Goal: Task Accomplishment & Management: Manage account settings

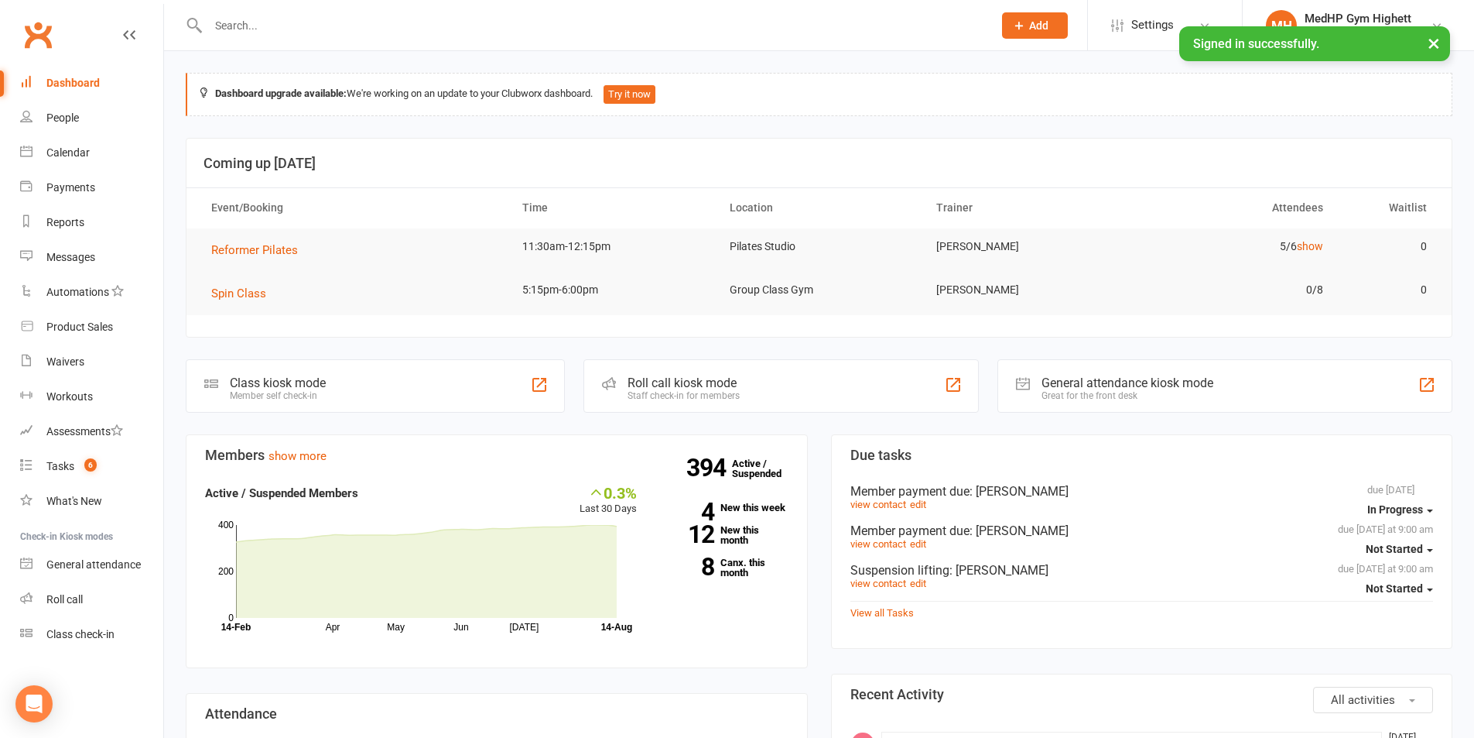
click at [338, 36] on div at bounding box center [584, 25] width 796 height 50
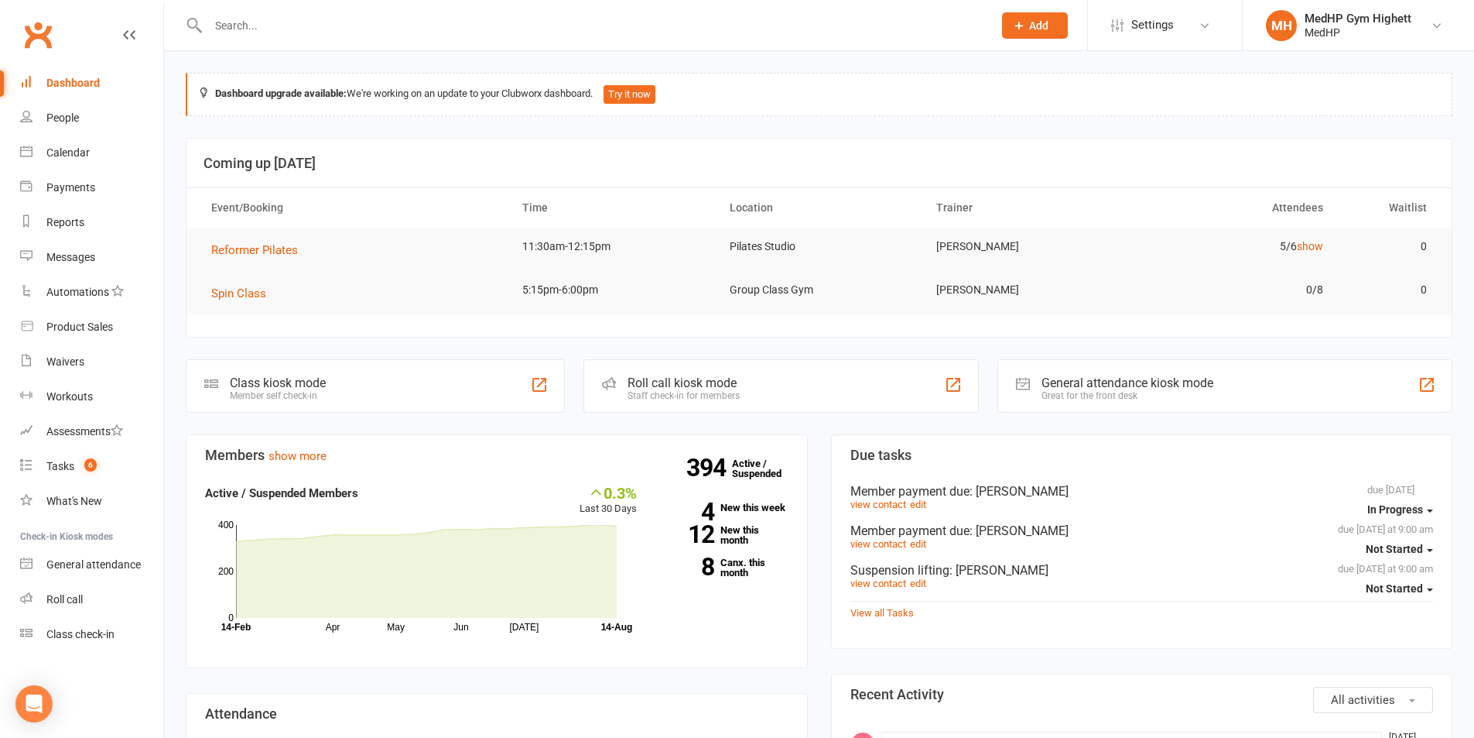
click at [346, 11] on div at bounding box center [584, 25] width 796 height 50
click at [354, 19] on input "text" at bounding box center [593, 26] width 779 height 22
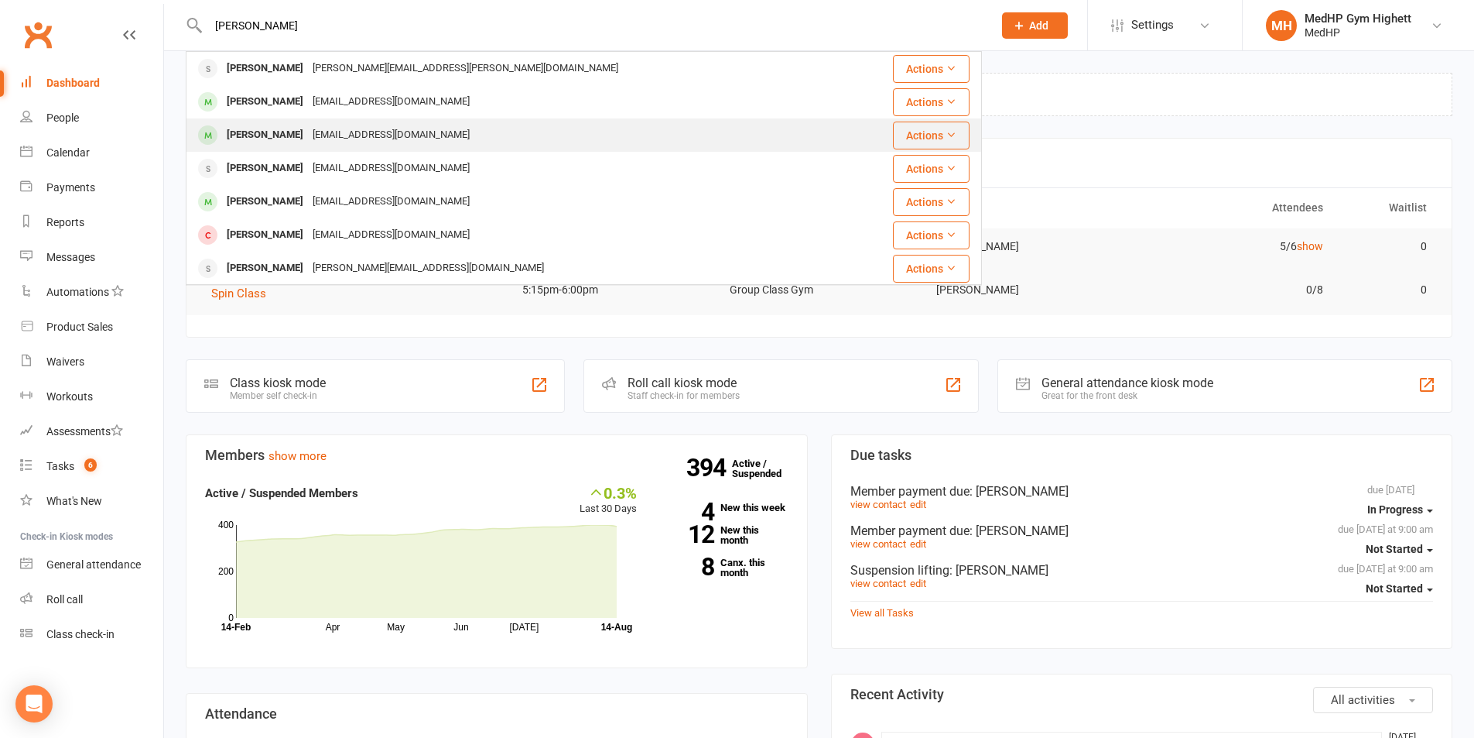
type input "john"
click at [366, 143] on div "john_stefanou@bigpond.com" at bounding box center [391, 135] width 166 height 22
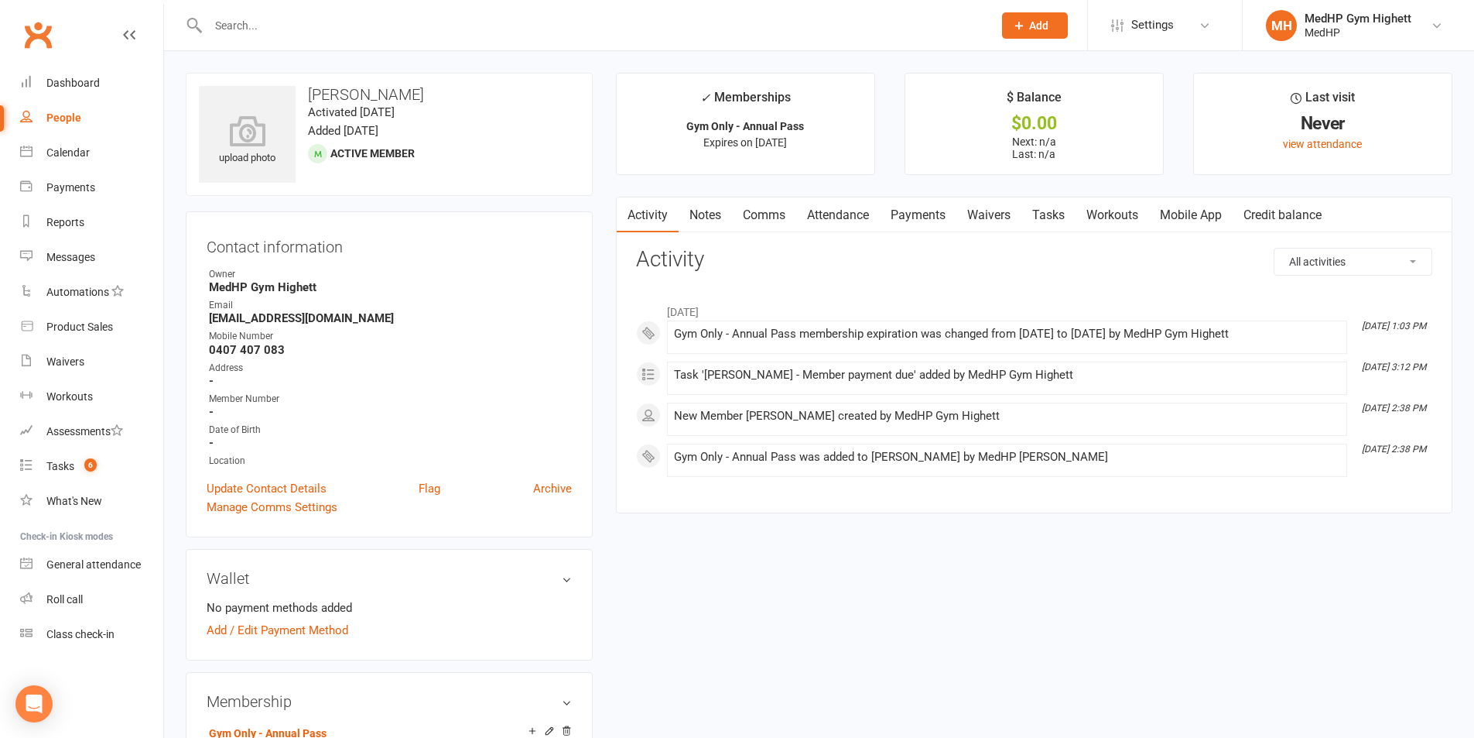
click at [1053, 209] on link "Tasks" at bounding box center [1049, 215] width 54 height 36
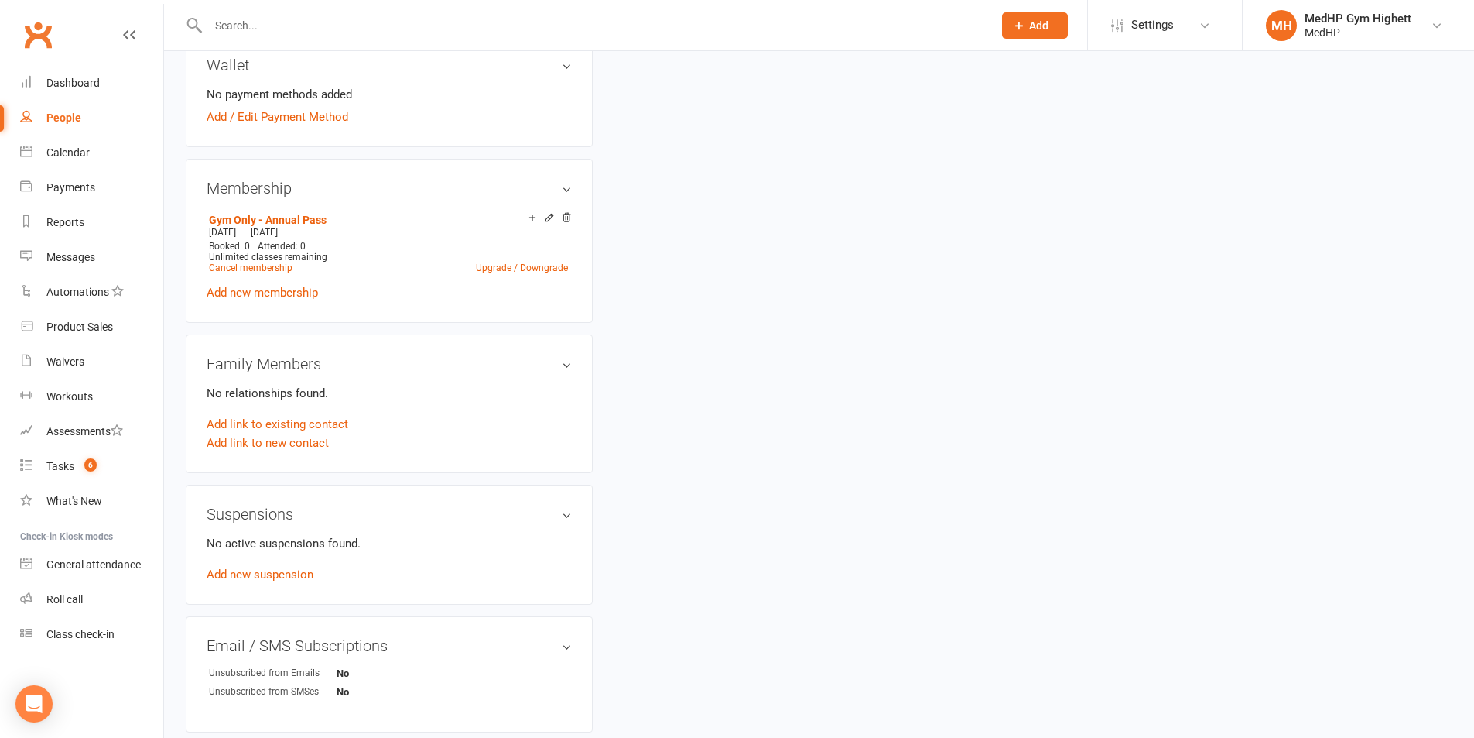
scroll to position [542, 0]
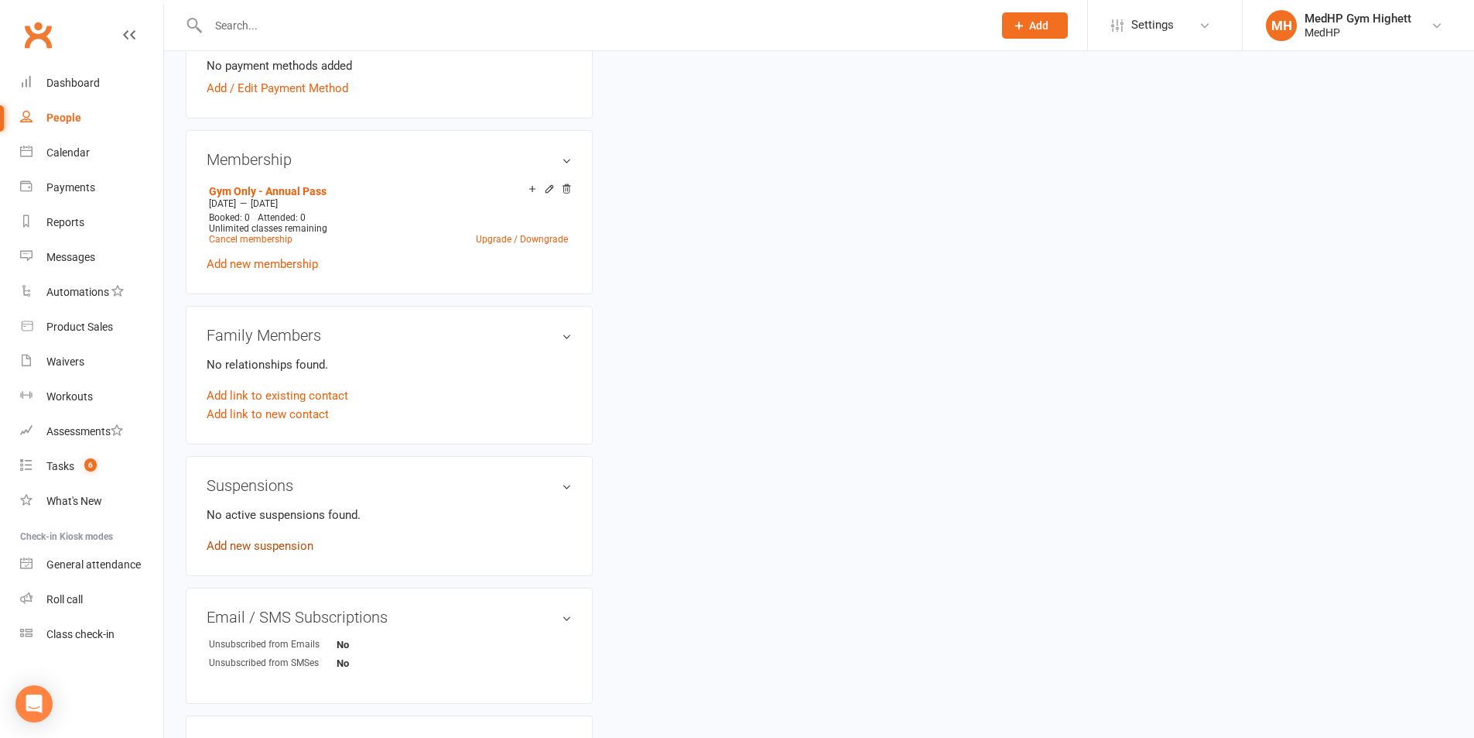
click at [306, 548] on link "Add new suspension" at bounding box center [260, 546] width 107 height 14
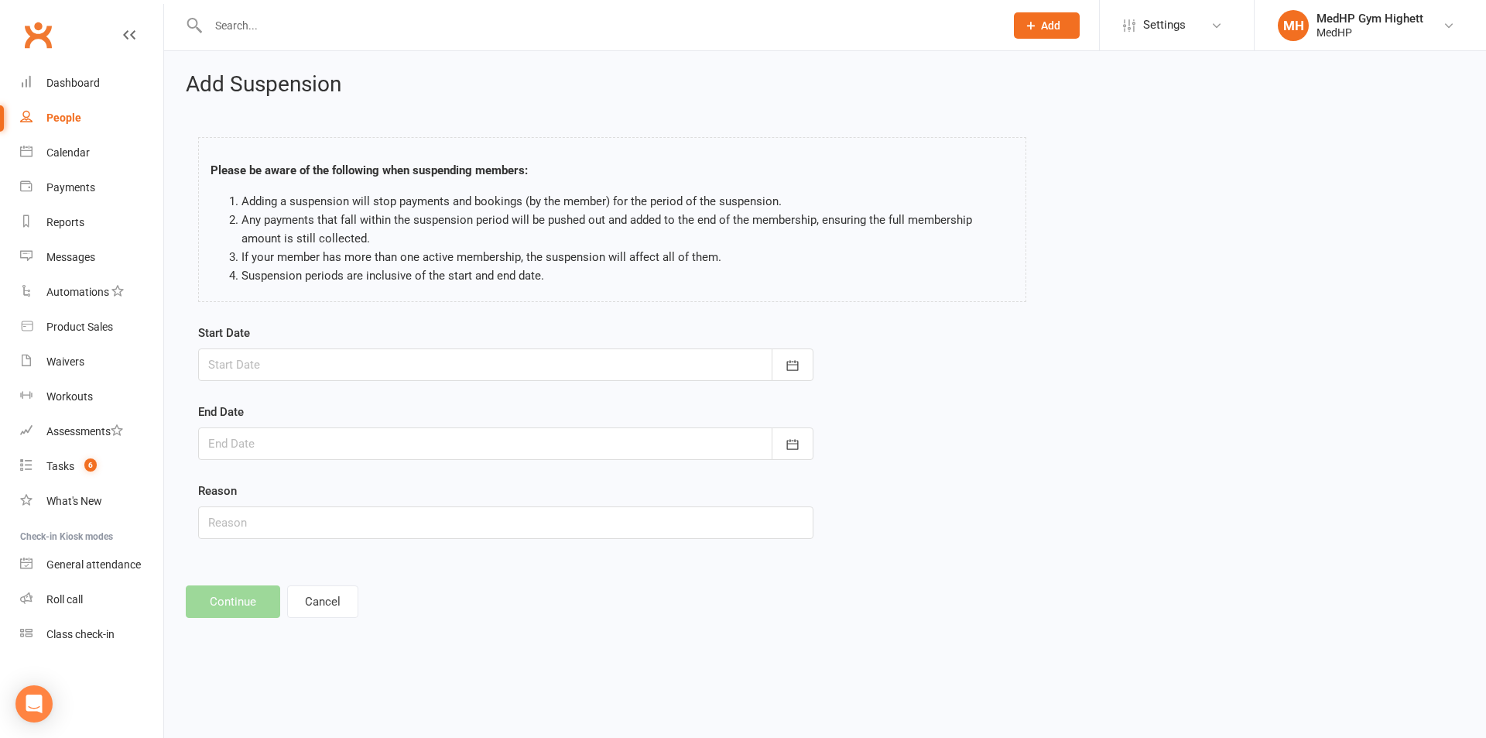
click at [334, 369] on div at bounding box center [505, 364] width 615 height 33
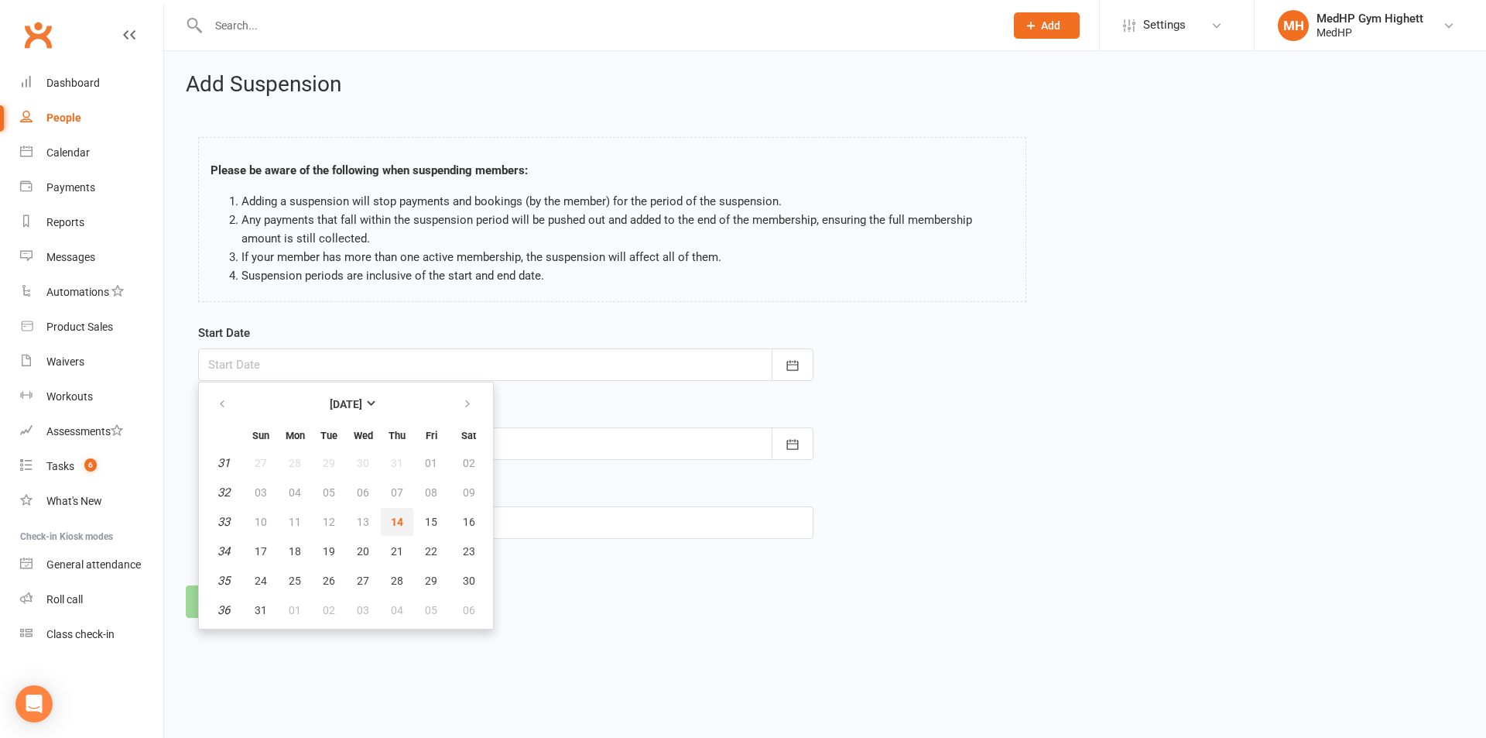
click at [386, 522] on button "14" at bounding box center [397, 522] width 33 height 28
type input "14 Aug 2025"
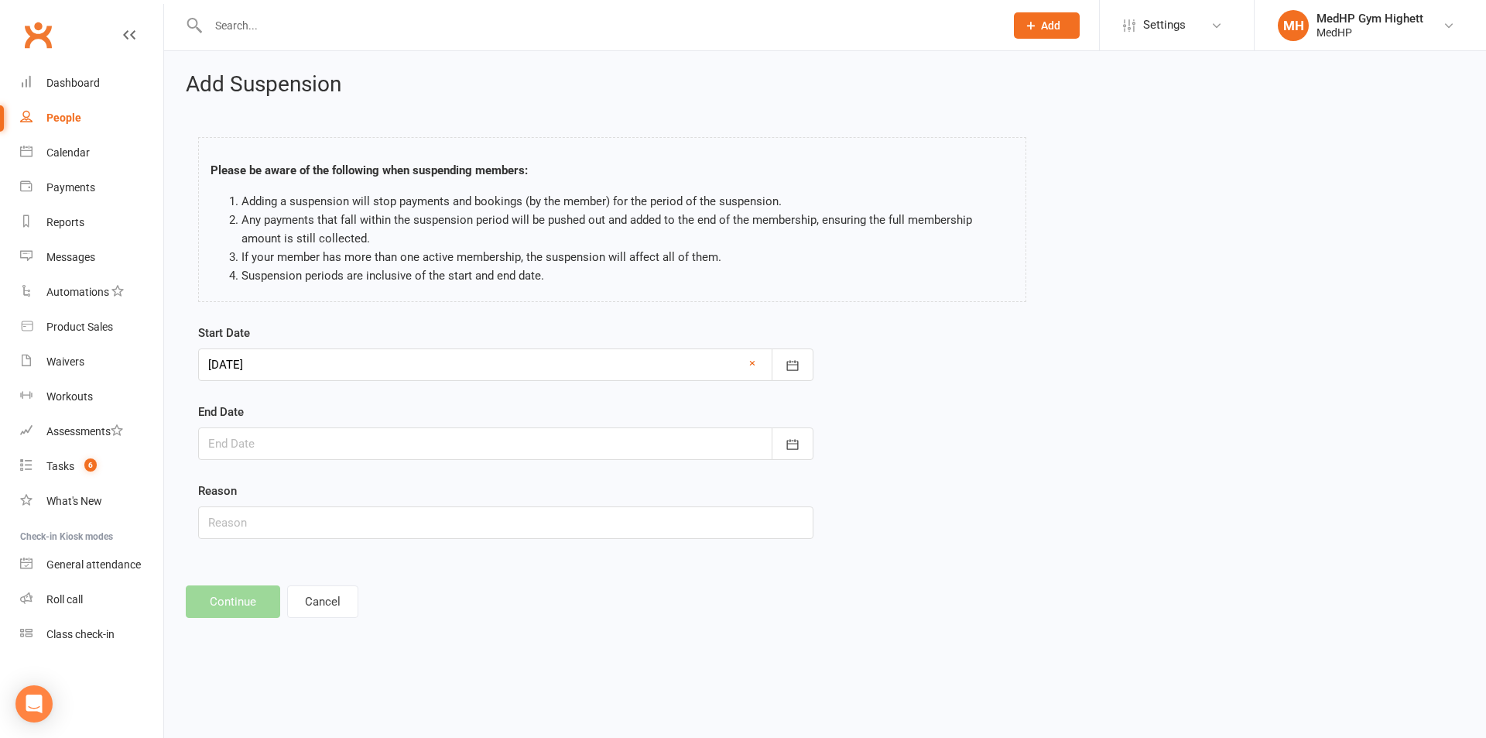
click at [385, 439] on div at bounding box center [505, 443] width 615 height 33
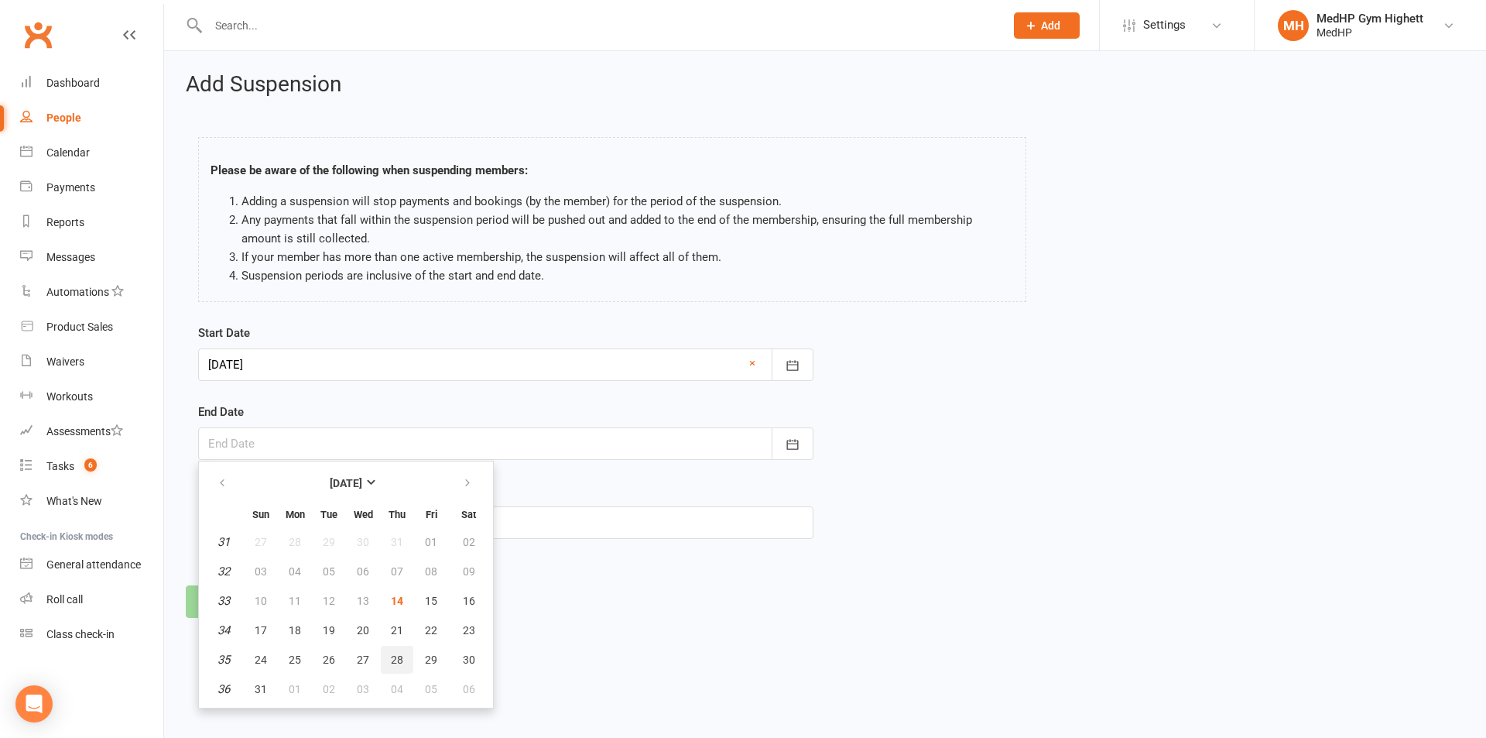
click at [398, 655] on span "28" at bounding box center [397, 659] width 12 height 12
type input "28 Aug 2025"
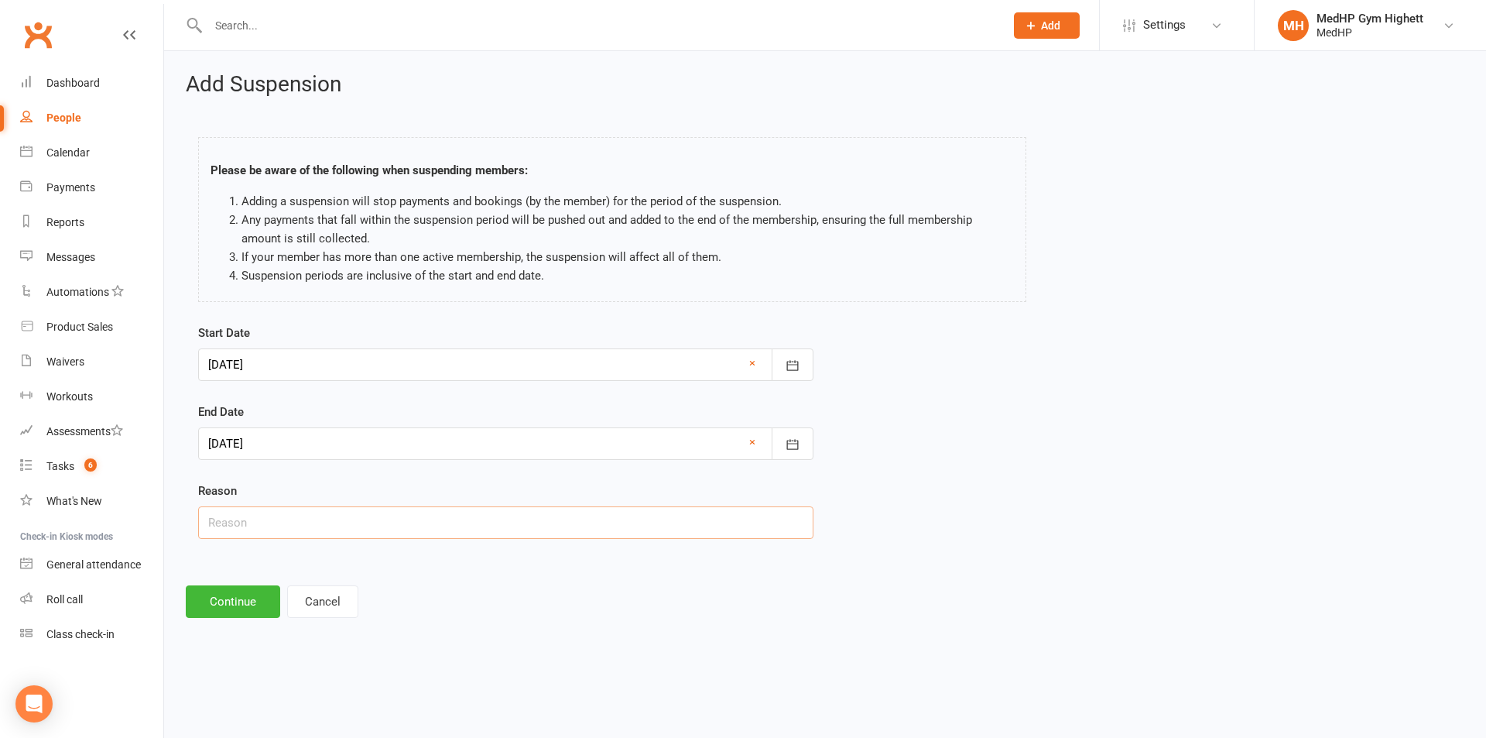
click at [334, 525] on input "text" at bounding box center [505, 522] width 615 height 33
type input "Injured"
click at [268, 608] on button "Continue" at bounding box center [233, 601] width 94 height 33
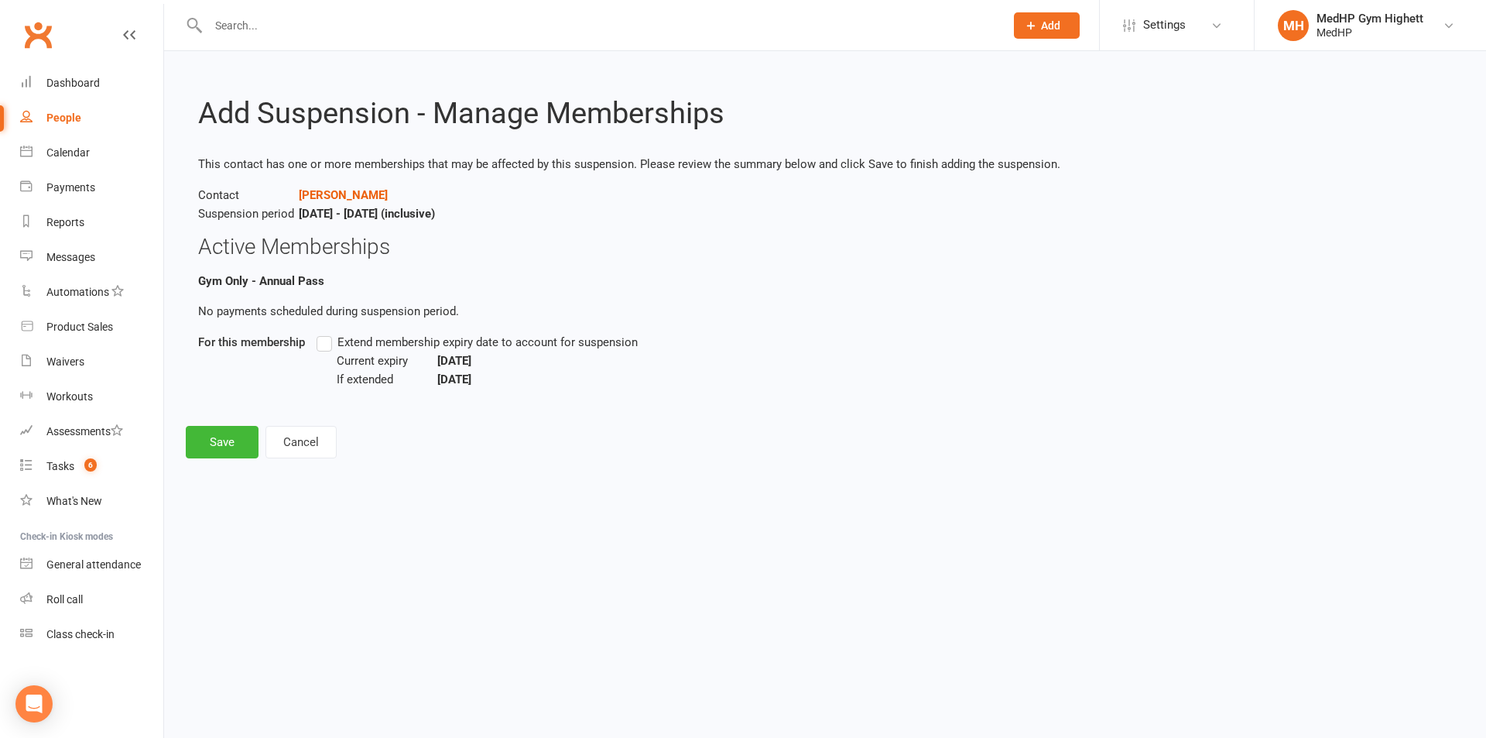
click at [327, 345] on label "Extend membership expiry date to account for suspension" at bounding box center [477, 342] width 321 height 19
click at [327, 333] on input "Extend membership expiry date to account for suspension" at bounding box center [322, 333] width 10 height 0
click at [244, 444] on button "Save" at bounding box center [222, 442] width 73 height 33
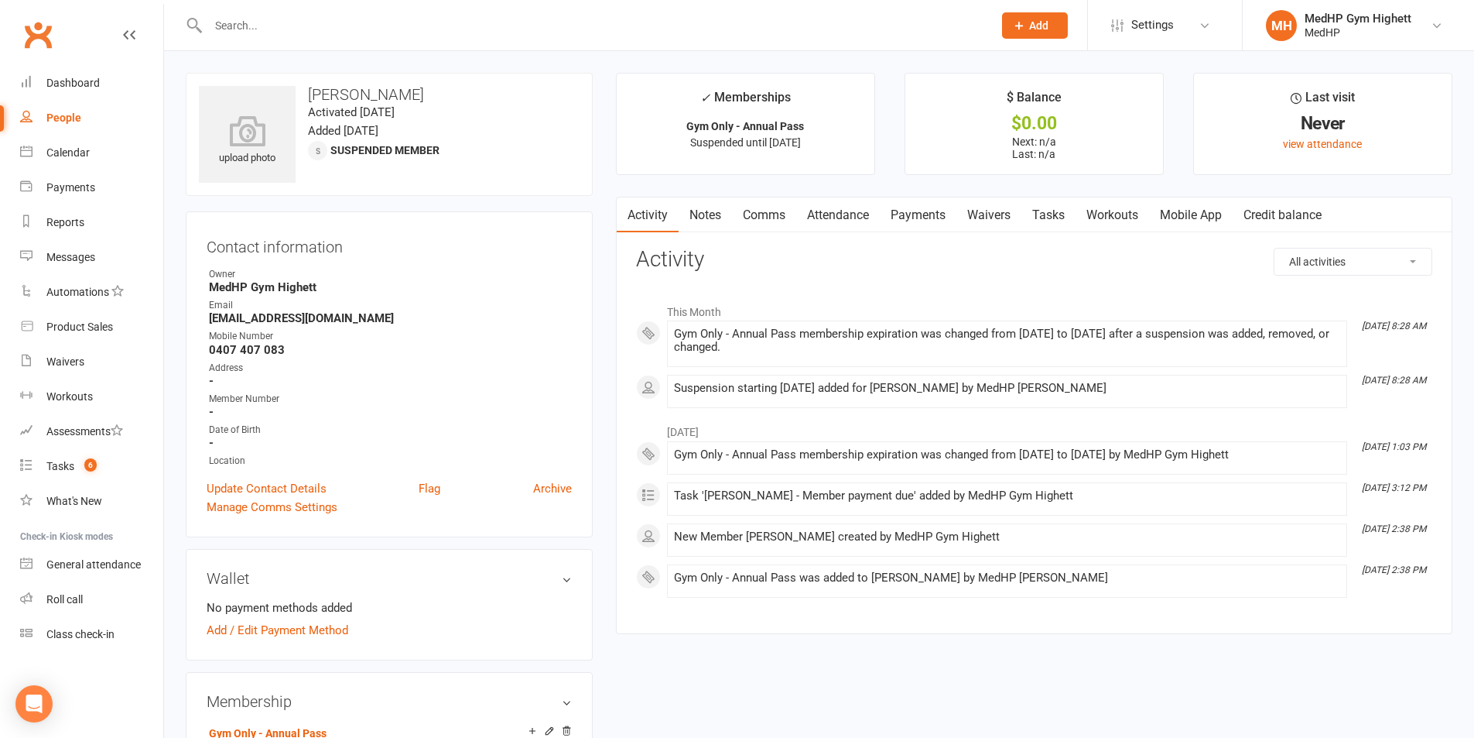
click at [464, 33] on input "text" at bounding box center [593, 26] width 779 height 22
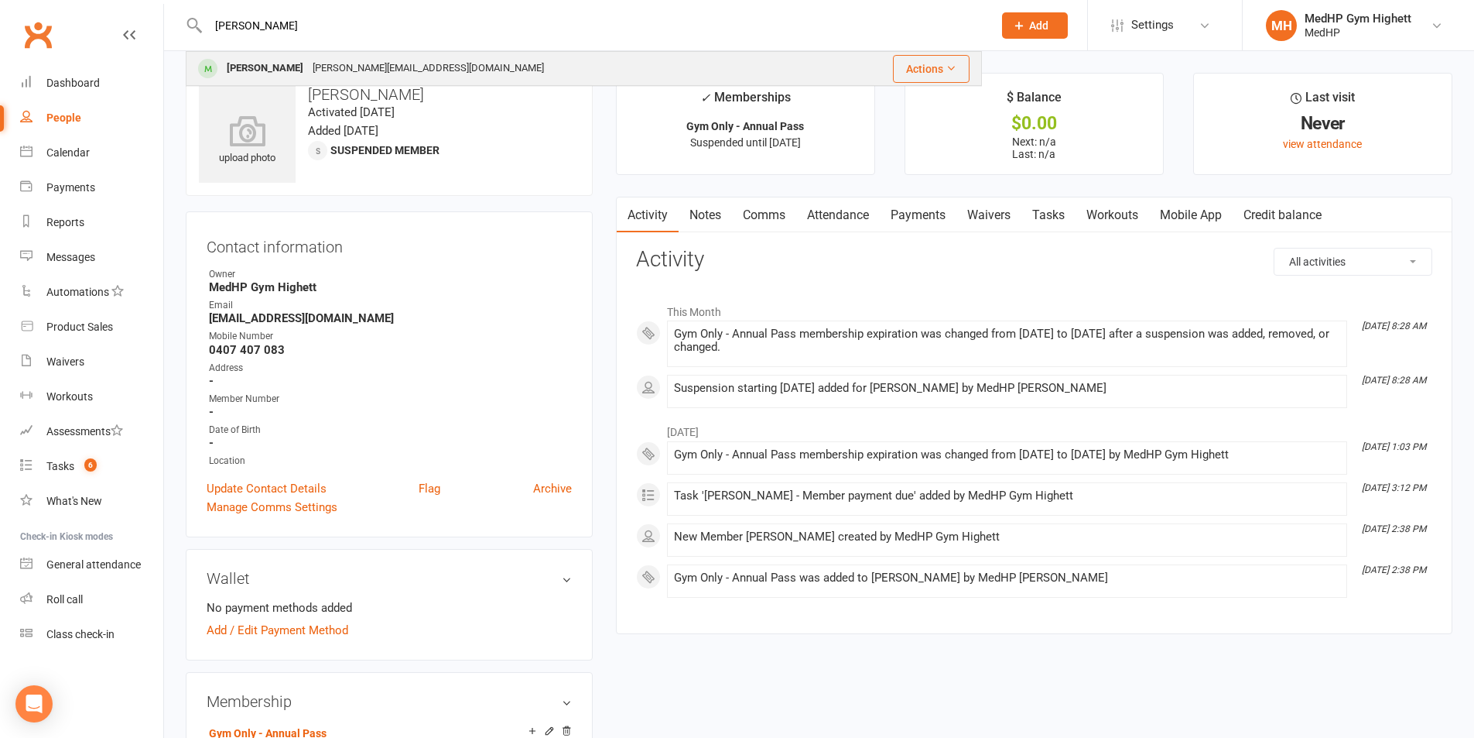
type input "craig"
click at [482, 59] on div "Craig Austin Craig@austinandaustin.com.au" at bounding box center [506, 69] width 638 height 32
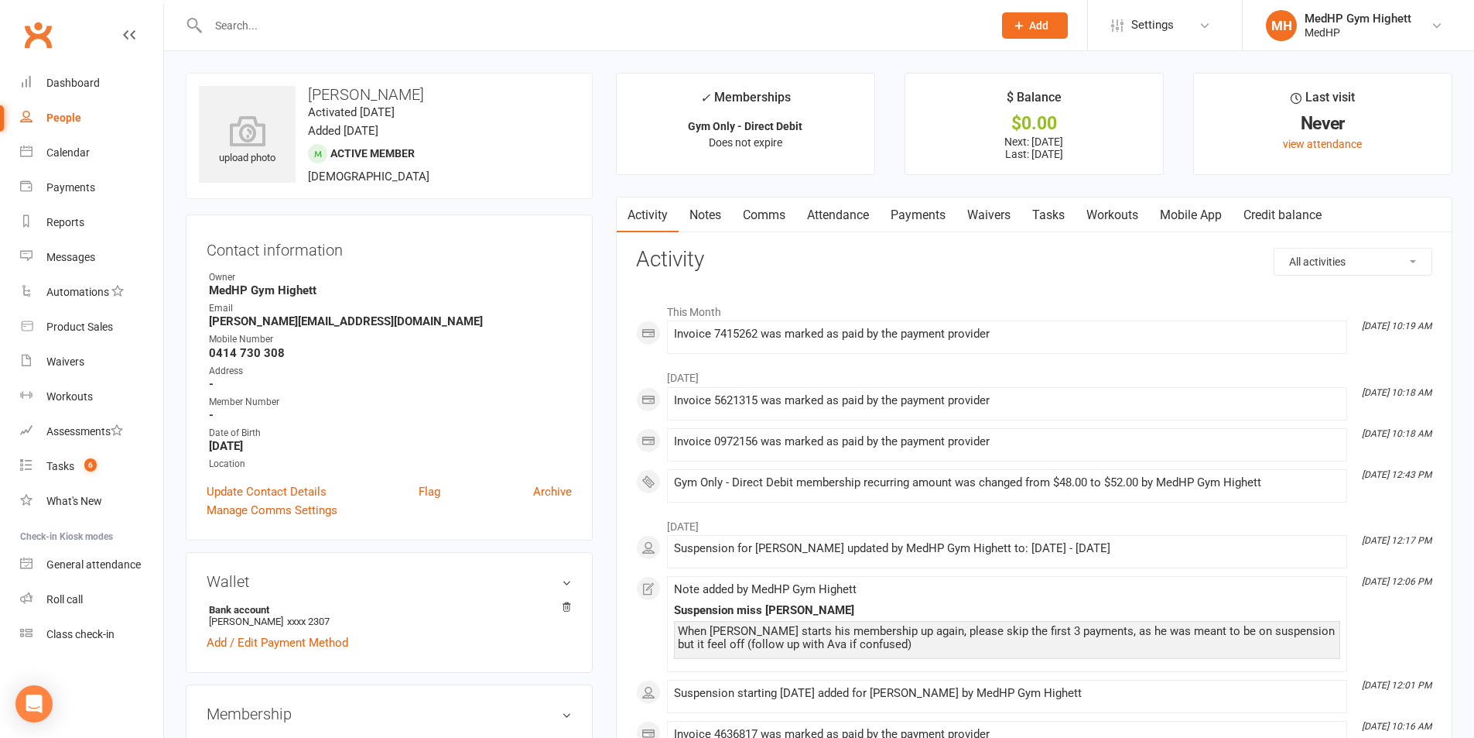
click at [888, 214] on link "Payments" at bounding box center [918, 215] width 77 height 36
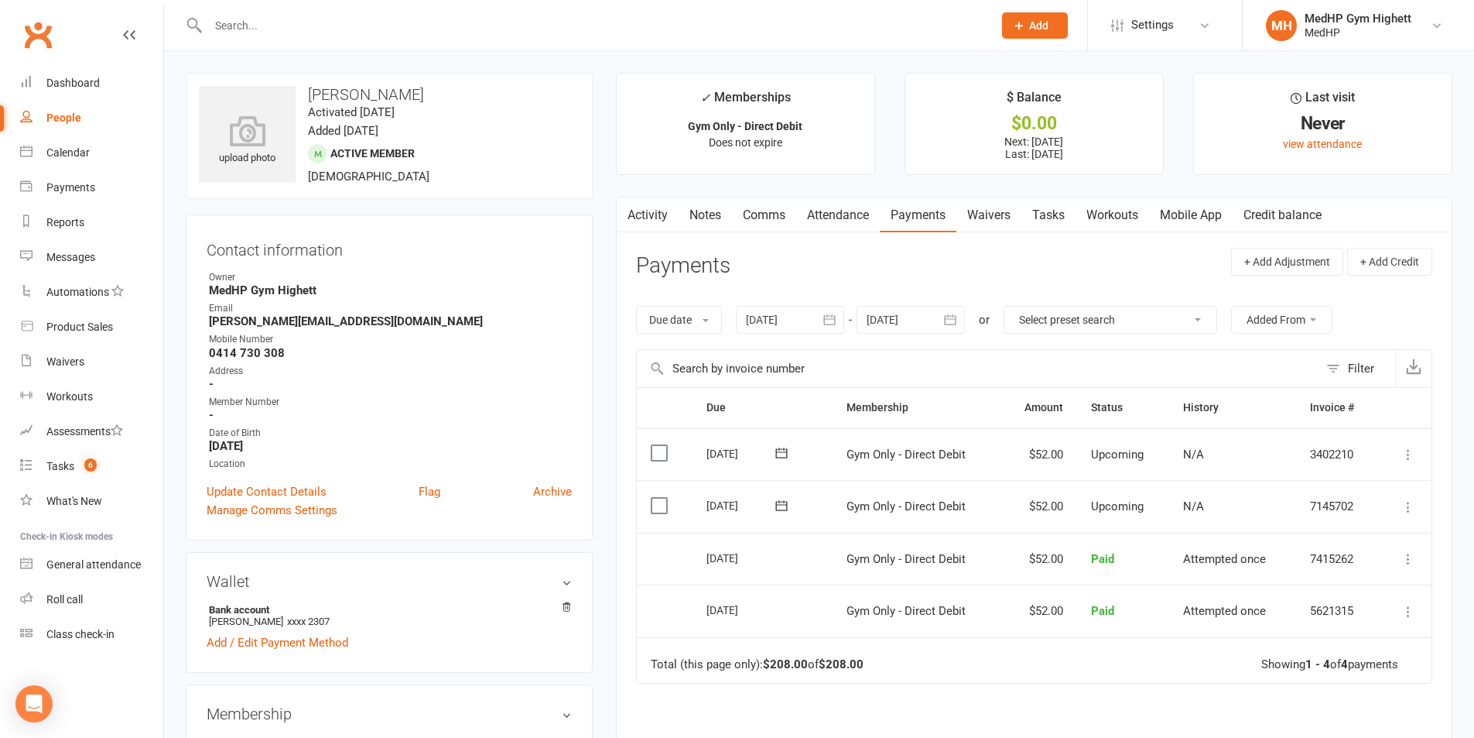
click at [466, 16] on input "text" at bounding box center [593, 26] width 779 height 22
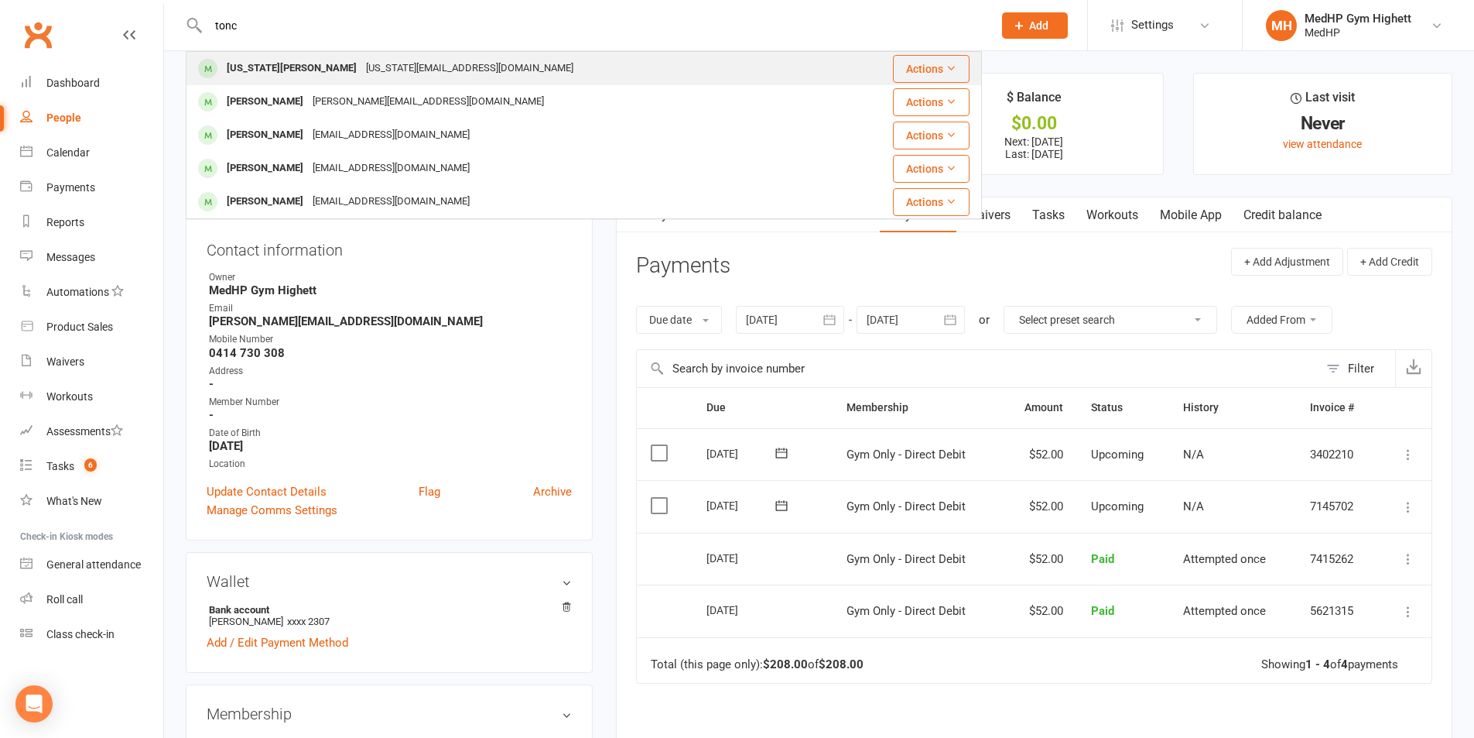
type input "tonc"
click at [392, 67] on div "virginia.tonc@gmail.com" at bounding box center [469, 68] width 217 height 22
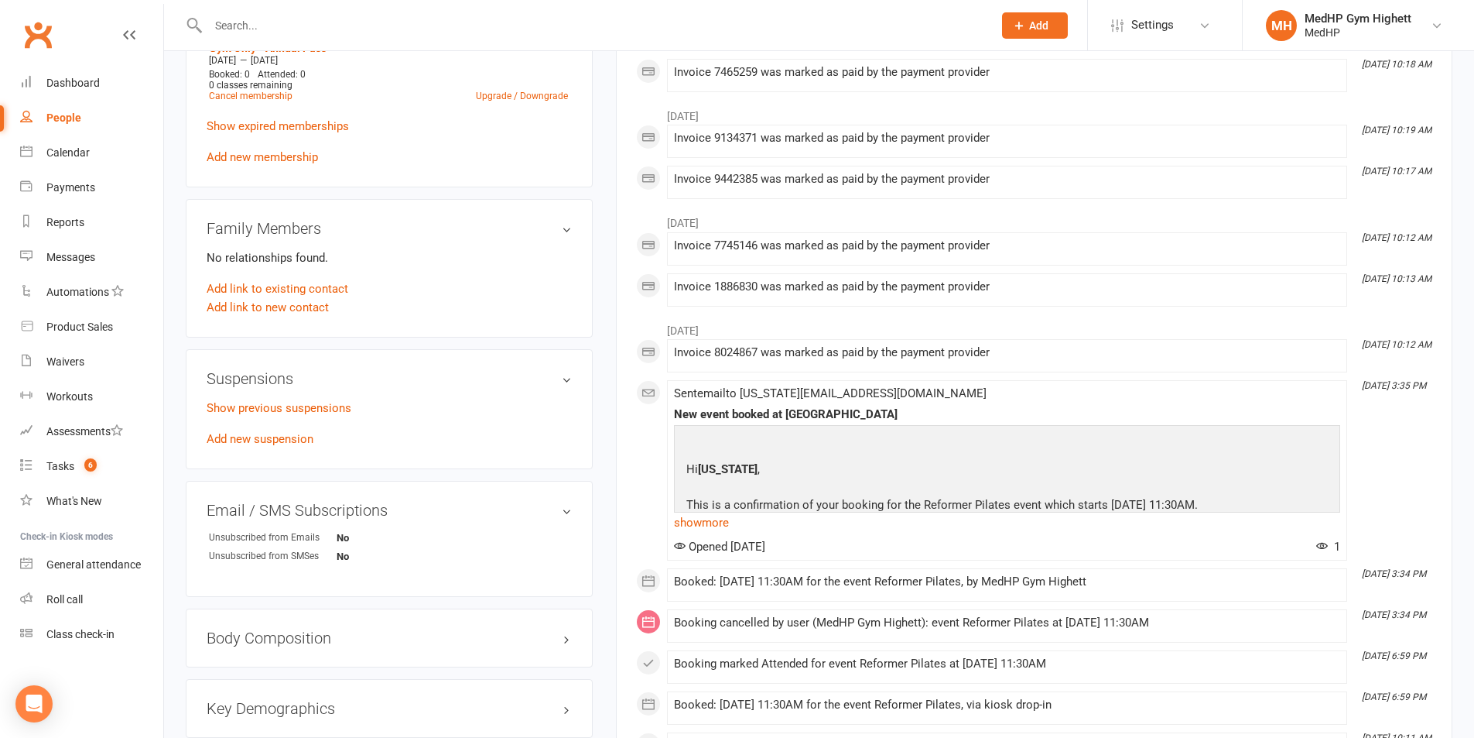
scroll to position [851, 0]
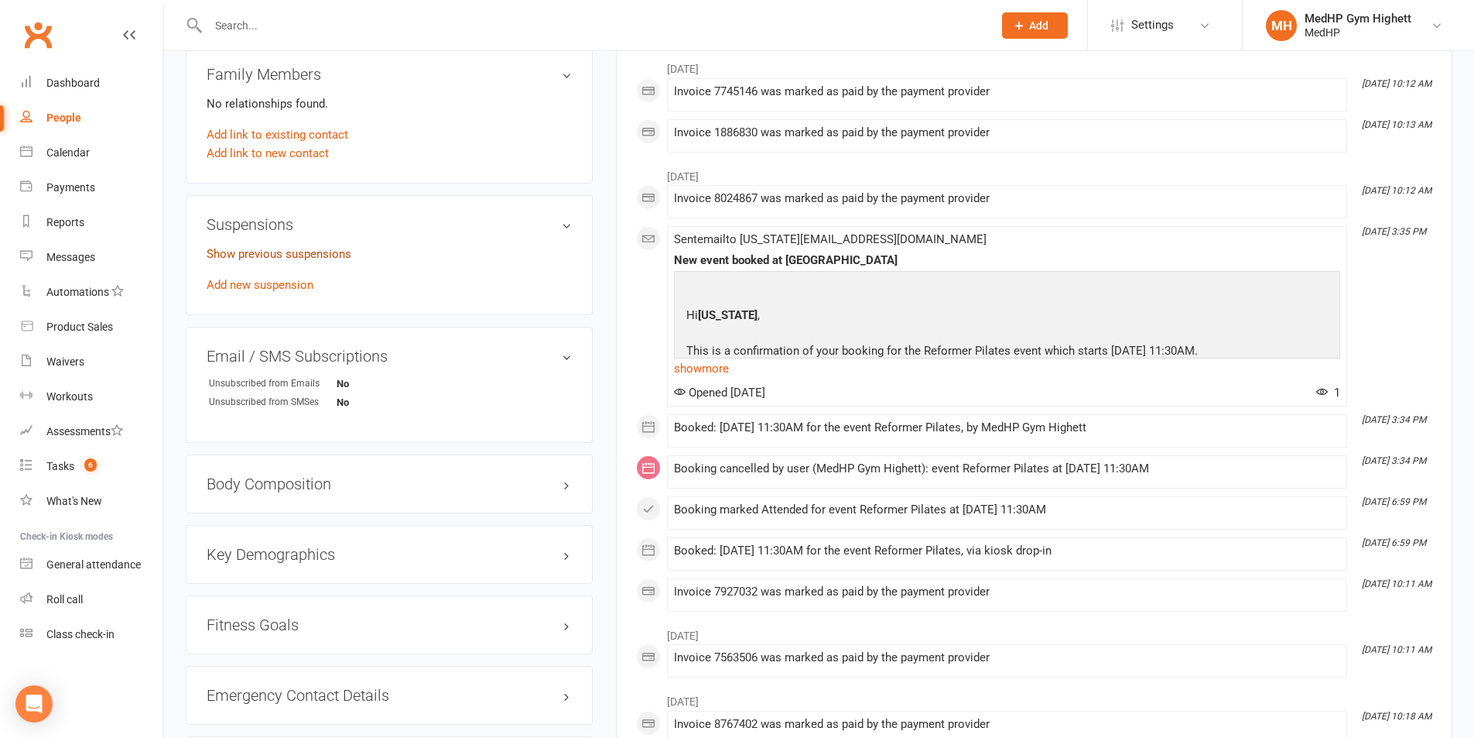
click at [298, 252] on link "Show previous suspensions" at bounding box center [279, 254] width 145 height 14
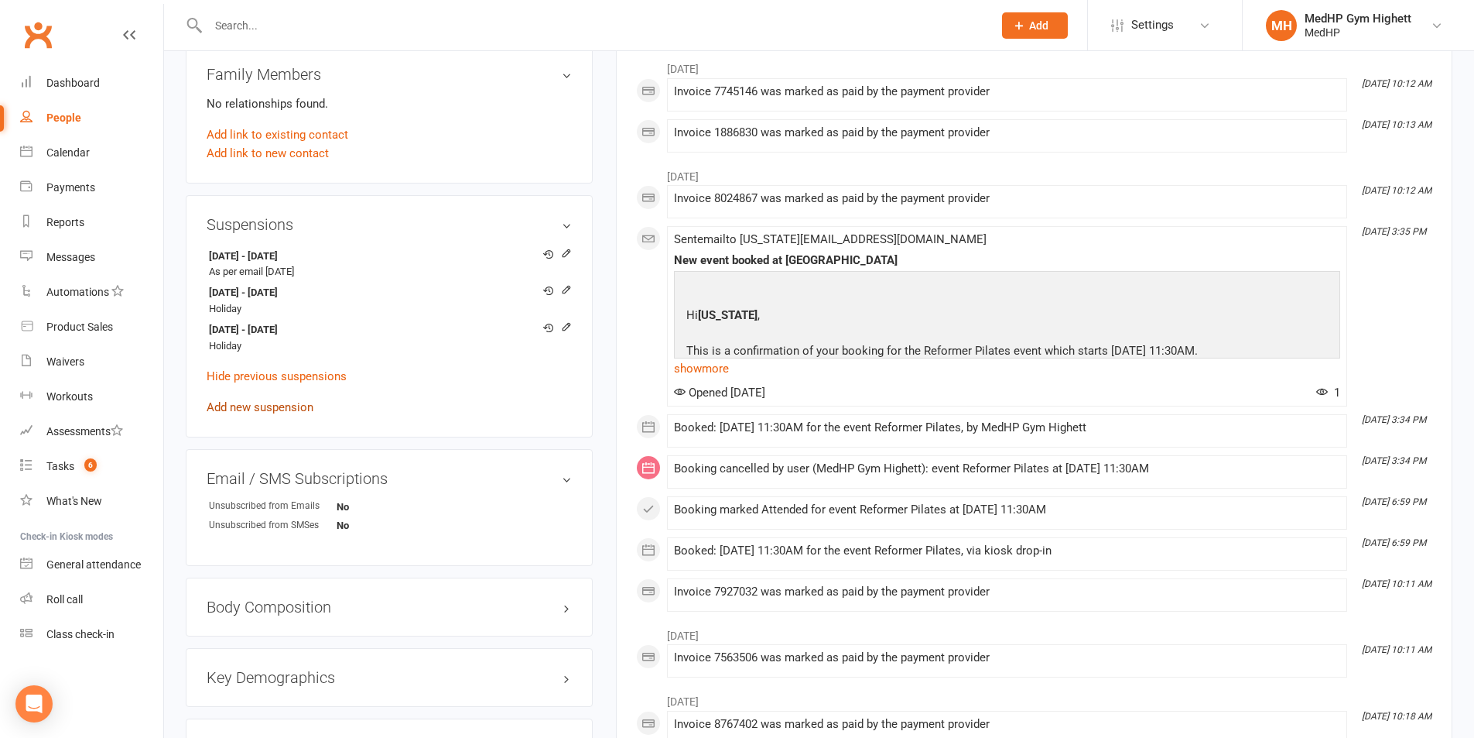
click at [296, 401] on link "Add new suspension" at bounding box center [260, 407] width 107 height 14
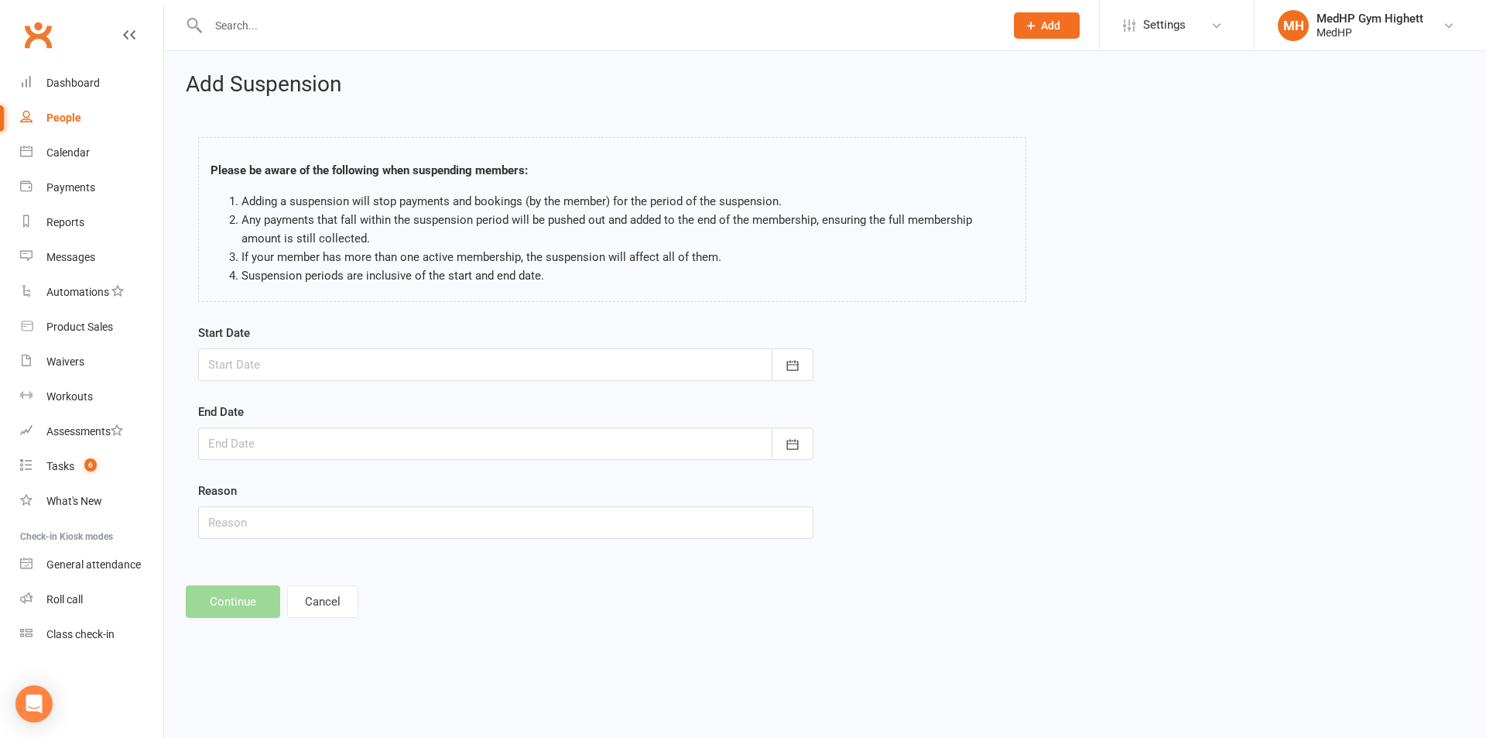
click at [297, 375] on div at bounding box center [505, 364] width 615 height 33
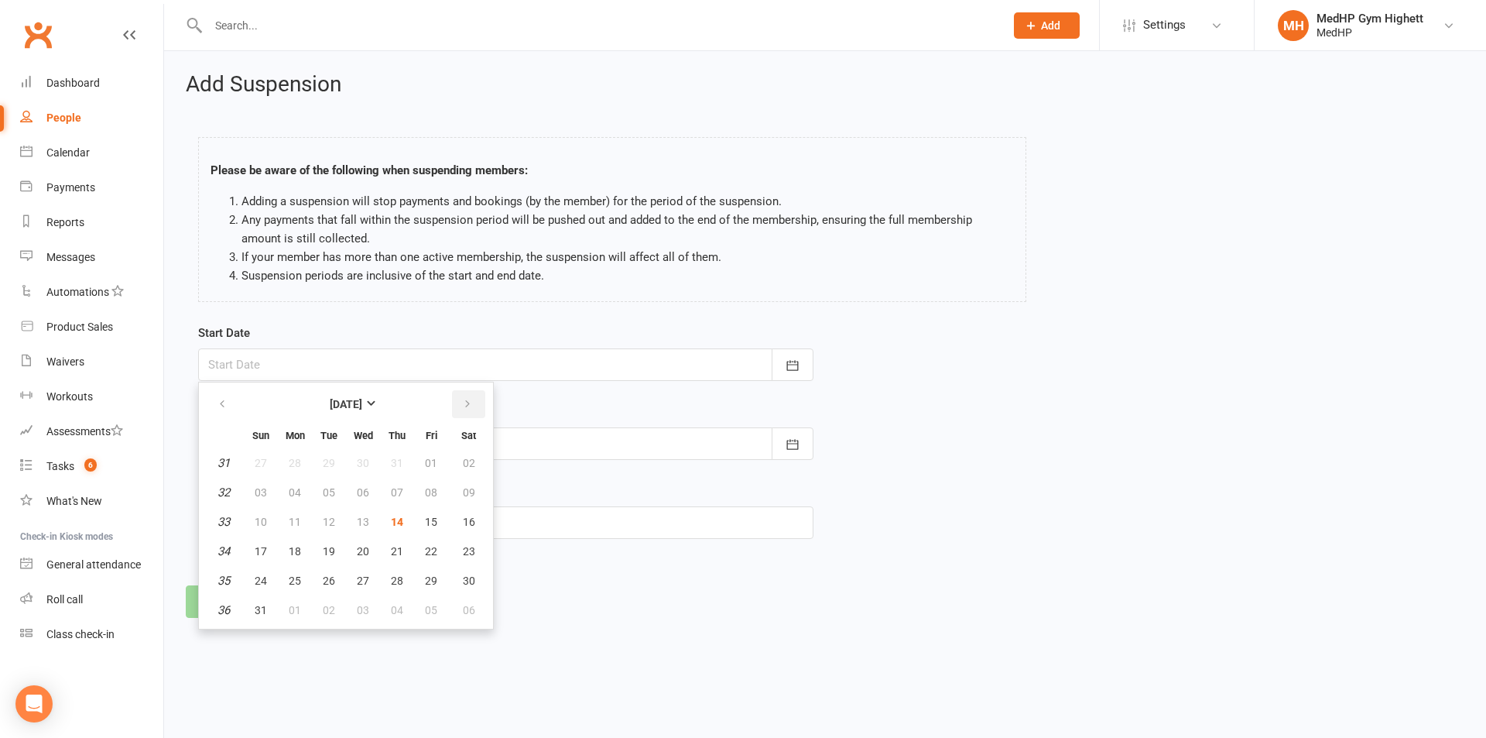
click at [456, 403] on button "button" at bounding box center [468, 404] width 33 height 28
click at [439, 457] on button "05" at bounding box center [431, 463] width 33 height 28
type input "05 Sep 2025"
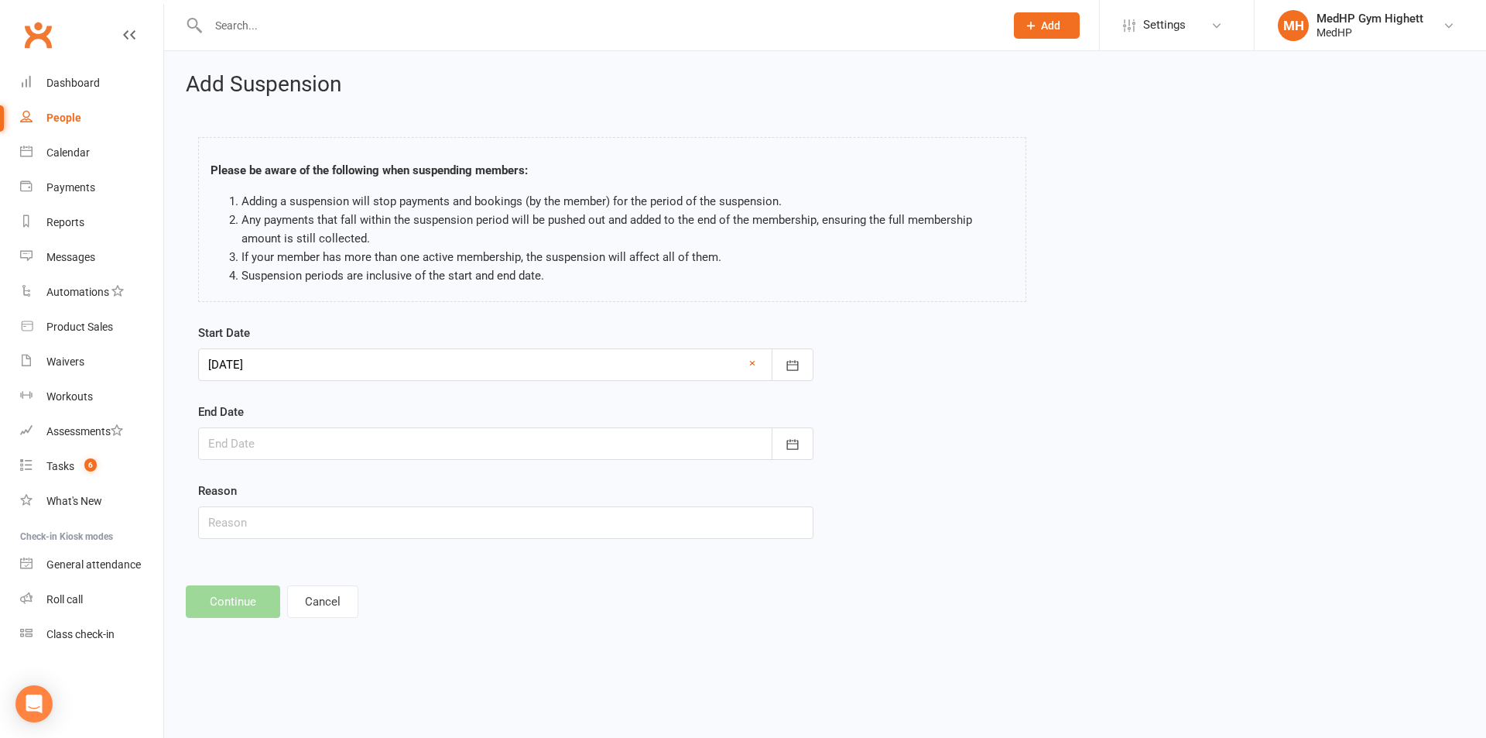
click at [324, 450] on div at bounding box center [505, 443] width 615 height 33
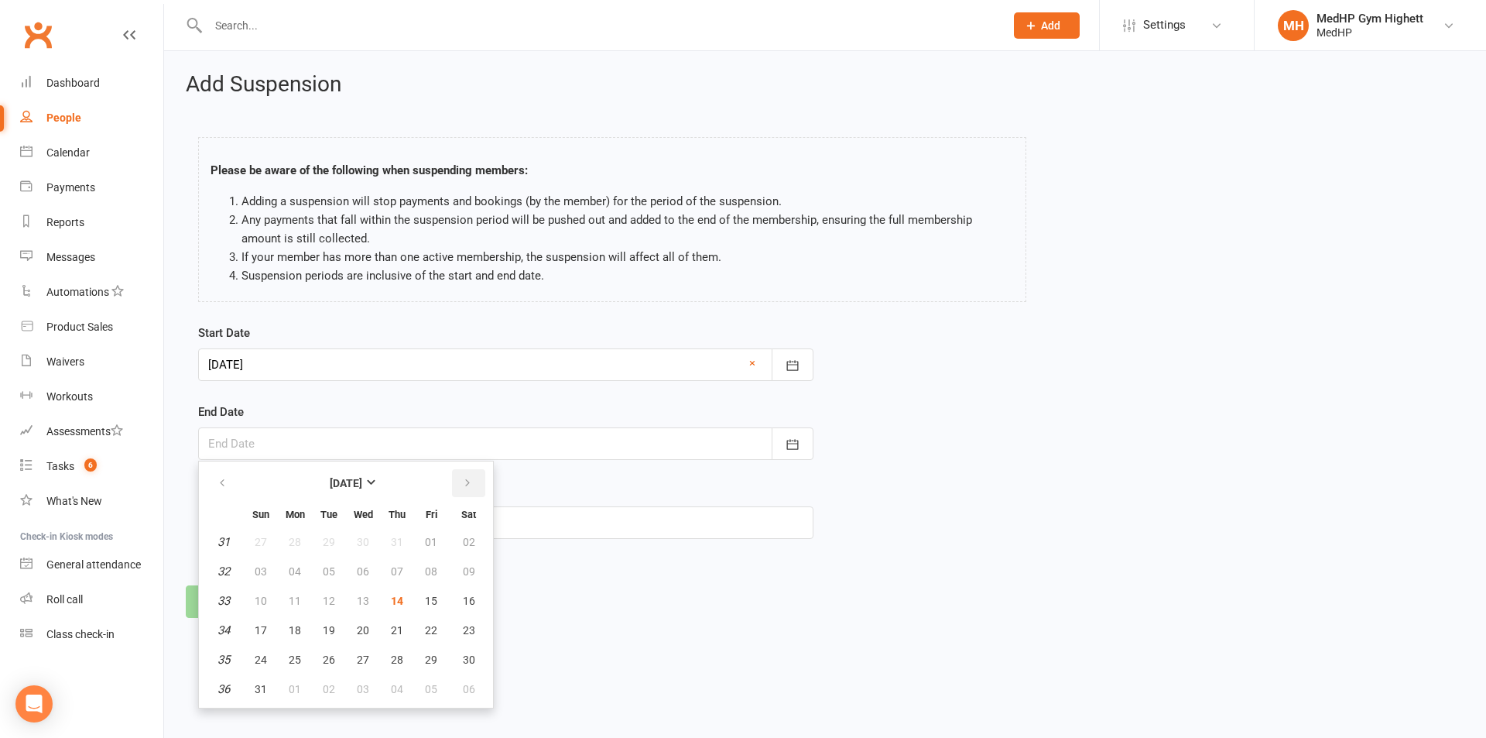
click at [482, 488] on button "button" at bounding box center [468, 483] width 33 height 28
click at [341, 637] on button "23" at bounding box center [329, 630] width 33 height 28
type input "23 Sep 2025"
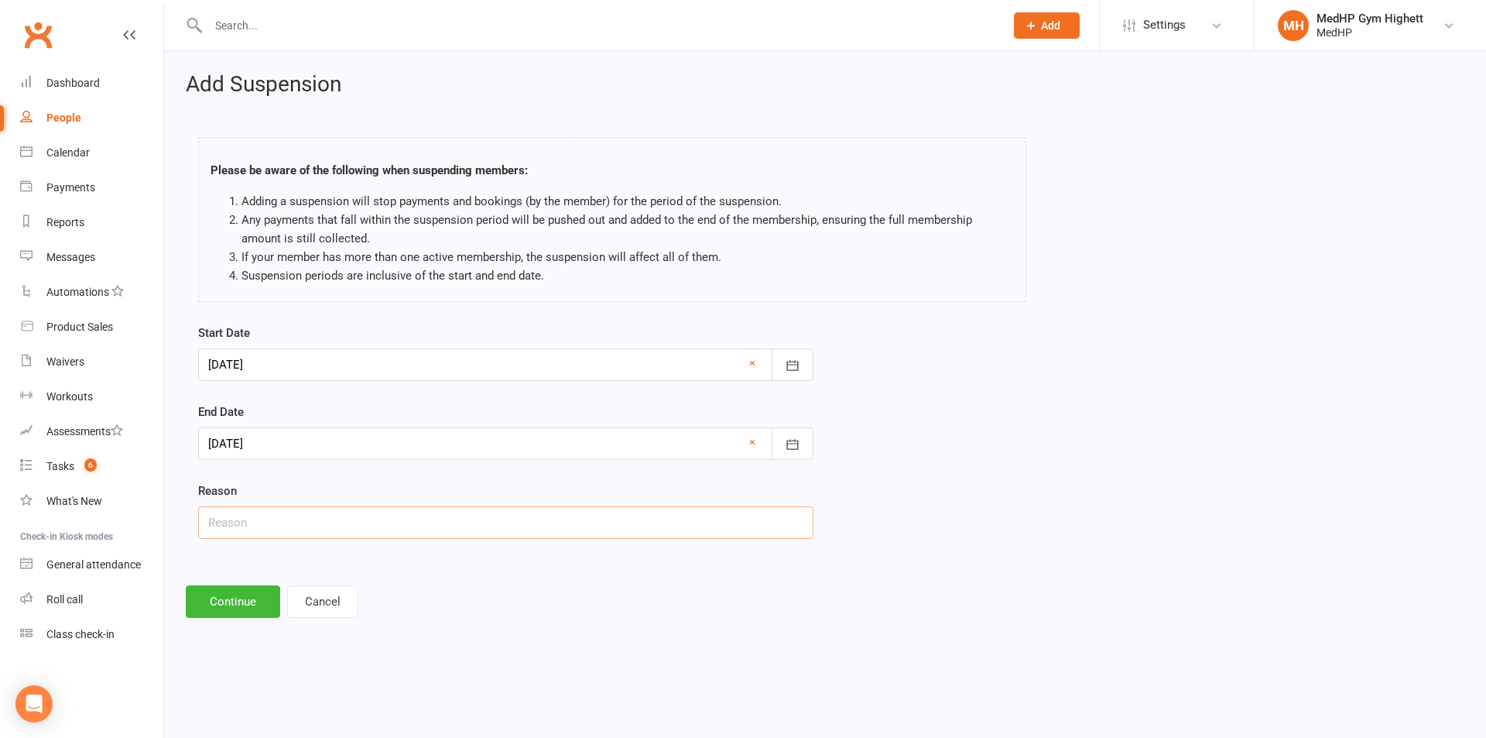
click at [318, 516] on input "text" at bounding box center [505, 522] width 615 height 33
type input "Away"
click at [256, 597] on button "Continue" at bounding box center [233, 601] width 94 height 33
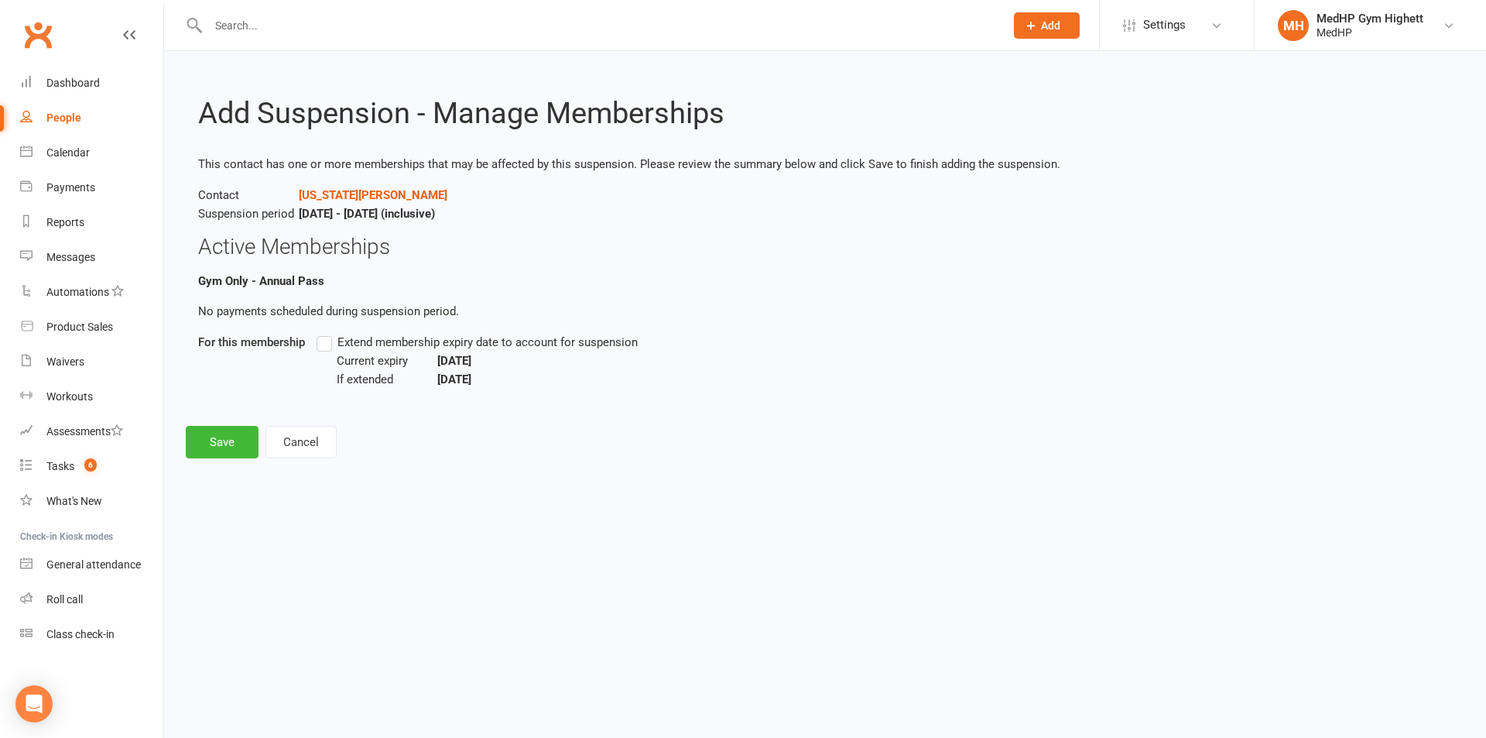
click at [315, 347] on div "Extend membership expiry date to account for suspension Current expiry Jul 3, 2…" at bounding box center [723, 361] width 836 height 56
click at [322, 345] on label "Extend membership expiry date to account for suspension" at bounding box center [477, 342] width 321 height 19
click at [322, 333] on input "Extend membership expiry date to account for suspension" at bounding box center [322, 333] width 10 height 0
click at [206, 442] on button "Save" at bounding box center [222, 442] width 73 height 33
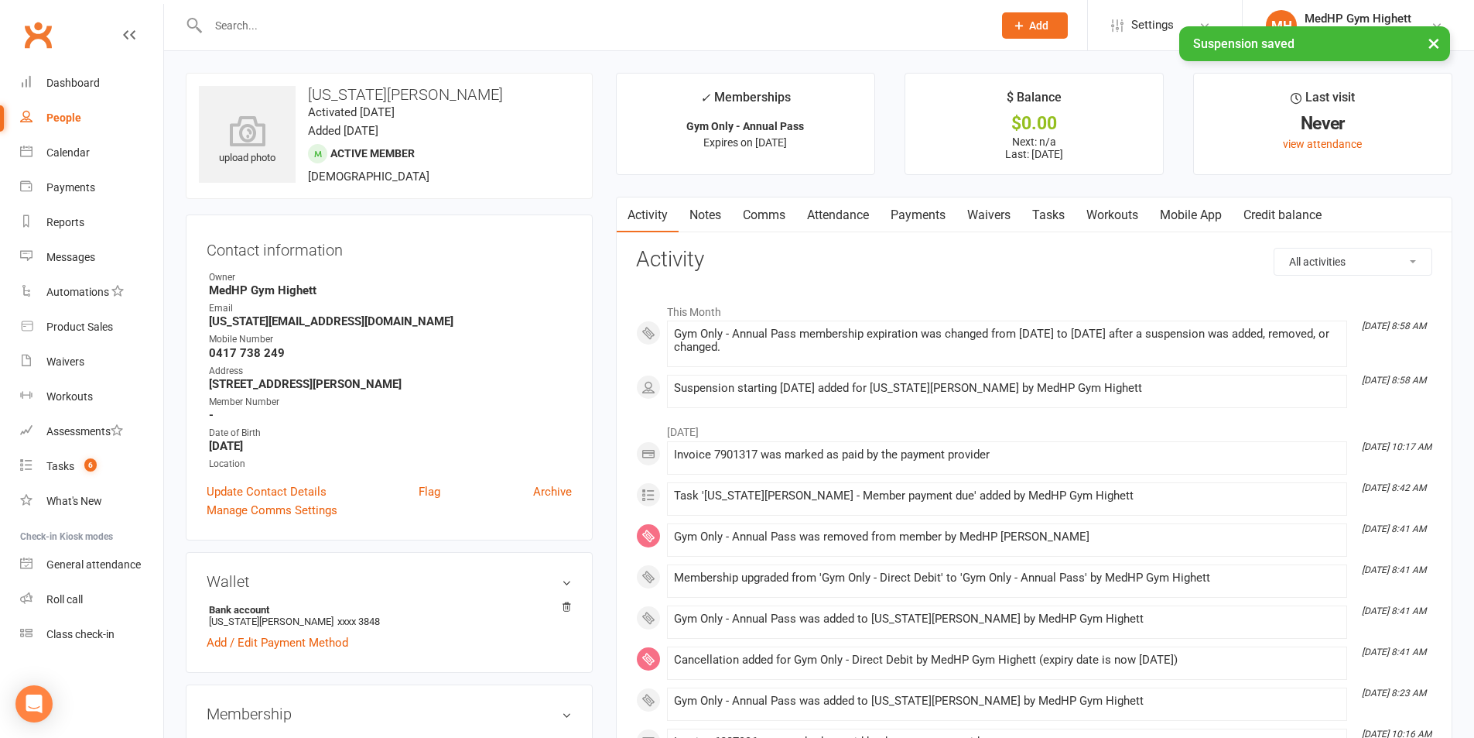
click at [1052, 210] on link "Tasks" at bounding box center [1049, 215] width 54 height 36
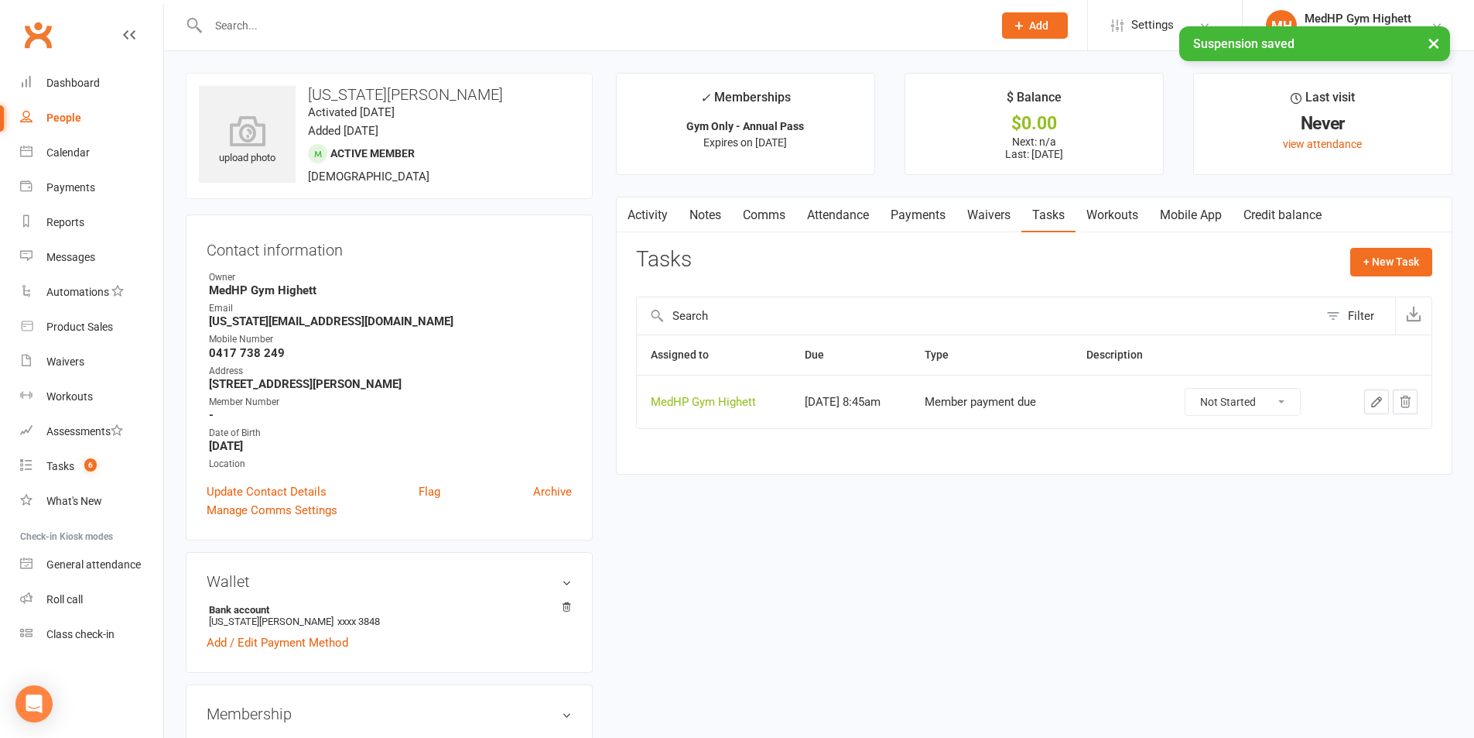
click at [1366, 402] on button "button" at bounding box center [1376, 401] width 25 height 25
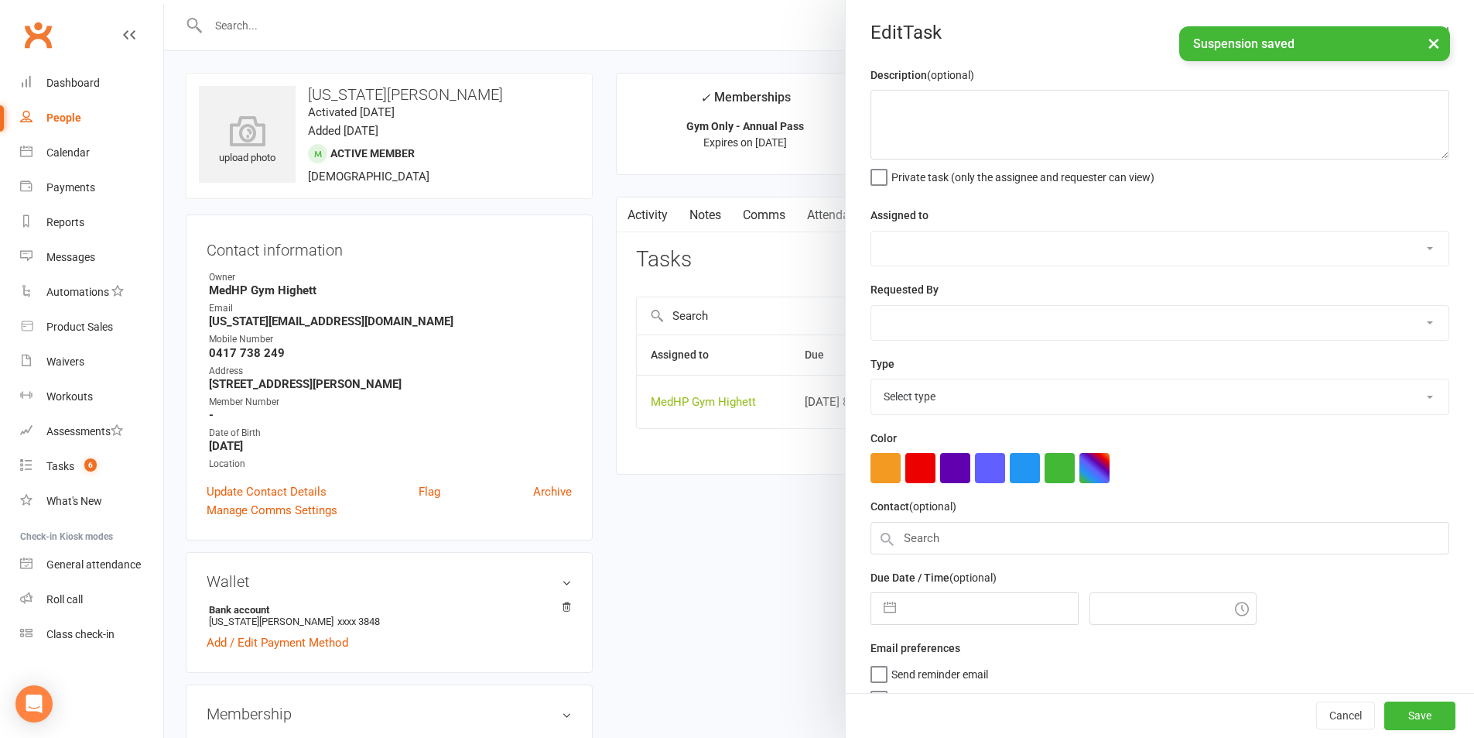
select select "46188"
type input "03 Jul 2026"
type input "8:45am"
select select "23040"
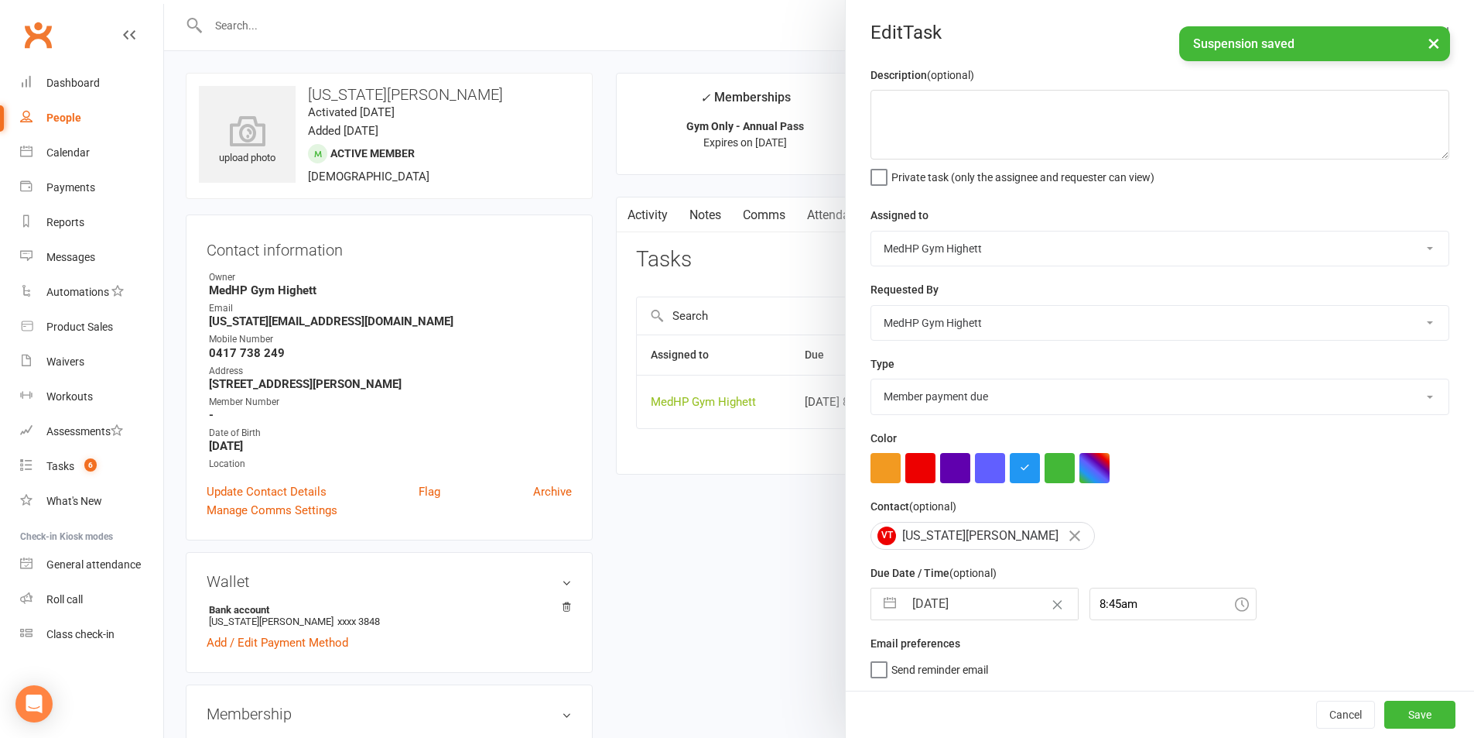
click at [997, 614] on input "03 Jul 2026" at bounding box center [991, 603] width 174 height 31
select select "5"
select select "2026"
select select "6"
select select "2026"
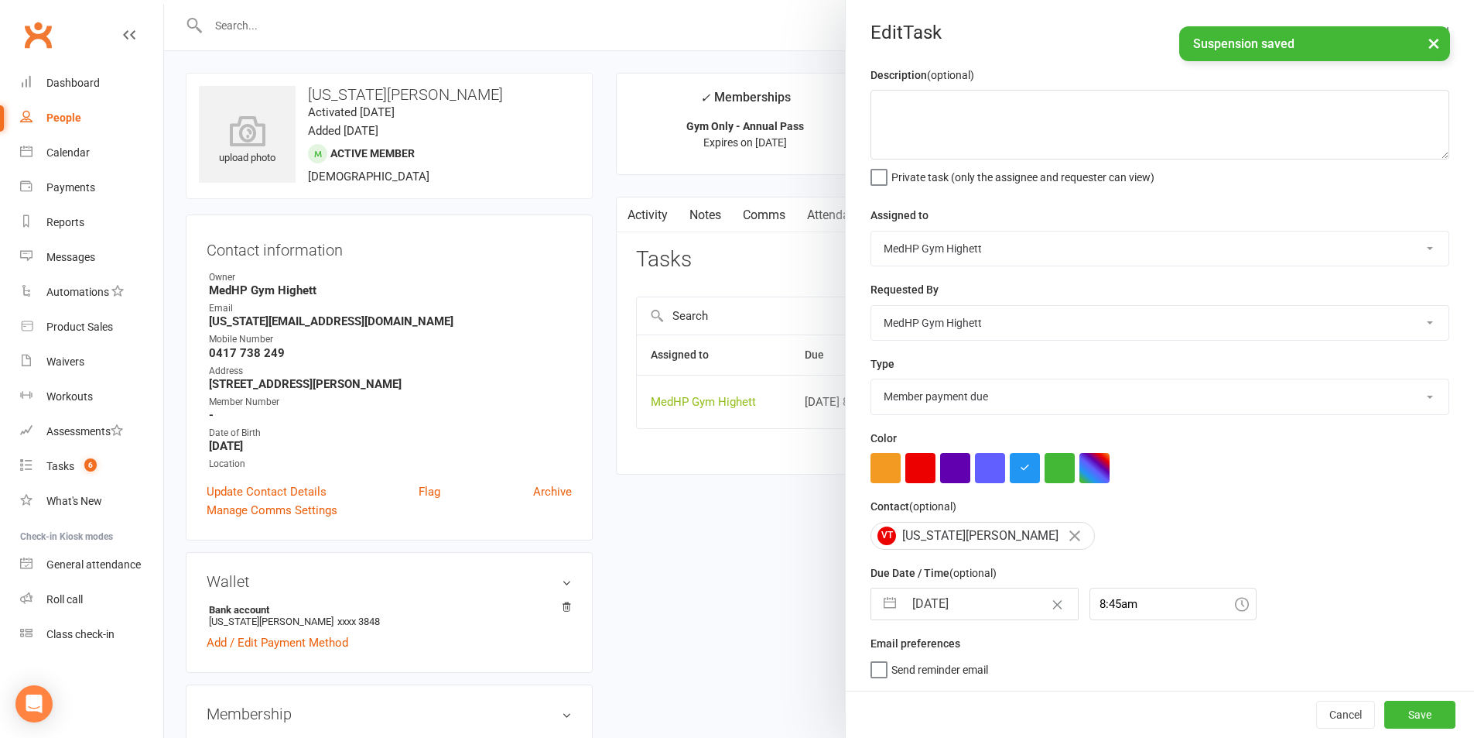
select select "7"
select select "2026"
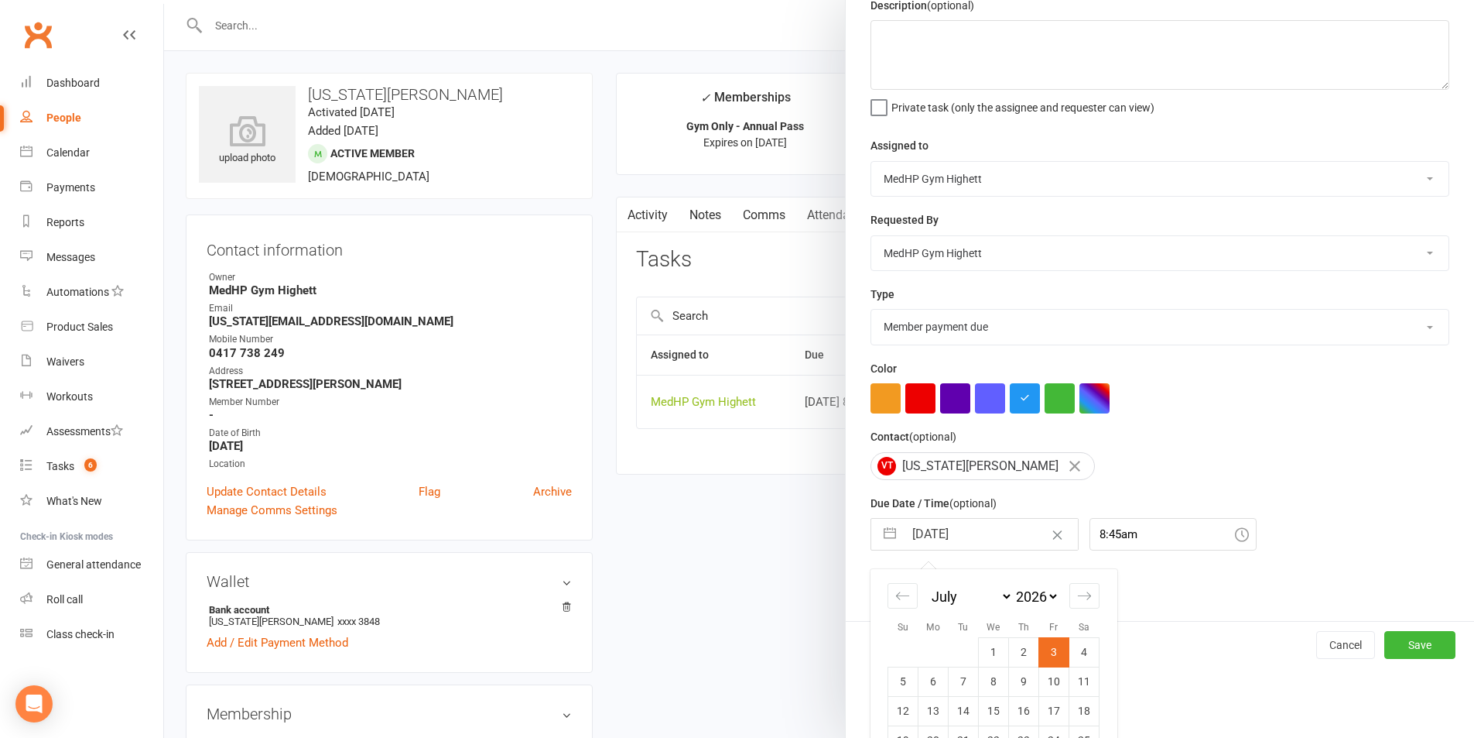
scroll to position [140, 0]
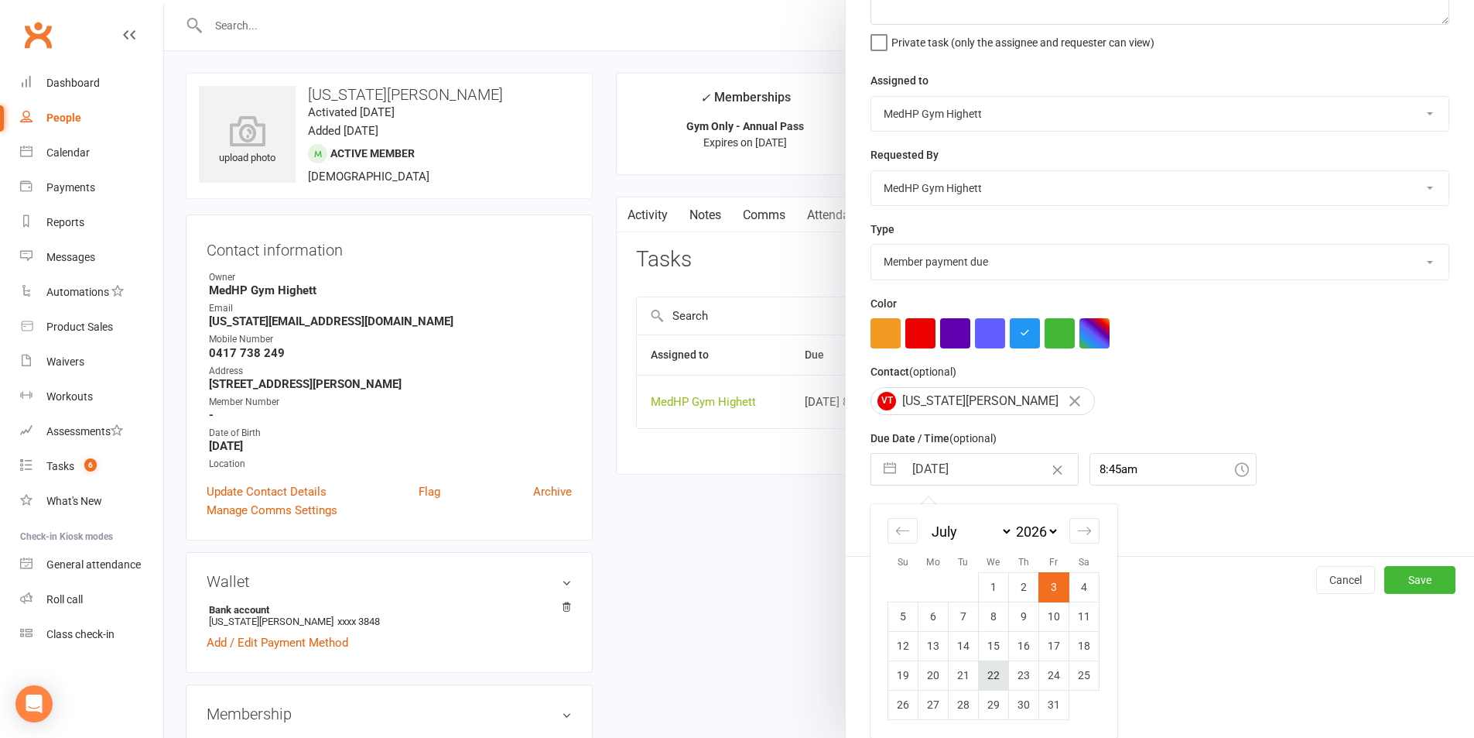
click at [984, 683] on td "22" at bounding box center [994, 674] width 30 height 29
type input "22 Jul 2026"
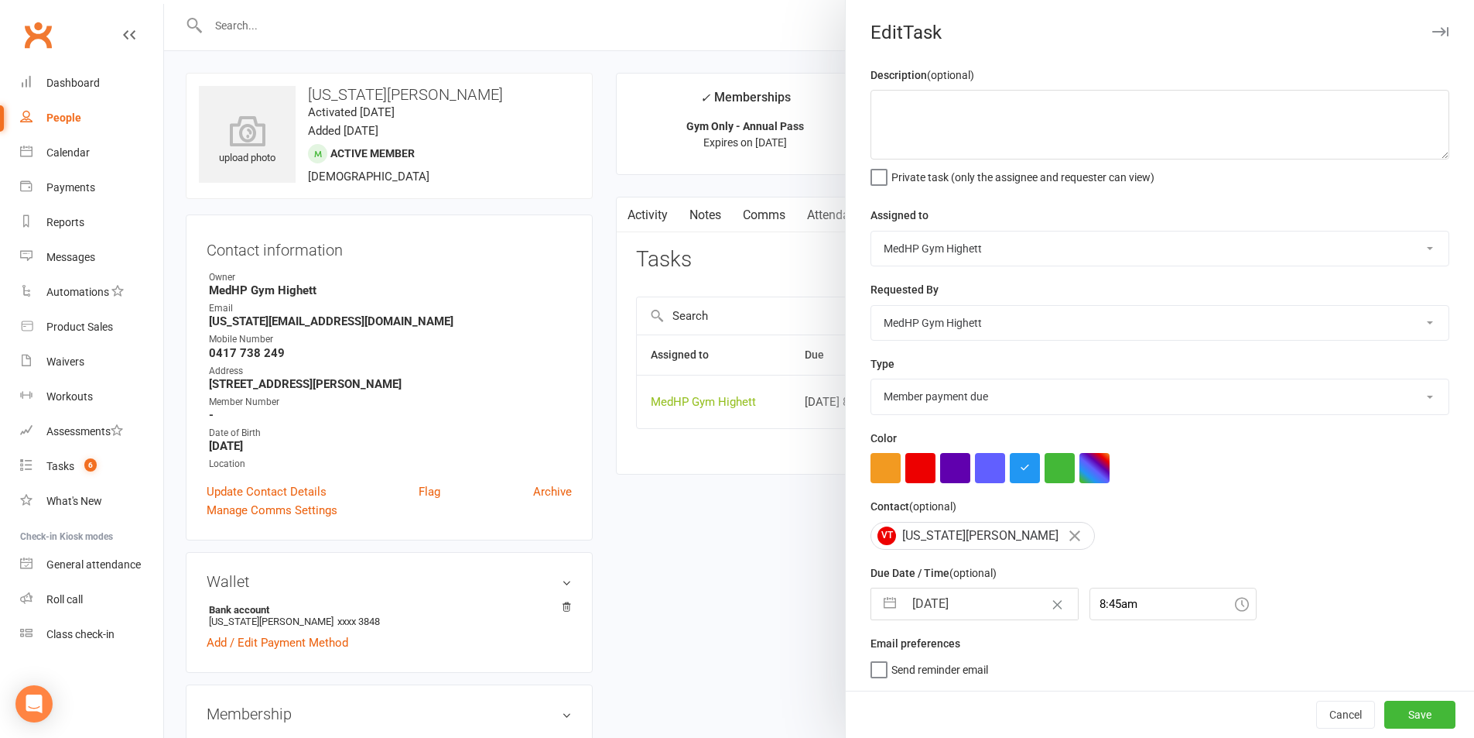
scroll to position [4, 0]
click at [1385, 714] on button "Save" at bounding box center [1420, 714] width 71 height 28
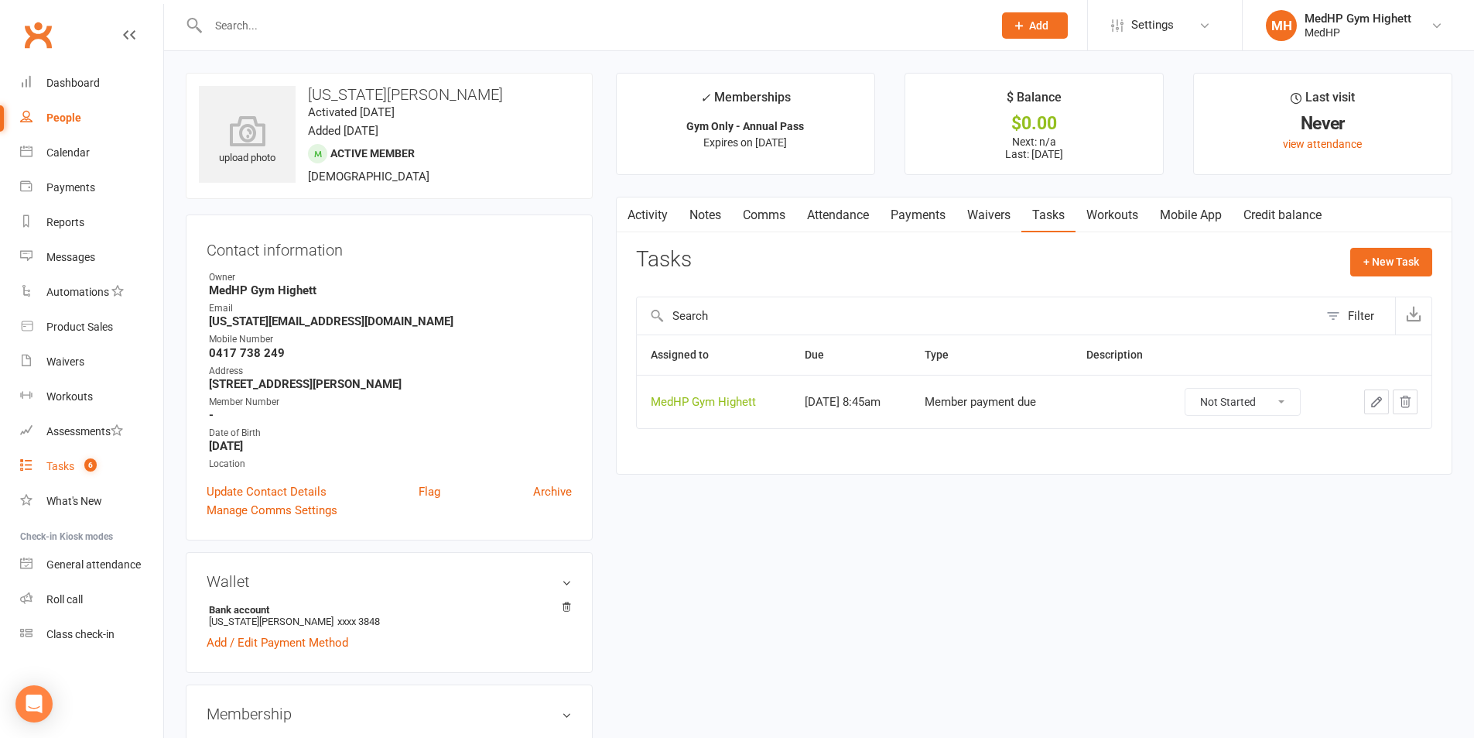
click at [103, 461] on link "Tasks 6" at bounding box center [91, 466] width 143 height 35
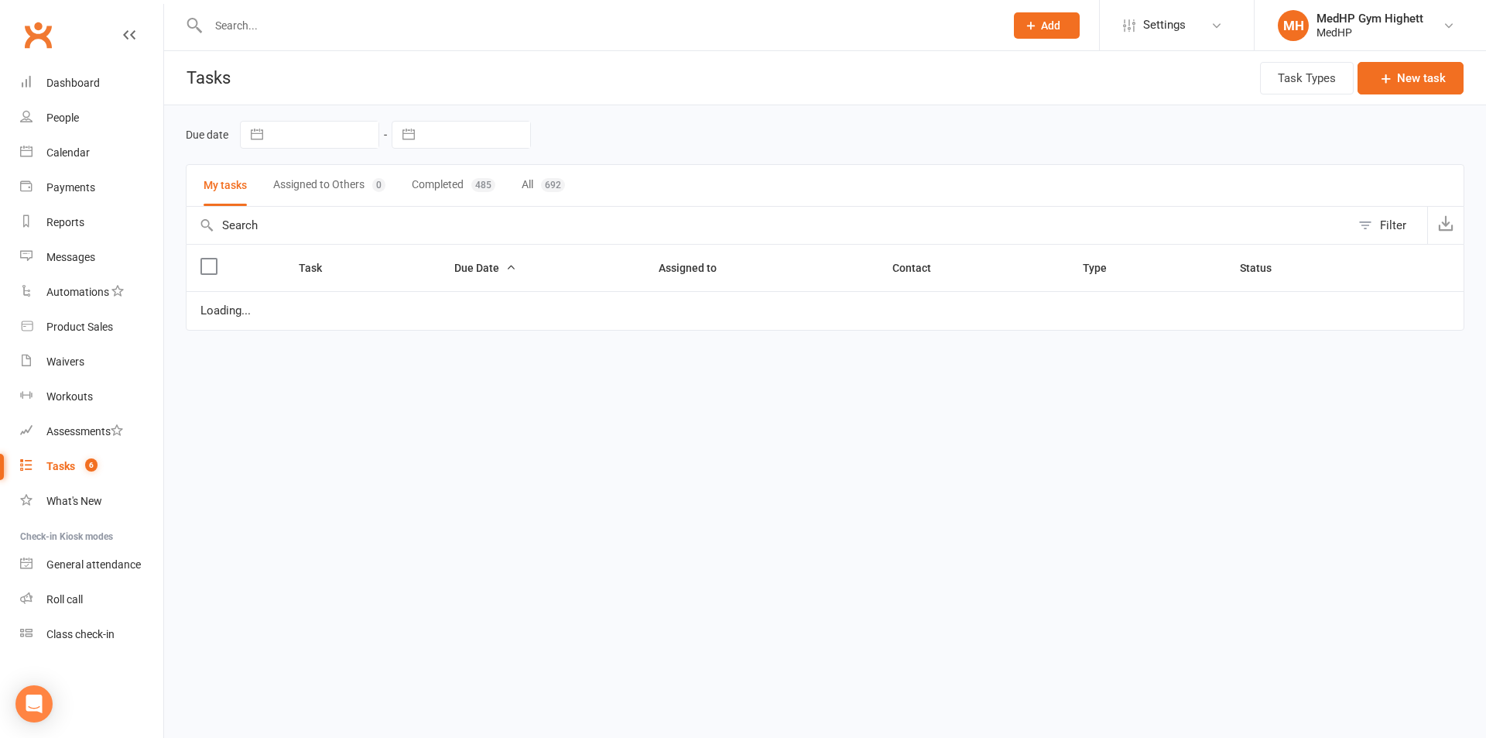
select select "started"
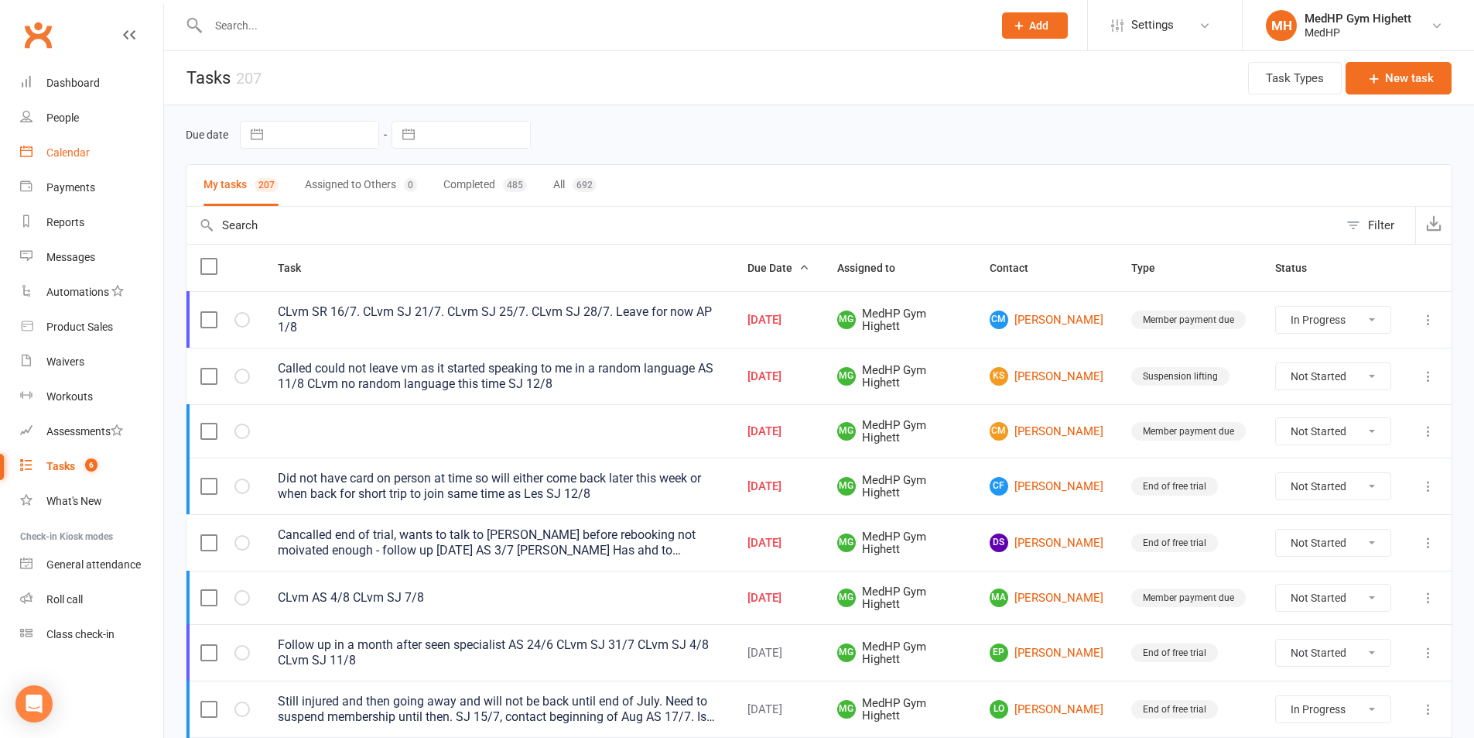
click at [52, 150] on div "Calendar" at bounding box center [67, 152] width 43 height 12
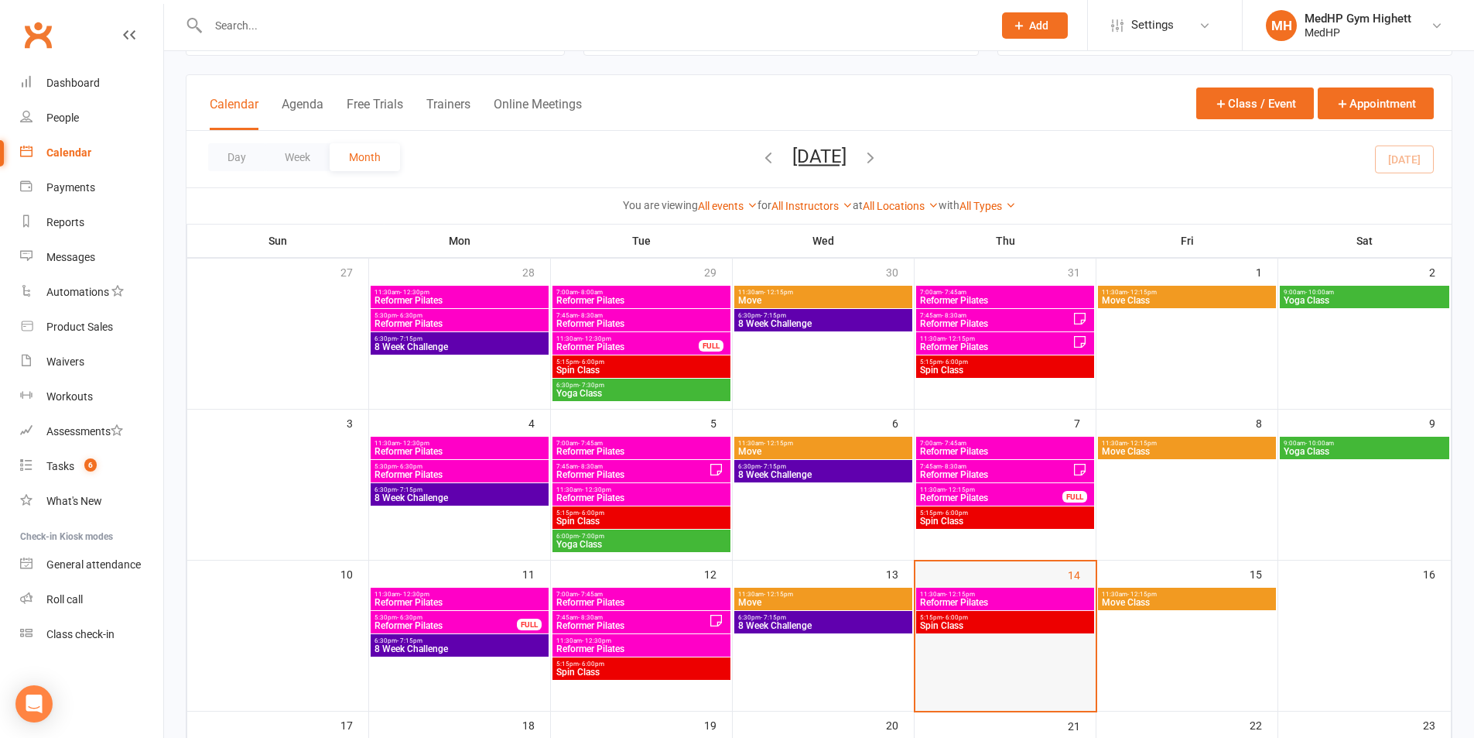
scroll to position [155, 0]
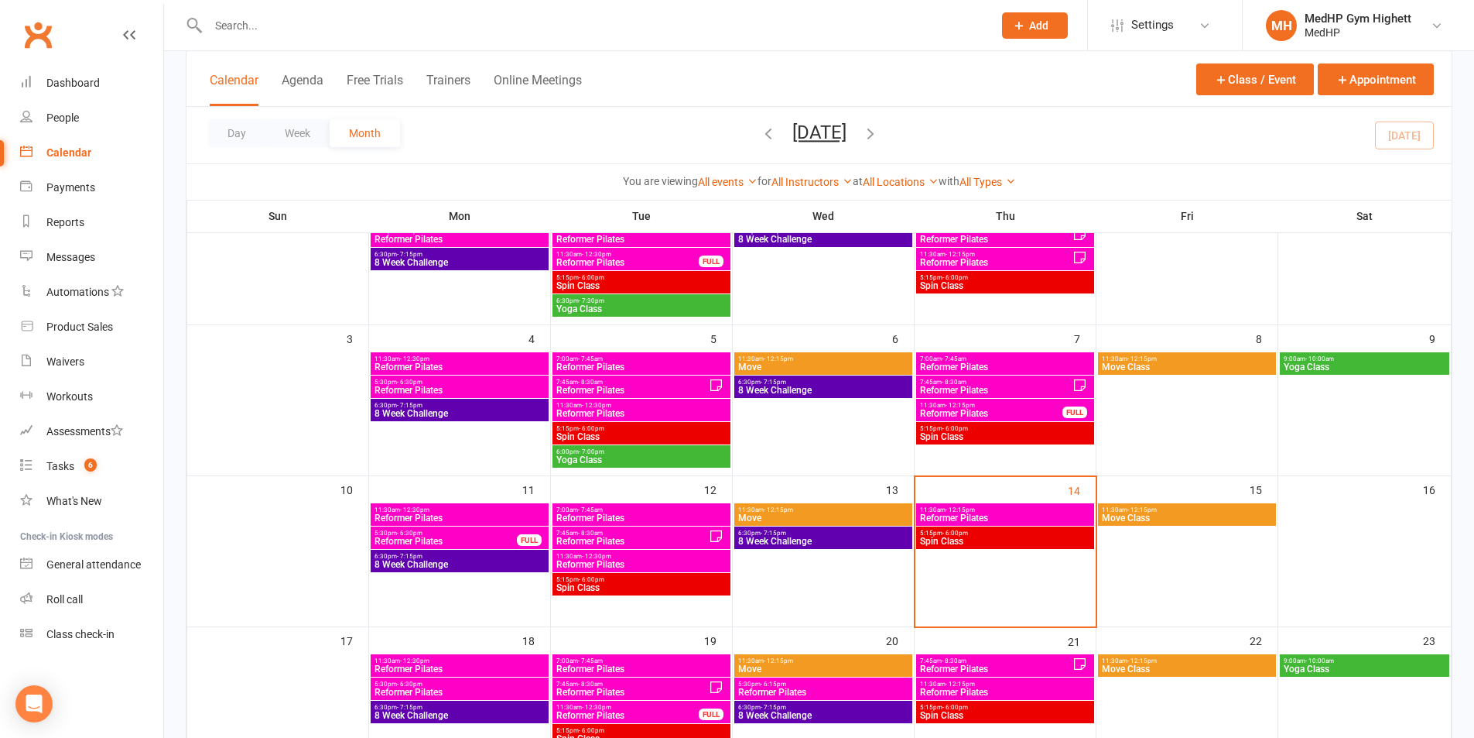
click at [950, 513] on span "Reformer Pilates" at bounding box center [1005, 517] width 172 height 9
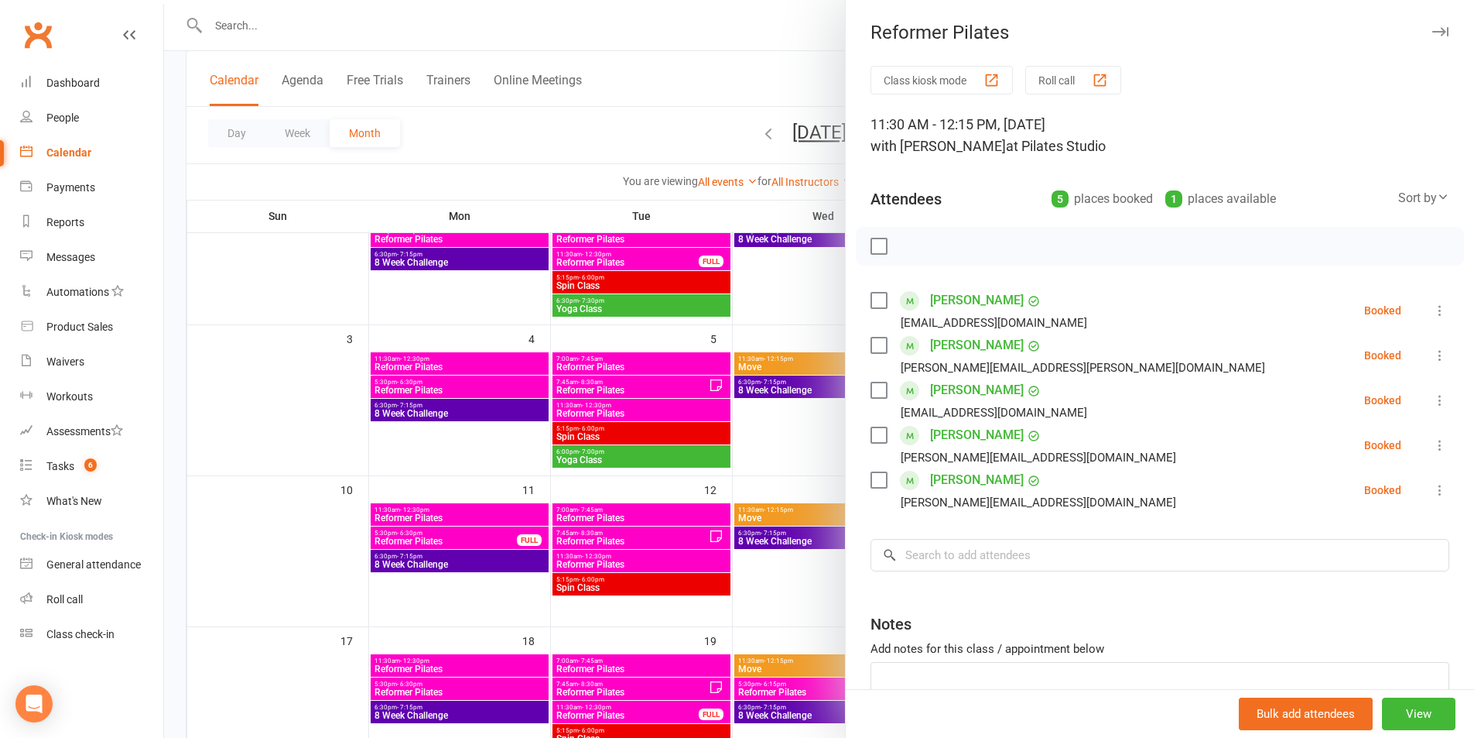
click at [617, 154] on div at bounding box center [819, 369] width 1310 height 738
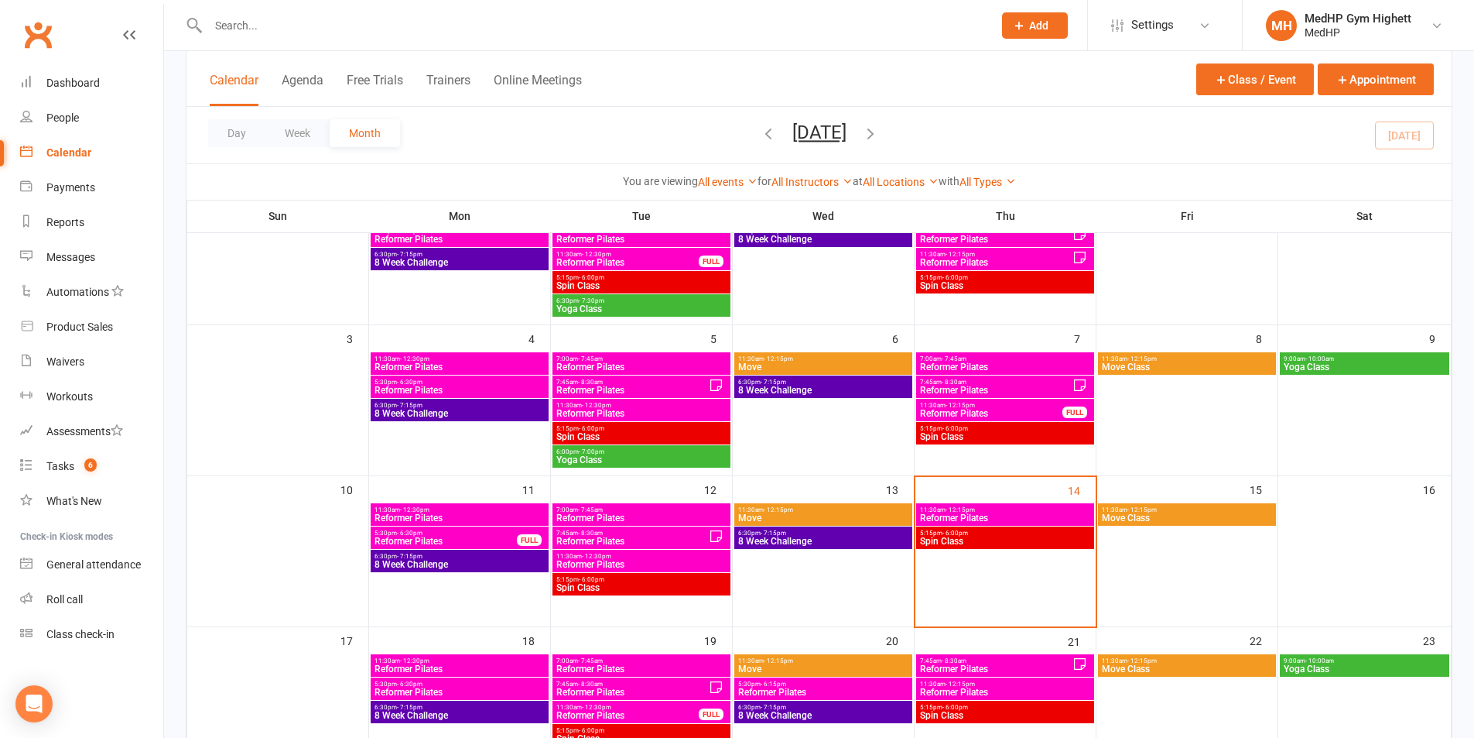
click at [970, 515] on span "Reformer Pilates" at bounding box center [1005, 517] width 172 height 9
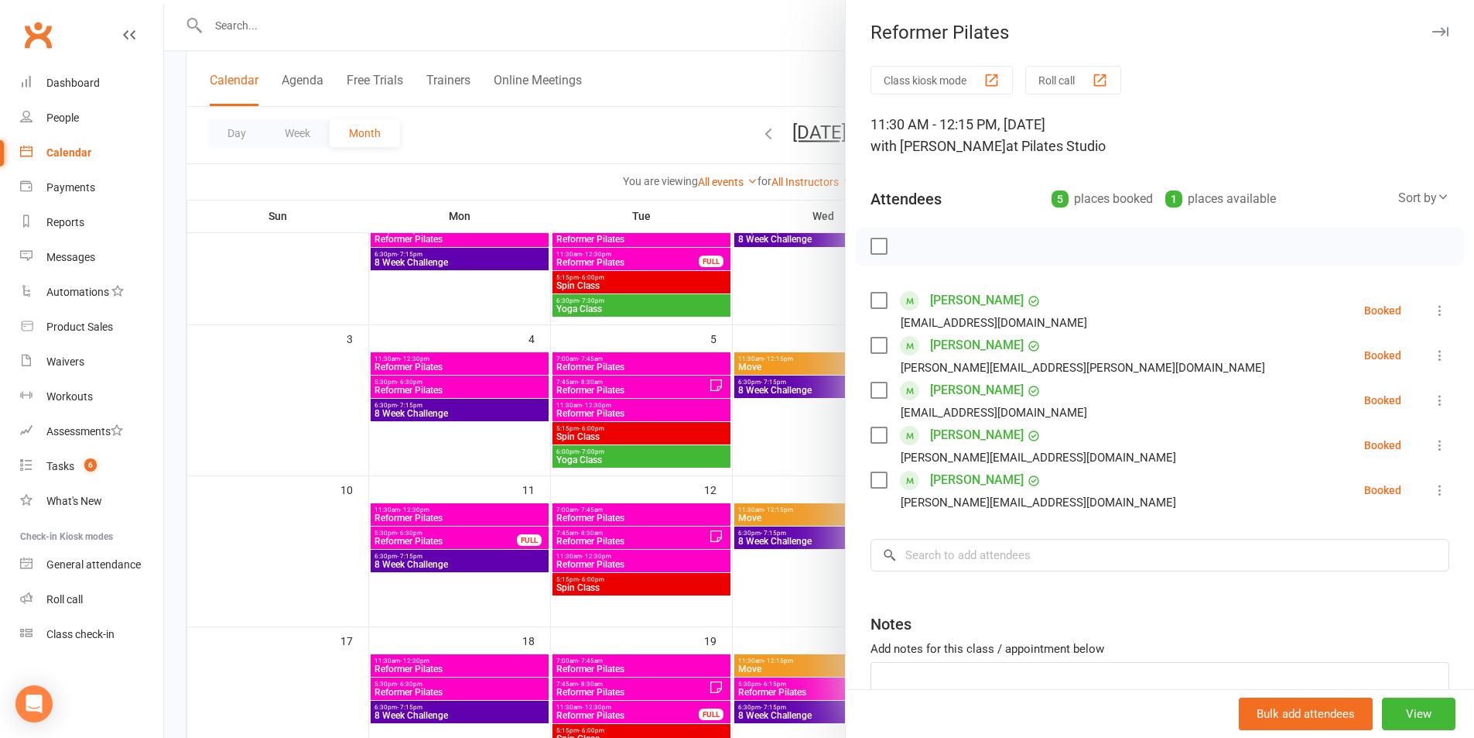
click at [652, 70] on div at bounding box center [819, 369] width 1310 height 738
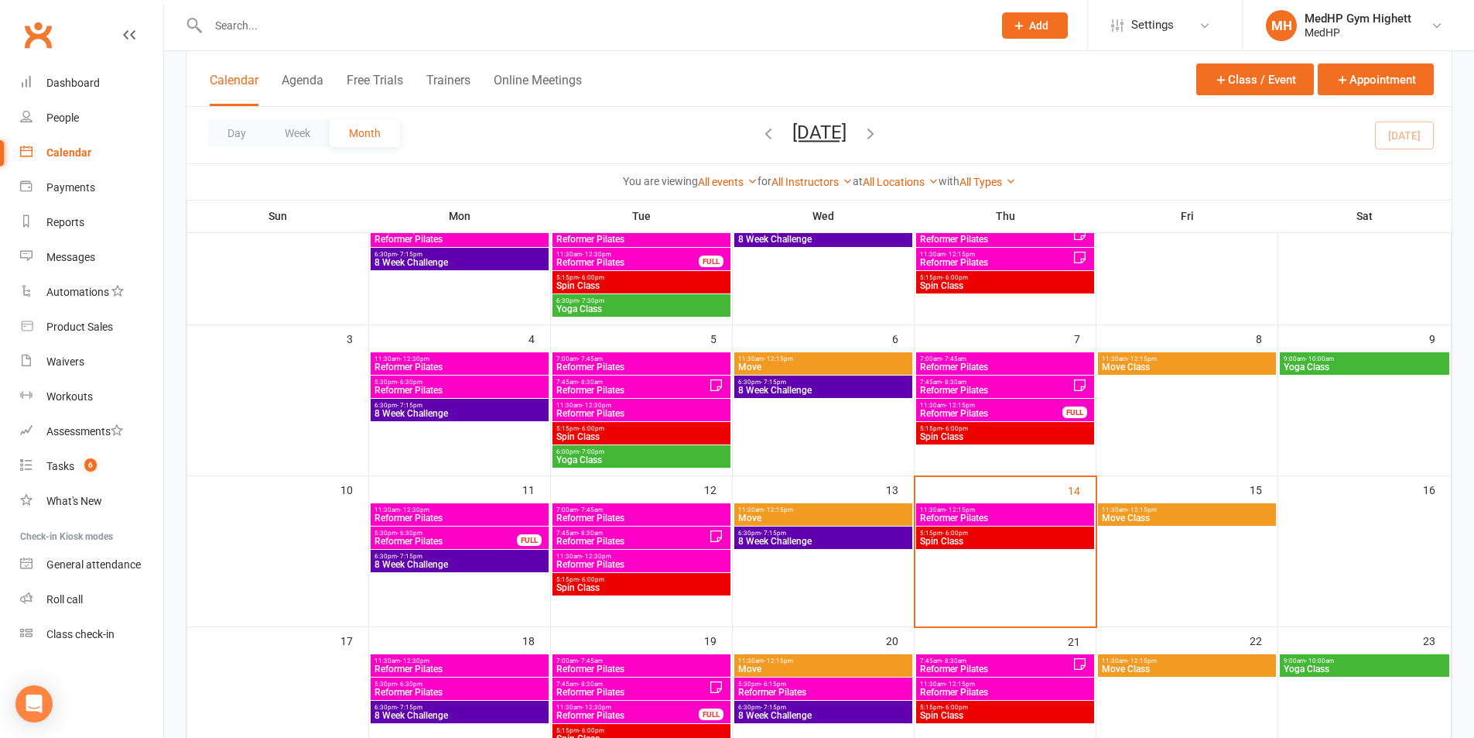
click at [1027, 25] on button "Add" at bounding box center [1035, 25] width 66 height 26
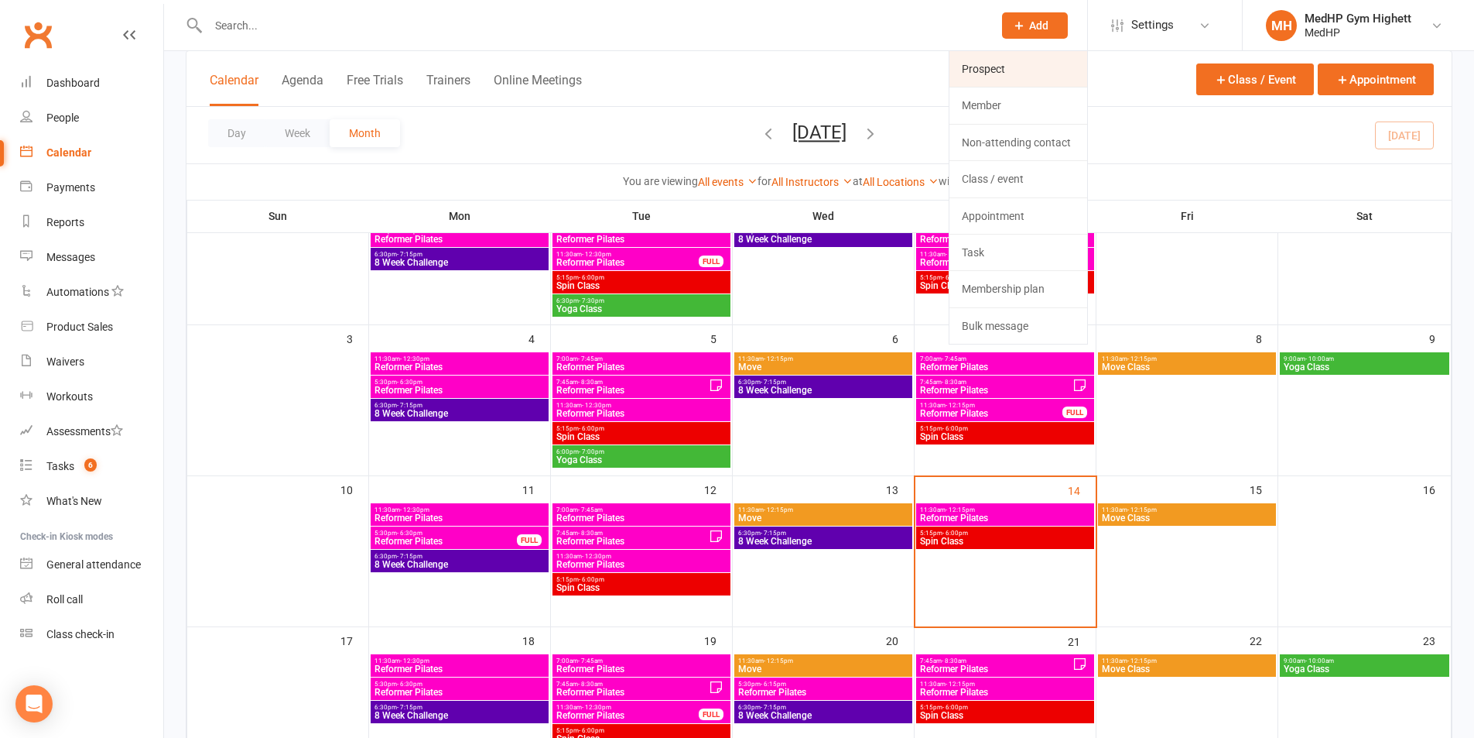
click at [1033, 80] on link "Prospect" at bounding box center [1019, 69] width 138 height 36
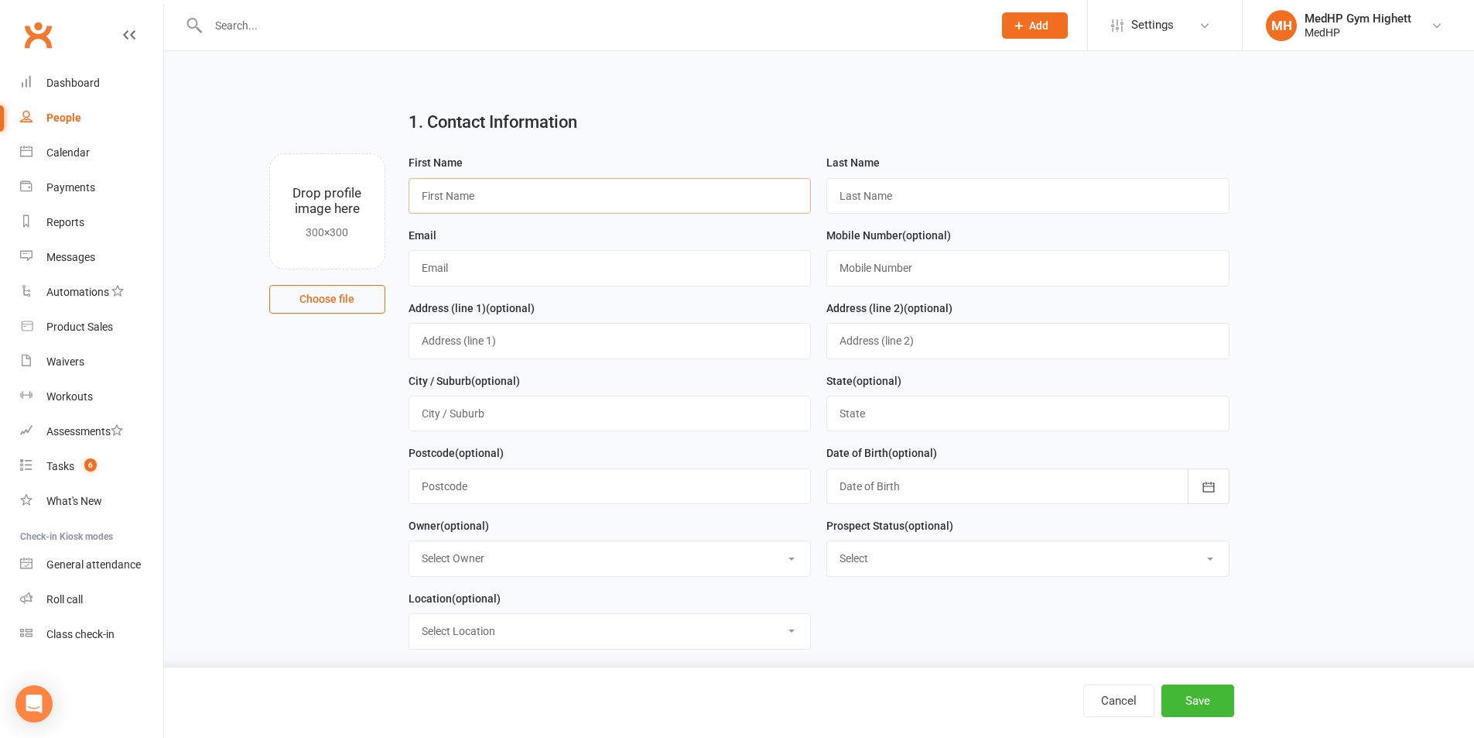
click at [457, 199] on input "text" at bounding box center [610, 196] width 403 height 36
paste input "[PERSON_NAME]"
drag, startPoint x: 509, startPoint y: 197, endPoint x: 460, endPoint y: 197, distance: 48.8
click at [460, 197] on input "[PERSON_NAME]" at bounding box center [610, 196] width 403 height 36
type input "Andrew"
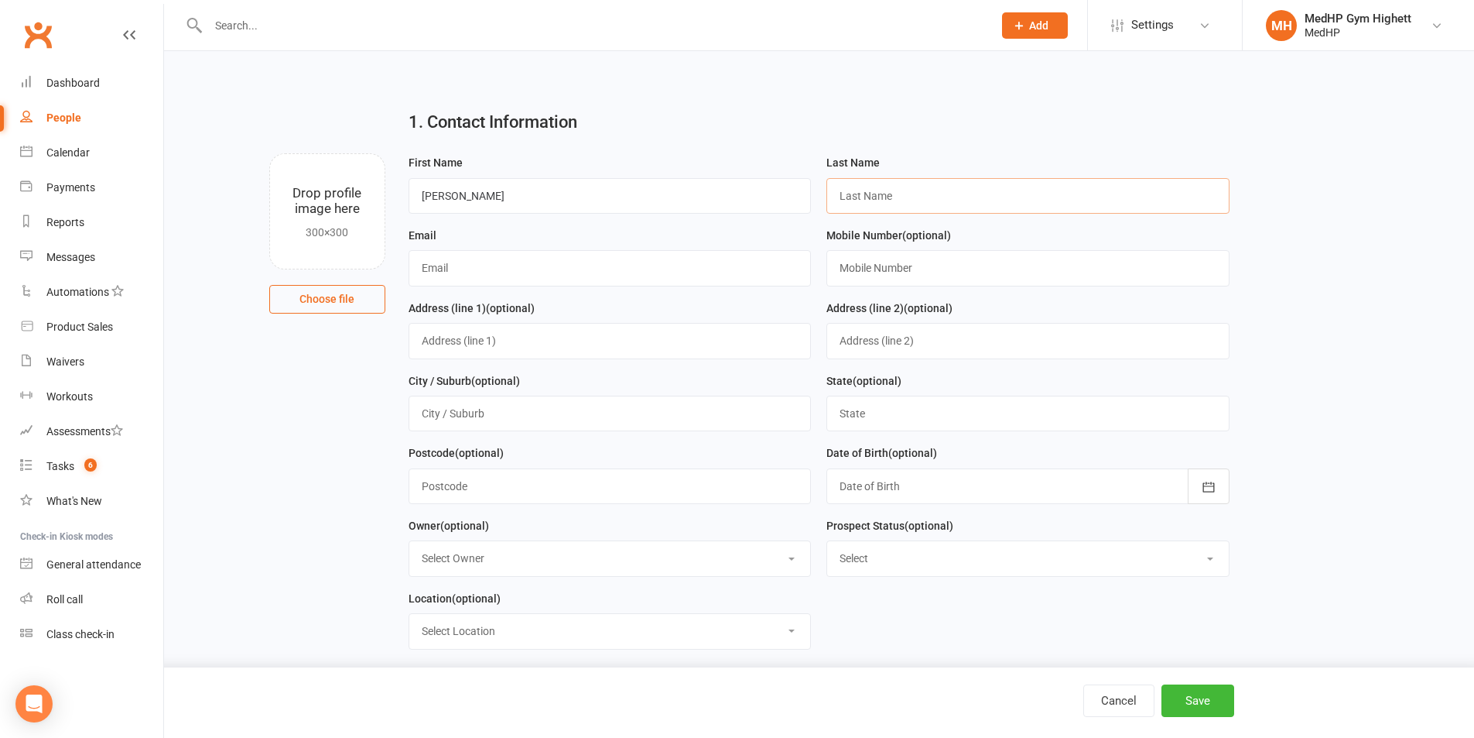
click at [837, 201] on input "text" at bounding box center [1028, 196] width 403 height 36
paste input "Conacher"
type input "Conacher"
drag, startPoint x: 576, startPoint y: 276, endPoint x: 738, endPoint y: 279, distance: 161.8
click at [576, 275] on input "text" at bounding box center [610, 268] width 403 height 36
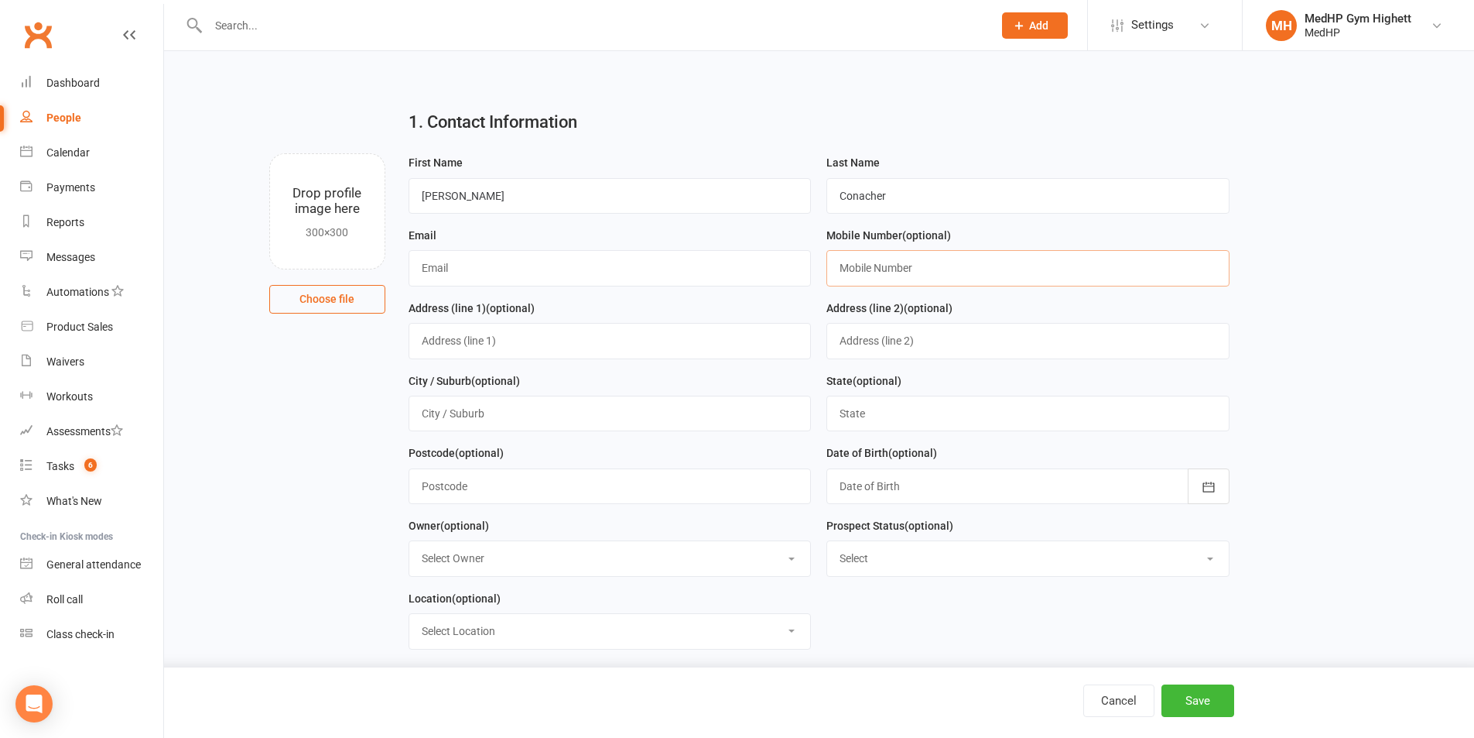
click at [937, 265] on input "text" at bounding box center [1028, 268] width 403 height 36
paste input "0409 336 839"
type input "0409 336 839"
click at [584, 256] on input "text" at bounding box center [610, 268] width 403 height 36
paste input "andrewconacher@outlook.com"
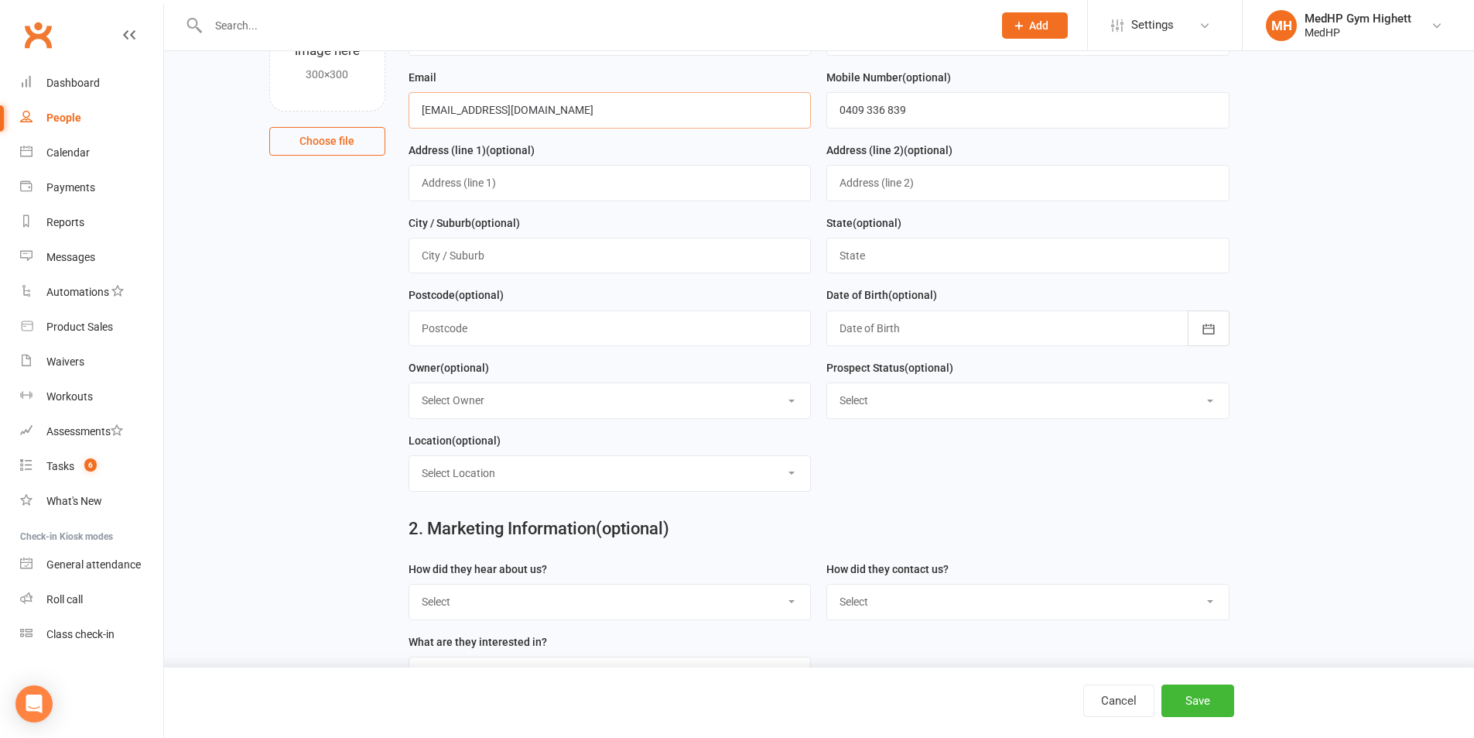
scroll to position [310, 0]
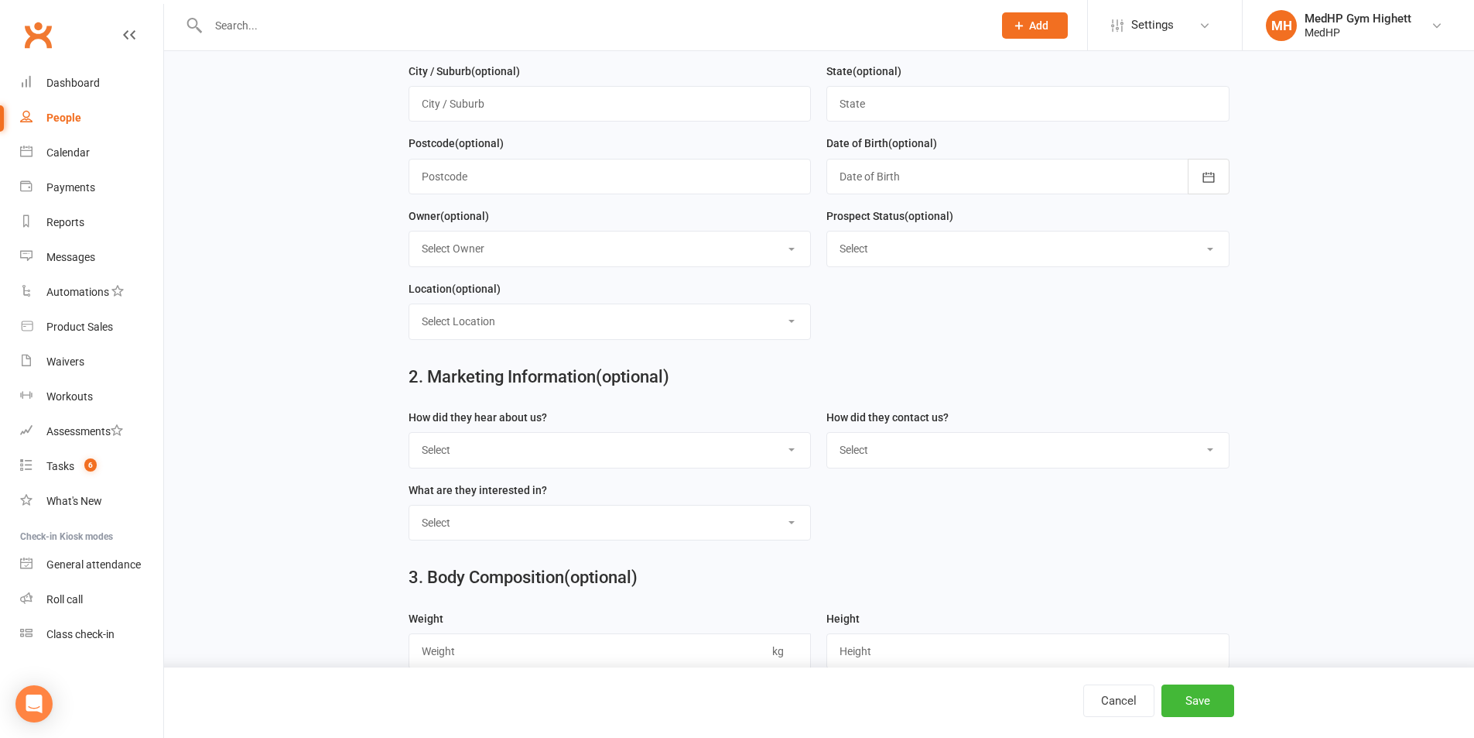
type input "andrewconacher@outlook.com"
click at [1202, 721] on div "Cancel Save" at bounding box center [737, 702] width 1474 height 70
click at [1203, 710] on button "Save" at bounding box center [1198, 700] width 73 height 33
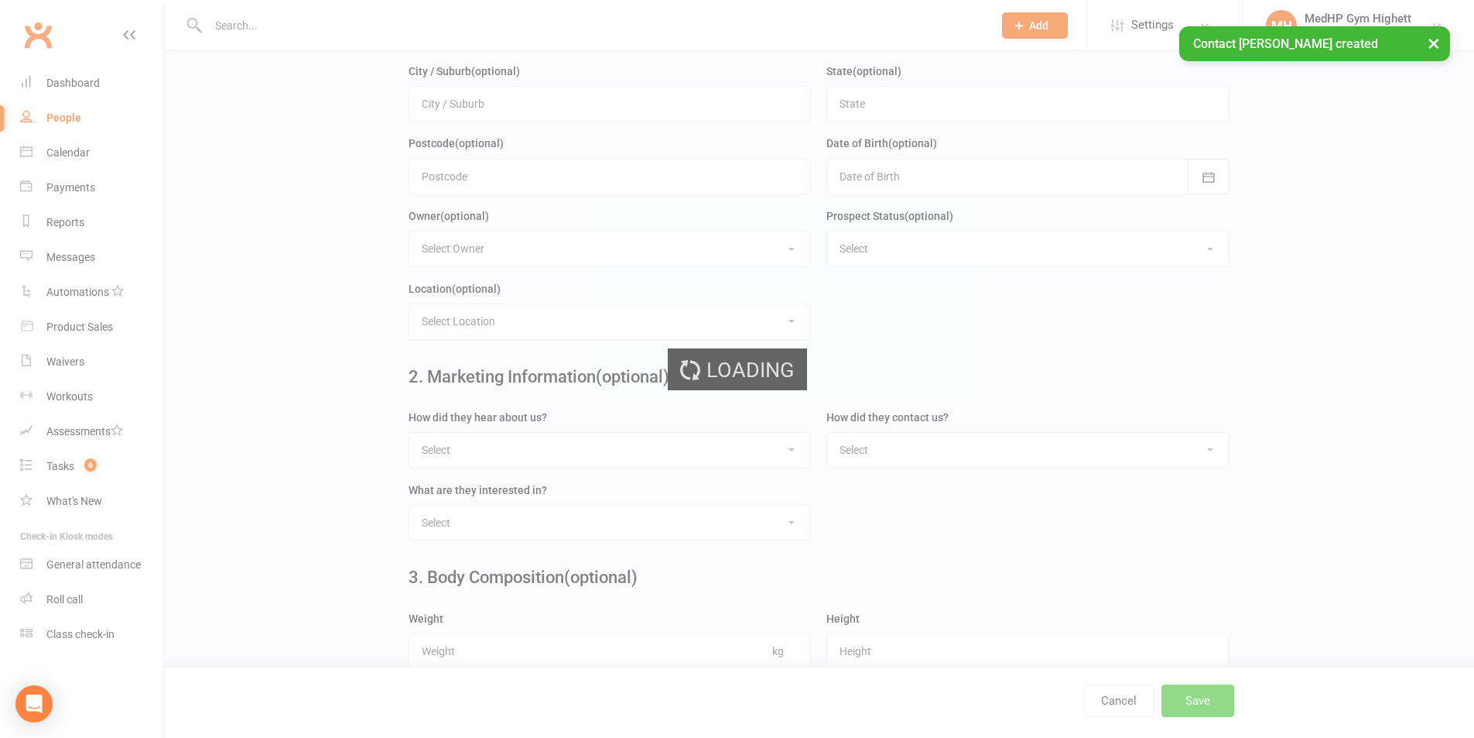
scroll to position [0, 0]
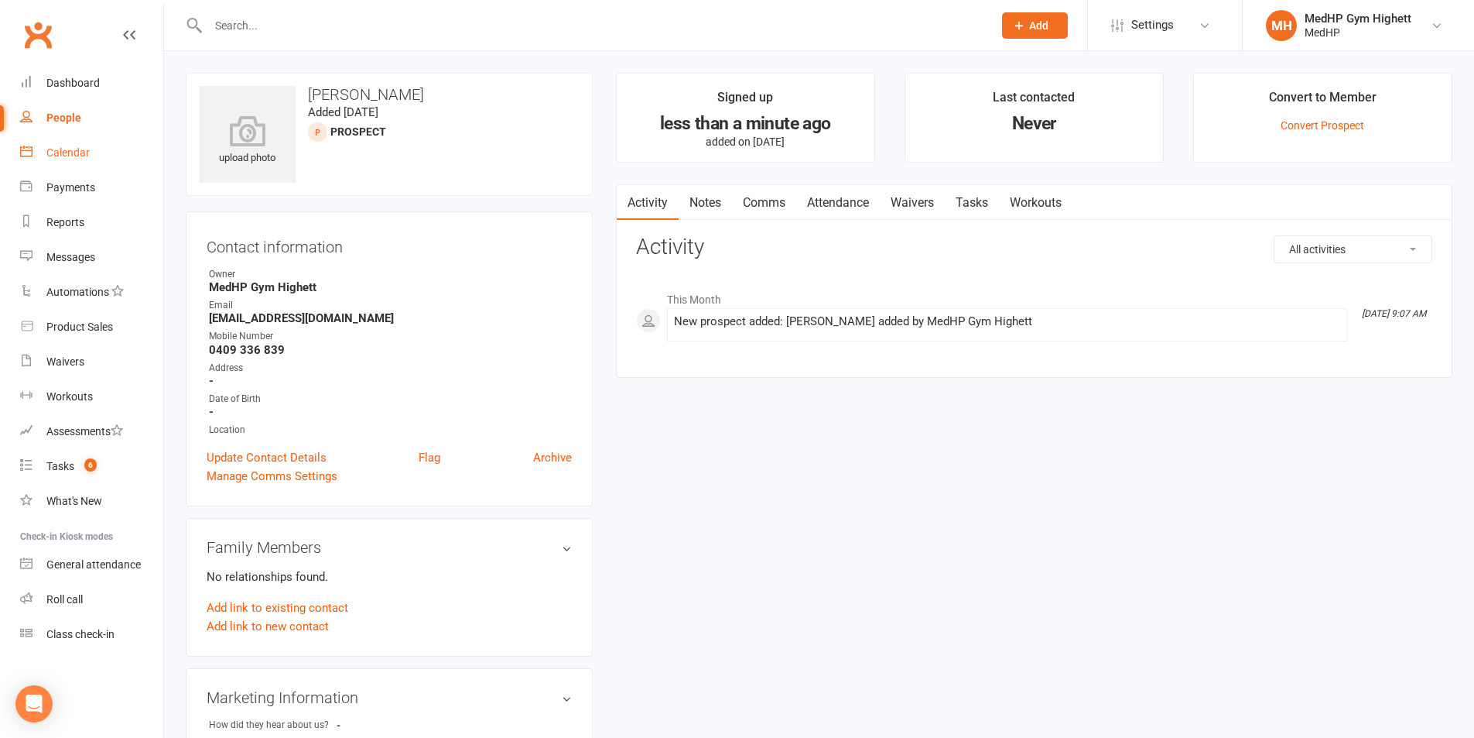
click at [107, 156] on link "Calendar" at bounding box center [91, 152] width 143 height 35
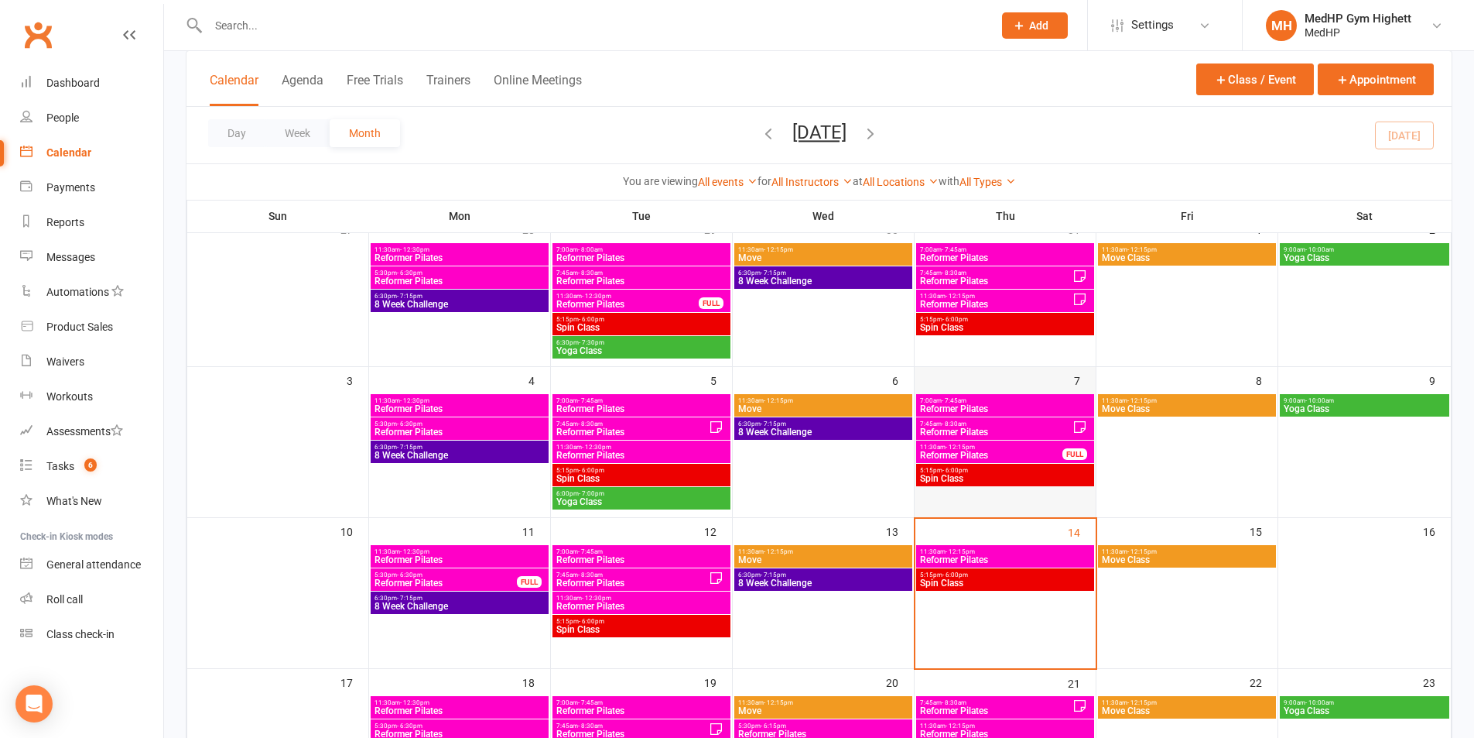
scroll to position [232, 0]
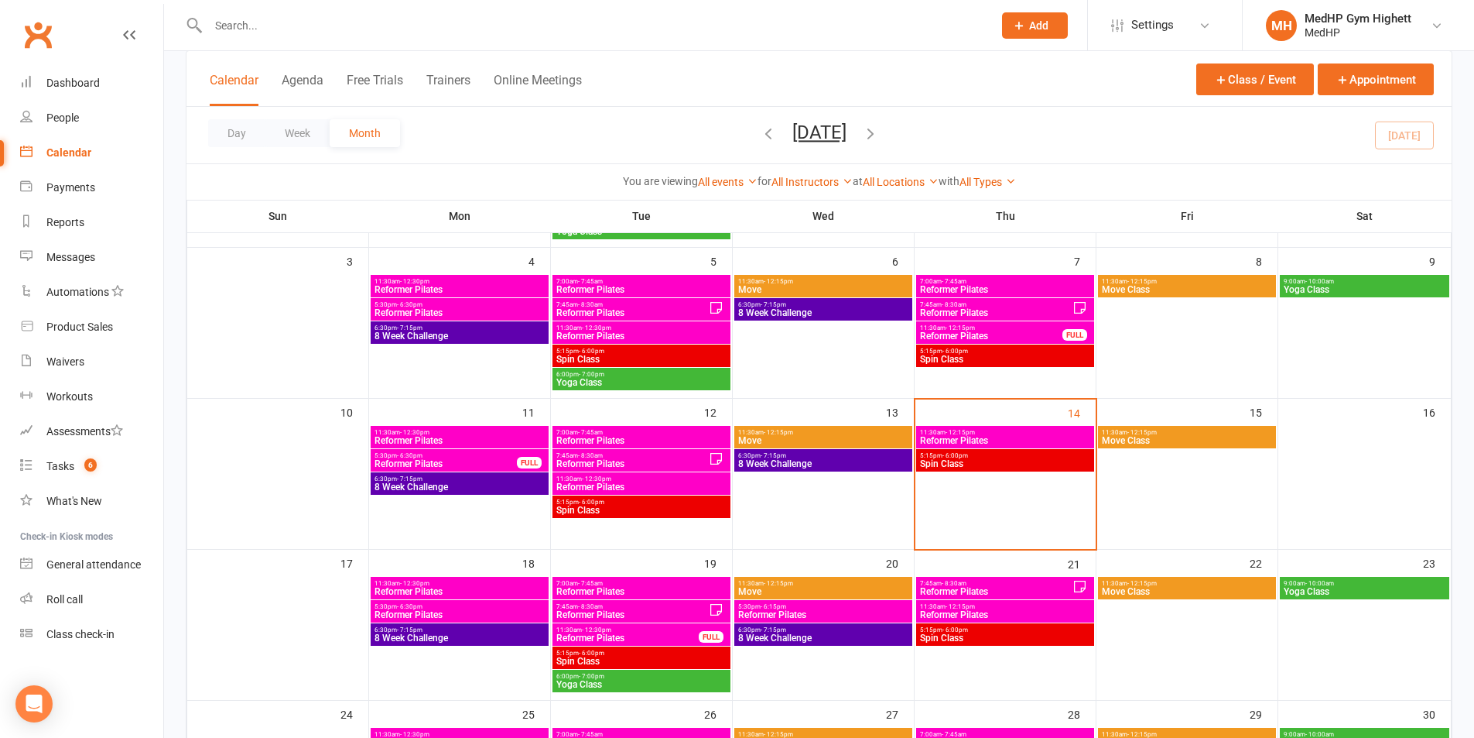
click at [1015, 433] on span "11:30am - 12:15pm" at bounding box center [1005, 432] width 172 height 7
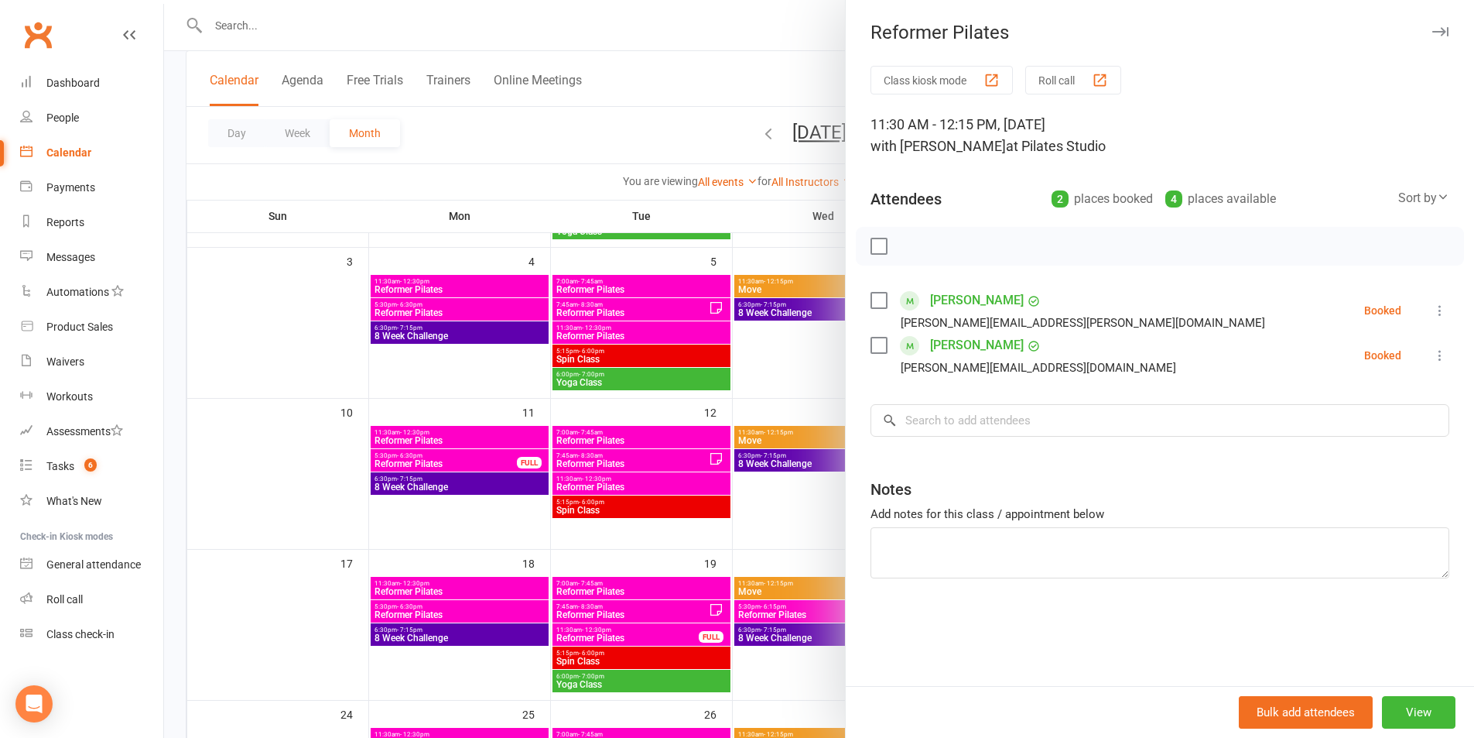
click at [724, 75] on div at bounding box center [819, 369] width 1310 height 738
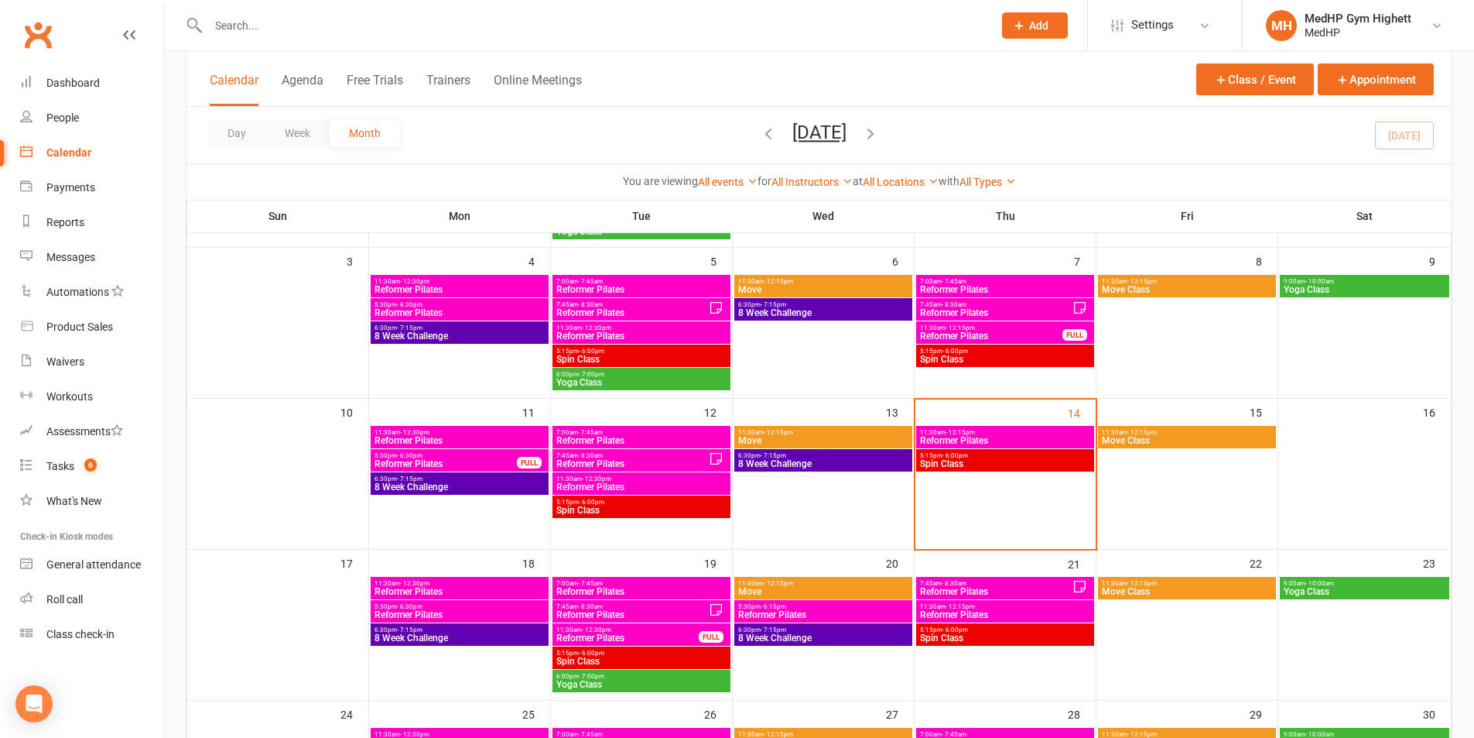
click at [999, 431] on span "11:30am - 12:15pm" at bounding box center [1005, 432] width 172 height 7
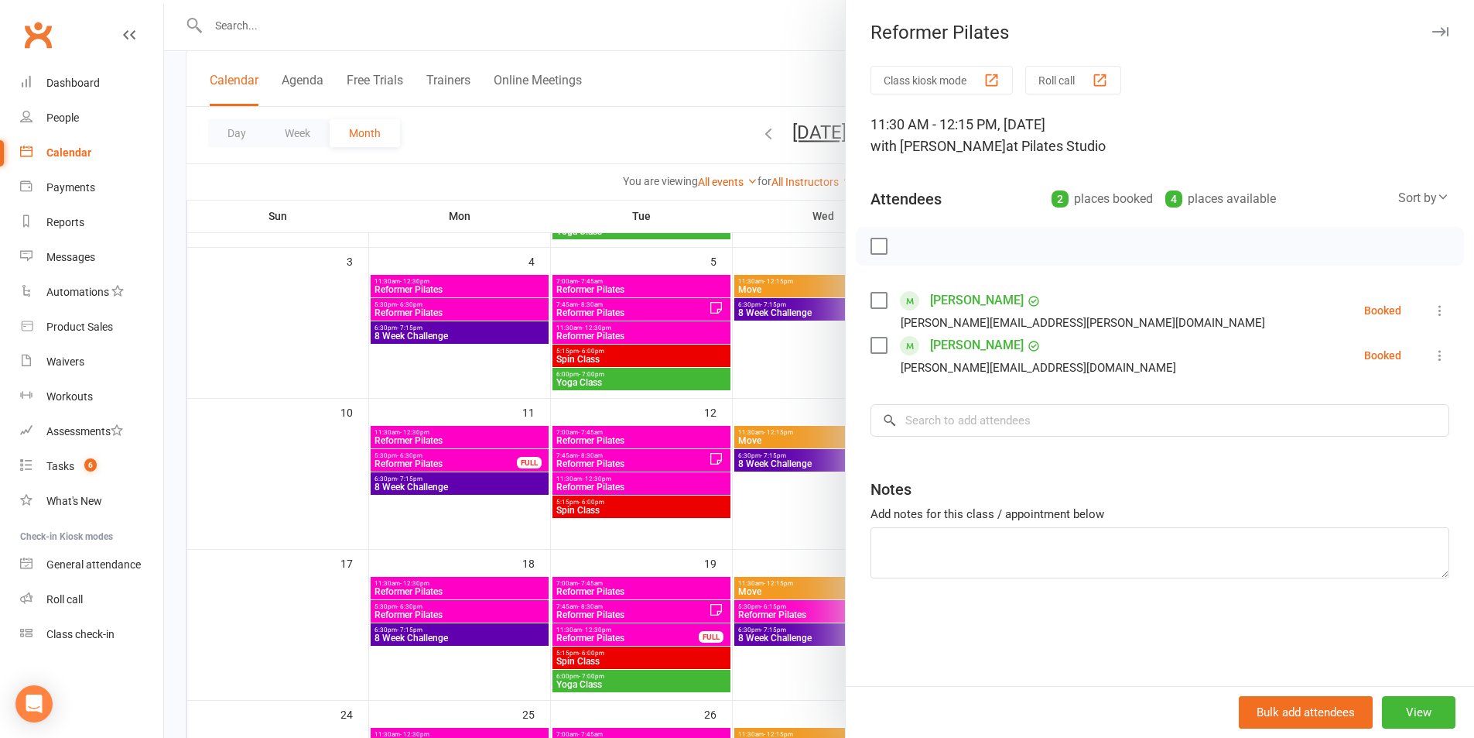
click at [967, 294] on link "[PERSON_NAME]" at bounding box center [977, 300] width 94 height 25
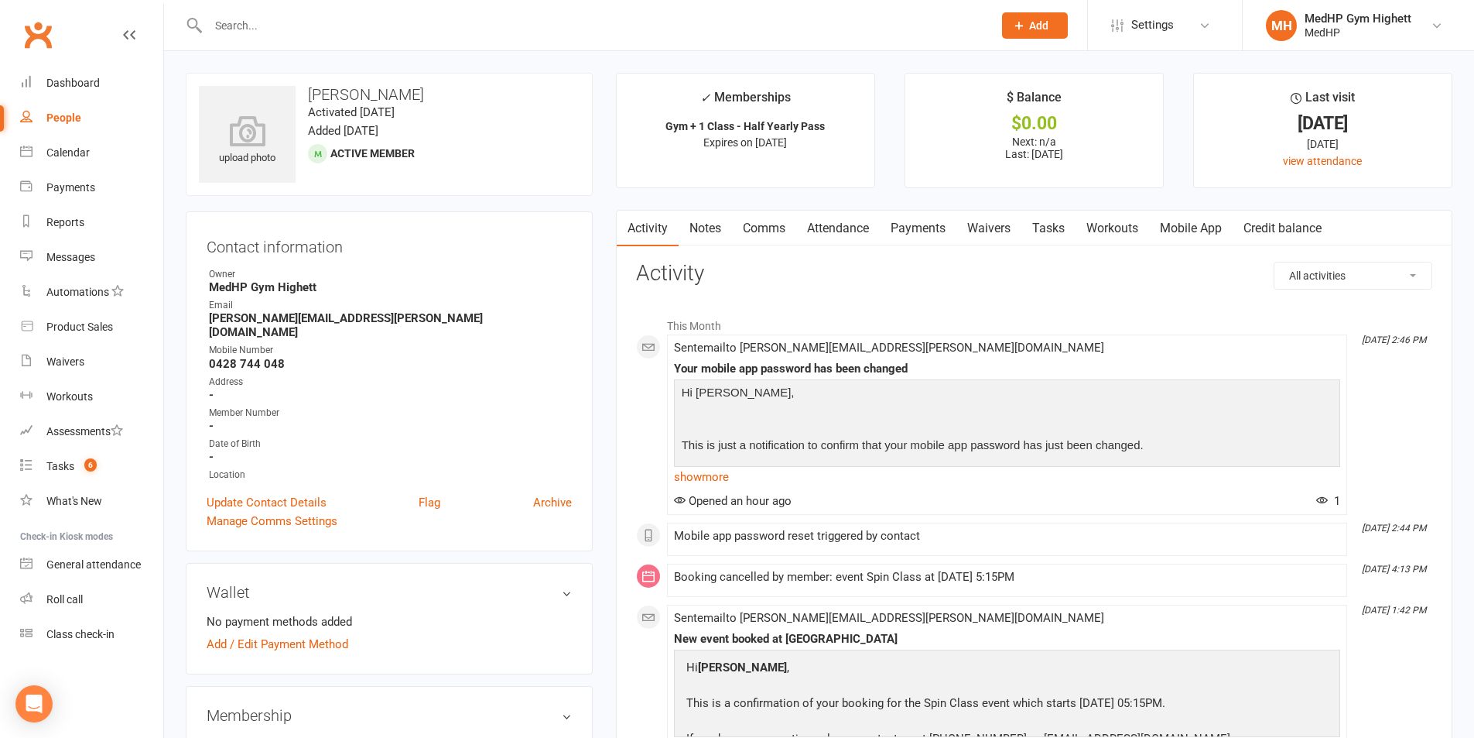
click at [1176, 231] on link "Mobile App" at bounding box center [1191, 229] width 84 height 36
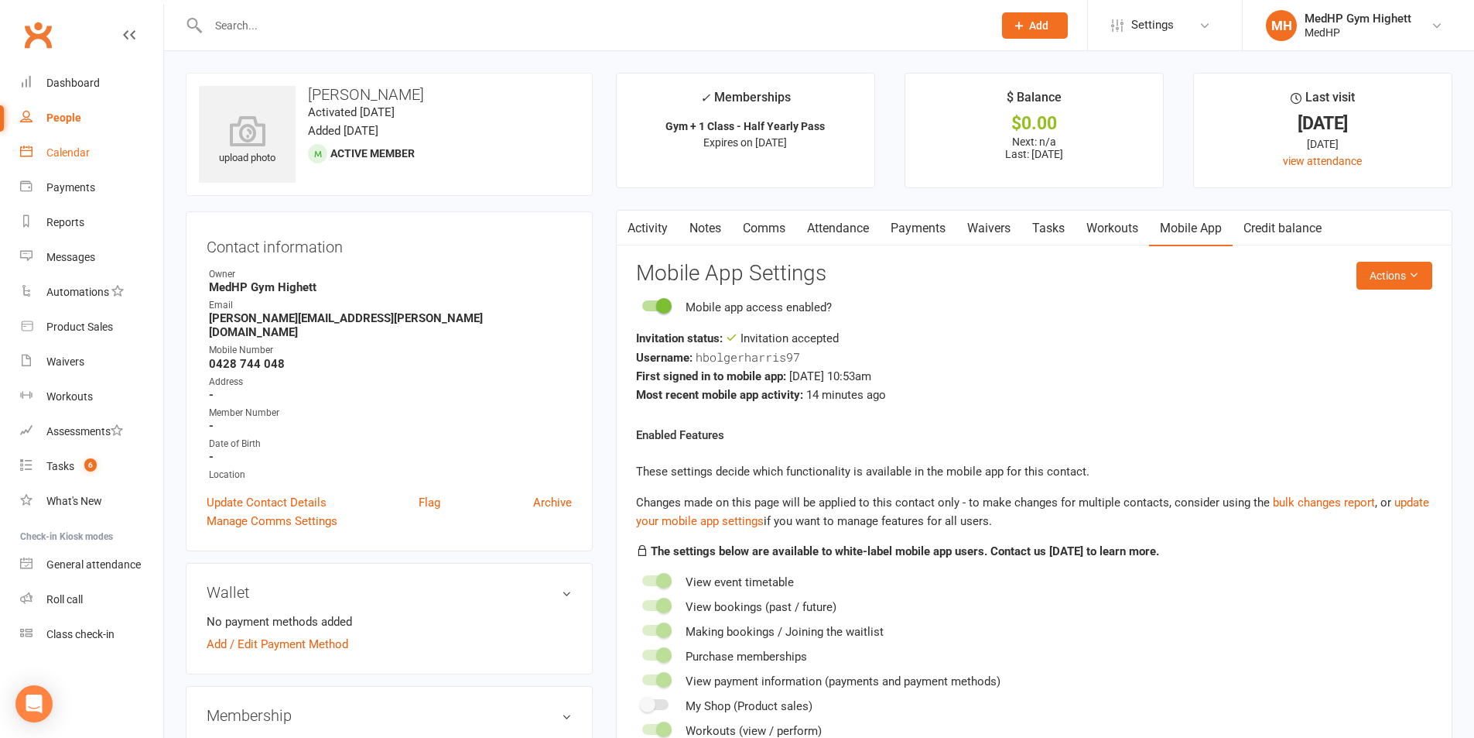
click at [98, 163] on link "Calendar" at bounding box center [91, 152] width 143 height 35
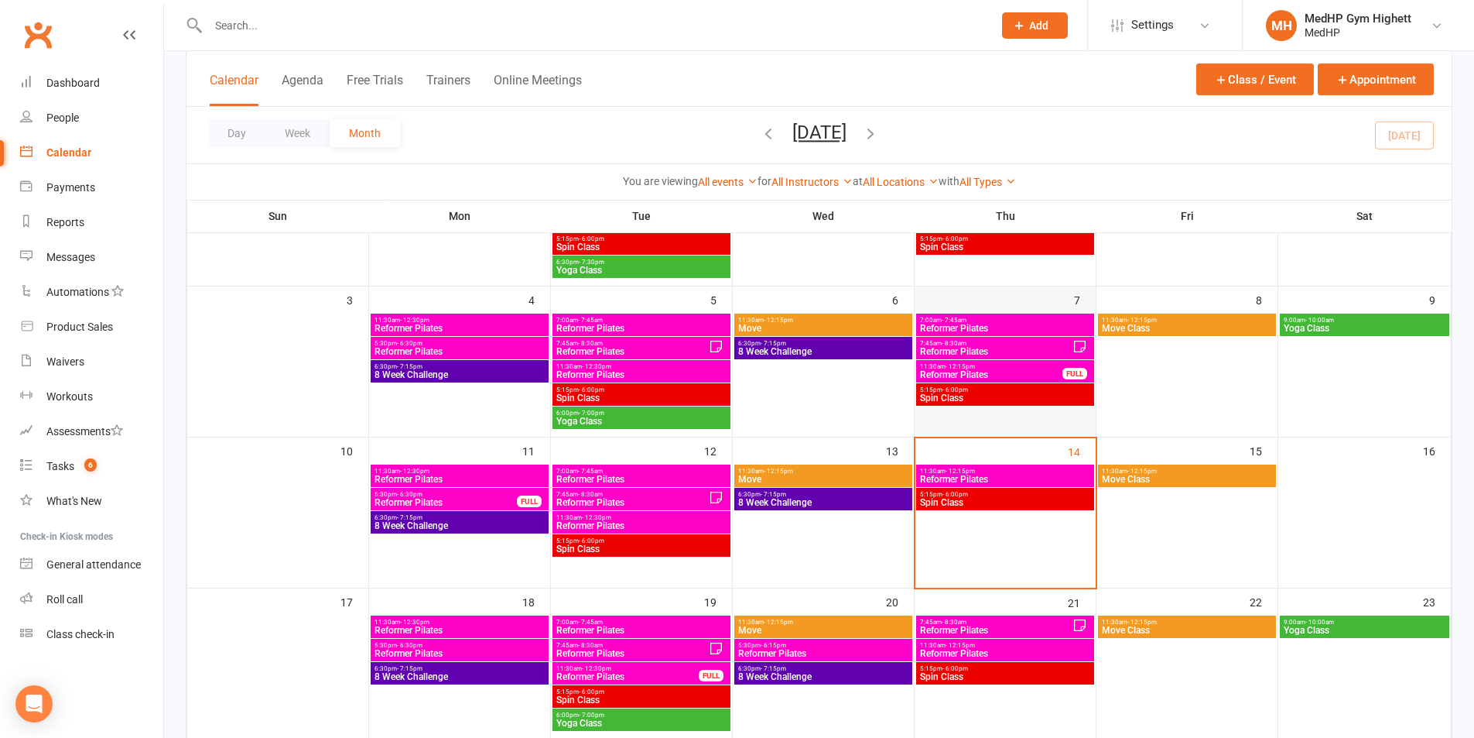
scroll to position [232, 0]
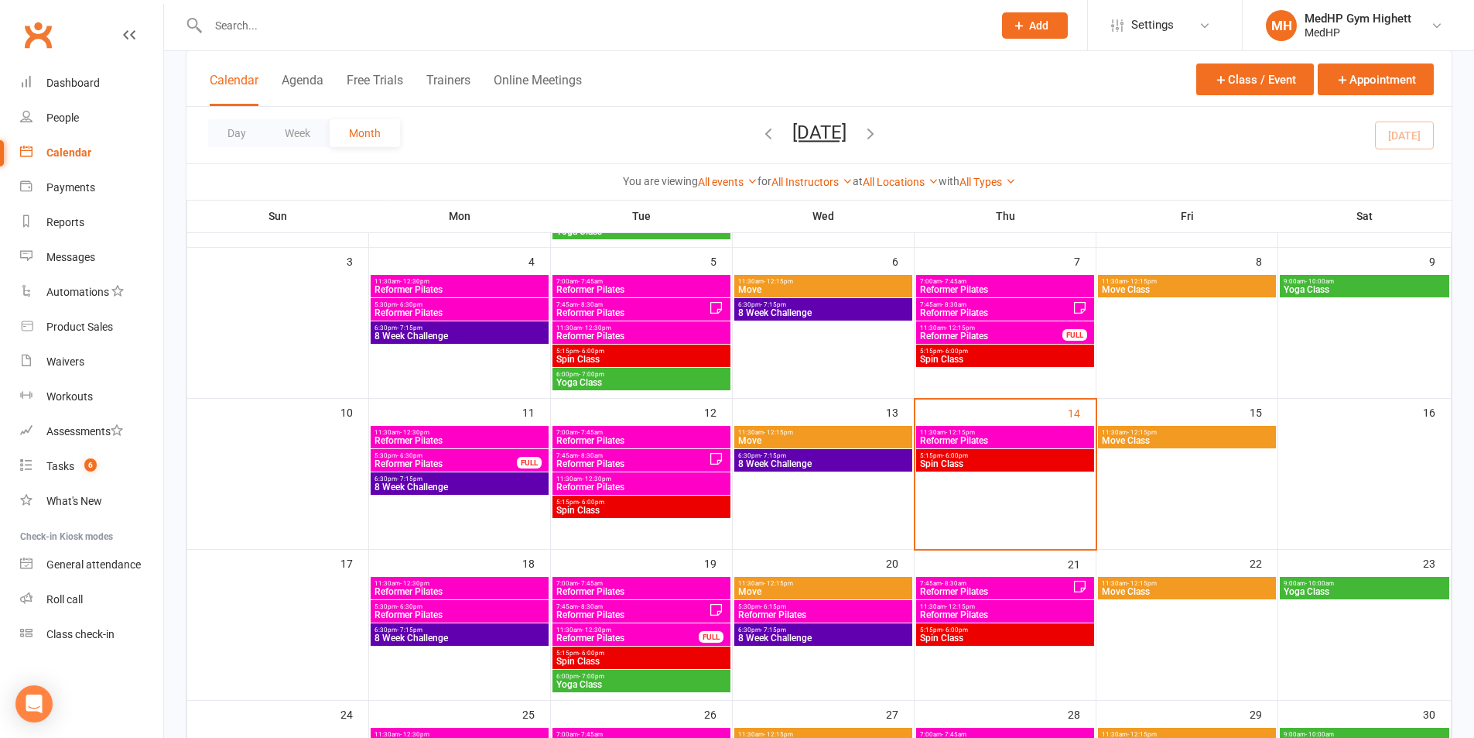
click at [1166, 438] on span "Move Class" at bounding box center [1187, 440] width 172 height 9
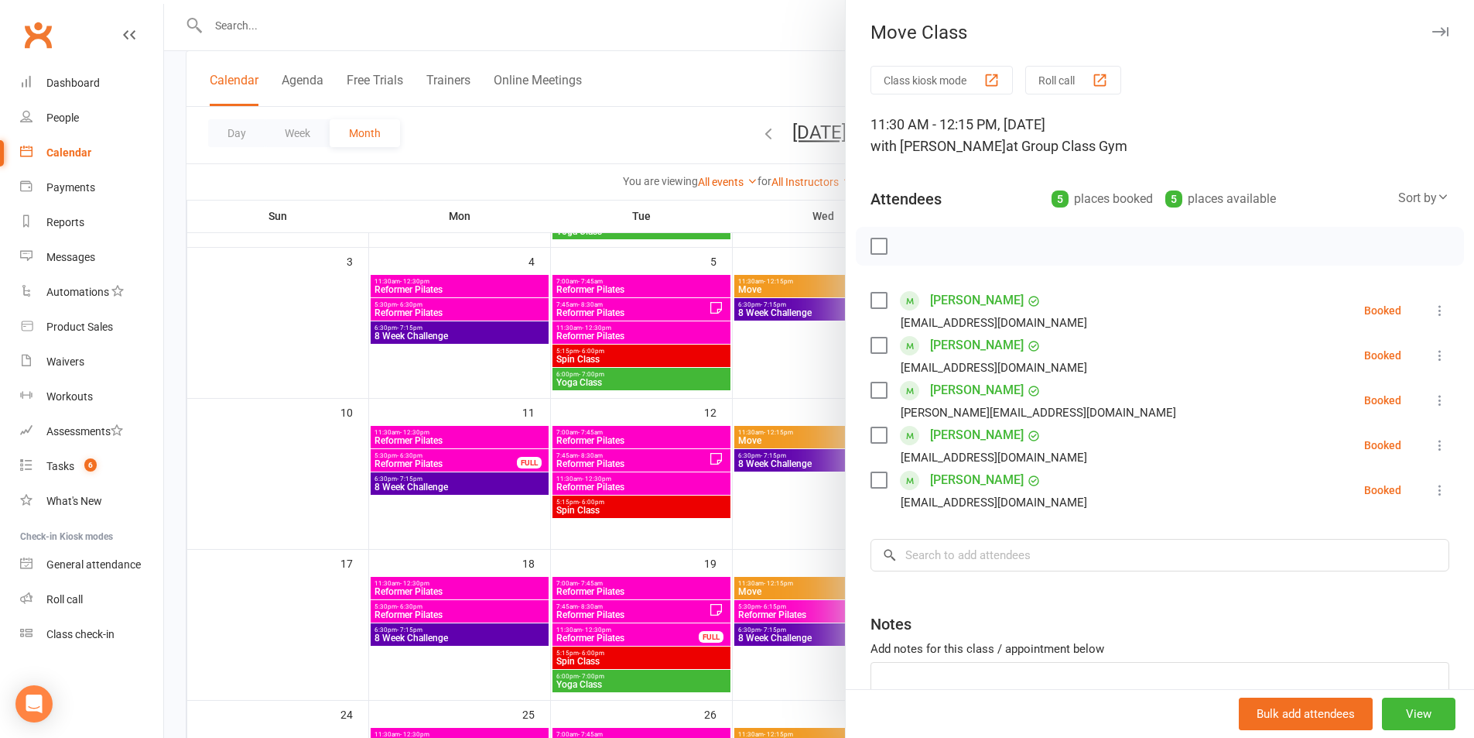
click at [831, 375] on div at bounding box center [819, 369] width 1310 height 738
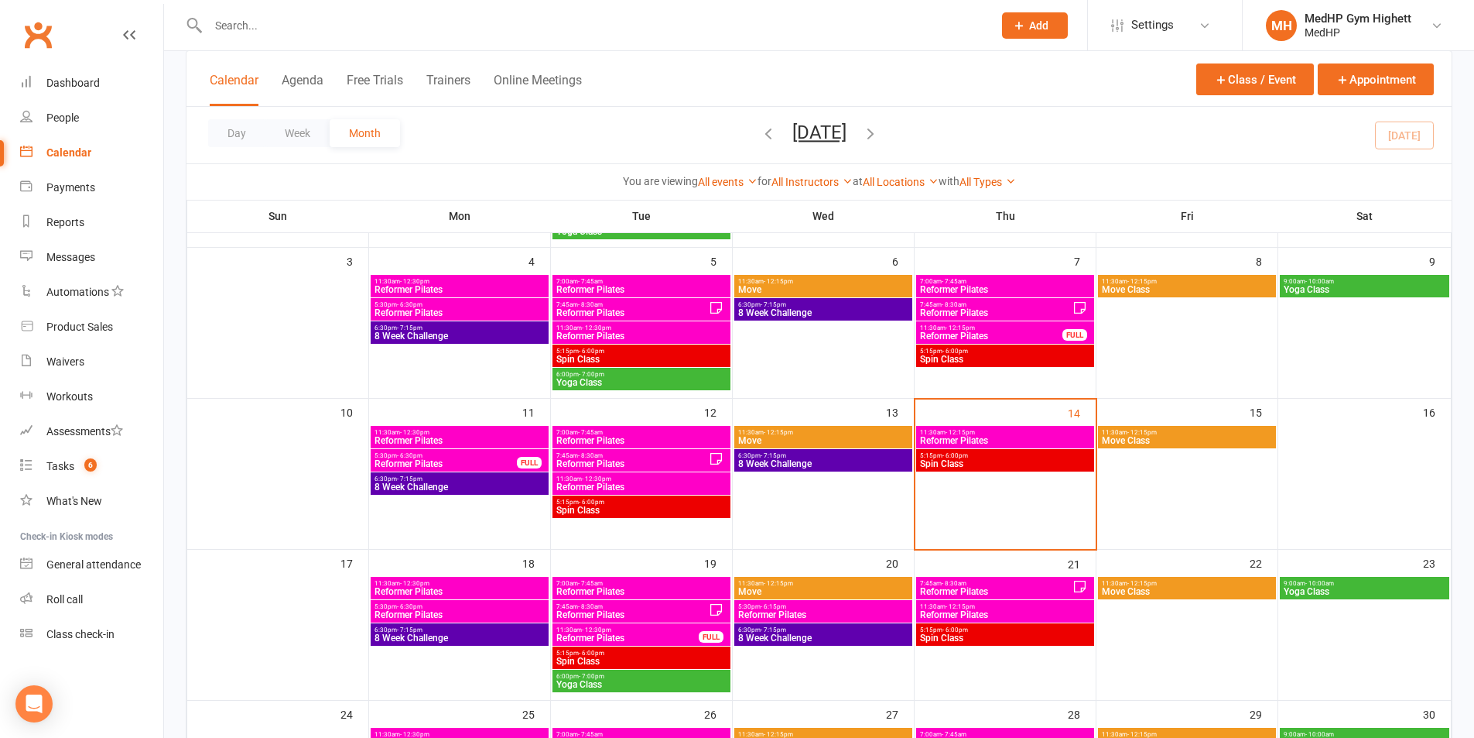
click at [1132, 433] on span "- 12:15pm" at bounding box center [1142, 432] width 29 height 7
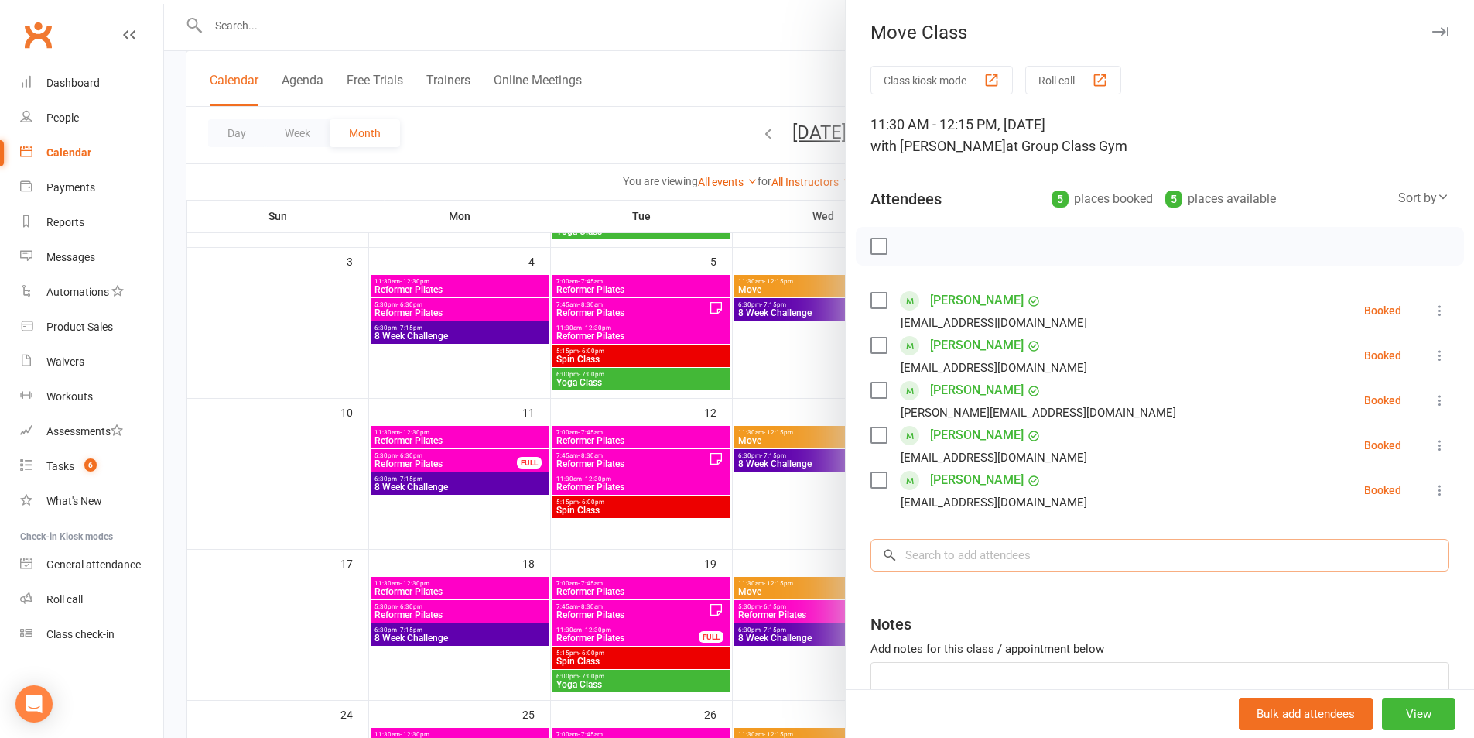
click at [992, 559] on input "search" at bounding box center [1160, 555] width 579 height 33
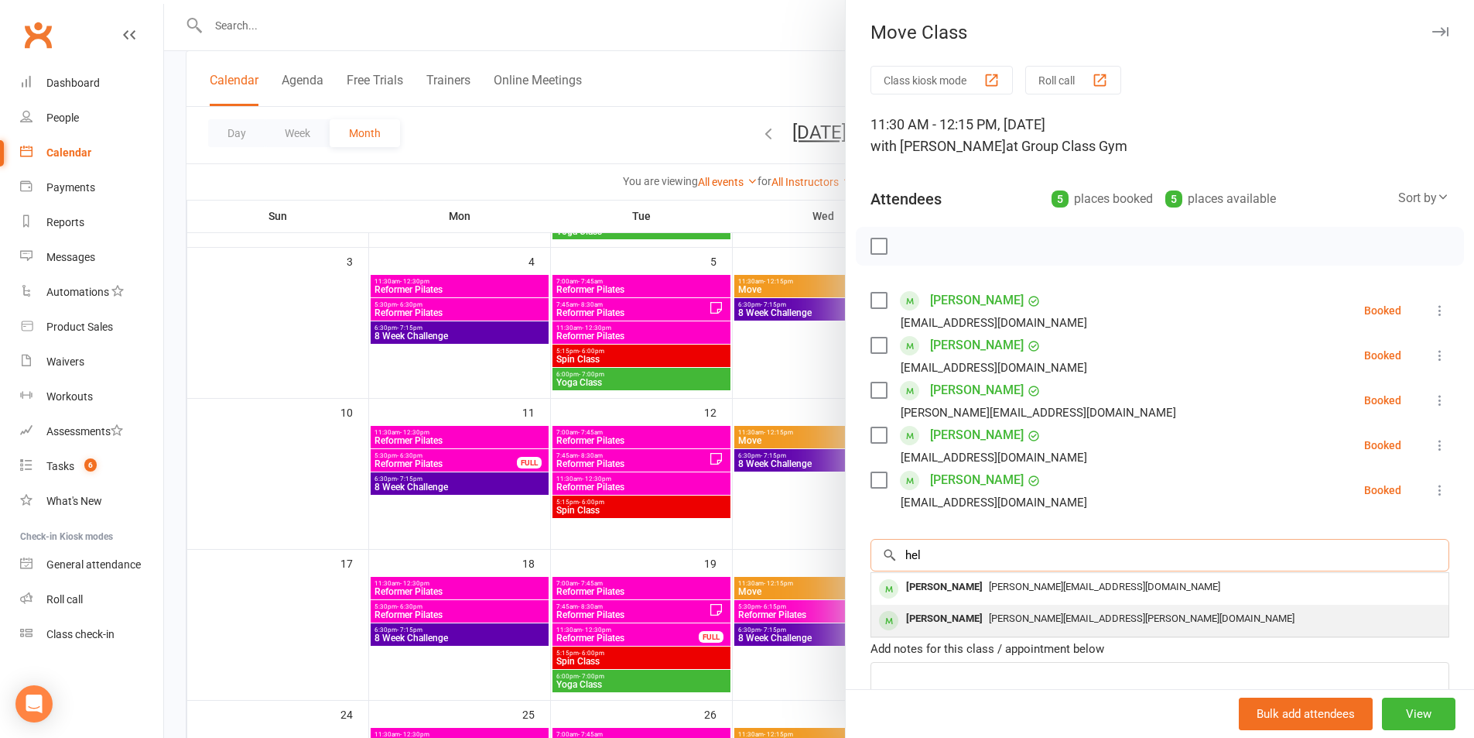
type input "hel"
click at [1000, 609] on div "[PERSON_NAME][EMAIL_ADDRESS][PERSON_NAME][DOMAIN_NAME]" at bounding box center [1160, 619] width 565 height 22
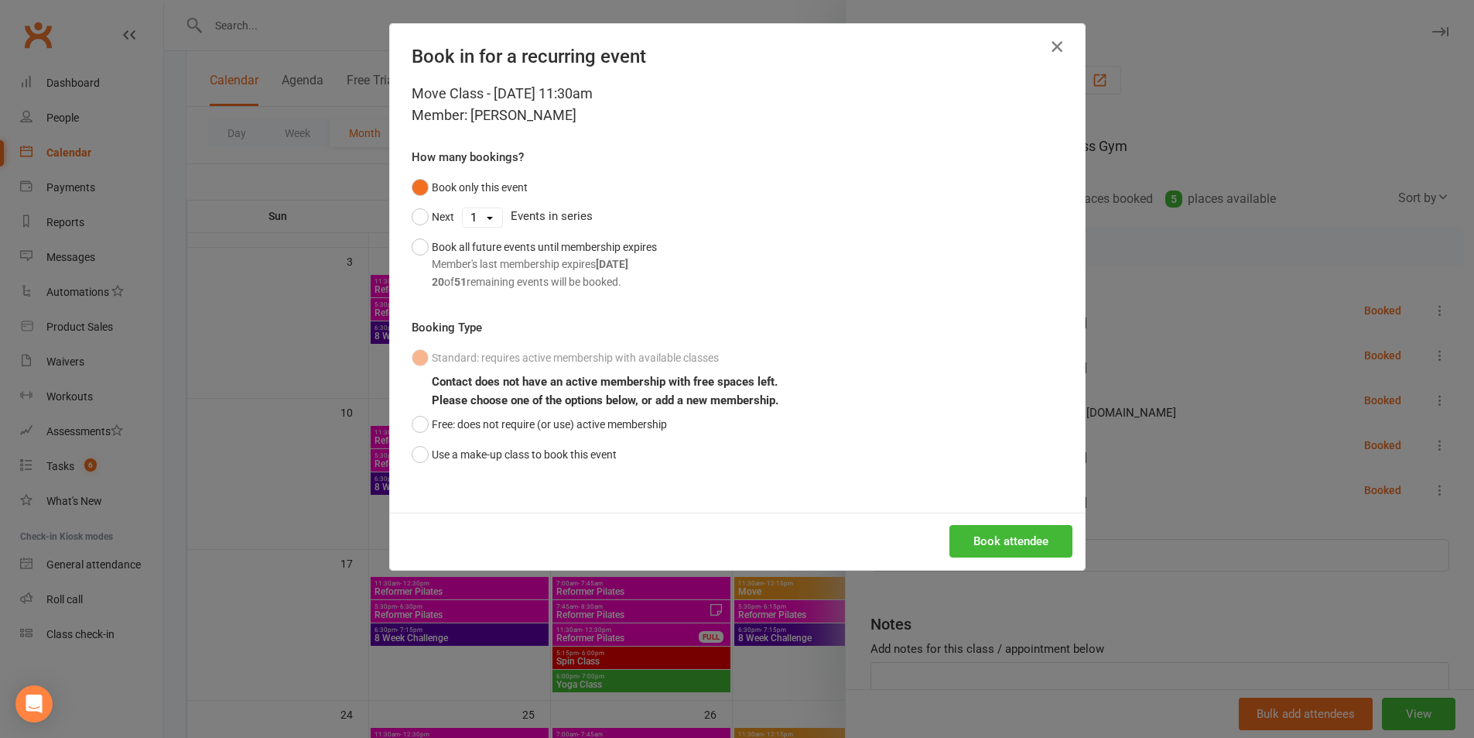
click at [1055, 36] on button "button" at bounding box center [1057, 46] width 25 height 25
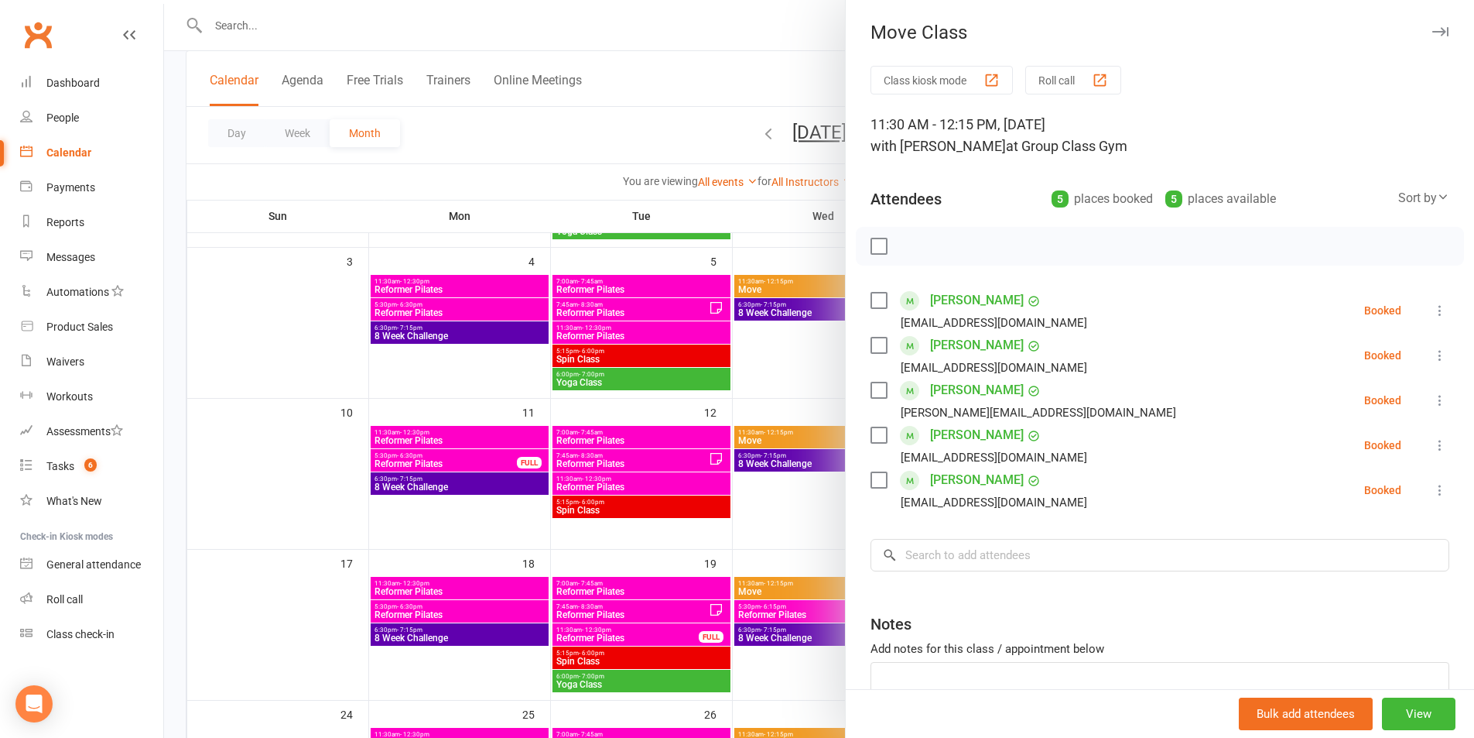
click at [773, 61] on div at bounding box center [819, 369] width 1310 height 738
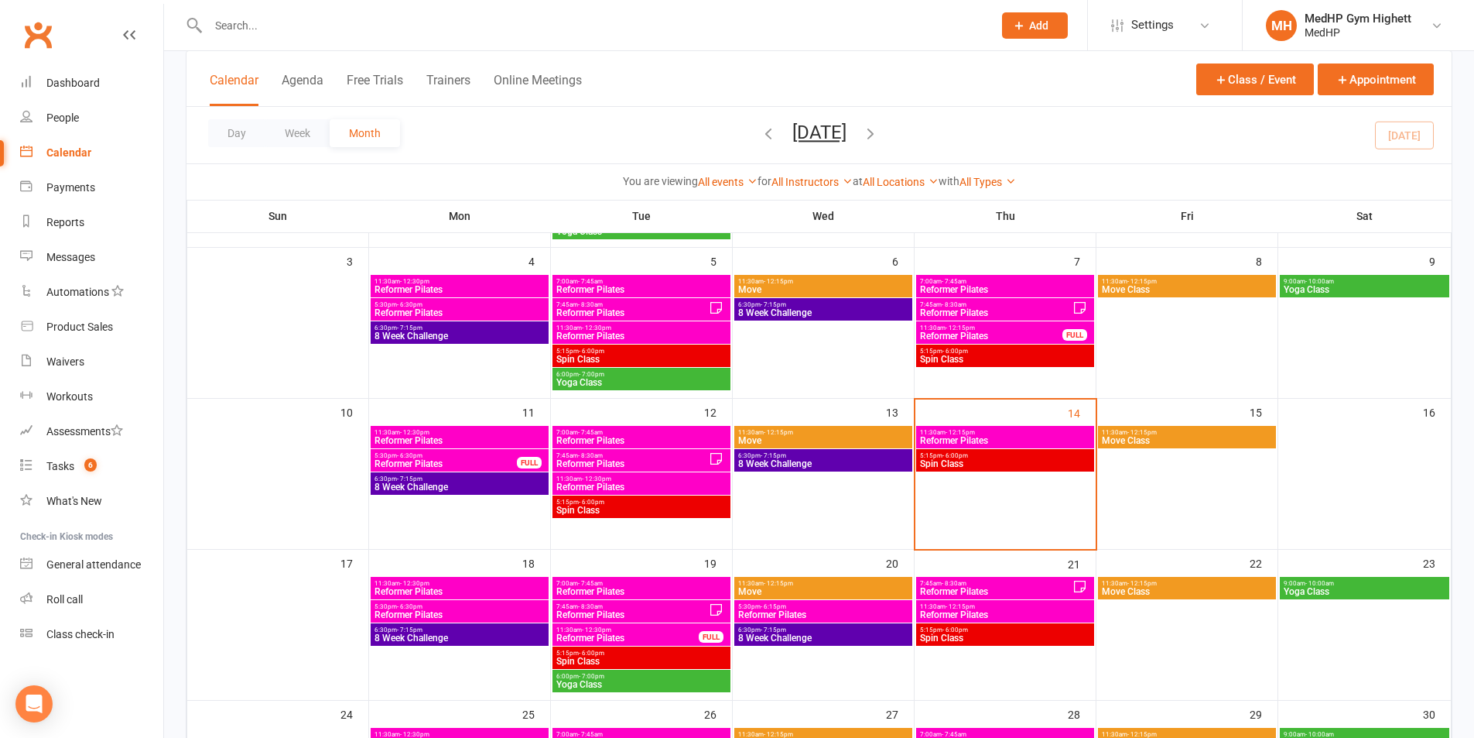
click at [1034, 434] on span "11:30am - 12:15pm" at bounding box center [1005, 432] width 172 height 7
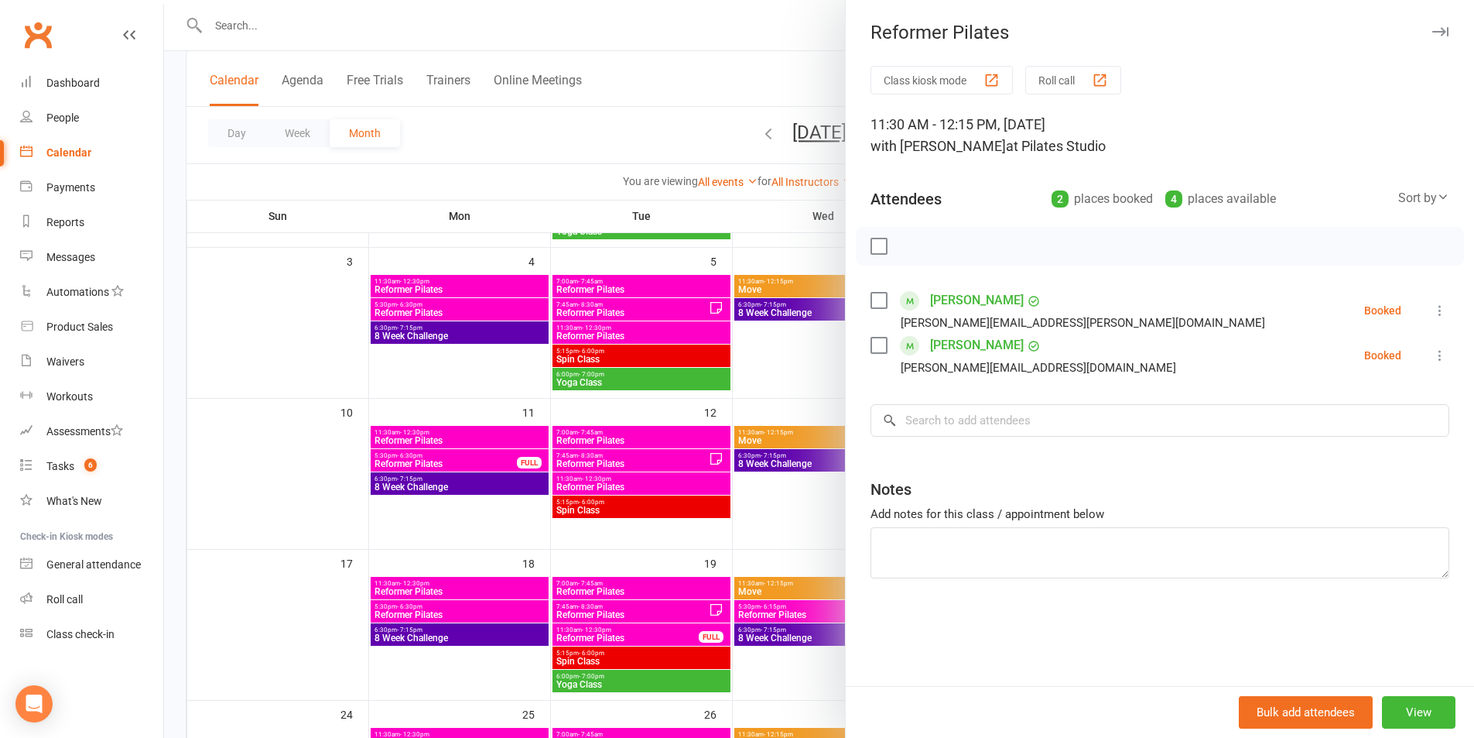
click at [1433, 306] on icon at bounding box center [1440, 310] width 15 height 15
click at [1373, 367] on link "Remove" at bounding box center [1365, 371] width 166 height 31
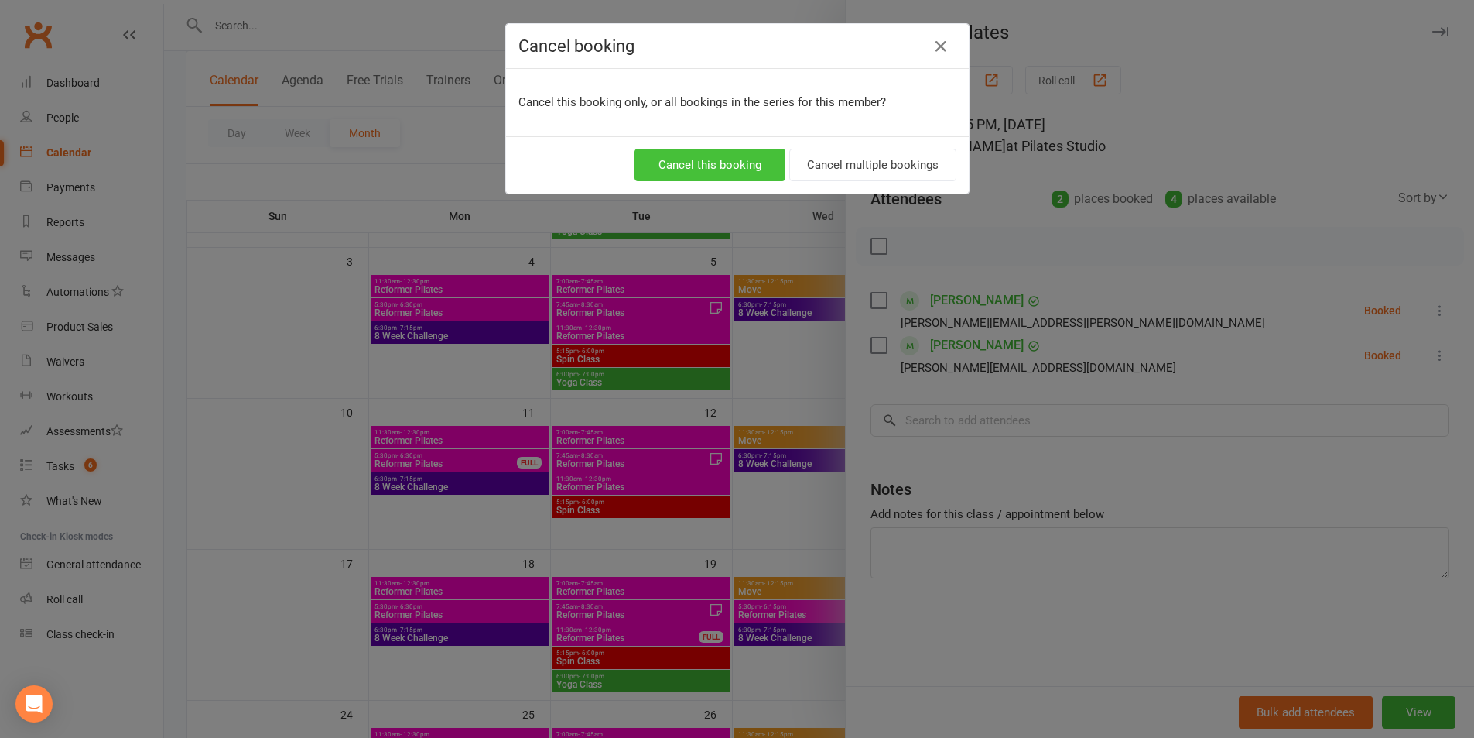
click at [705, 171] on button "Cancel this booking" at bounding box center [710, 165] width 151 height 33
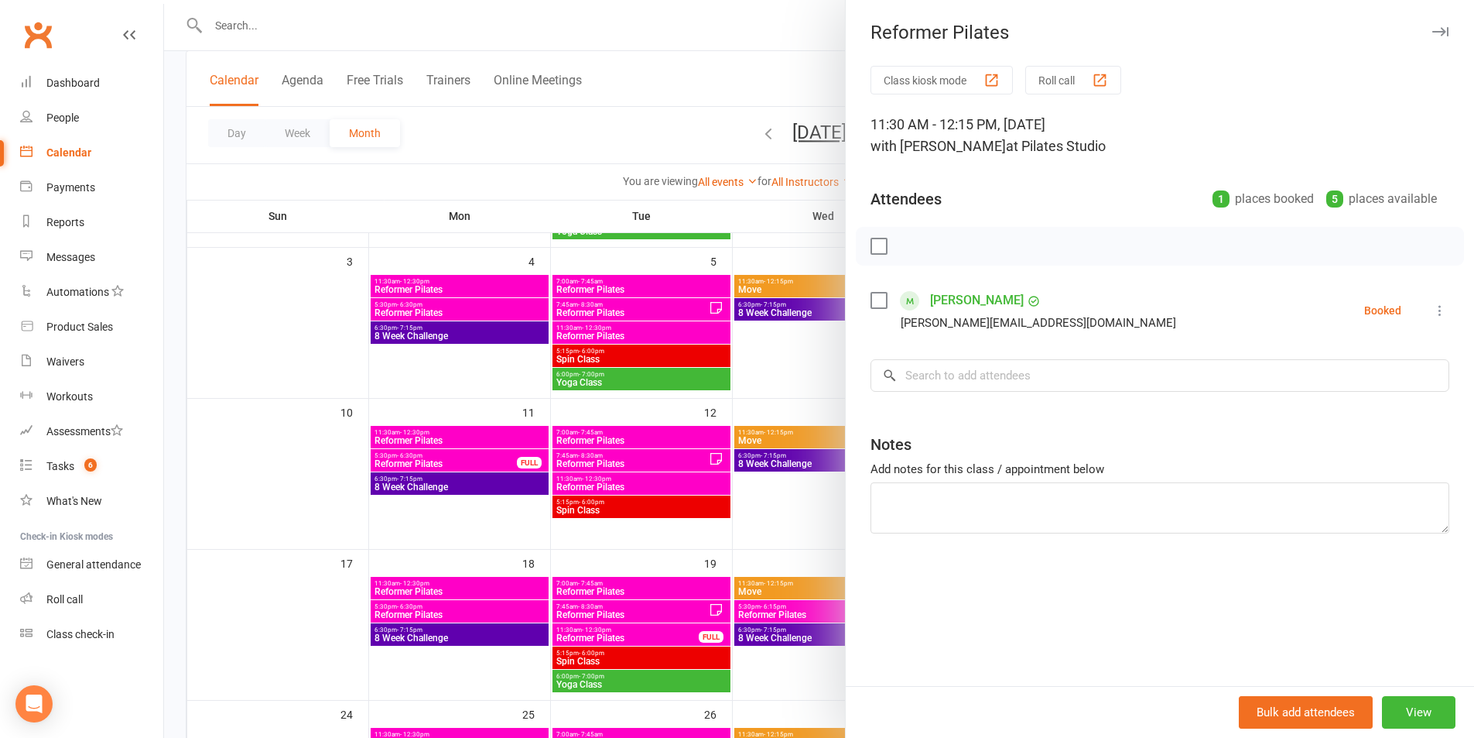
click at [713, 130] on div at bounding box center [819, 369] width 1310 height 738
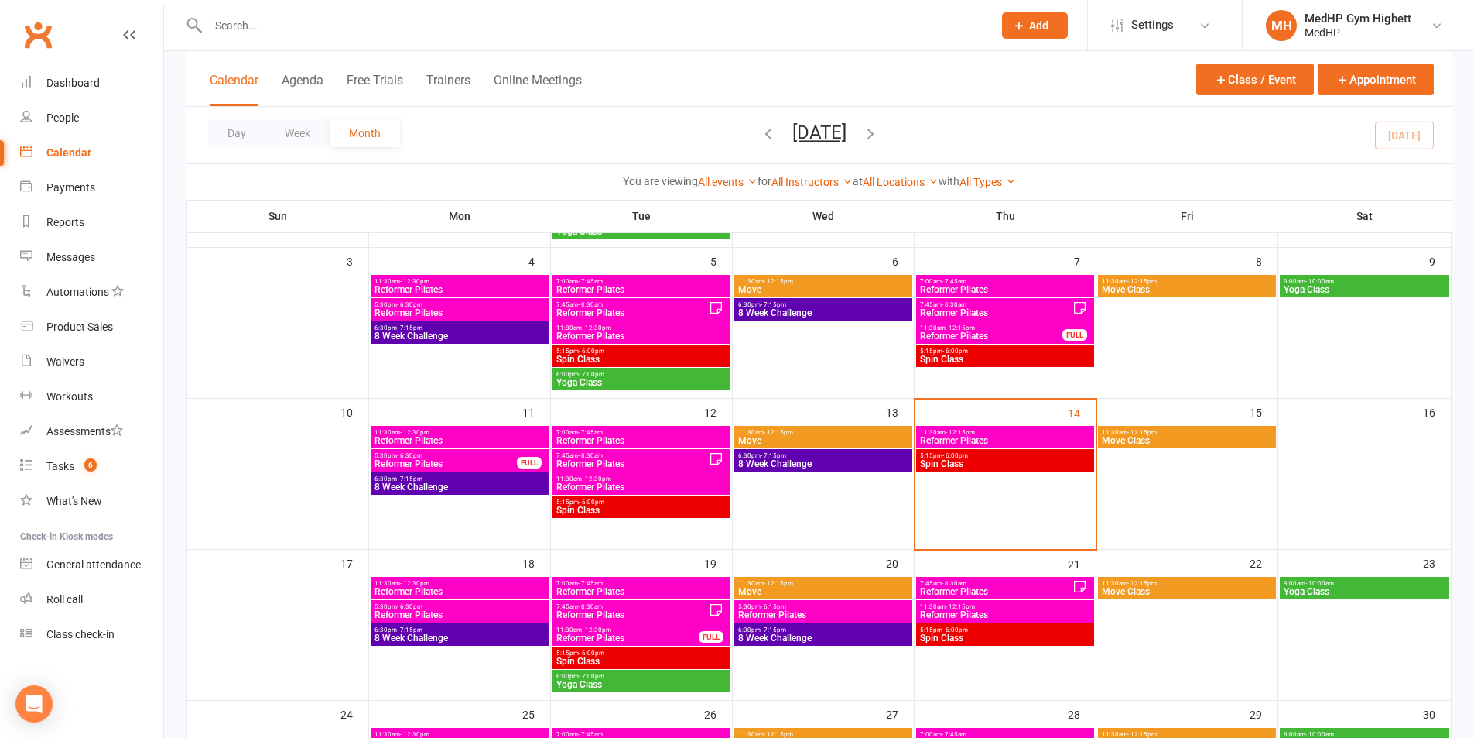
click at [1147, 436] on span "Move Class" at bounding box center [1187, 440] width 172 height 9
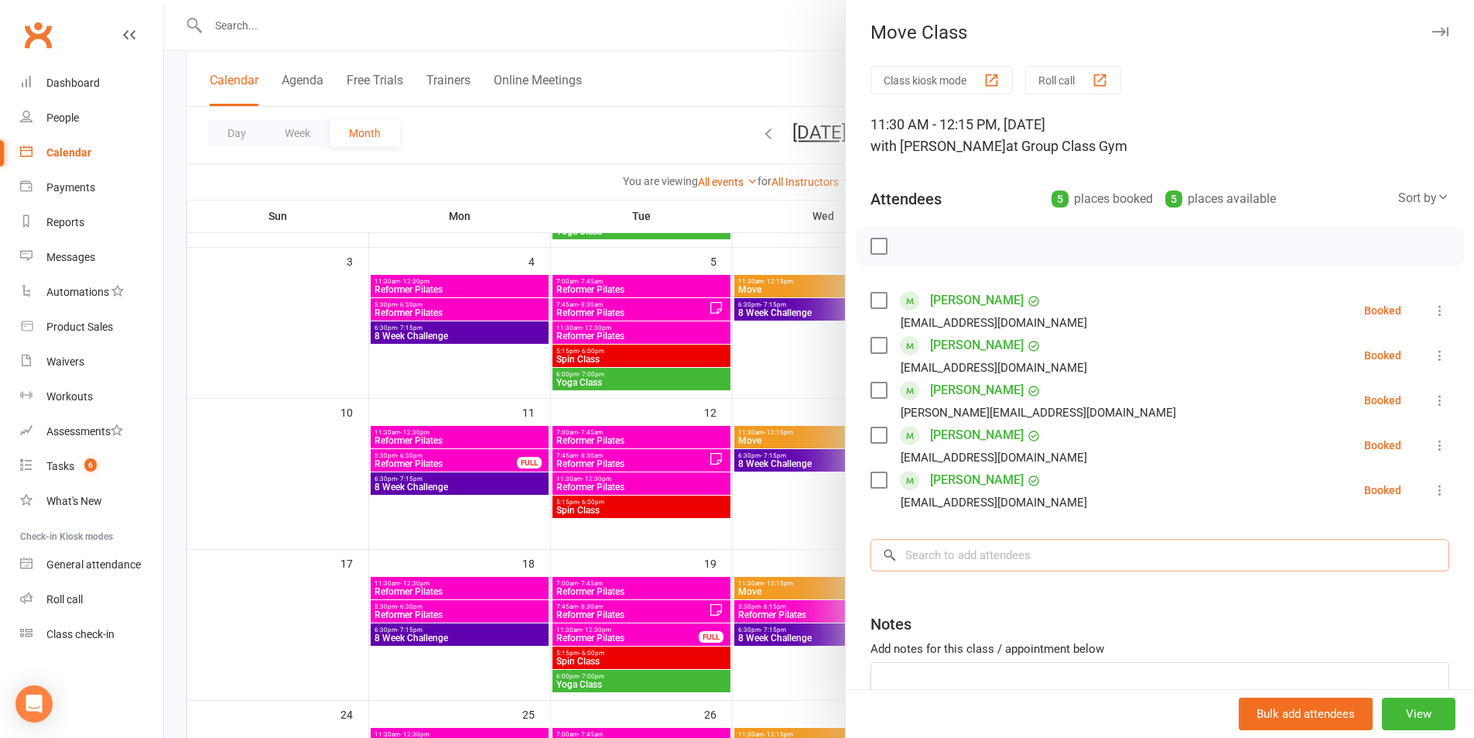
click at [984, 558] on input "search" at bounding box center [1160, 555] width 579 height 33
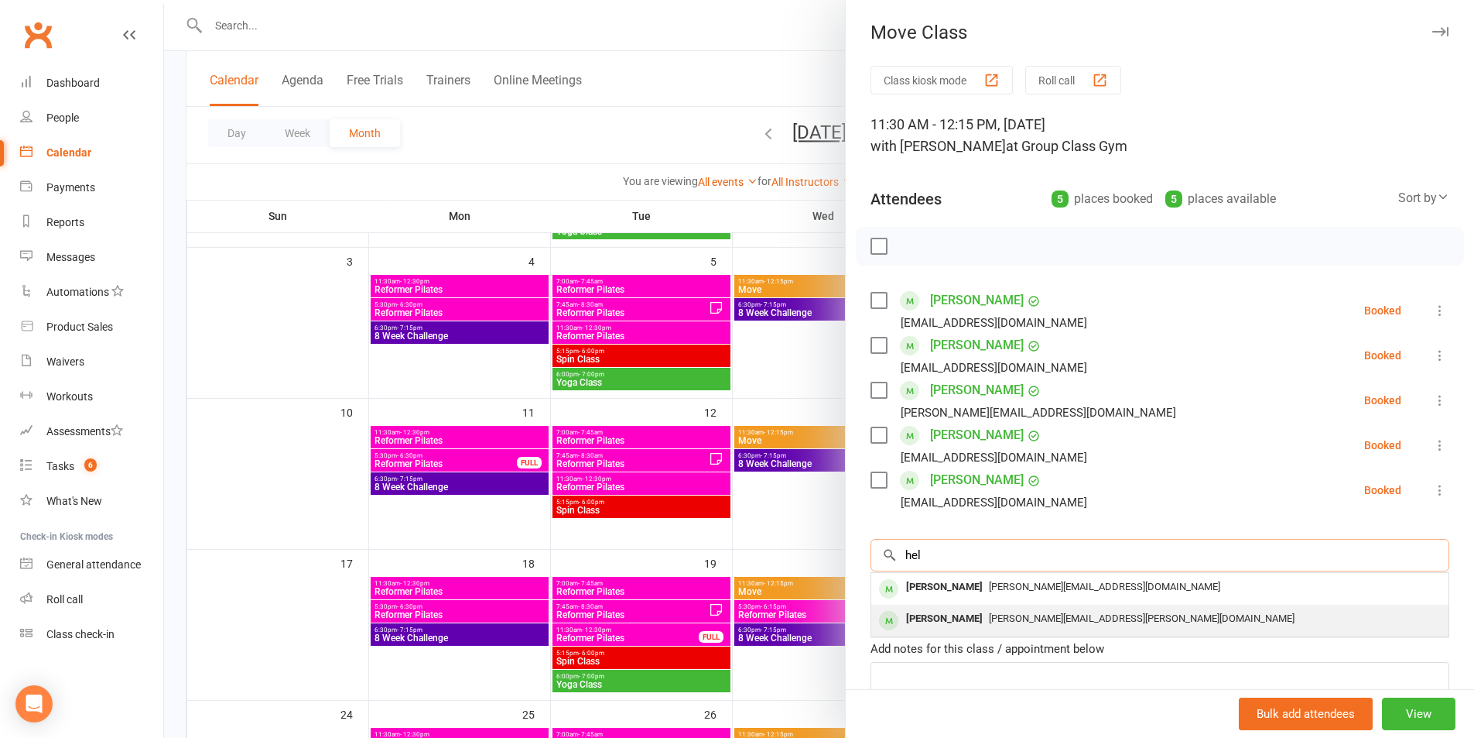
type input "hel"
click at [1015, 612] on span "[PERSON_NAME][EMAIL_ADDRESS][PERSON_NAME][DOMAIN_NAME]" at bounding box center [1142, 618] width 306 height 12
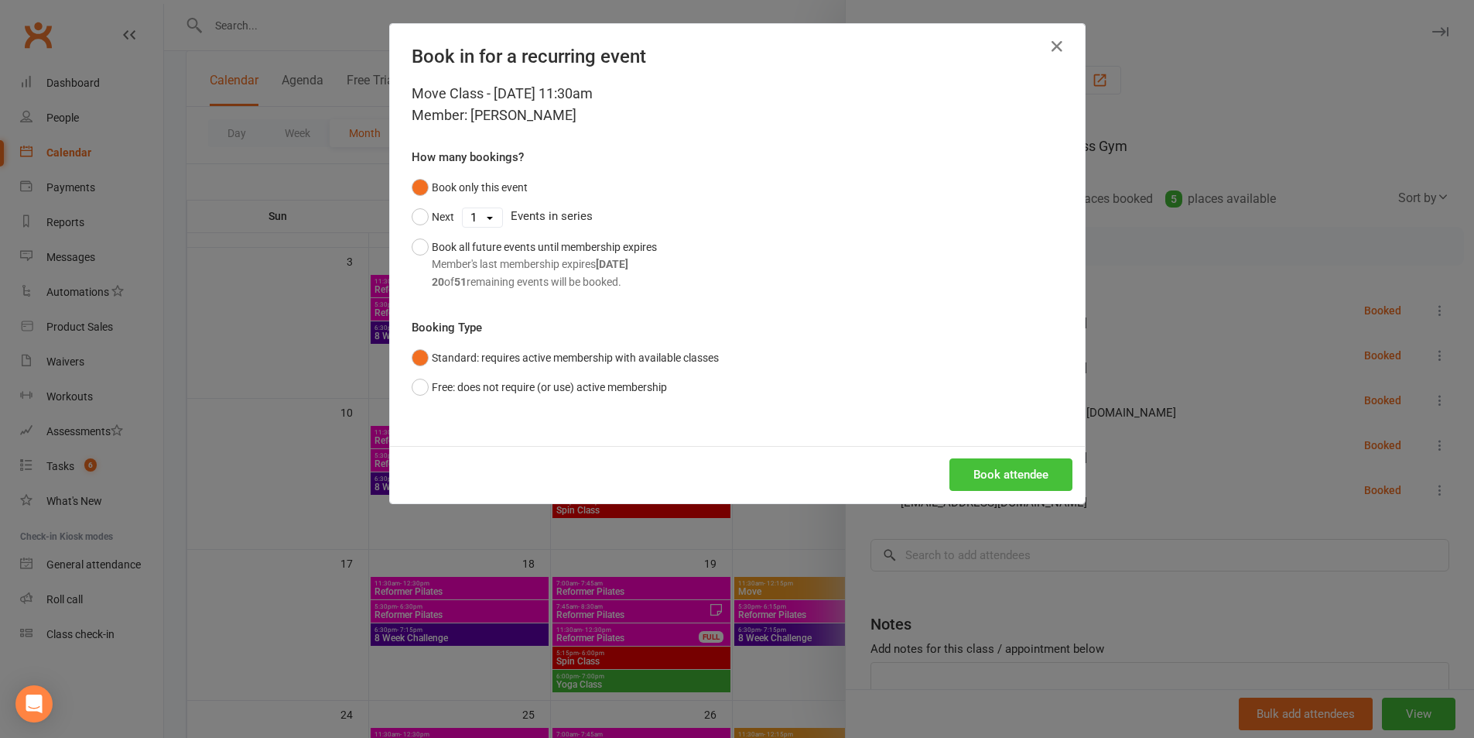
click at [1054, 479] on button "Book attendee" at bounding box center [1011, 474] width 123 height 33
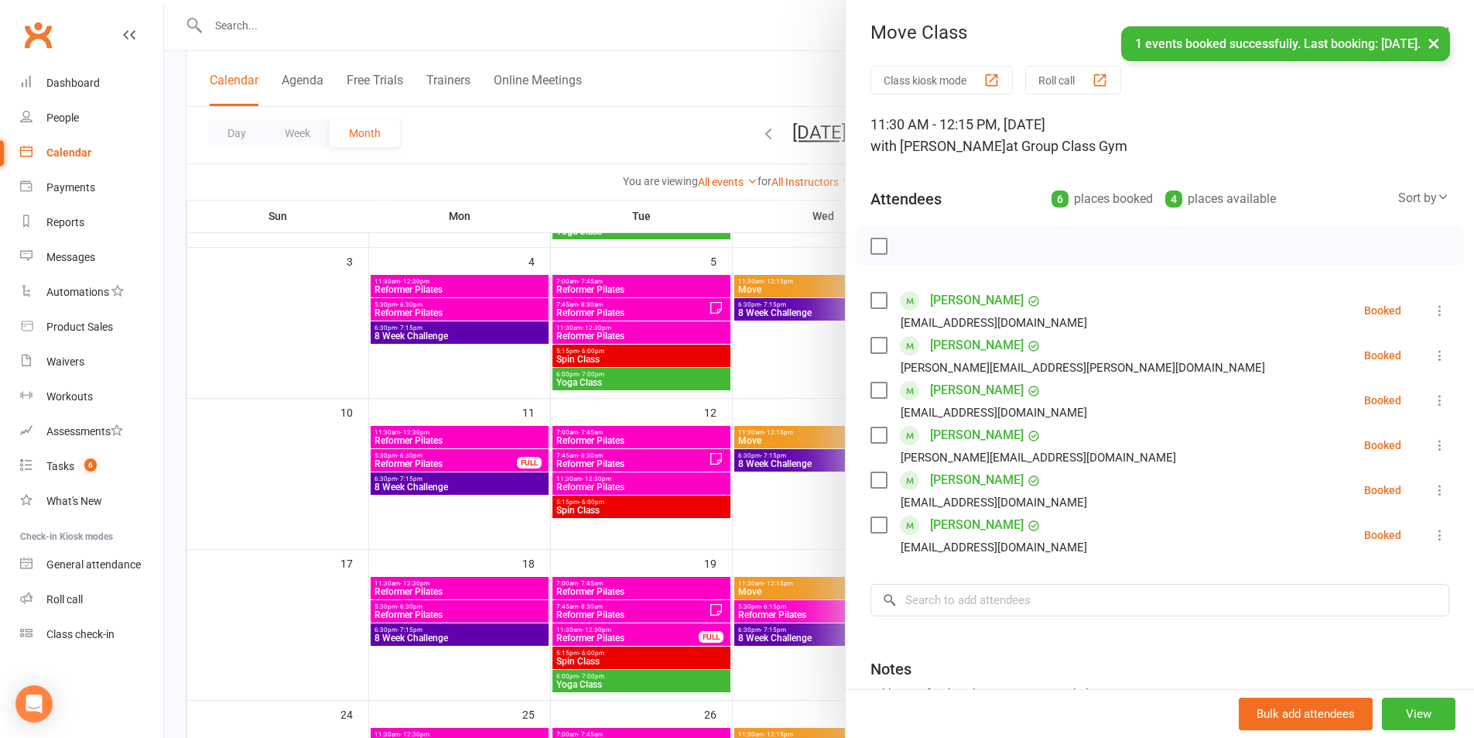
click at [656, 86] on div at bounding box center [819, 369] width 1310 height 738
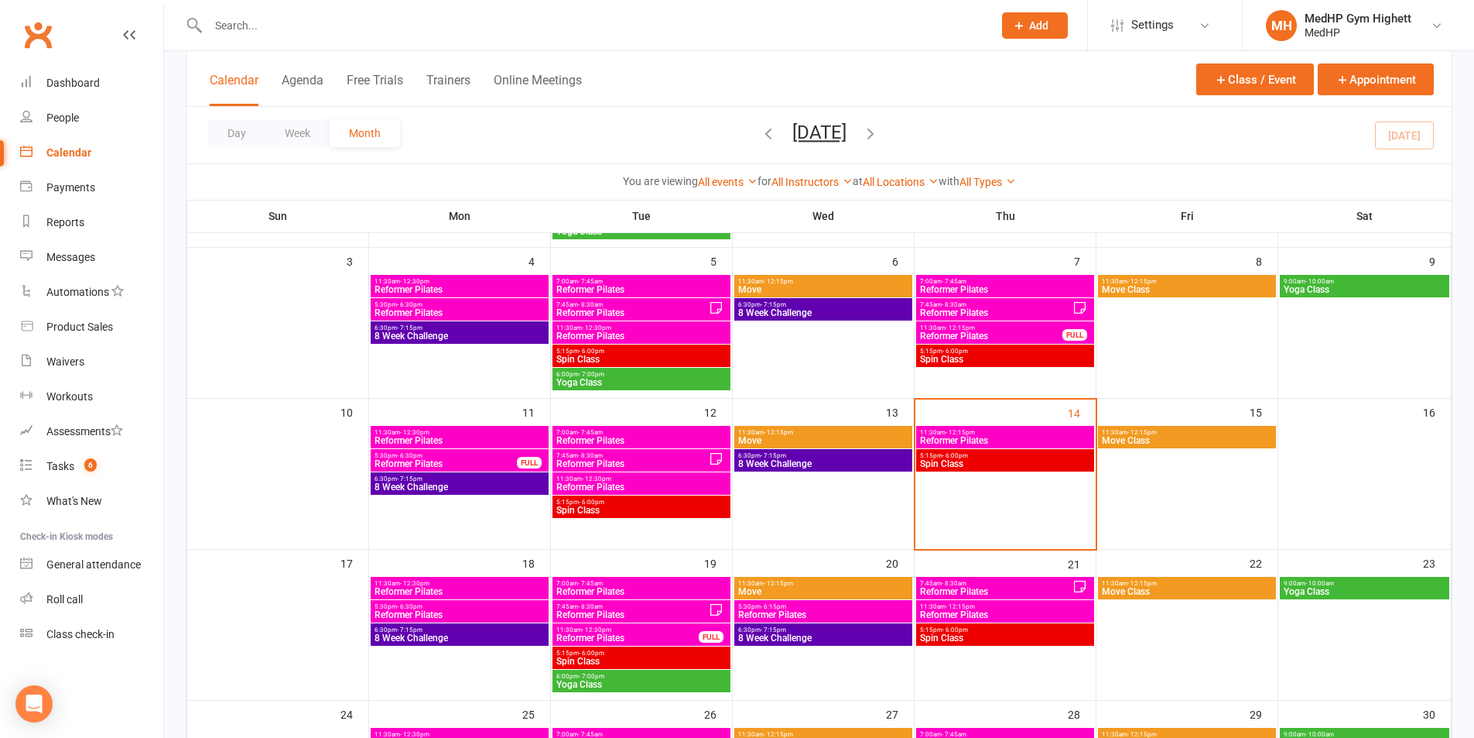
click at [1149, 441] on span "Move Class" at bounding box center [1187, 440] width 172 height 9
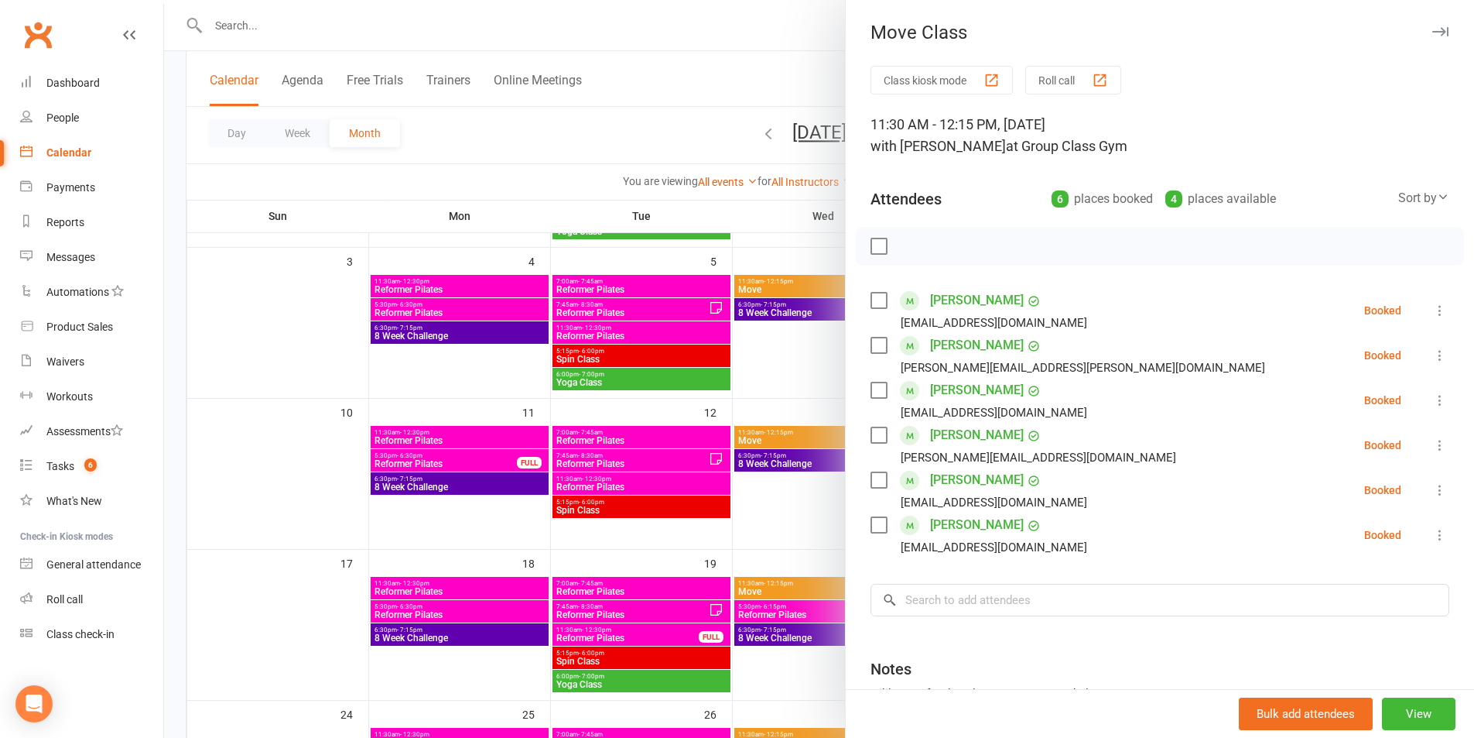
click at [669, 105] on div at bounding box center [819, 369] width 1310 height 738
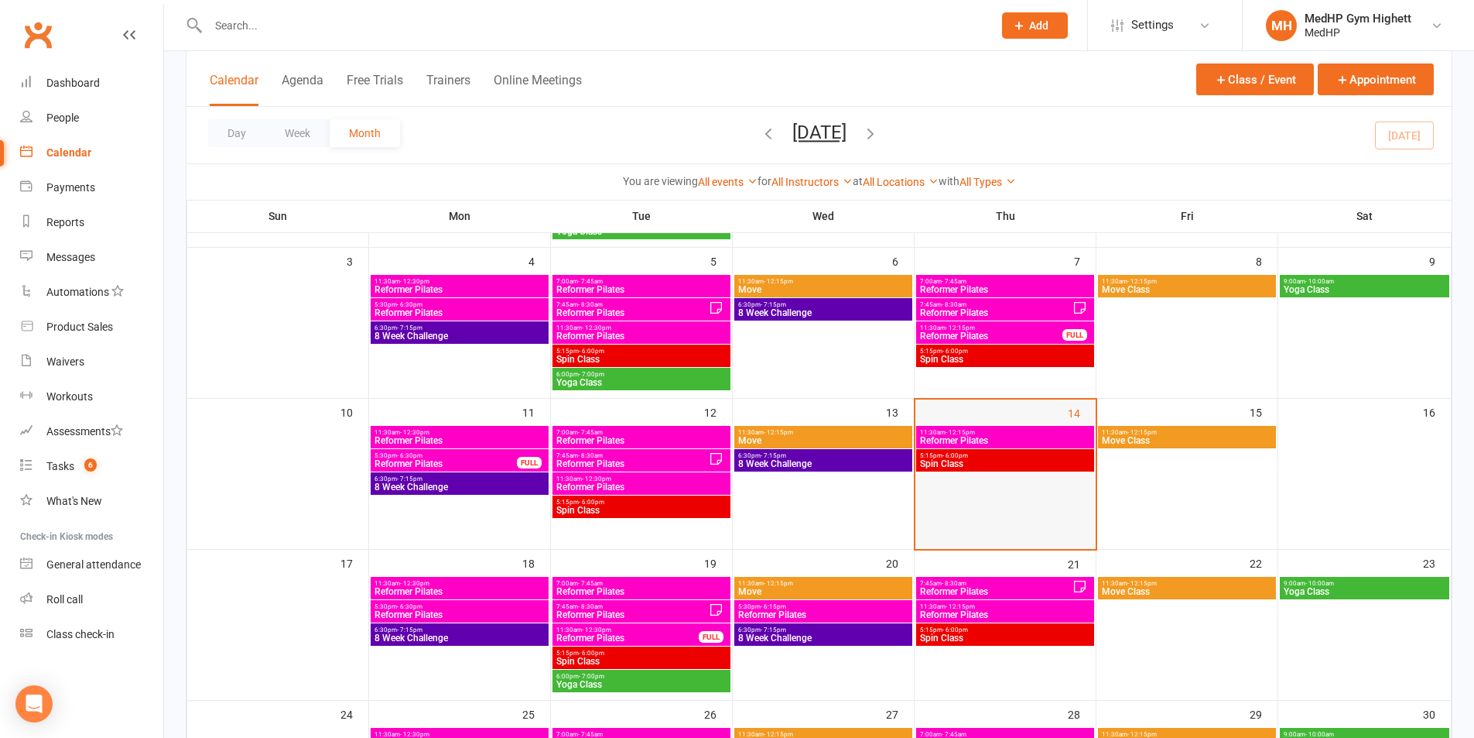
click at [939, 448] on div at bounding box center [1005, 472] width 177 height 93
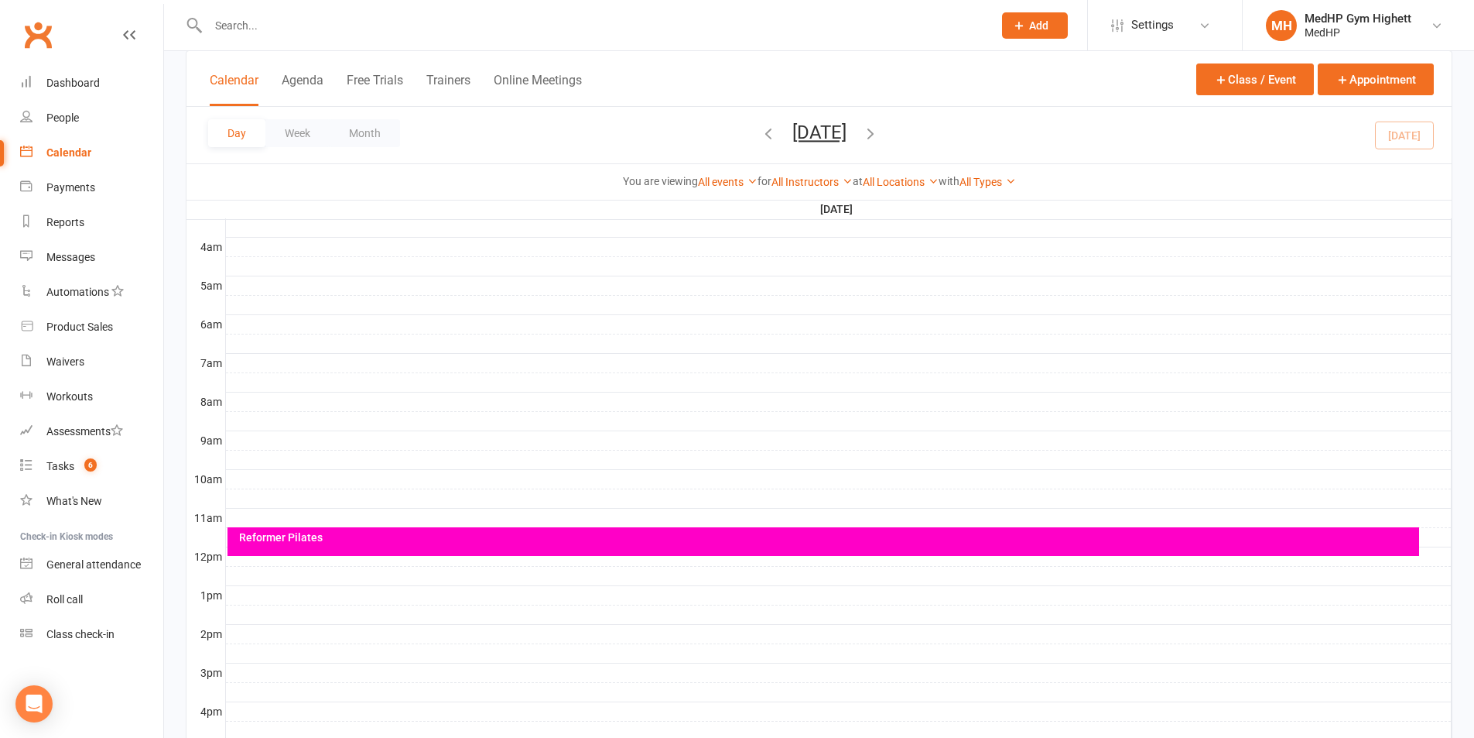
scroll to position [0, 0]
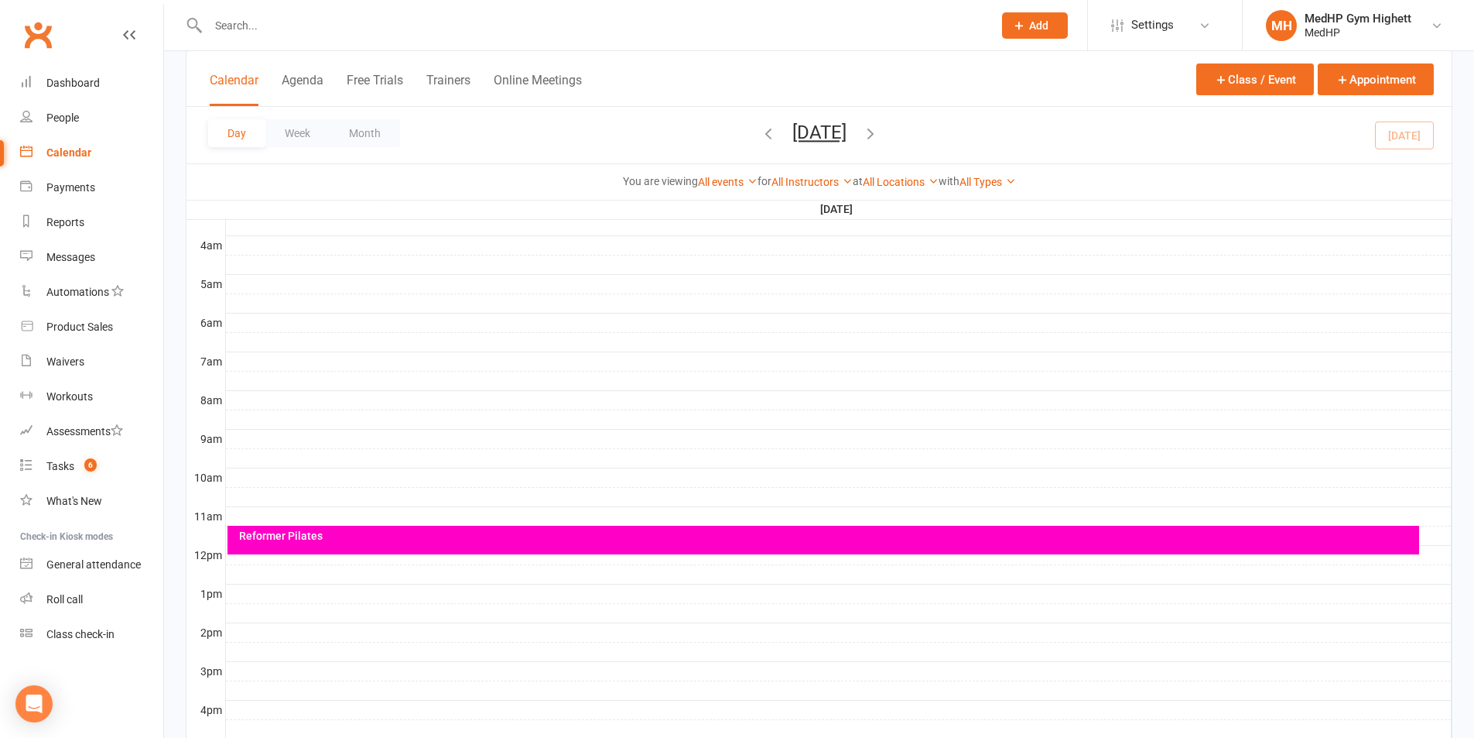
click at [106, 145] on link "Calendar" at bounding box center [91, 152] width 143 height 35
click at [345, 132] on button "Month" at bounding box center [365, 133] width 70 height 28
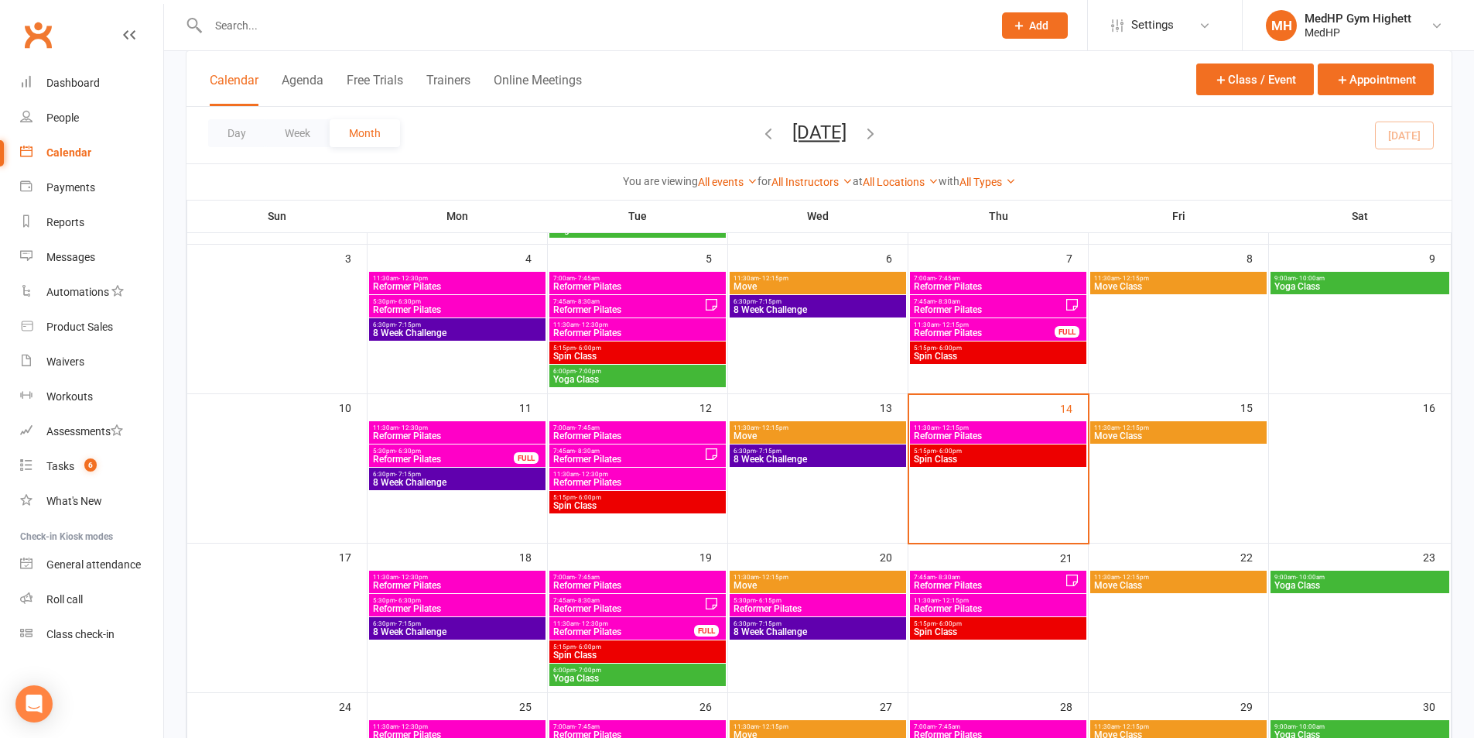
click at [983, 451] on span "5:15pm - 6:00pm" at bounding box center [998, 450] width 170 height 7
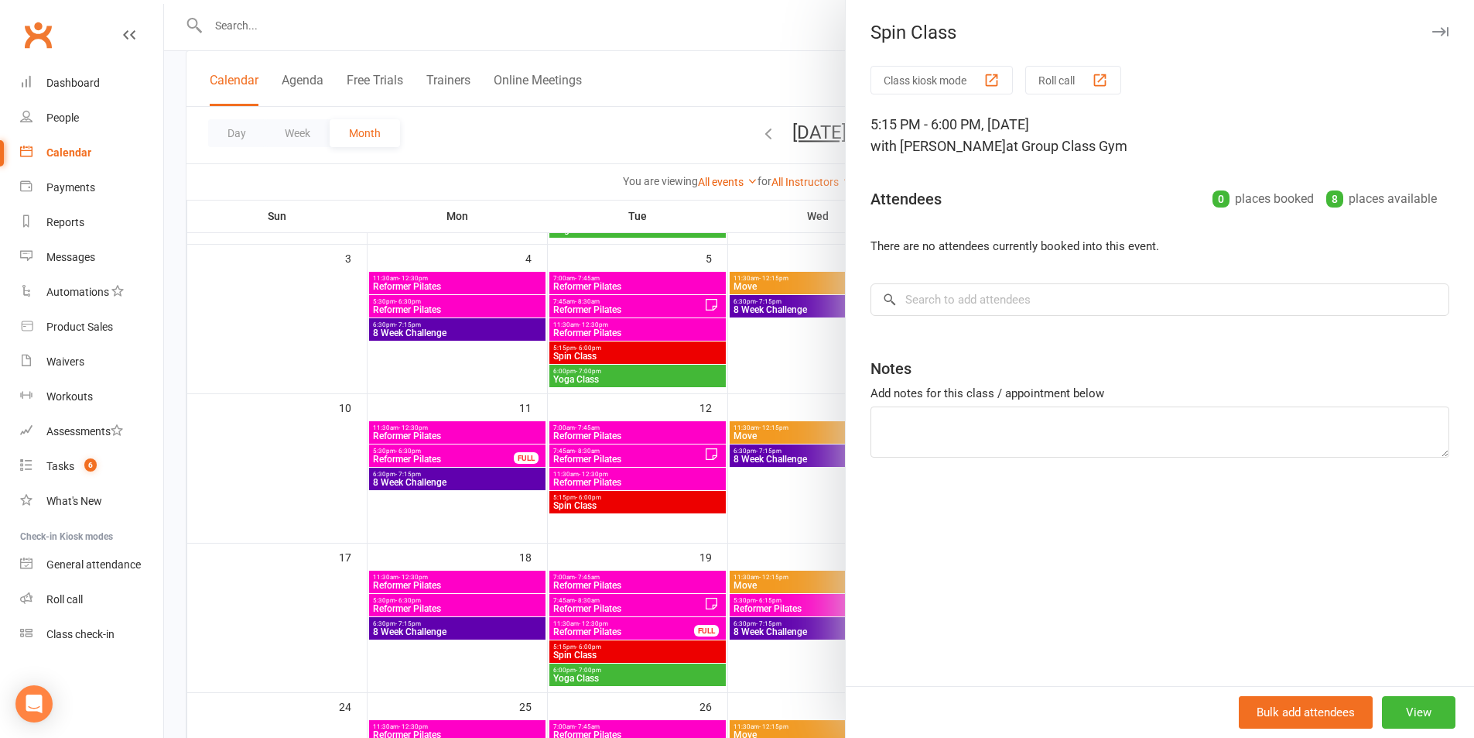
click at [663, 92] on div at bounding box center [819, 369] width 1310 height 738
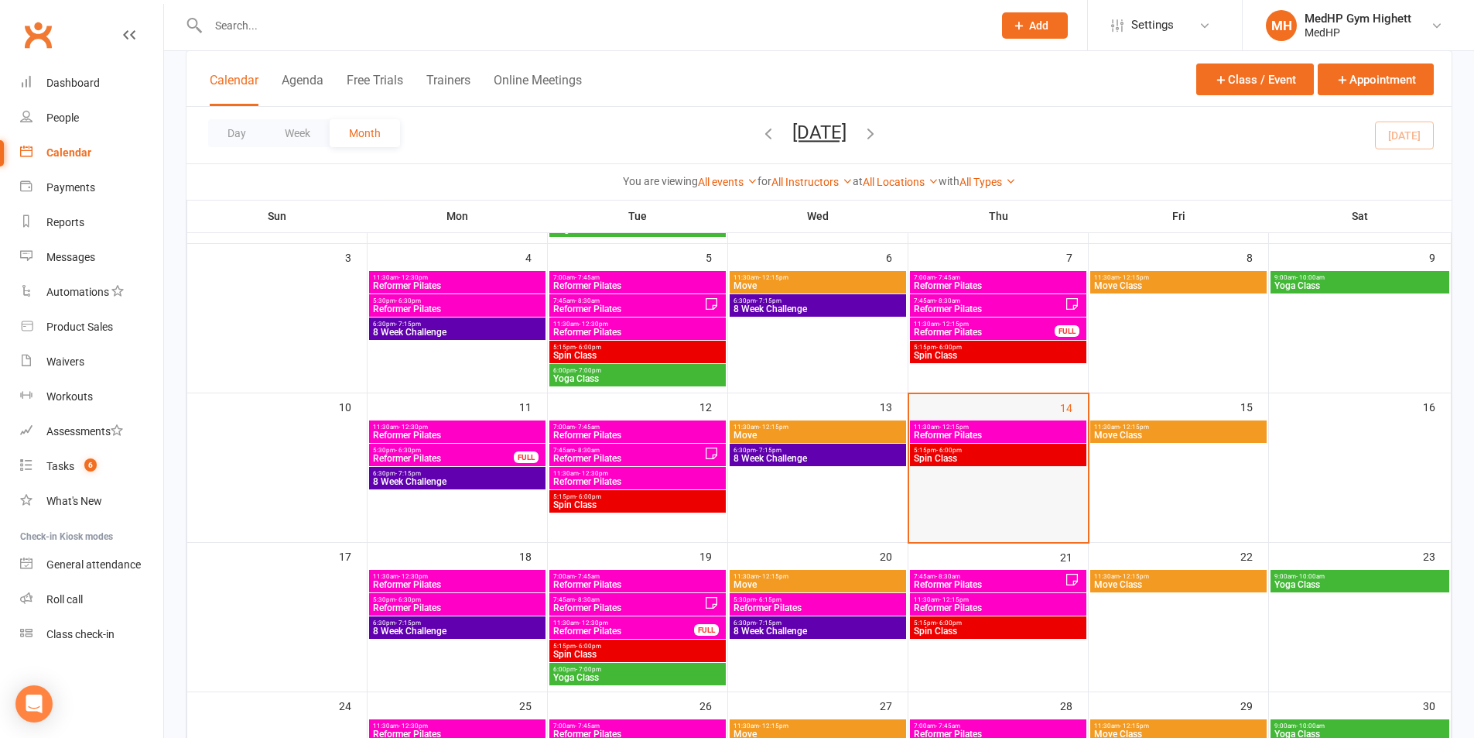
scroll to position [234, 0]
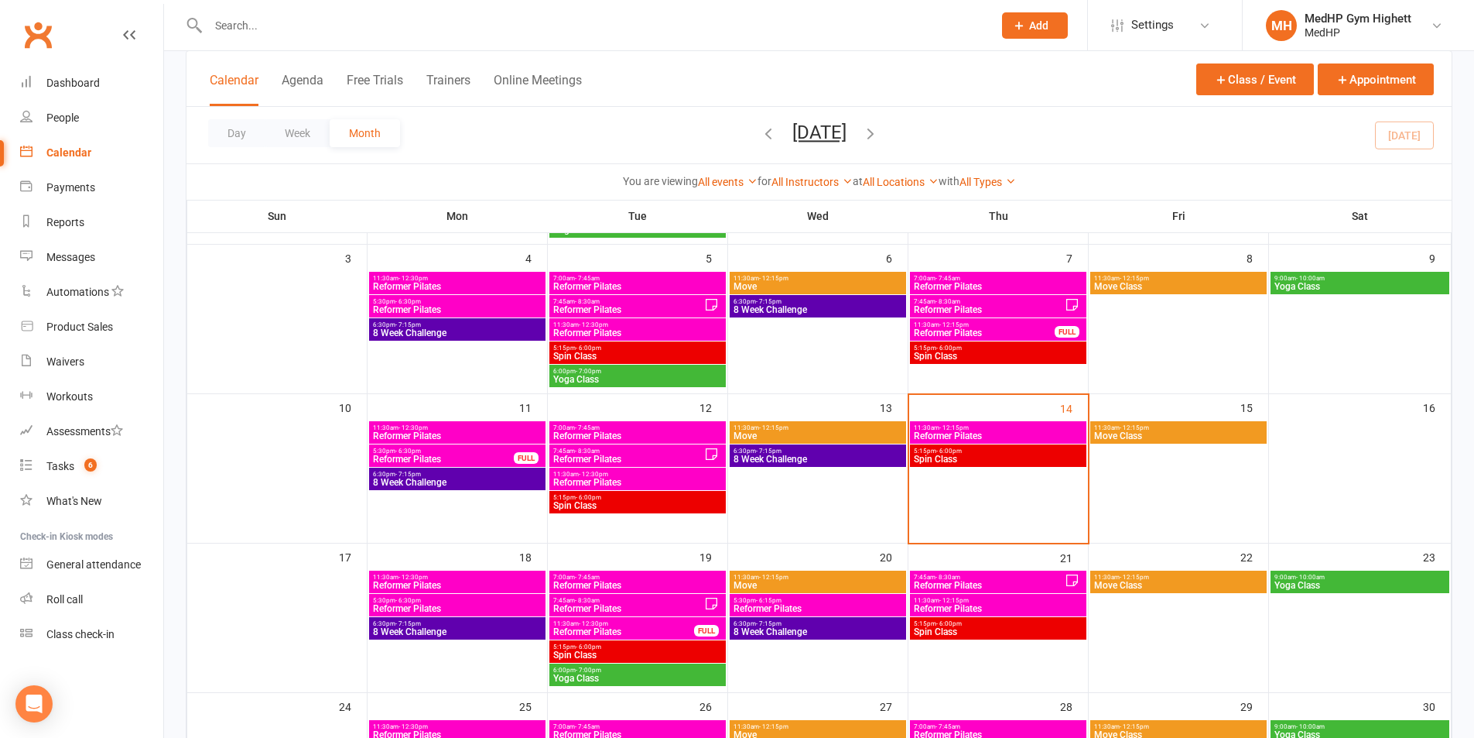
click at [1021, 425] on span "11:30am - 12:15pm" at bounding box center [998, 427] width 170 height 7
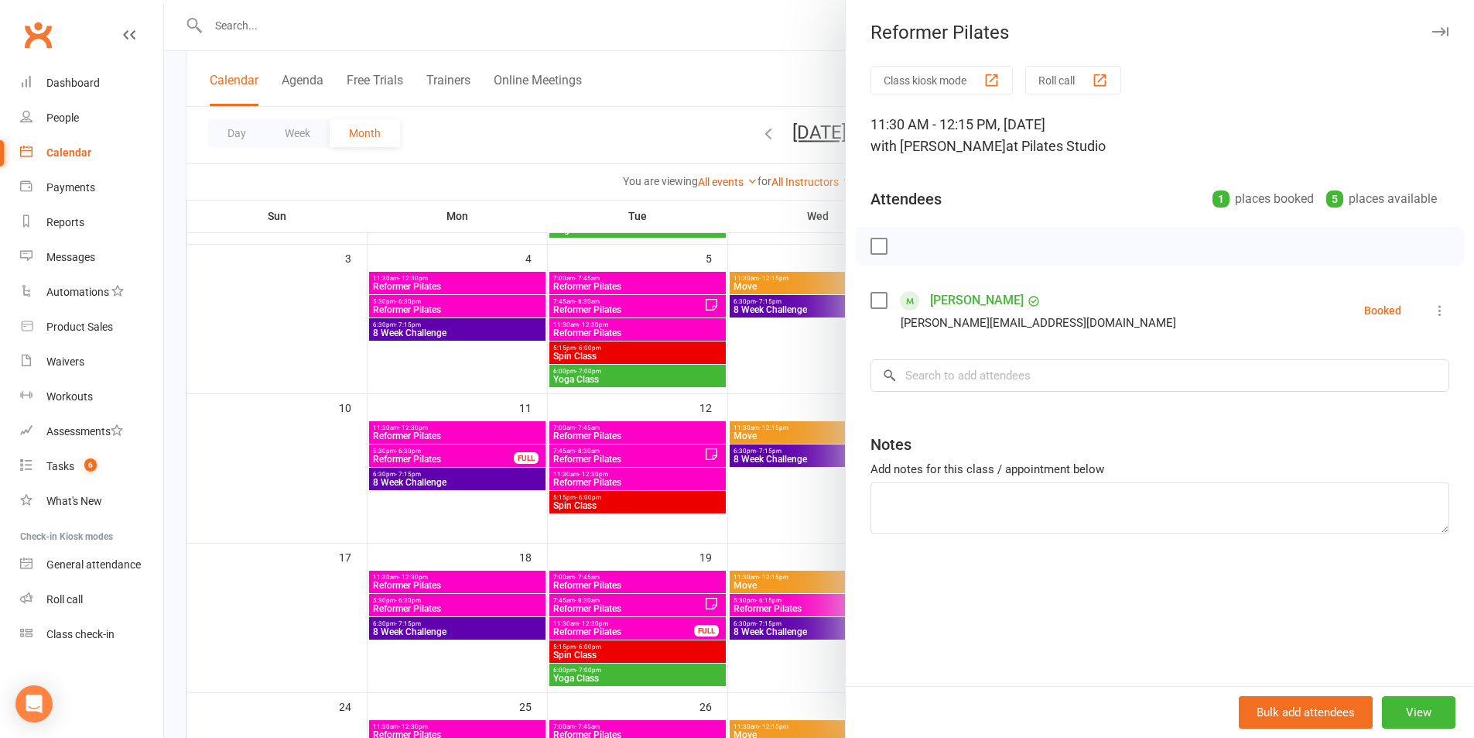
click at [788, 72] on div at bounding box center [819, 369] width 1310 height 738
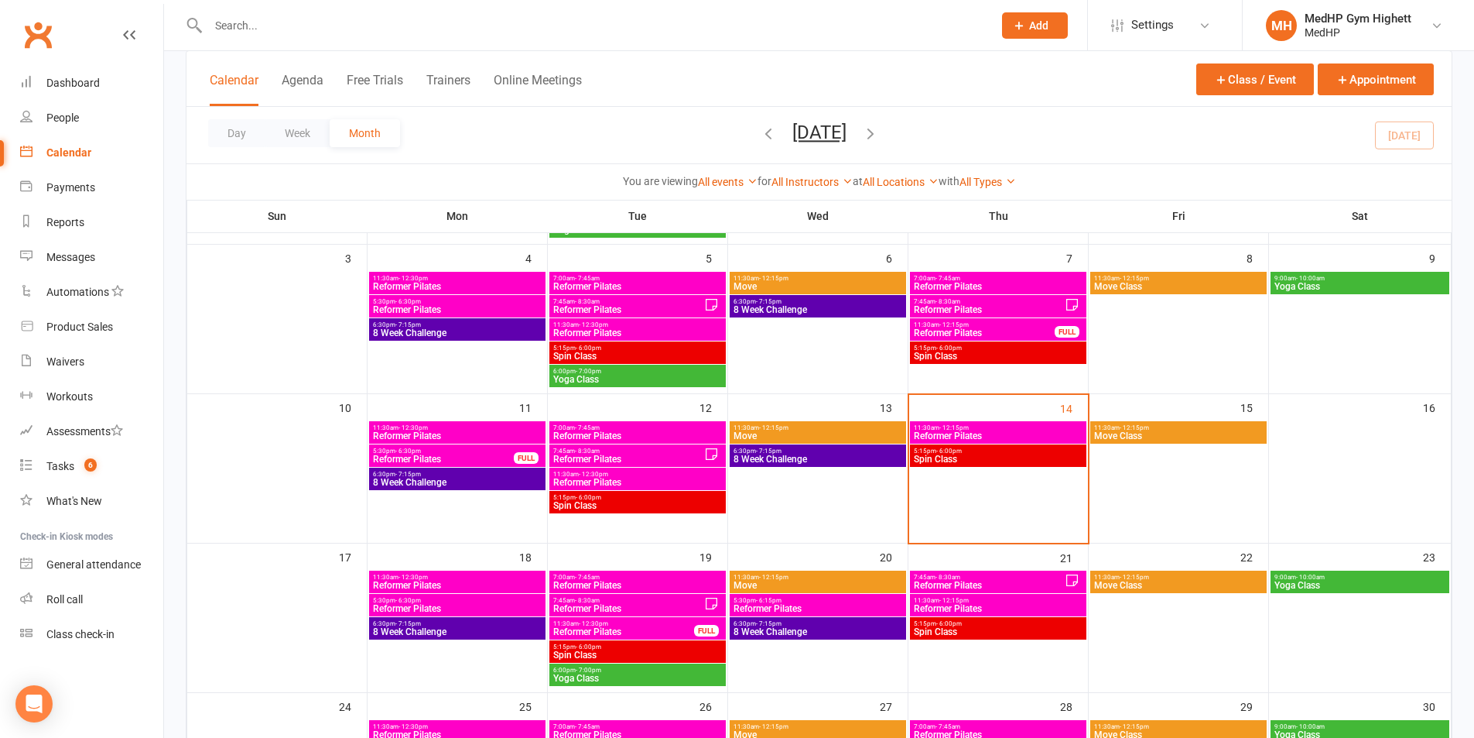
click at [1052, 461] on span "Spin Class" at bounding box center [998, 458] width 170 height 9
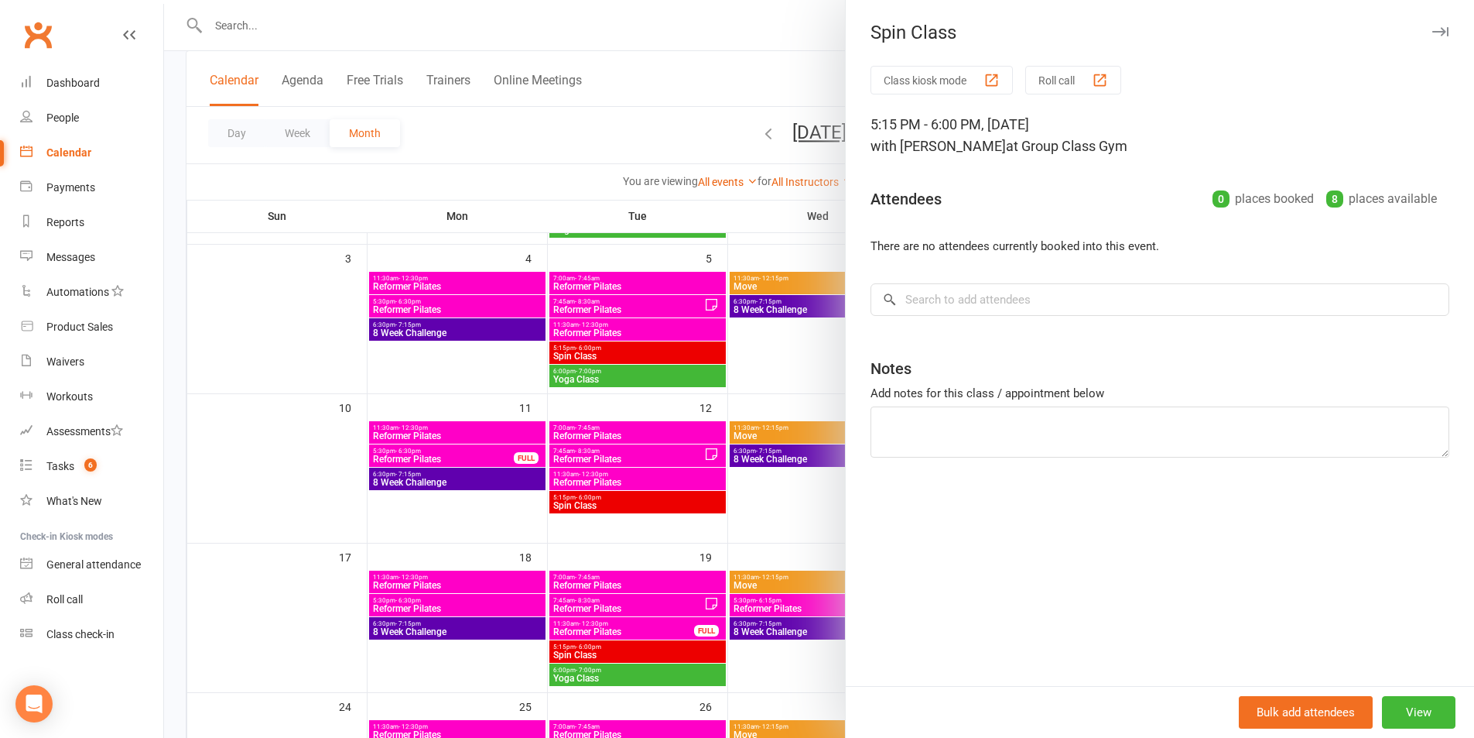
click at [676, 102] on div at bounding box center [819, 369] width 1310 height 738
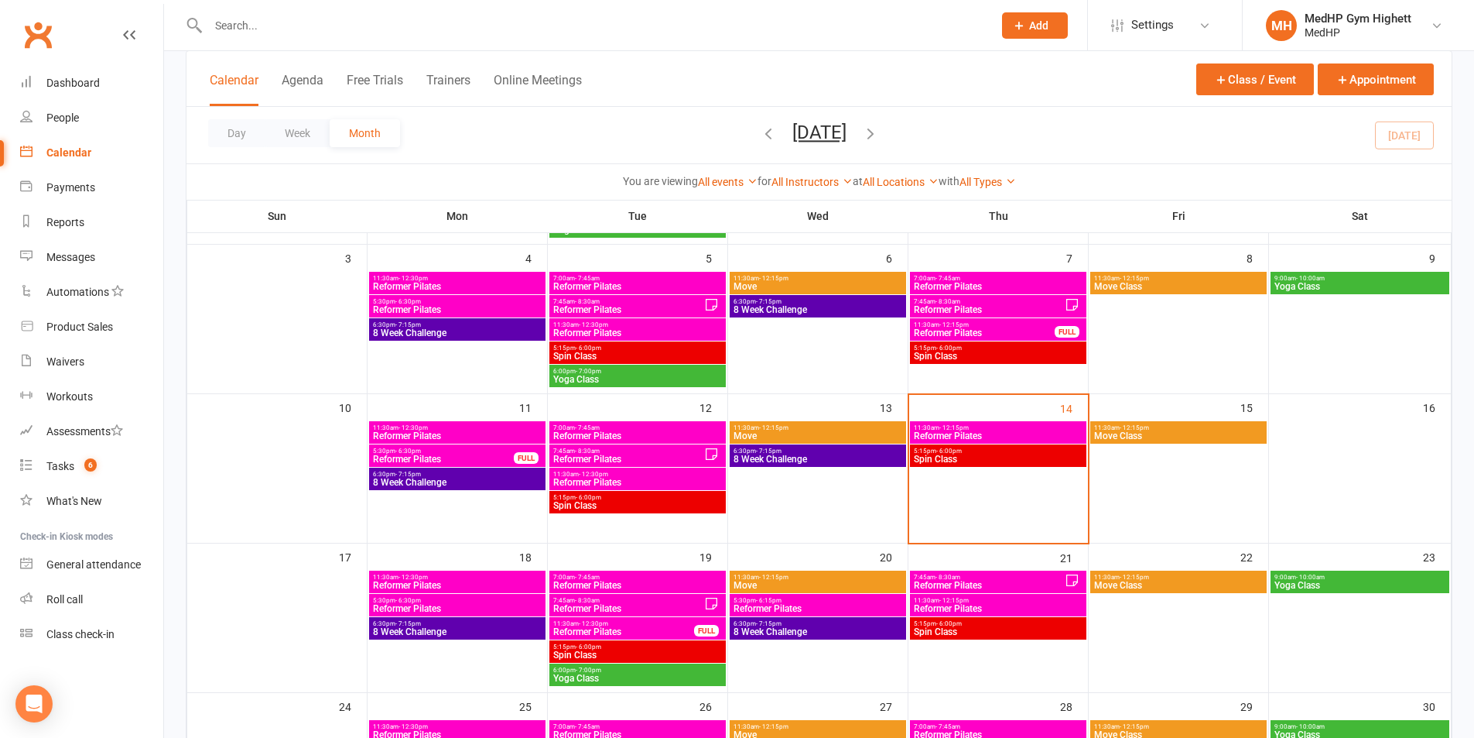
click at [967, 449] on span "5:15pm - 6:00pm" at bounding box center [998, 450] width 170 height 7
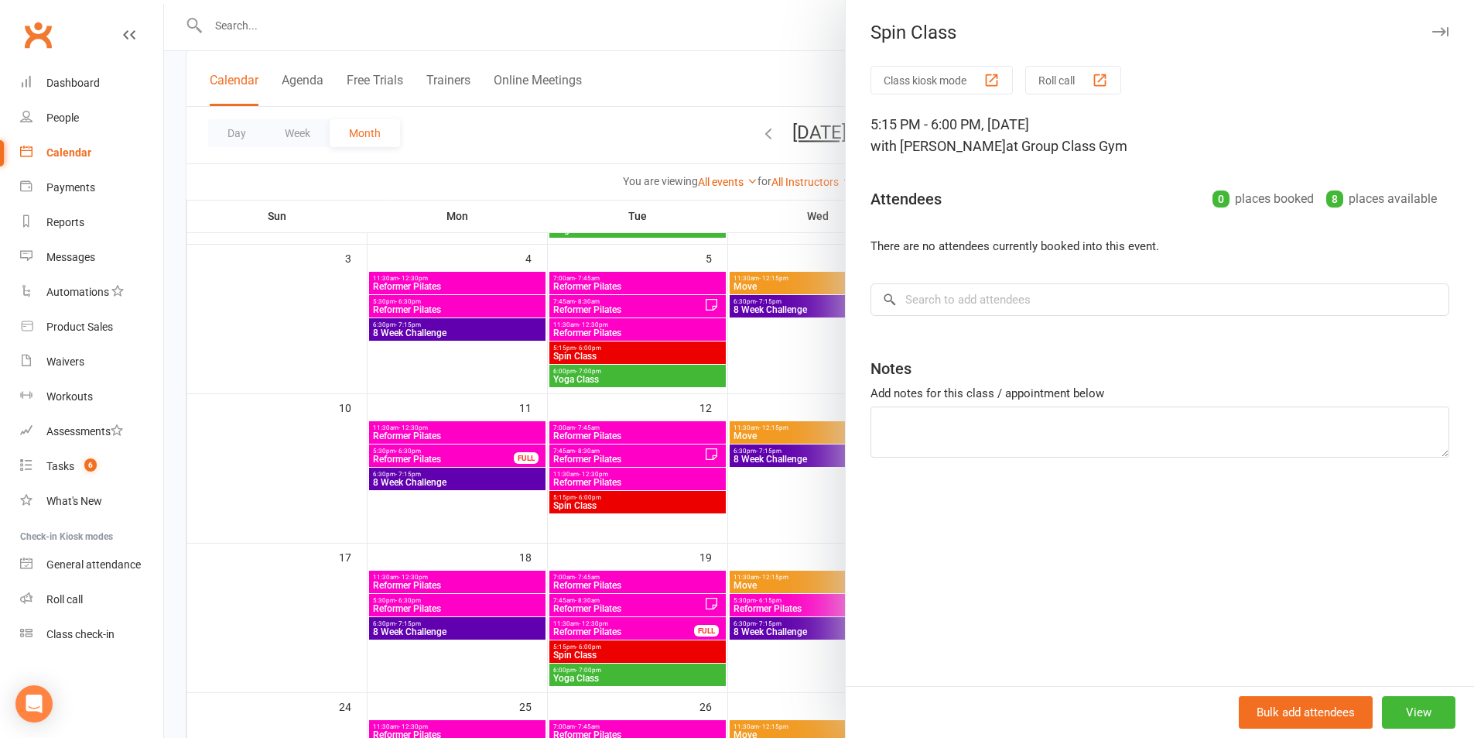
click at [746, 64] on div at bounding box center [819, 369] width 1310 height 738
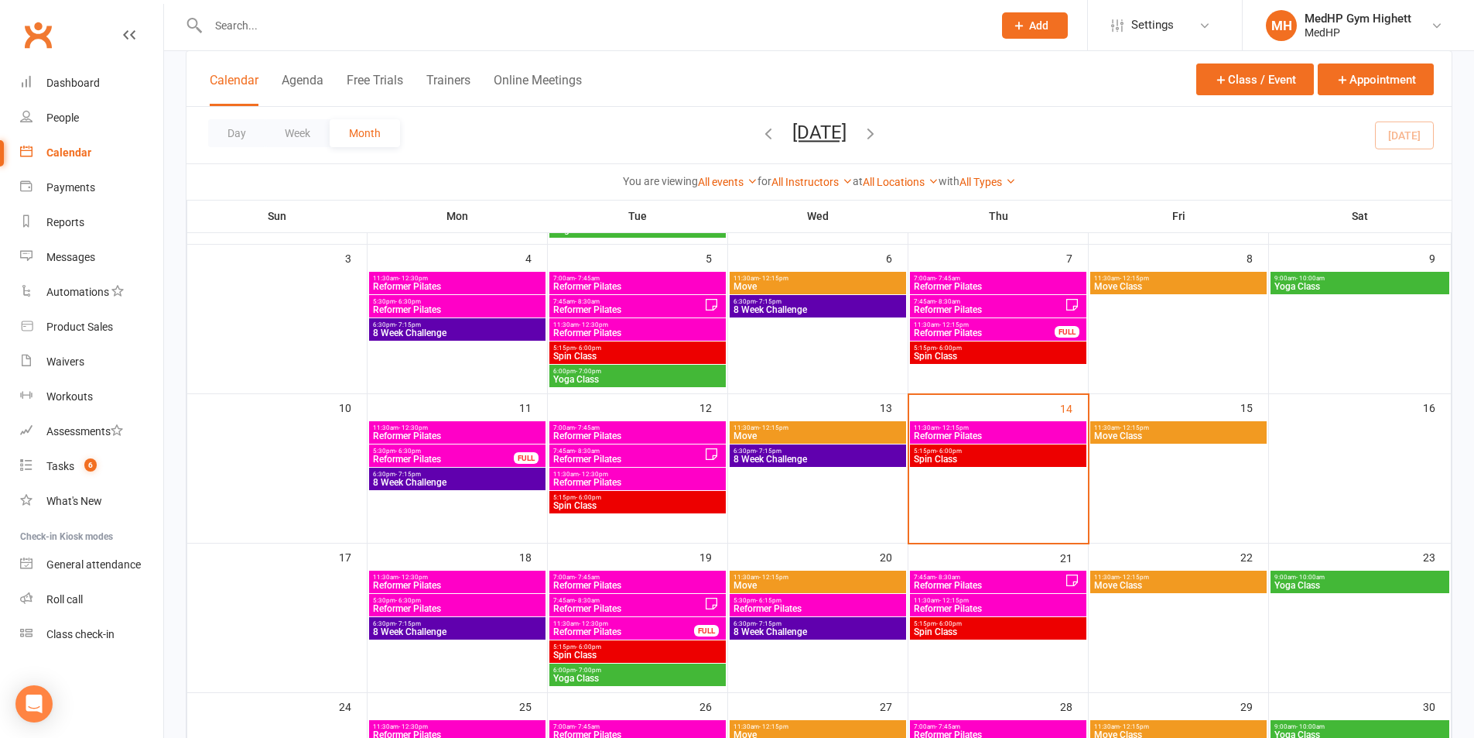
click at [1040, 359] on span "Spin Class" at bounding box center [998, 355] width 170 height 9
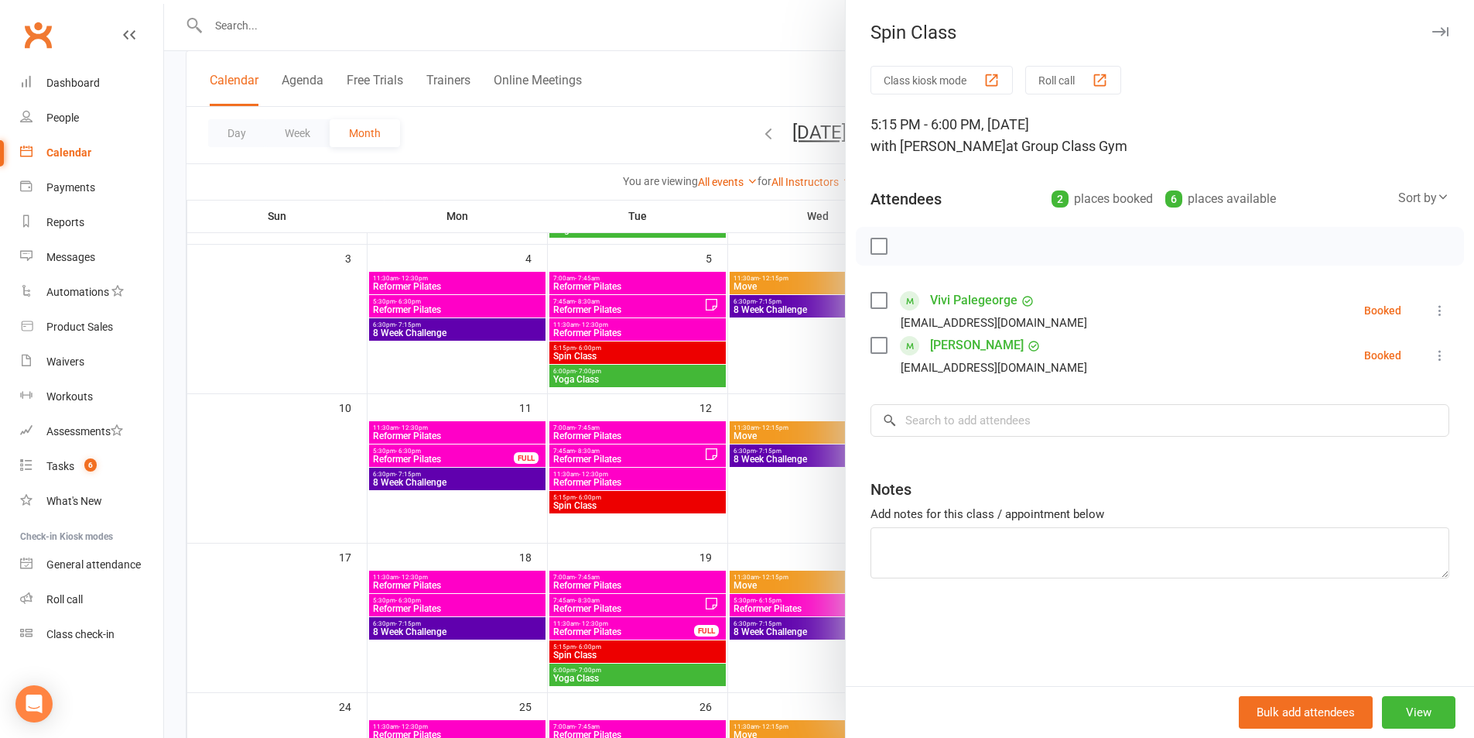
click at [824, 344] on div at bounding box center [819, 369] width 1310 height 738
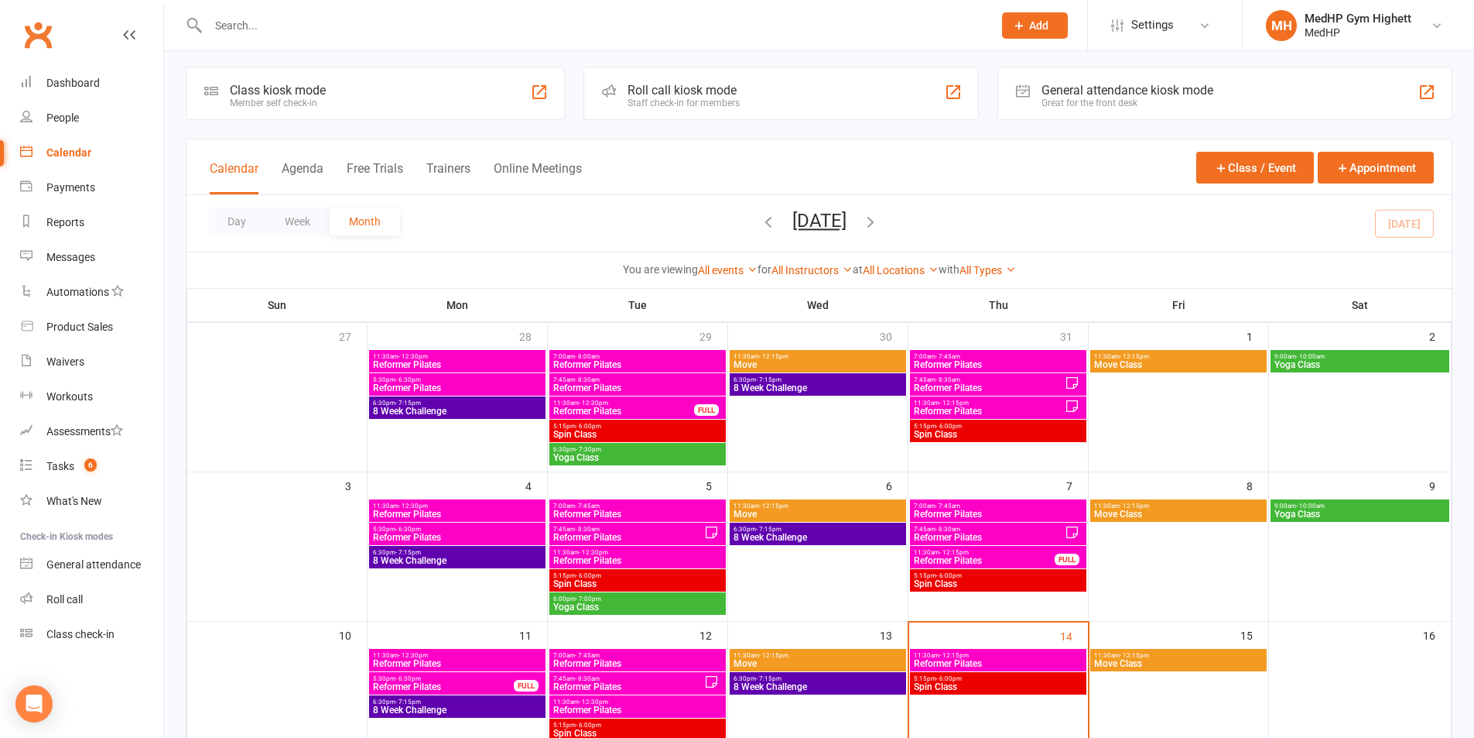
scroll to position [2, 0]
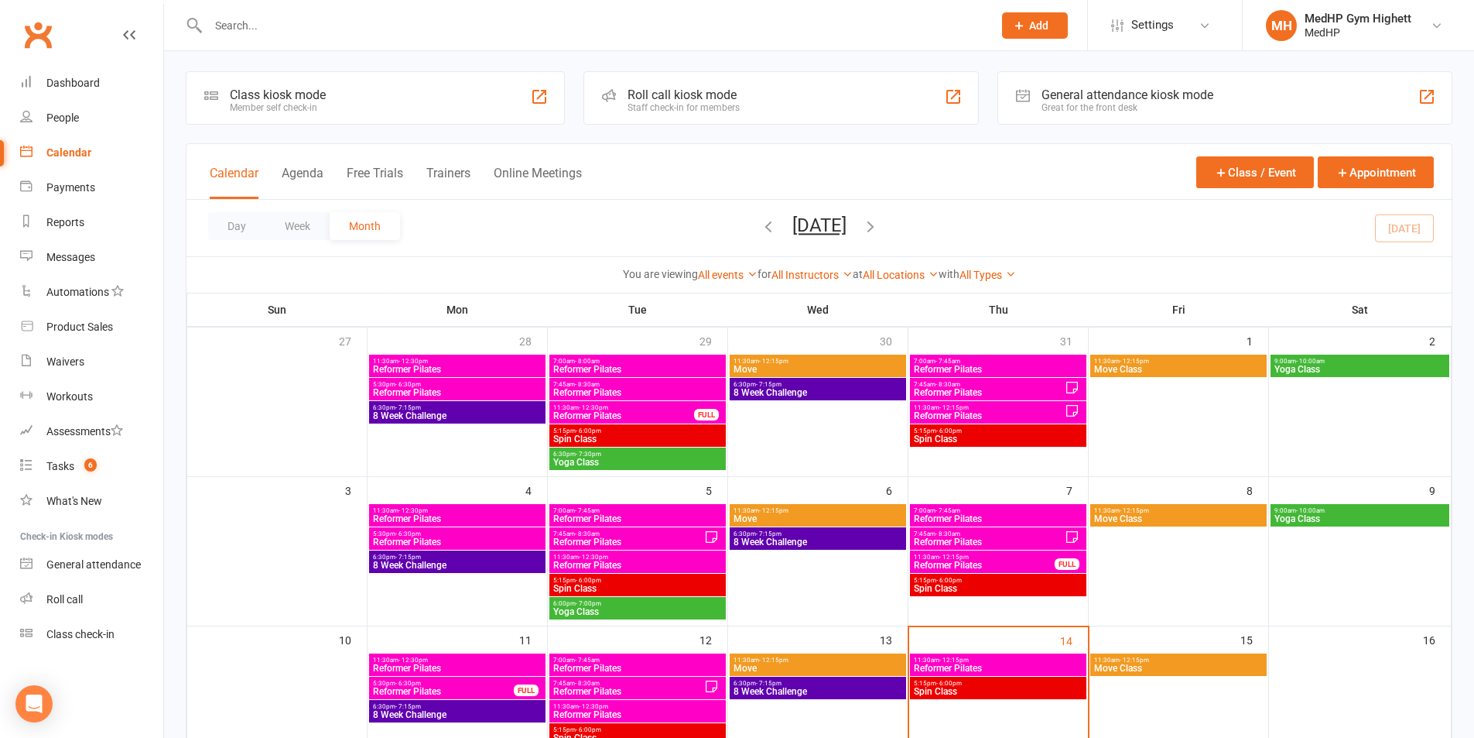
click at [973, 427] on div "5:15pm - 6:00pm Spin Class" at bounding box center [998, 435] width 176 height 22
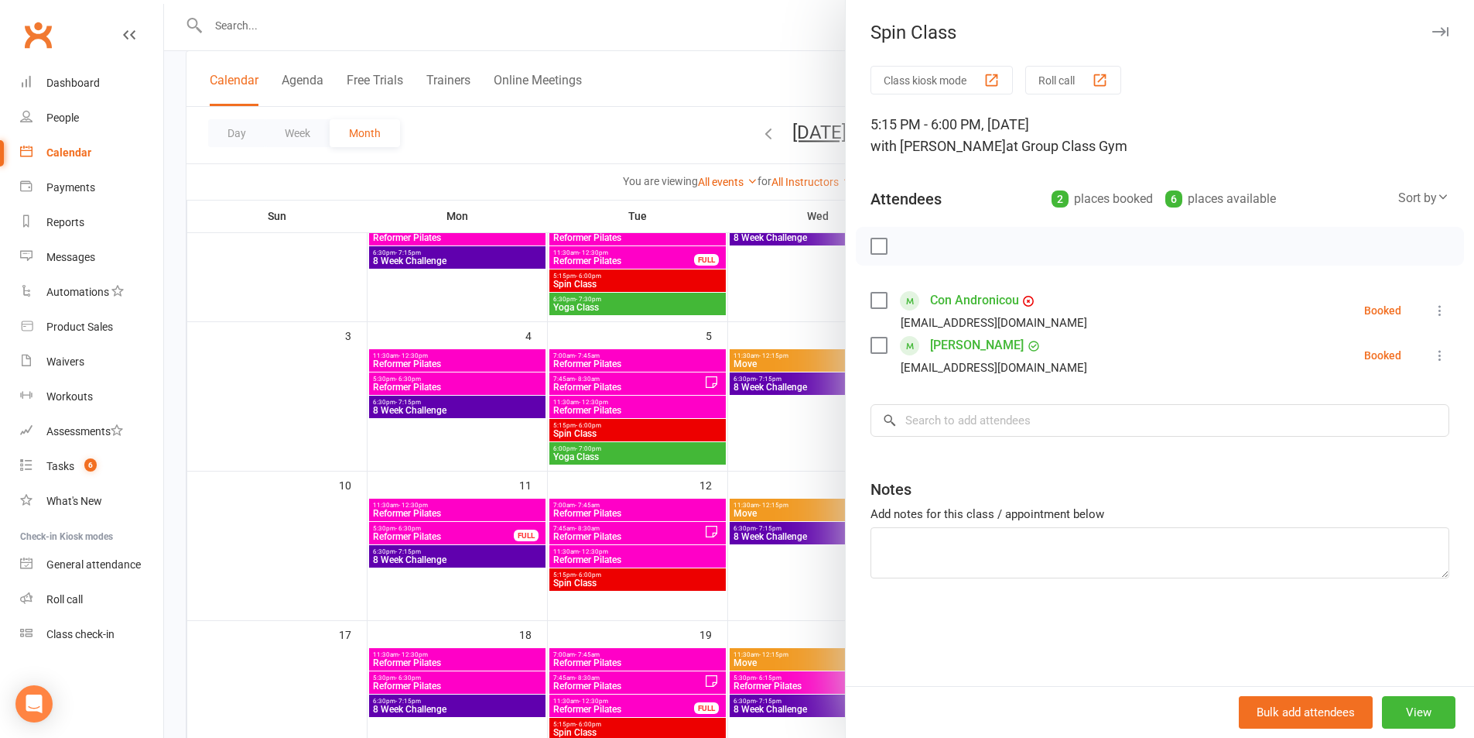
click at [832, 382] on div at bounding box center [819, 369] width 1310 height 738
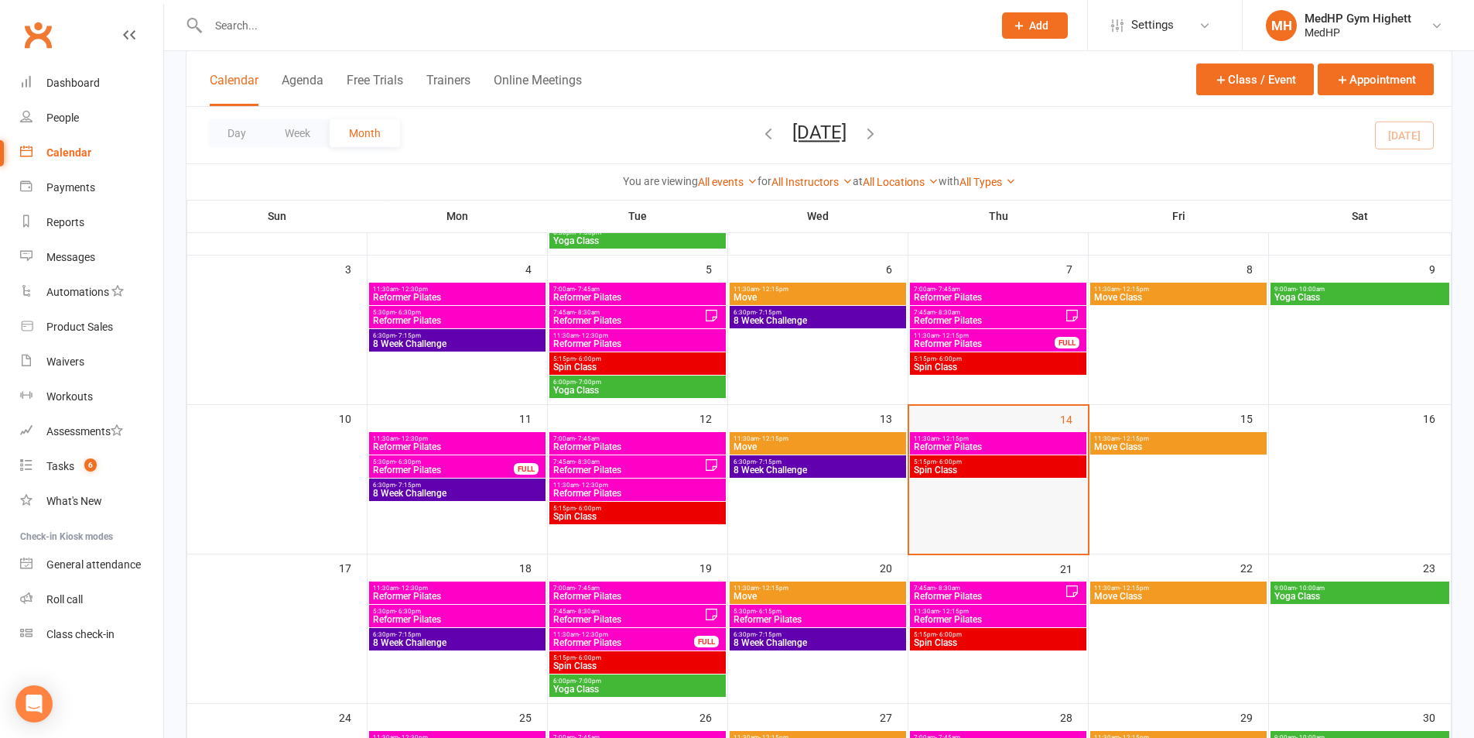
scroll to position [311, 0]
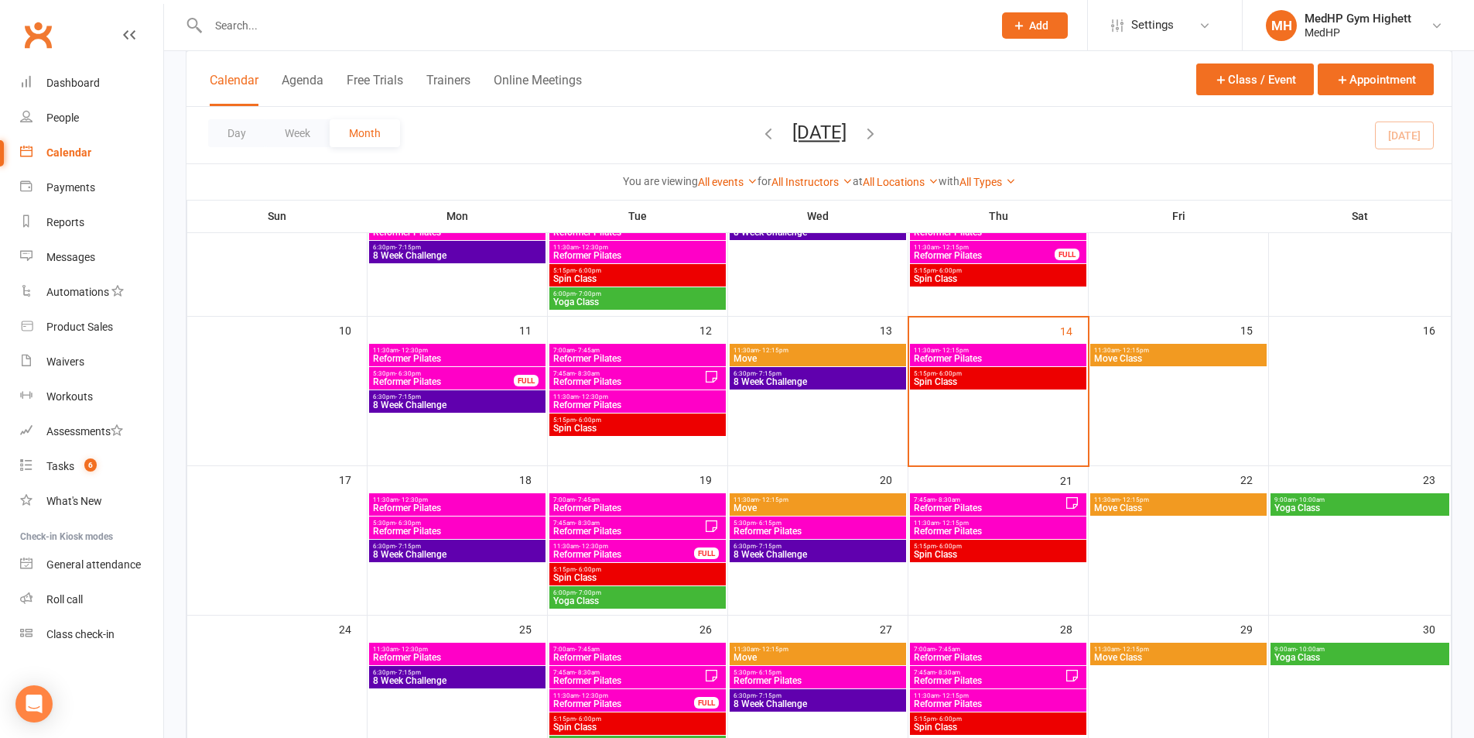
click at [968, 537] on div "11:30am - 12:15pm Reformer Pilates" at bounding box center [998, 527] width 176 height 22
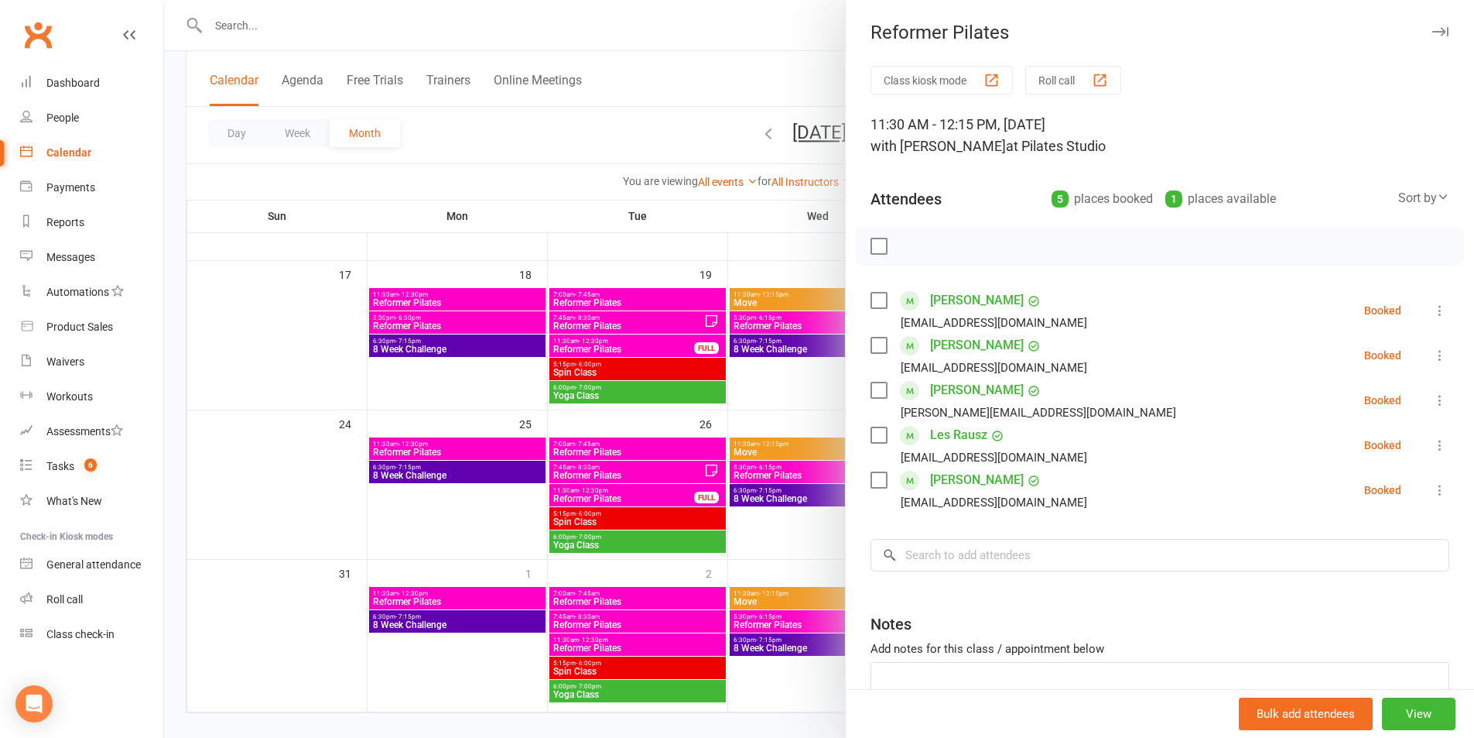
scroll to position [536, 0]
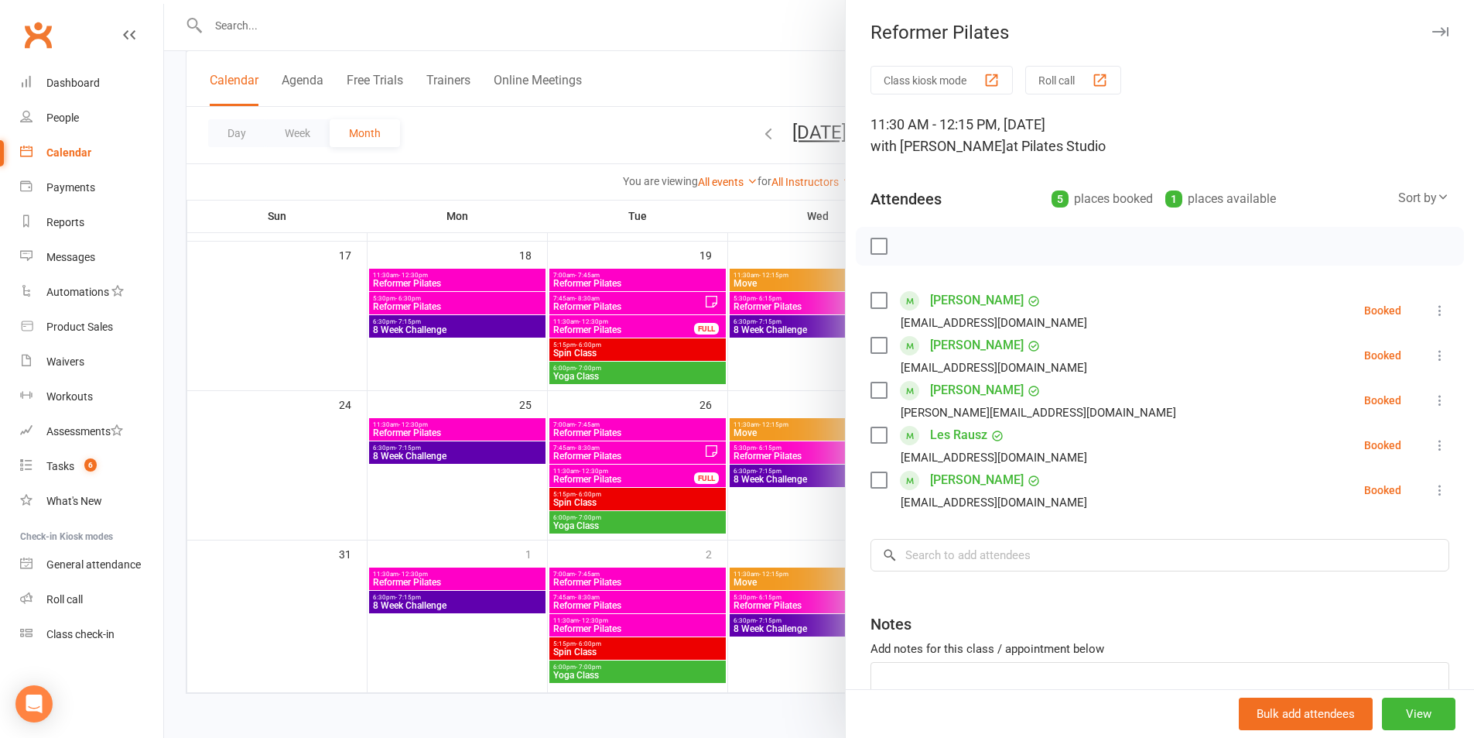
click at [807, 468] on div at bounding box center [819, 369] width 1310 height 738
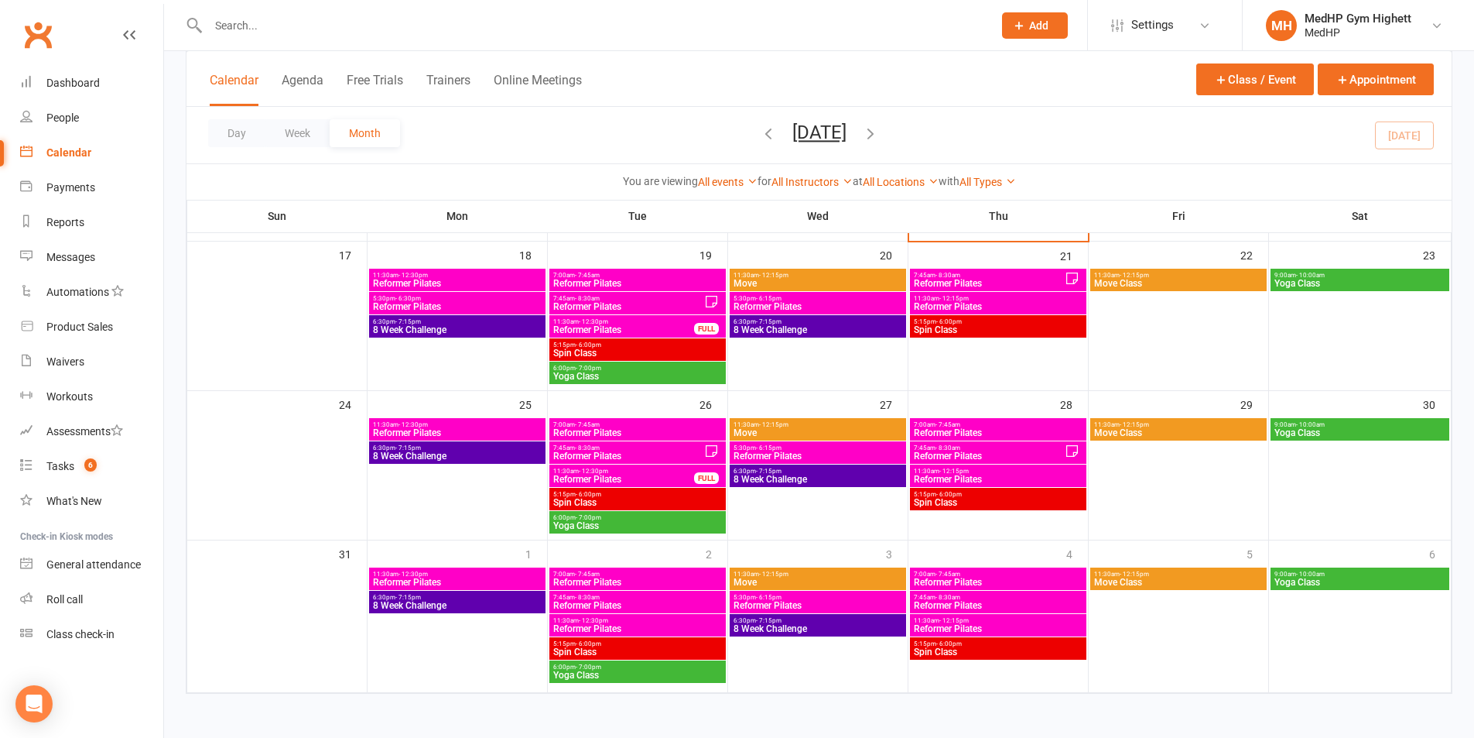
click at [949, 328] on span "Spin Class" at bounding box center [998, 329] width 170 height 9
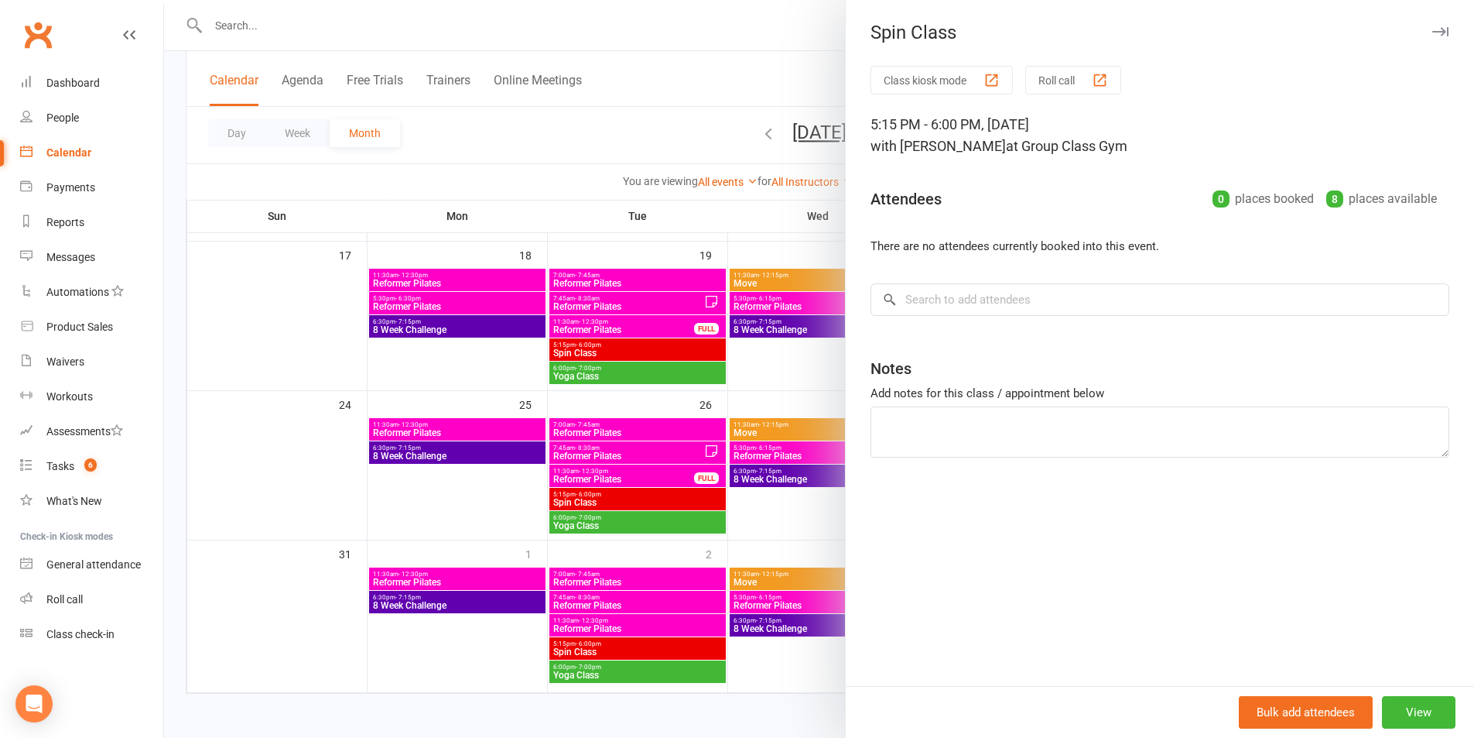
click at [800, 343] on div at bounding box center [819, 369] width 1310 height 738
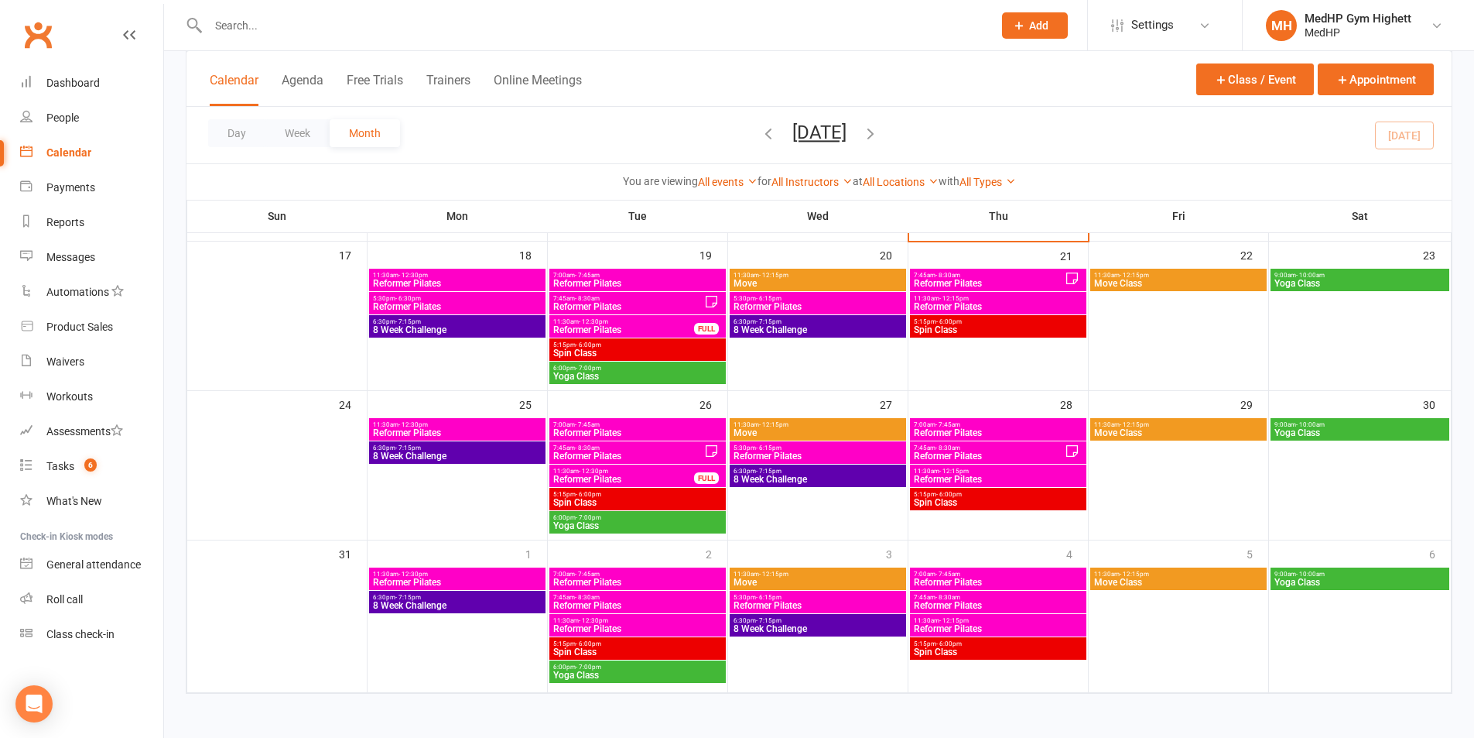
click at [955, 498] on span "Spin Class" at bounding box center [998, 502] width 170 height 9
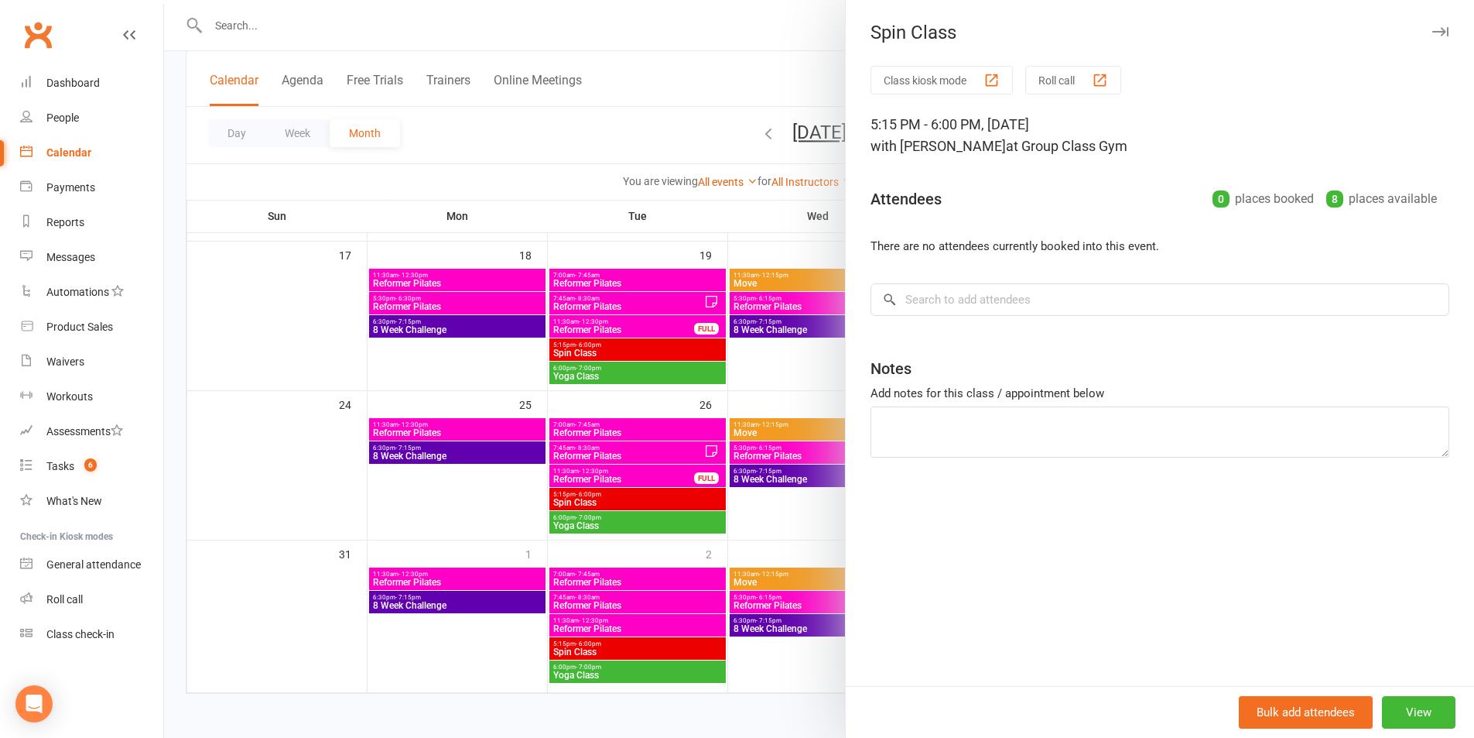
click at [789, 440] on div at bounding box center [819, 369] width 1310 height 738
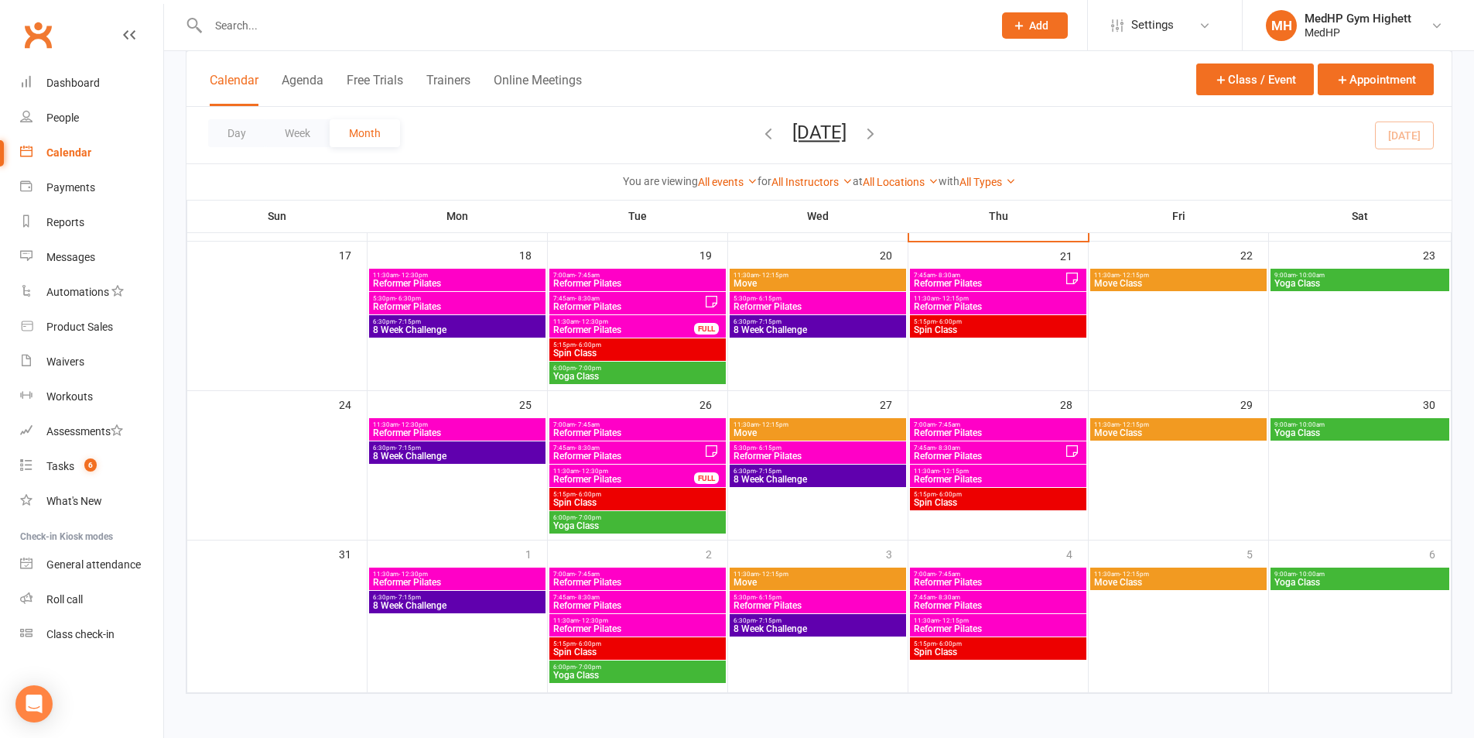
click at [937, 642] on span "- 6:00pm" at bounding box center [949, 643] width 26 height 7
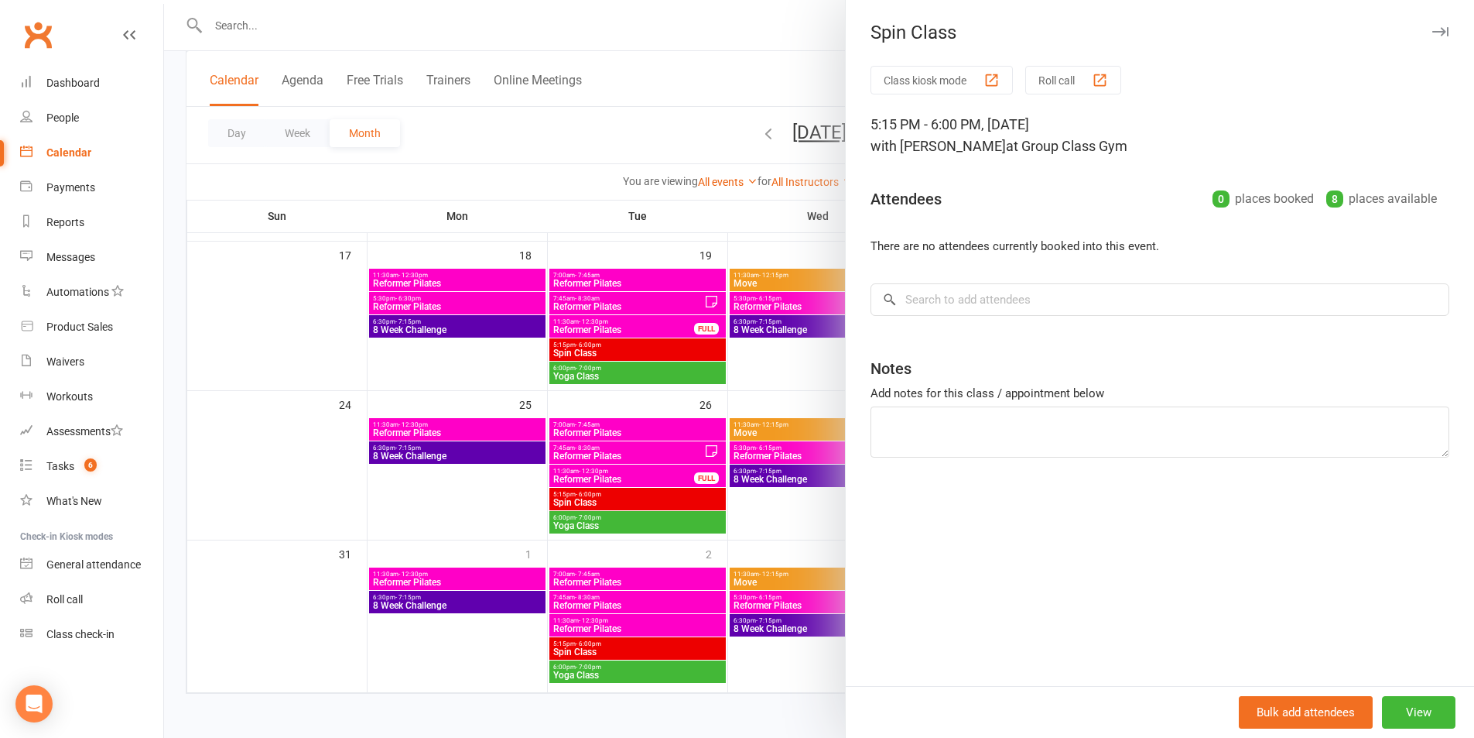
click at [781, 487] on div at bounding box center [819, 369] width 1310 height 738
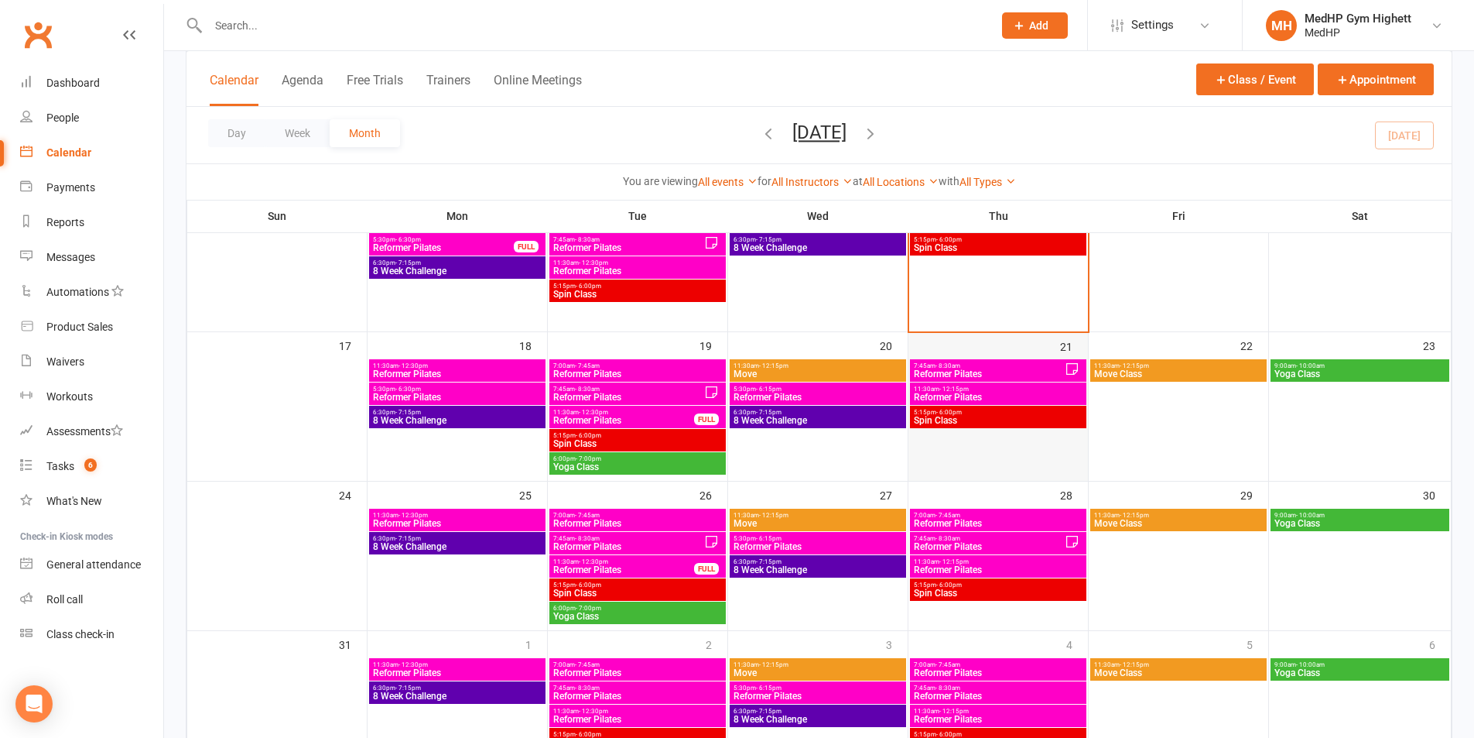
scroll to position [226, 0]
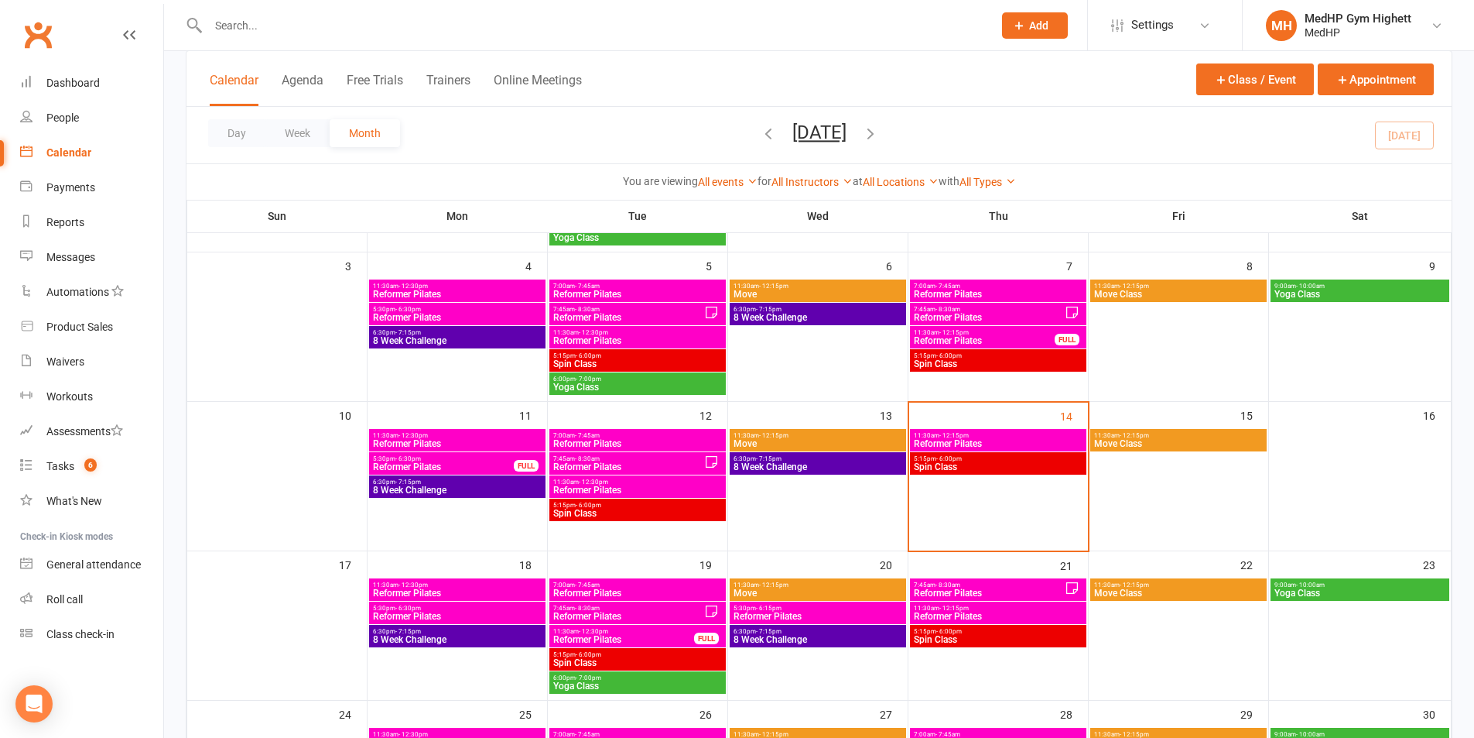
click at [1021, 468] on span "Spin Class" at bounding box center [998, 466] width 170 height 9
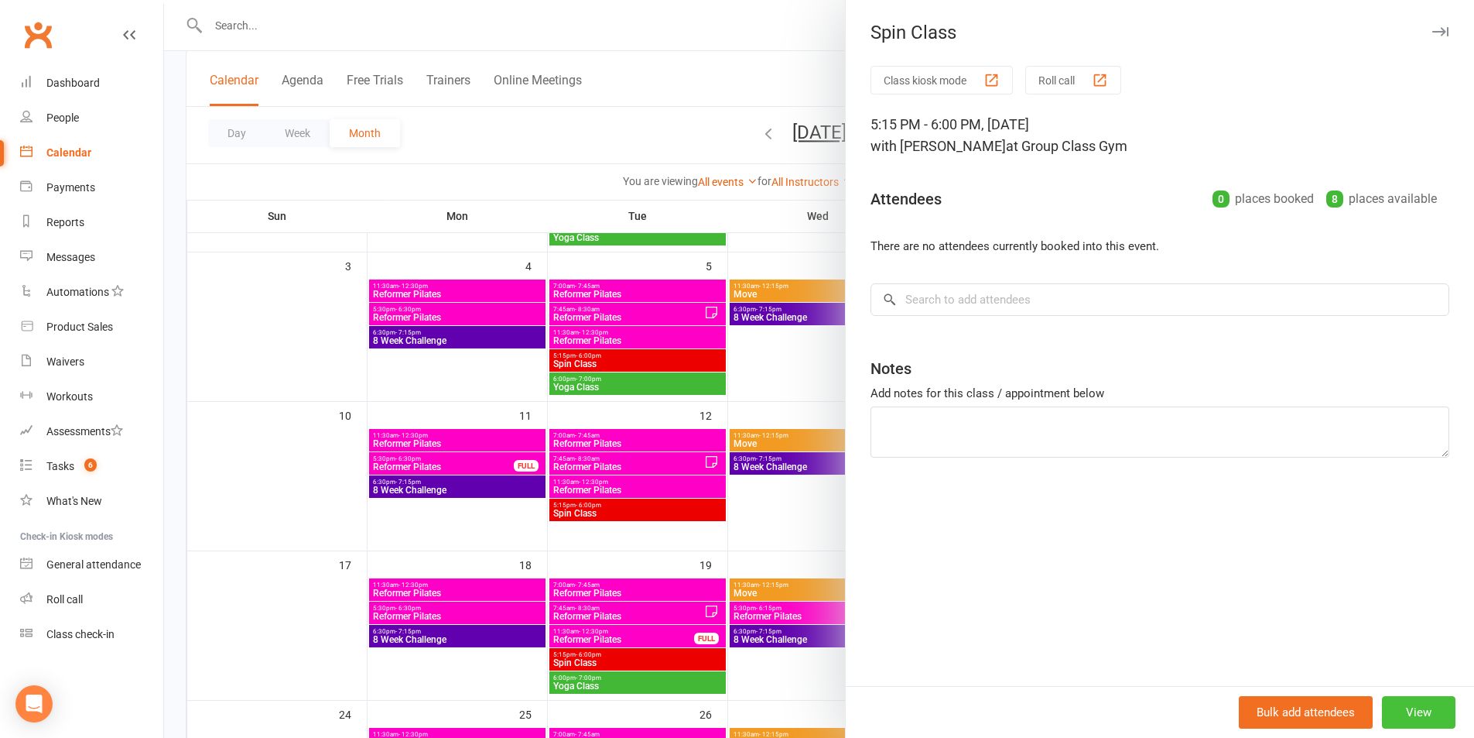
click at [1405, 714] on button "View" at bounding box center [1419, 712] width 74 height 33
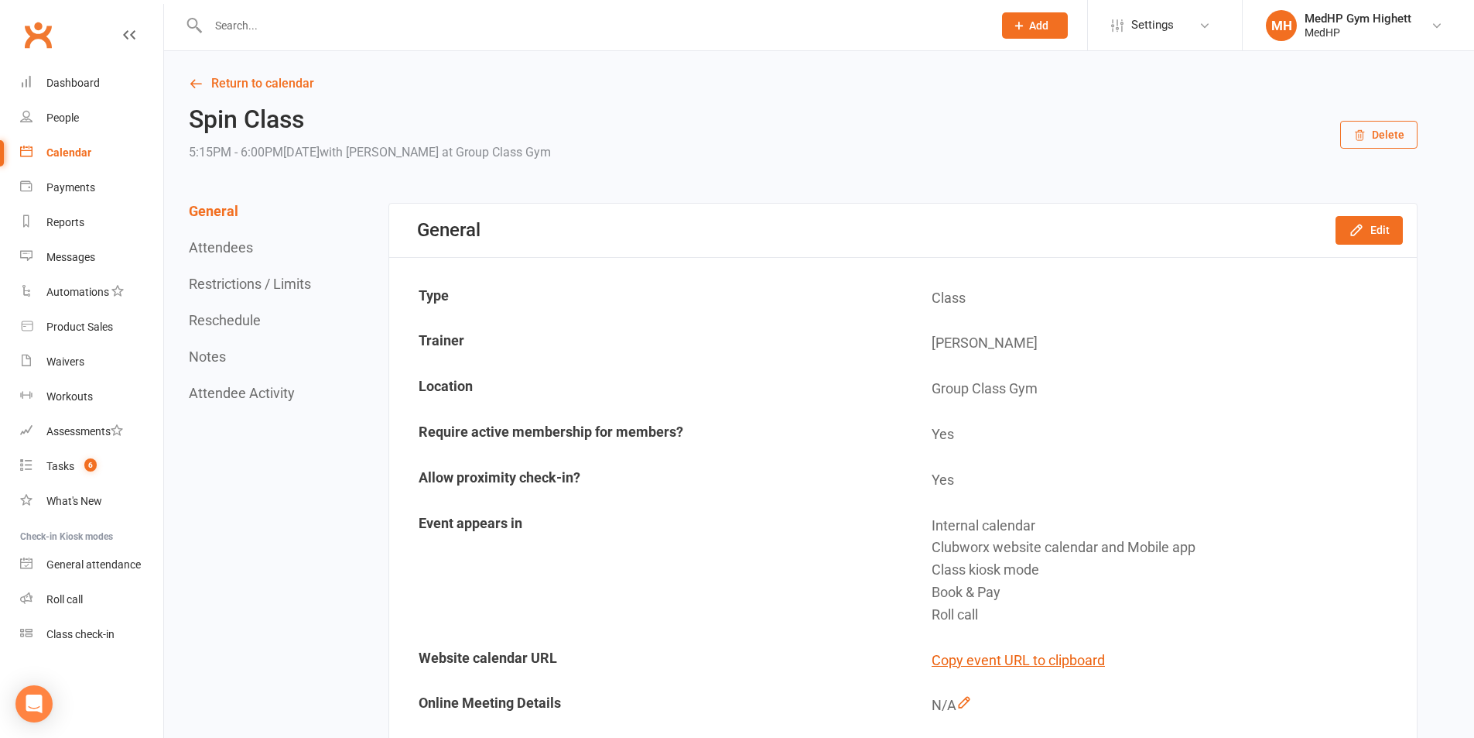
click at [1393, 131] on button "Delete" at bounding box center [1378, 135] width 77 height 28
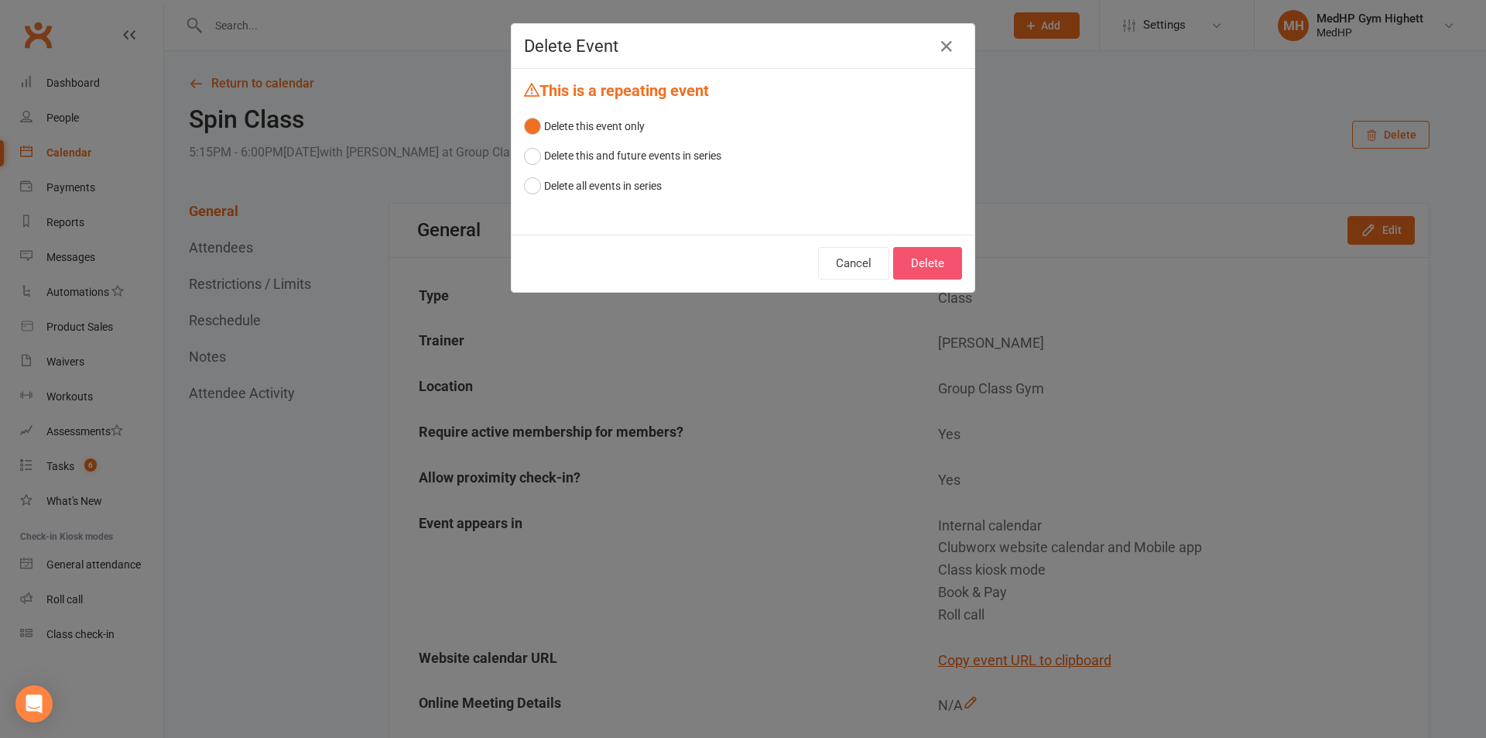
click at [921, 263] on button "Delete" at bounding box center [927, 263] width 69 height 33
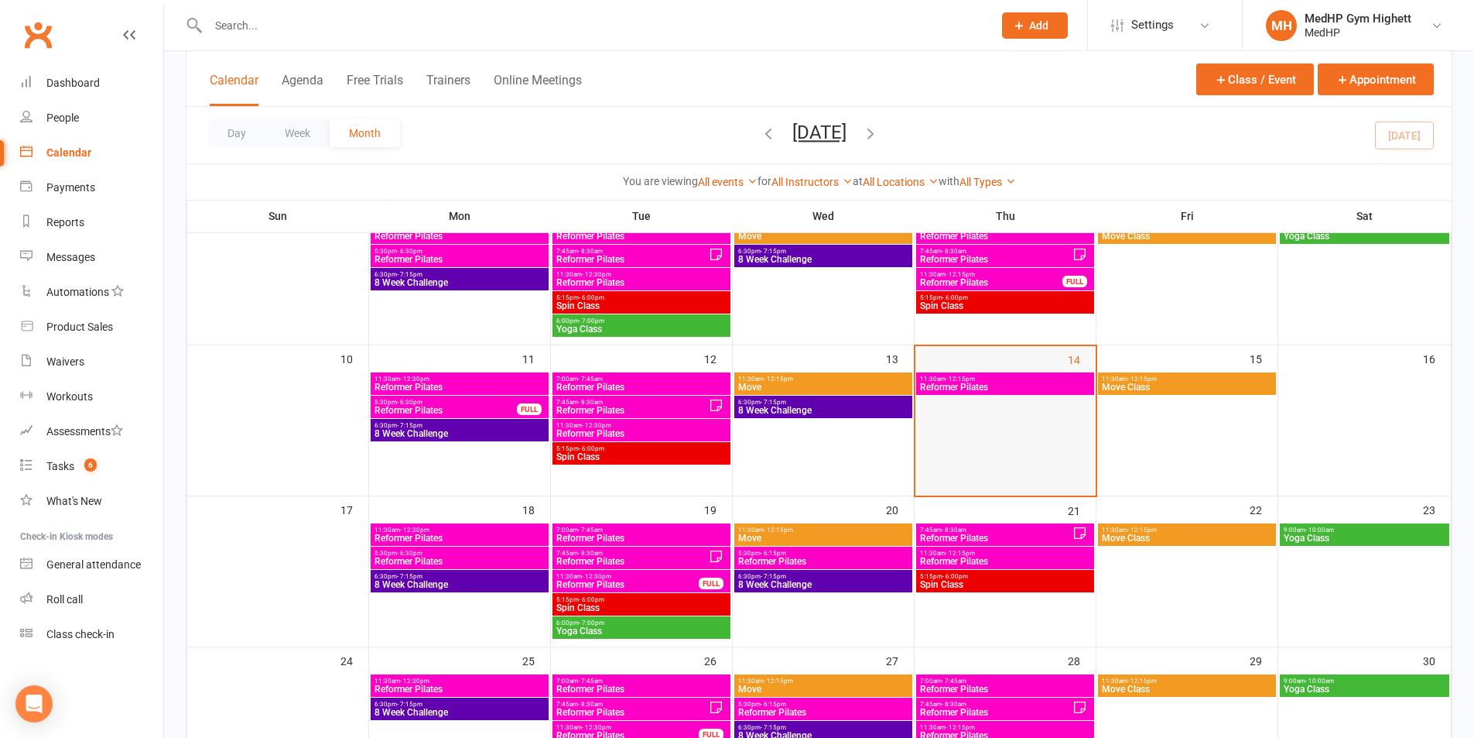
scroll to position [310, 0]
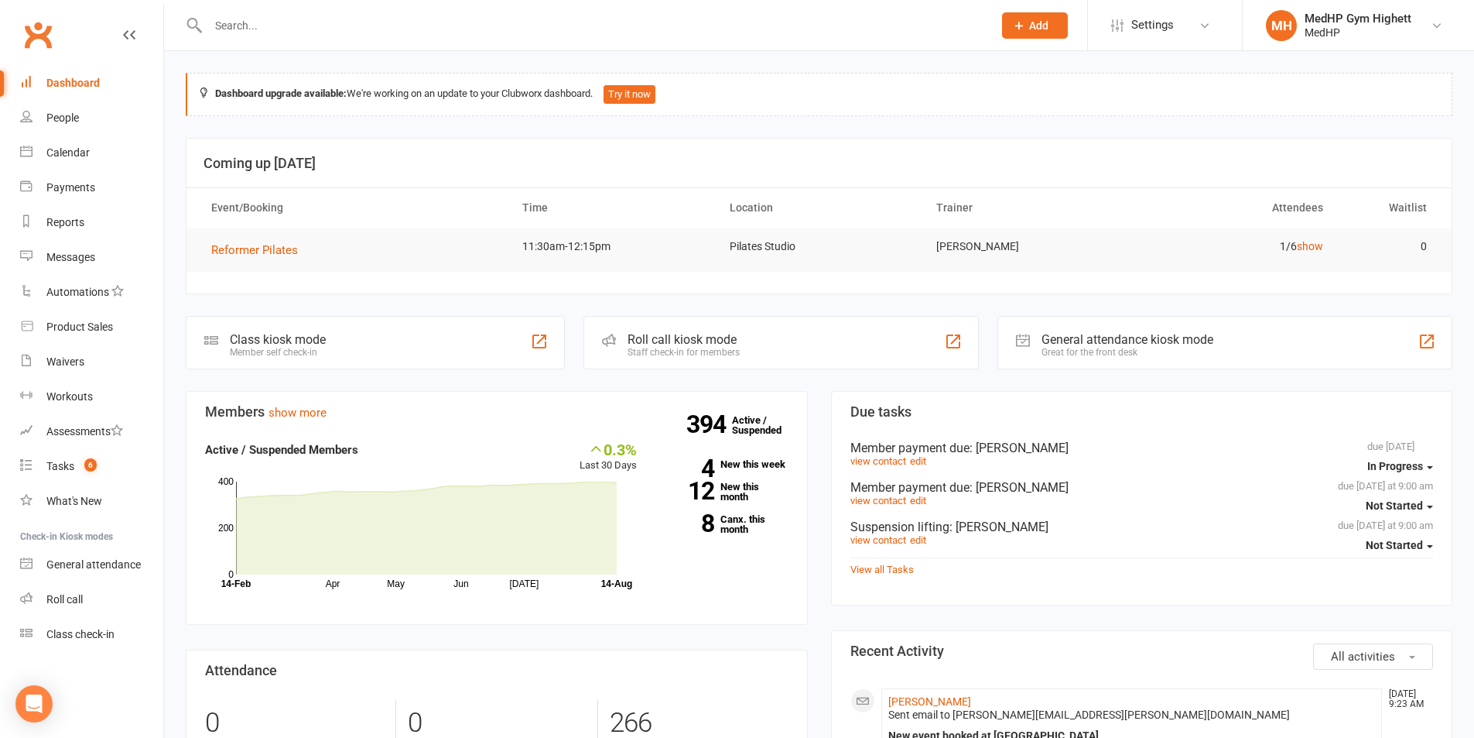
click at [471, 28] on input "text" at bounding box center [593, 26] width 779 height 22
click at [52, 155] on div "Calendar" at bounding box center [67, 152] width 43 height 12
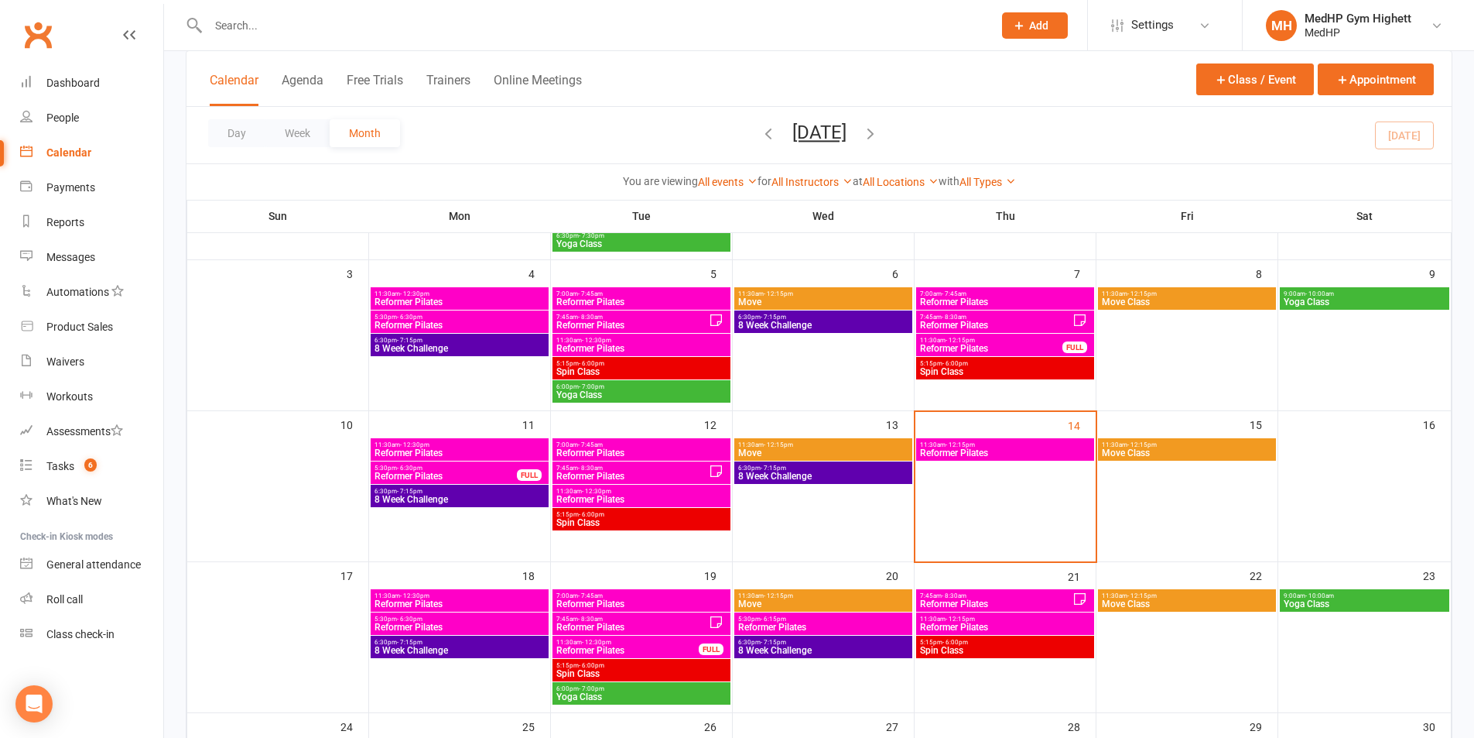
scroll to position [232, 0]
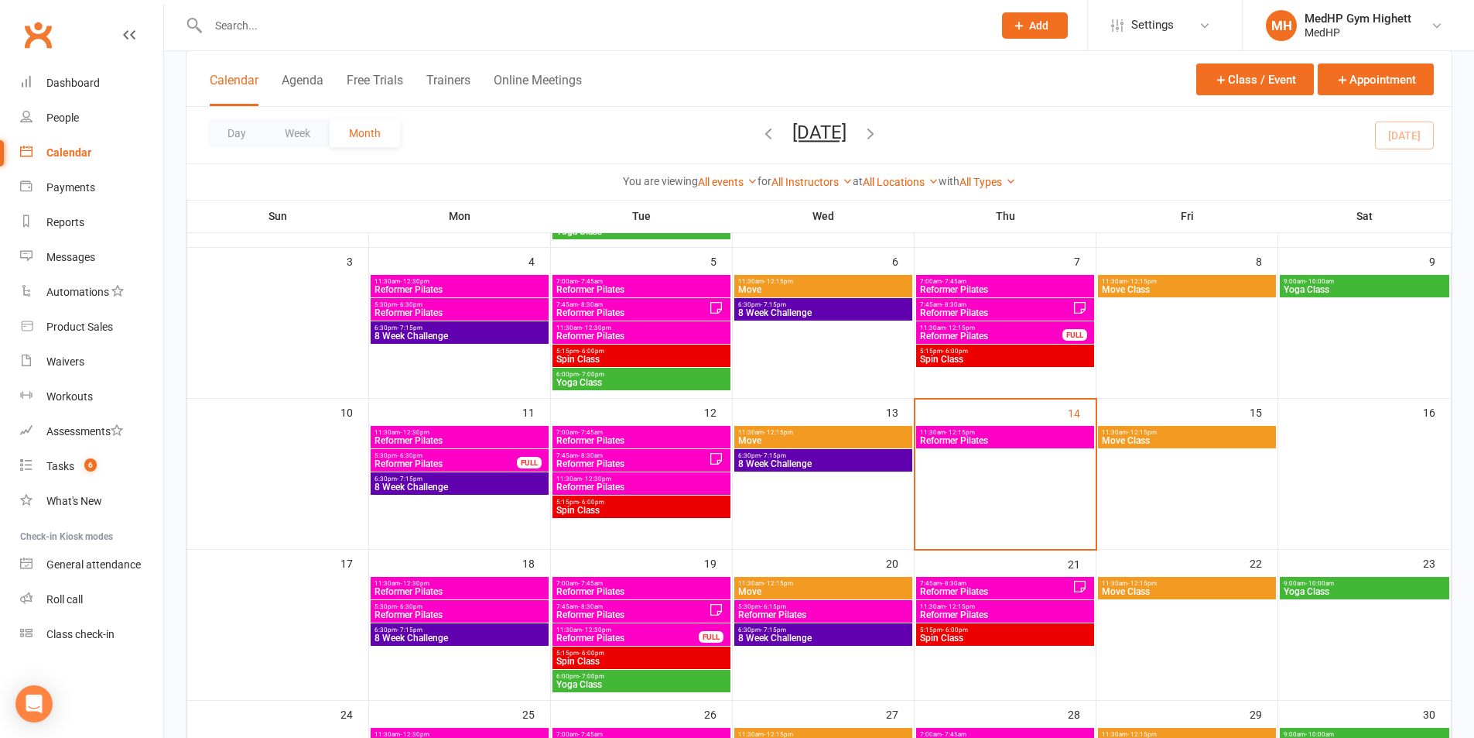
click at [968, 436] on span "Reformer Pilates" at bounding box center [1005, 440] width 172 height 9
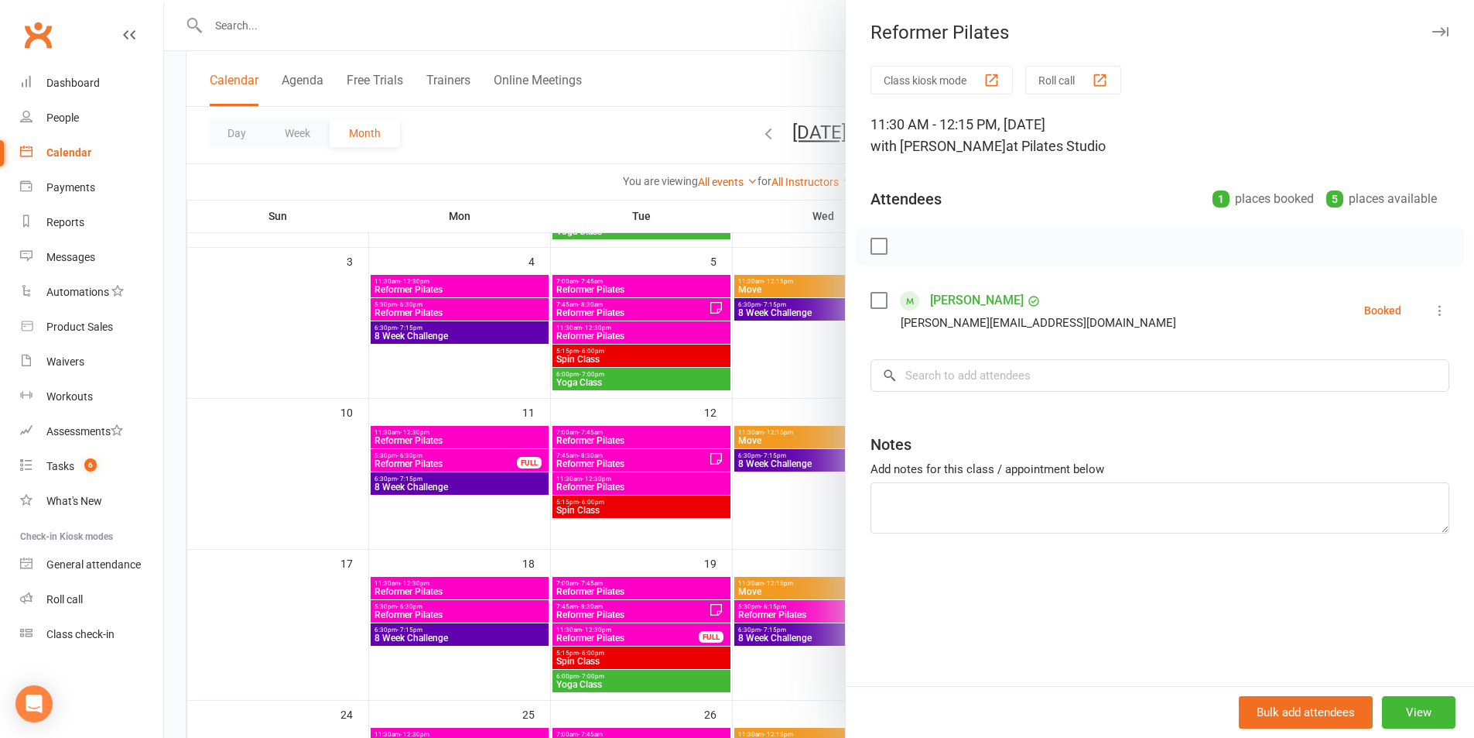
click at [973, 293] on link "[PERSON_NAME]" at bounding box center [977, 300] width 94 height 25
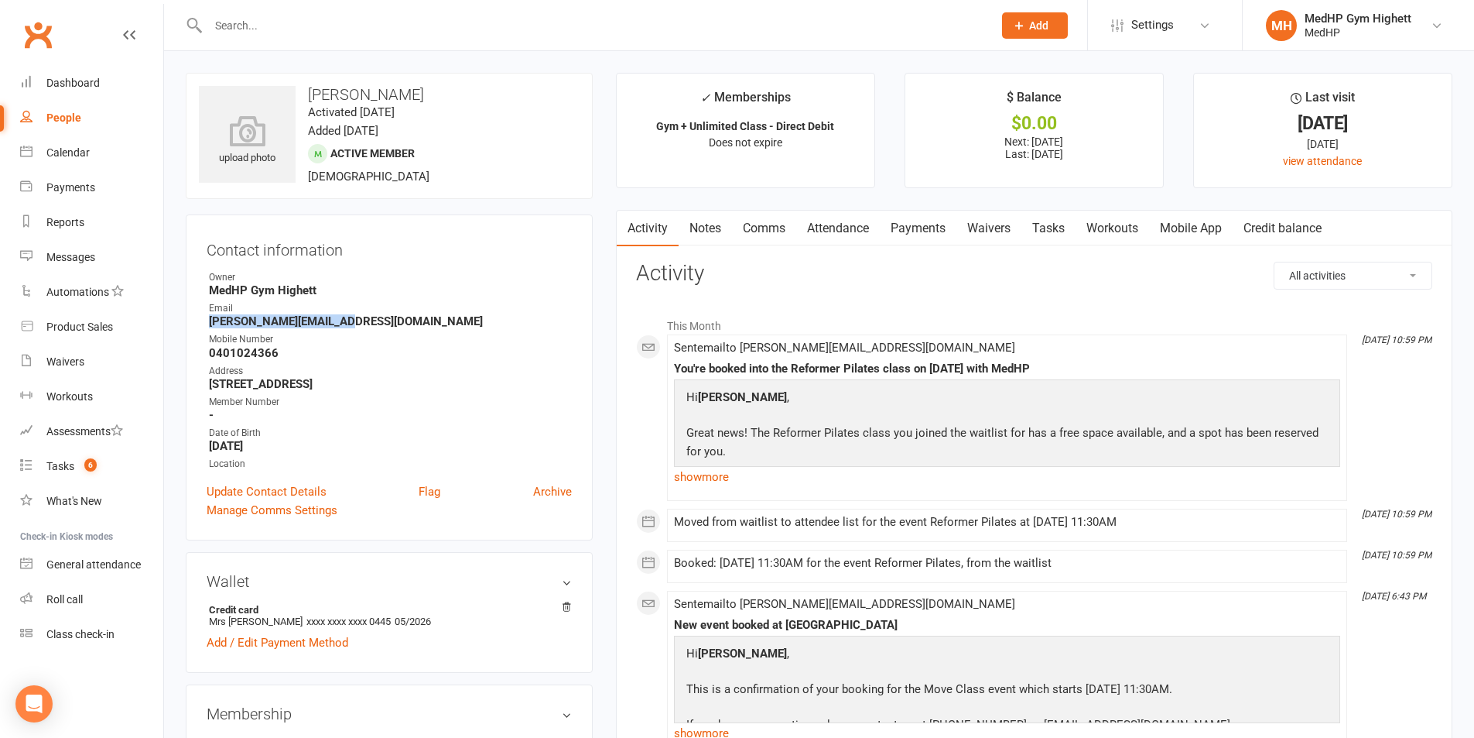
drag, startPoint x: 357, startPoint y: 322, endPoint x: 209, endPoint y: 320, distance: 147.8
click at [209, 320] on strong "[PERSON_NAME][EMAIL_ADDRESS][DOMAIN_NAME]" at bounding box center [390, 321] width 363 height 14
copy strong "[PERSON_NAME][EMAIL_ADDRESS][DOMAIN_NAME]"
click at [115, 128] on link "People" at bounding box center [91, 118] width 143 height 35
select select "100"
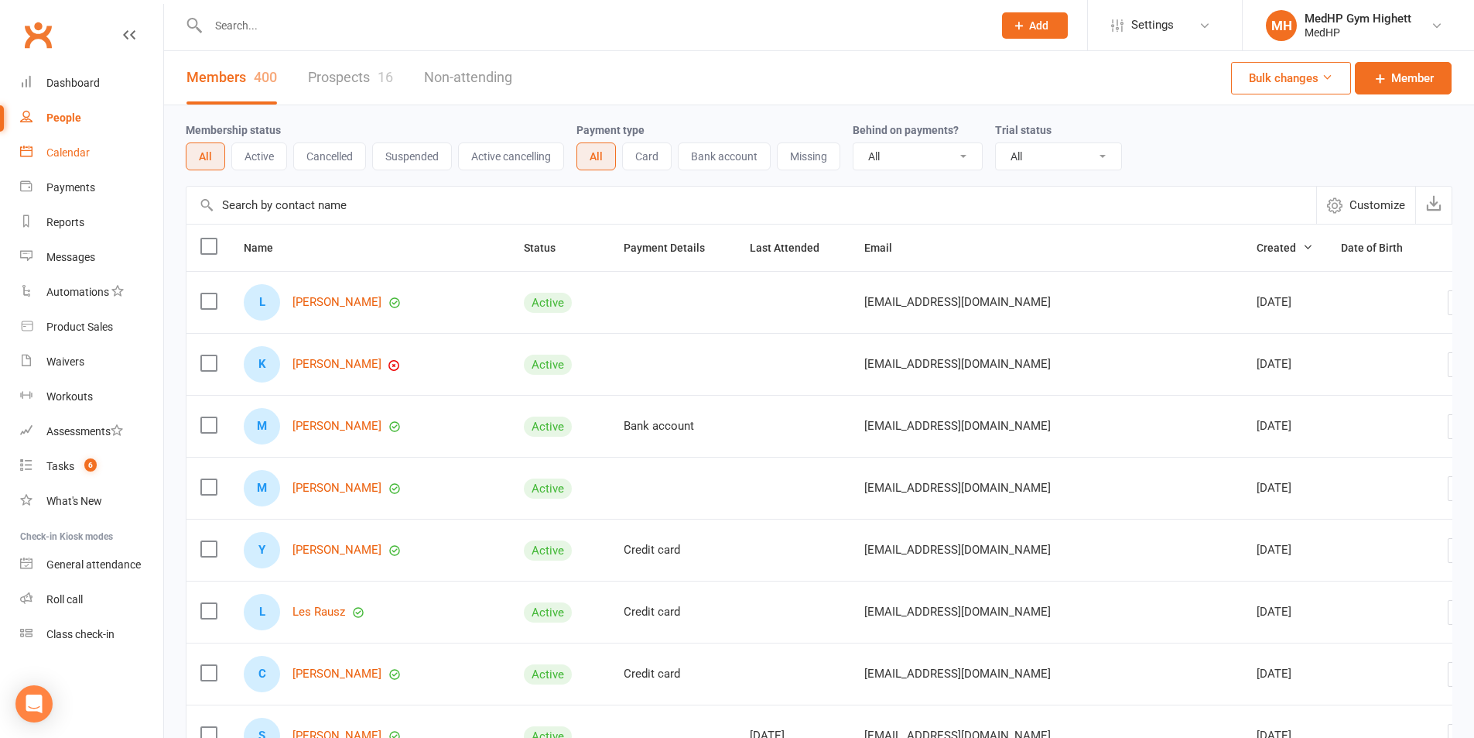
click at [107, 159] on link "Calendar" at bounding box center [91, 152] width 143 height 35
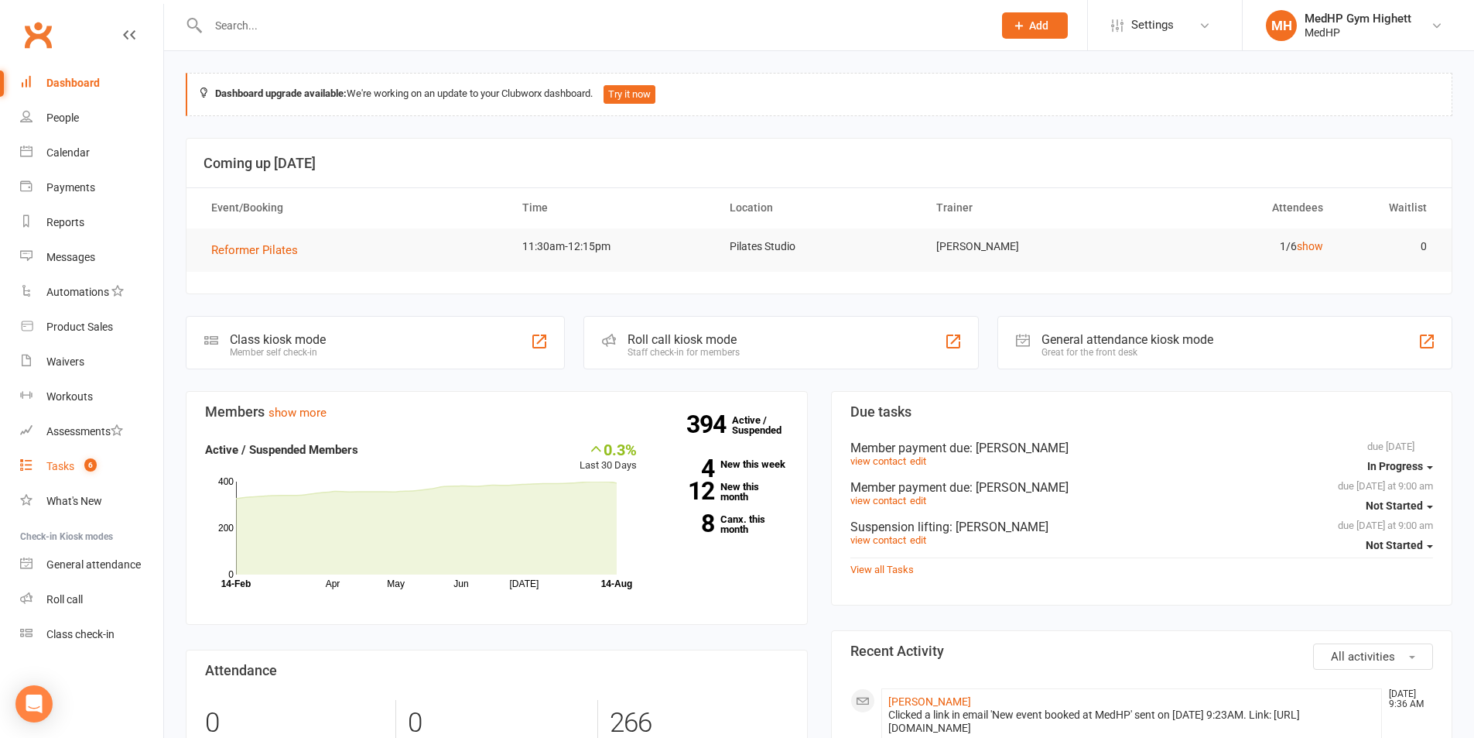
click at [100, 468] on link "Tasks 6" at bounding box center [91, 466] width 143 height 35
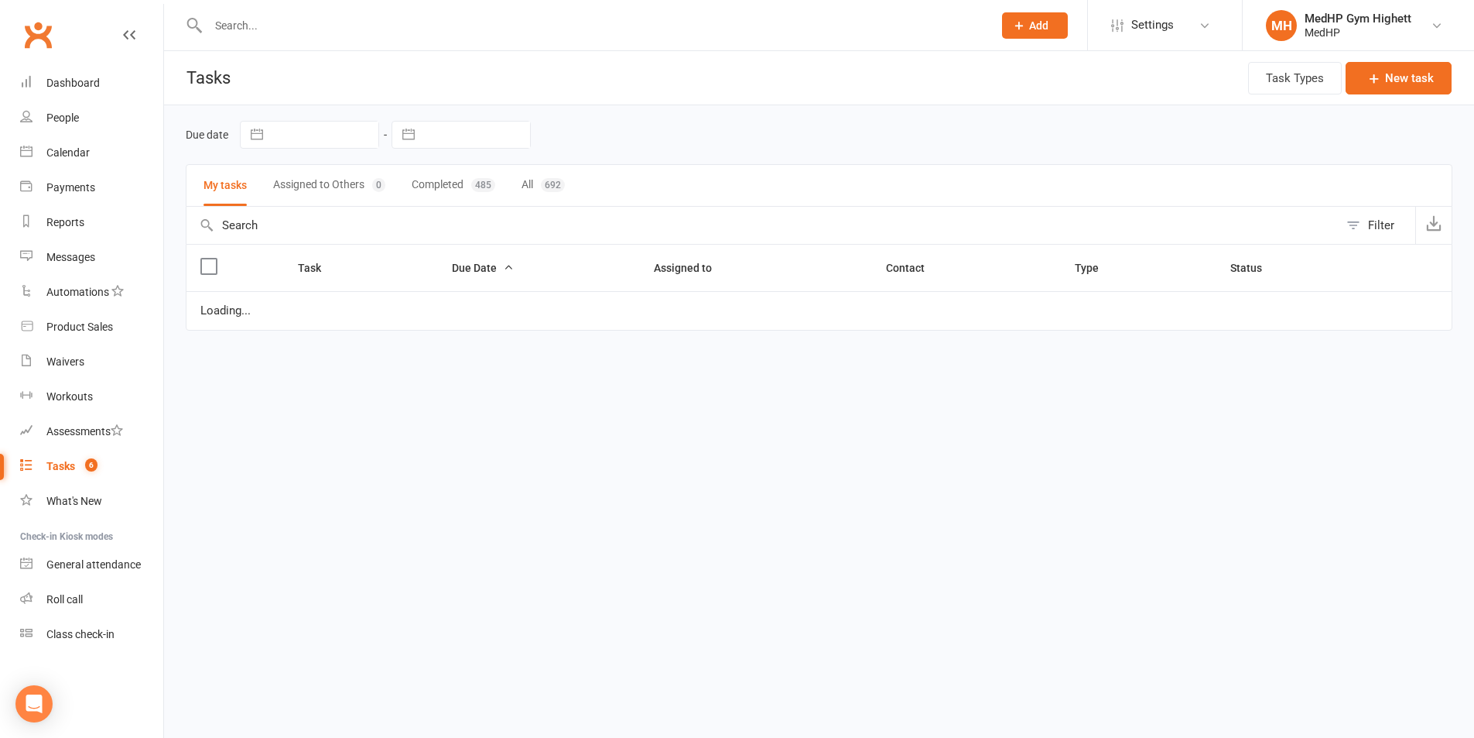
select select "started"
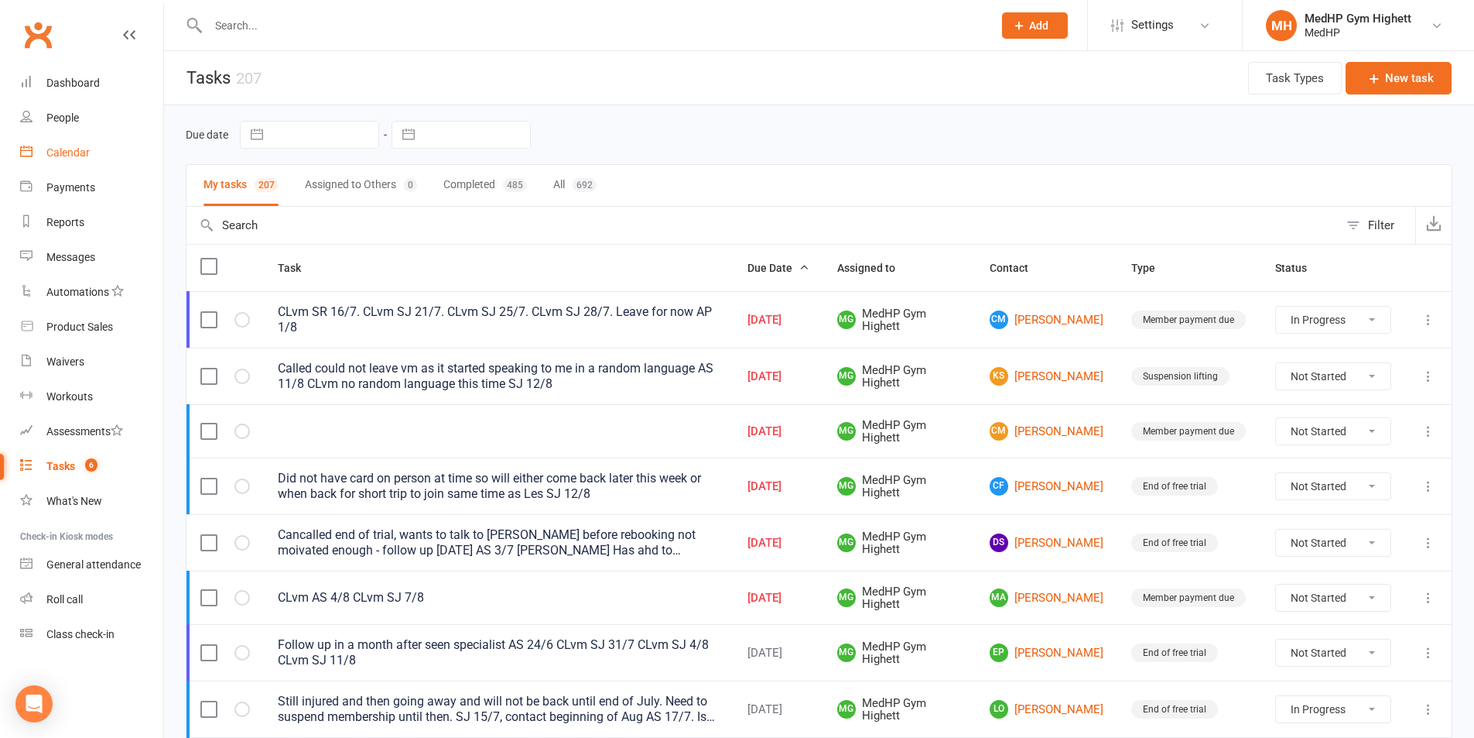
click at [87, 146] on div "Calendar" at bounding box center [67, 152] width 43 height 12
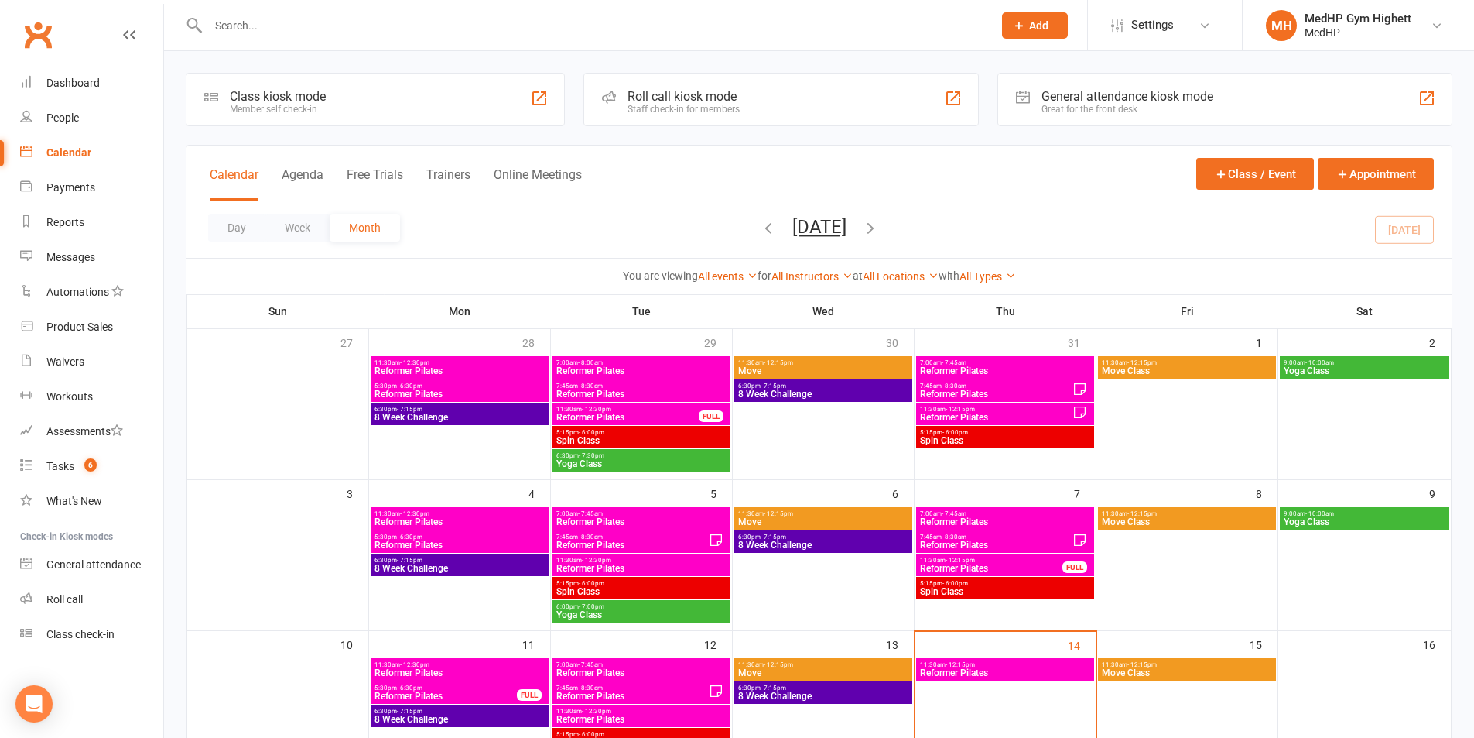
click at [1004, 408] on span "11:30am - 12:15pm" at bounding box center [995, 409] width 153 height 7
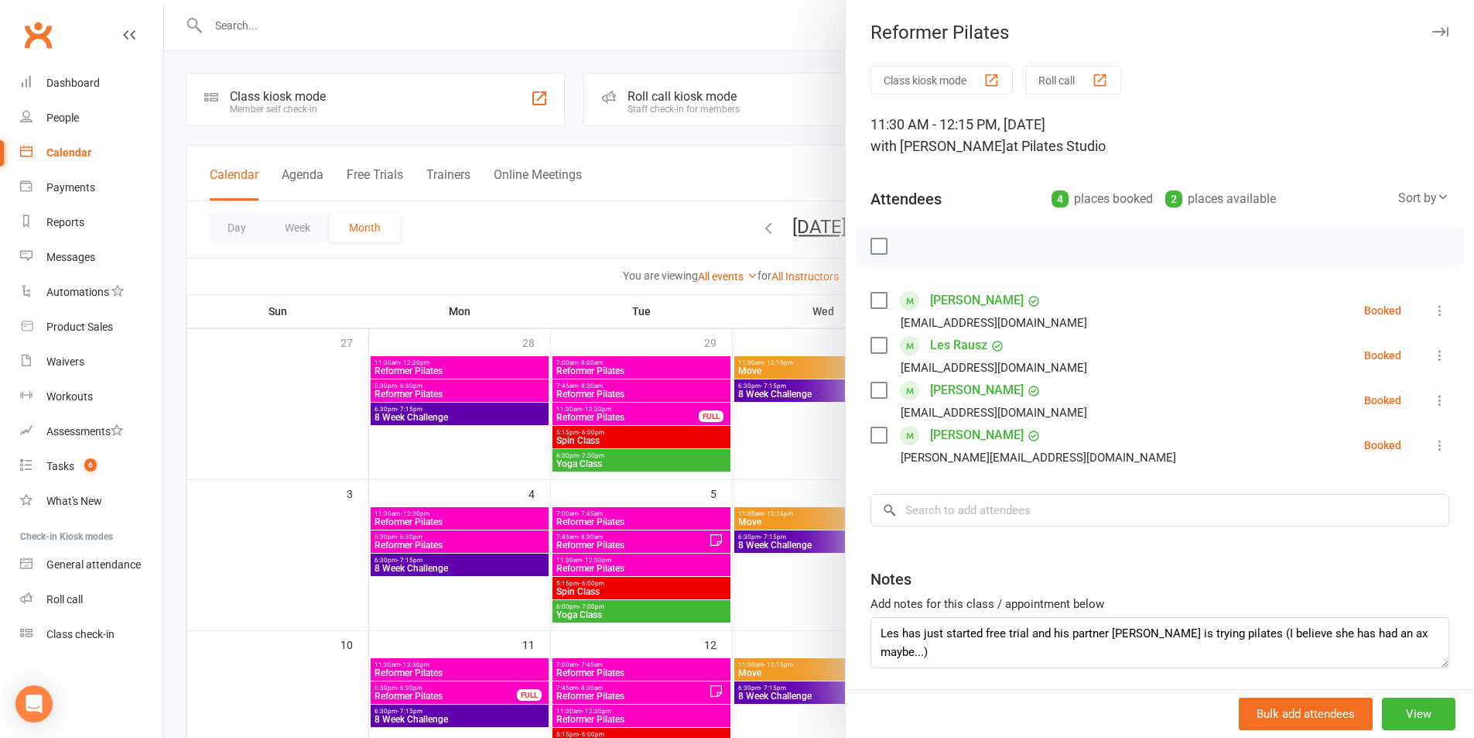
click at [796, 428] on div at bounding box center [819, 369] width 1310 height 738
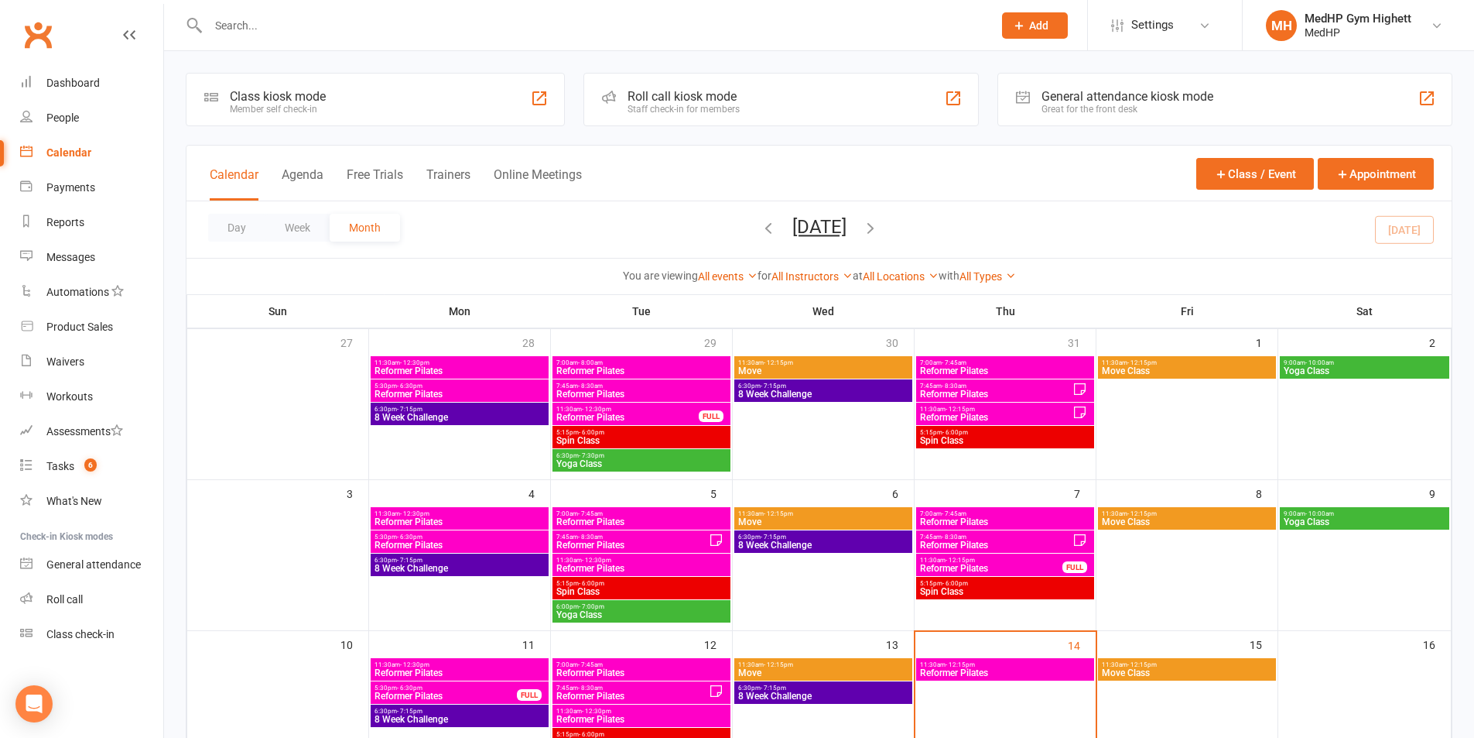
click at [997, 440] on span "Spin Class" at bounding box center [1005, 440] width 172 height 9
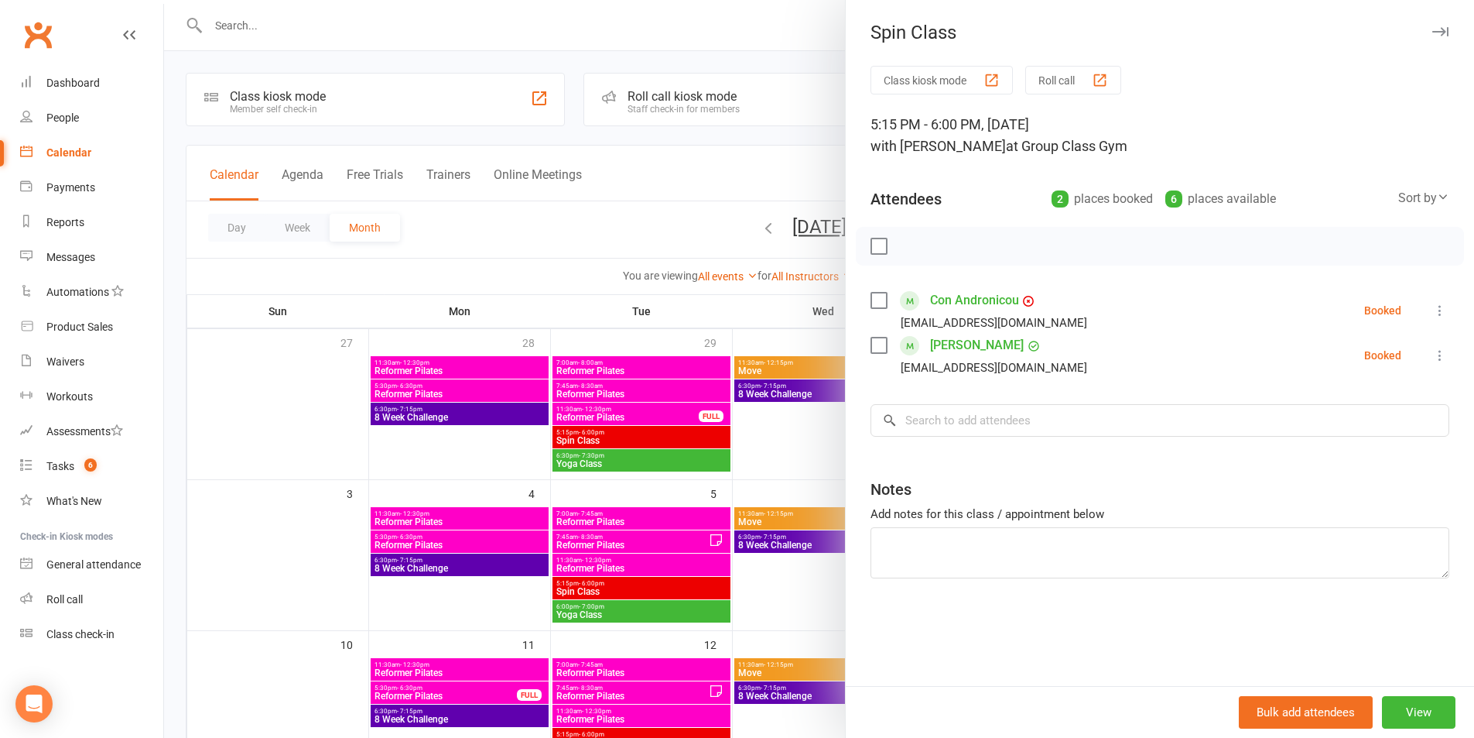
click at [775, 440] on div at bounding box center [819, 369] width 1310 height 738
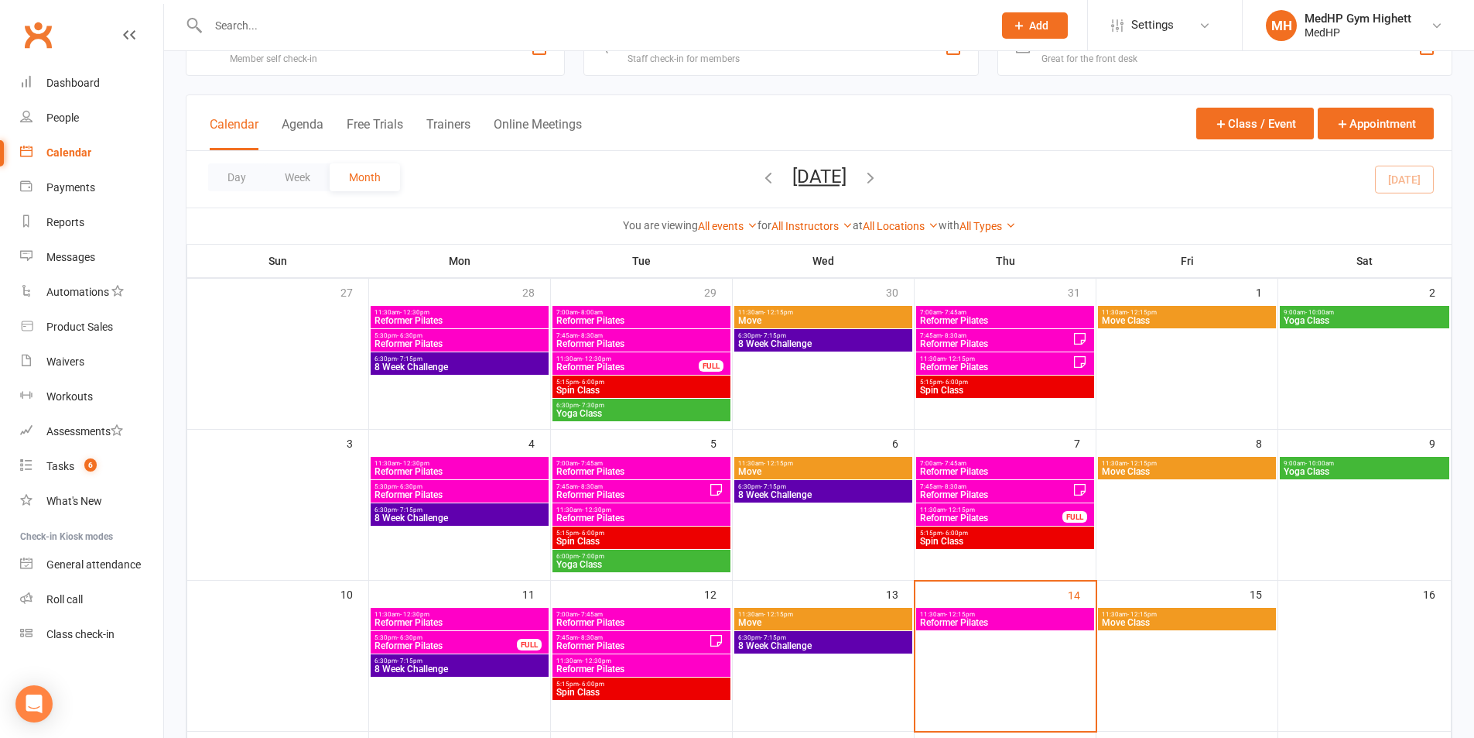
scroll to position [77, 0]
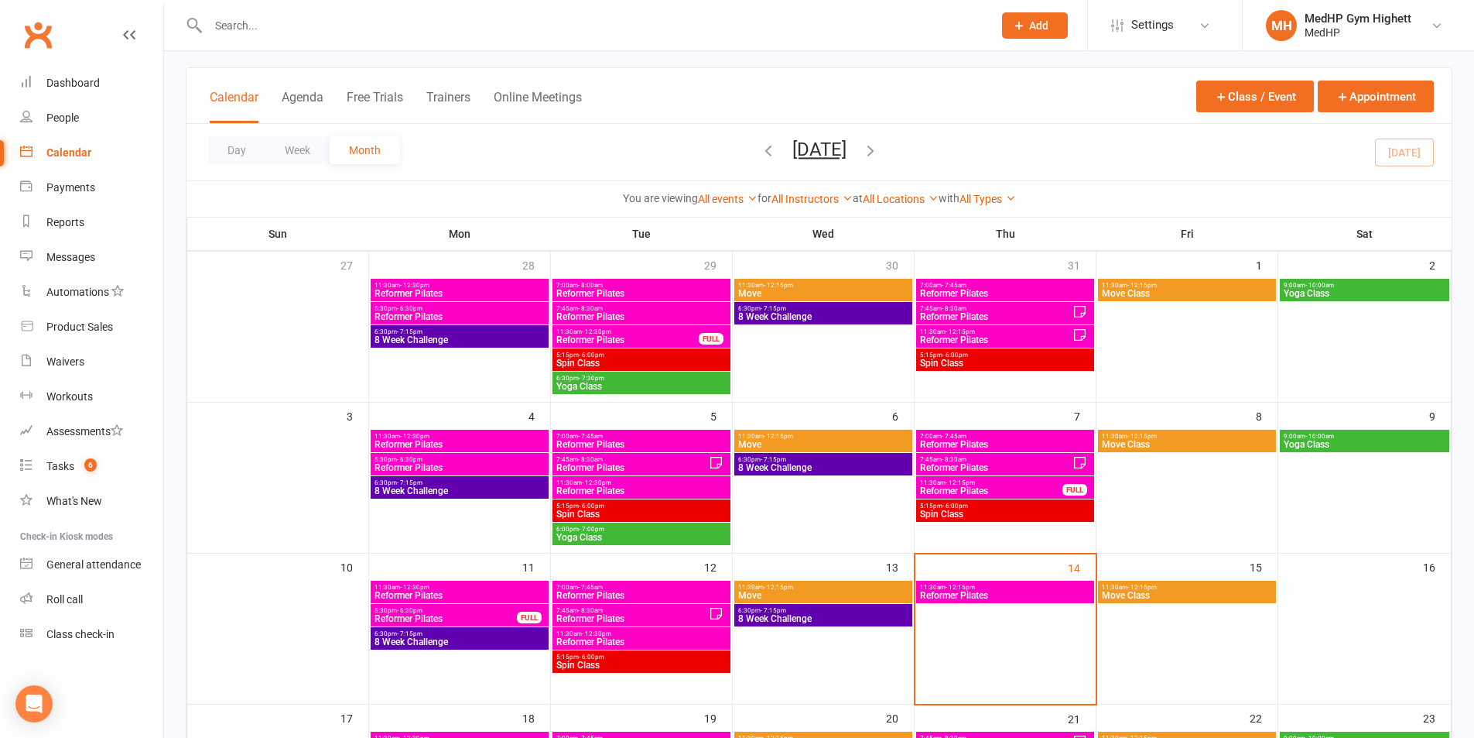
click at [994, 499] on div "5:15pm - 6:00pm Spin Class" at bounding box center [1005, 510] width 178 height 22
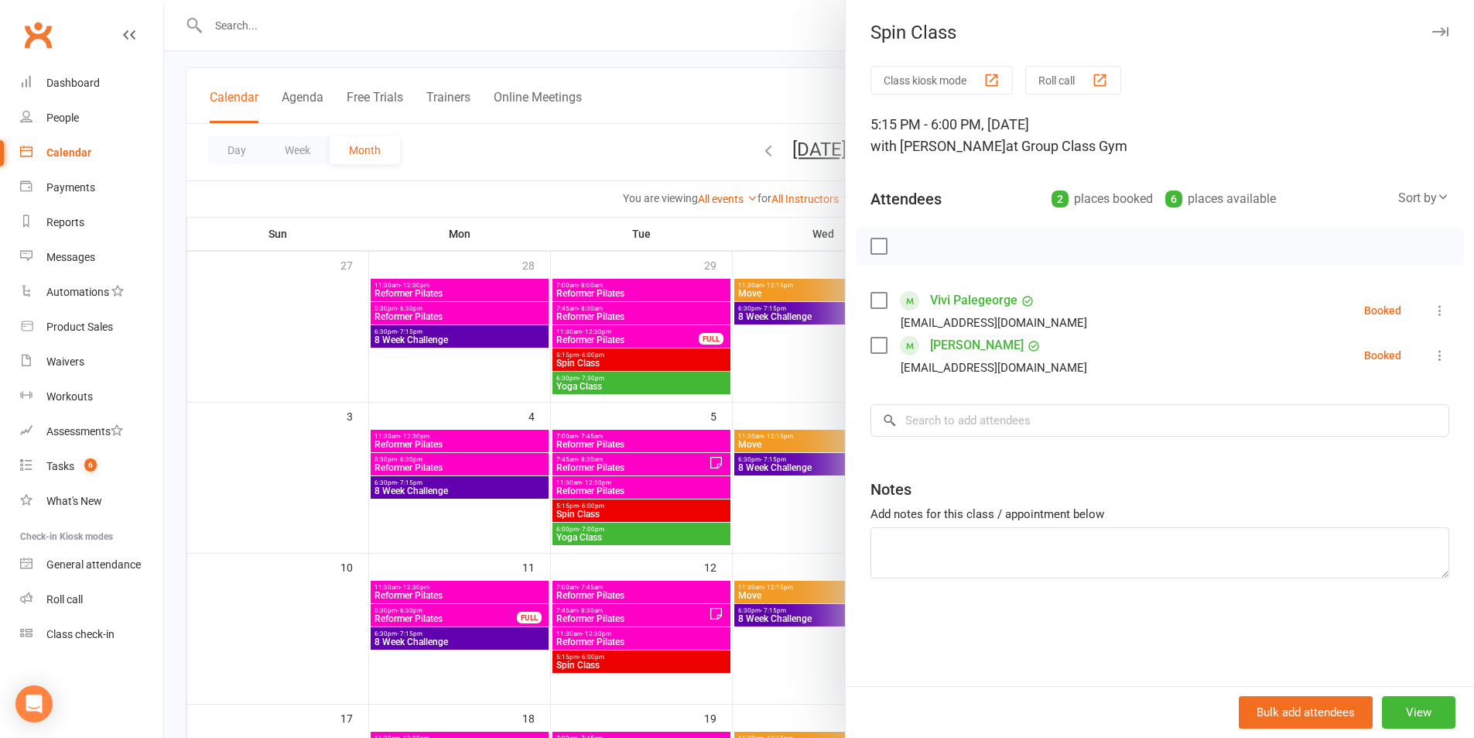
click at [736, 120] on div at bounding box center [819, 369] width 1310 height 738
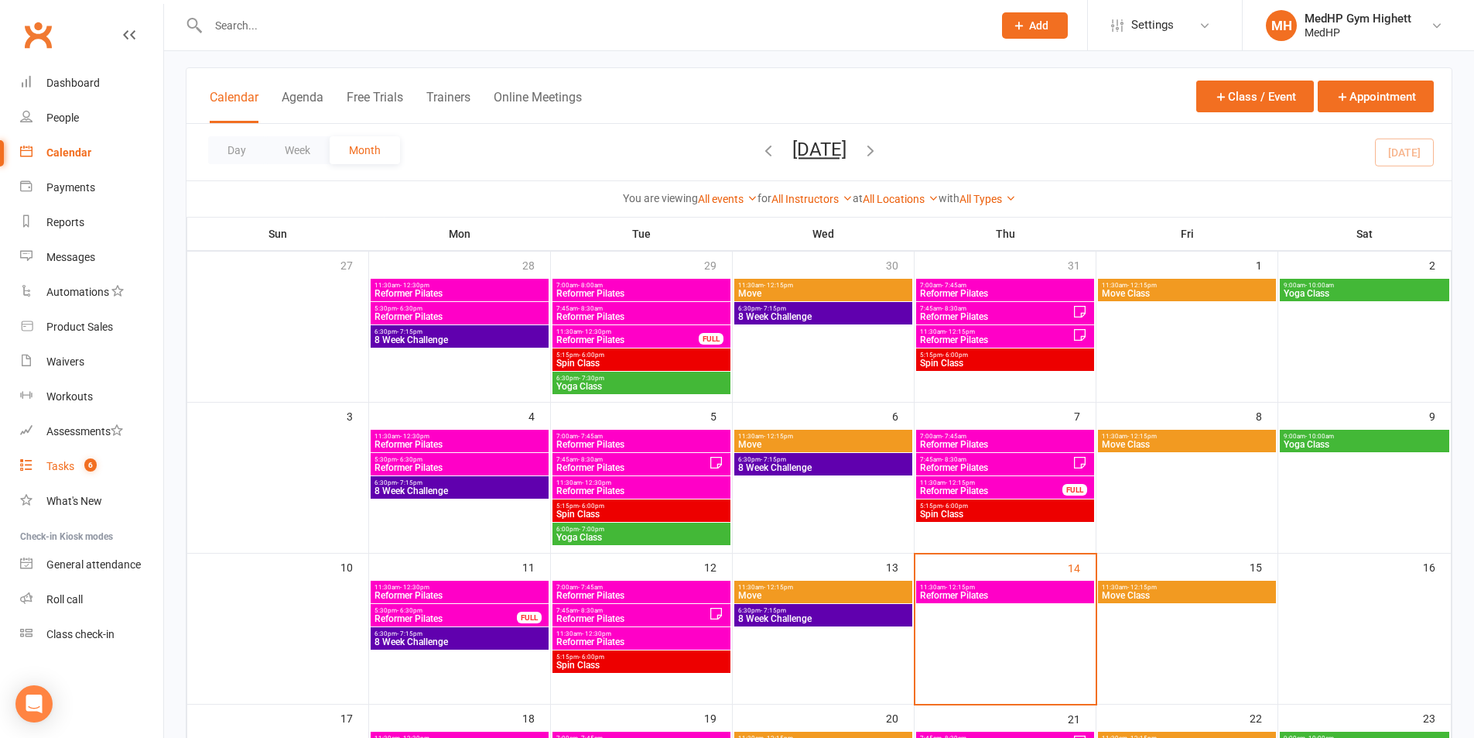
click at [96, 475] on link "Tasks 6" at bounding box center [91, 466] width 143 height 35
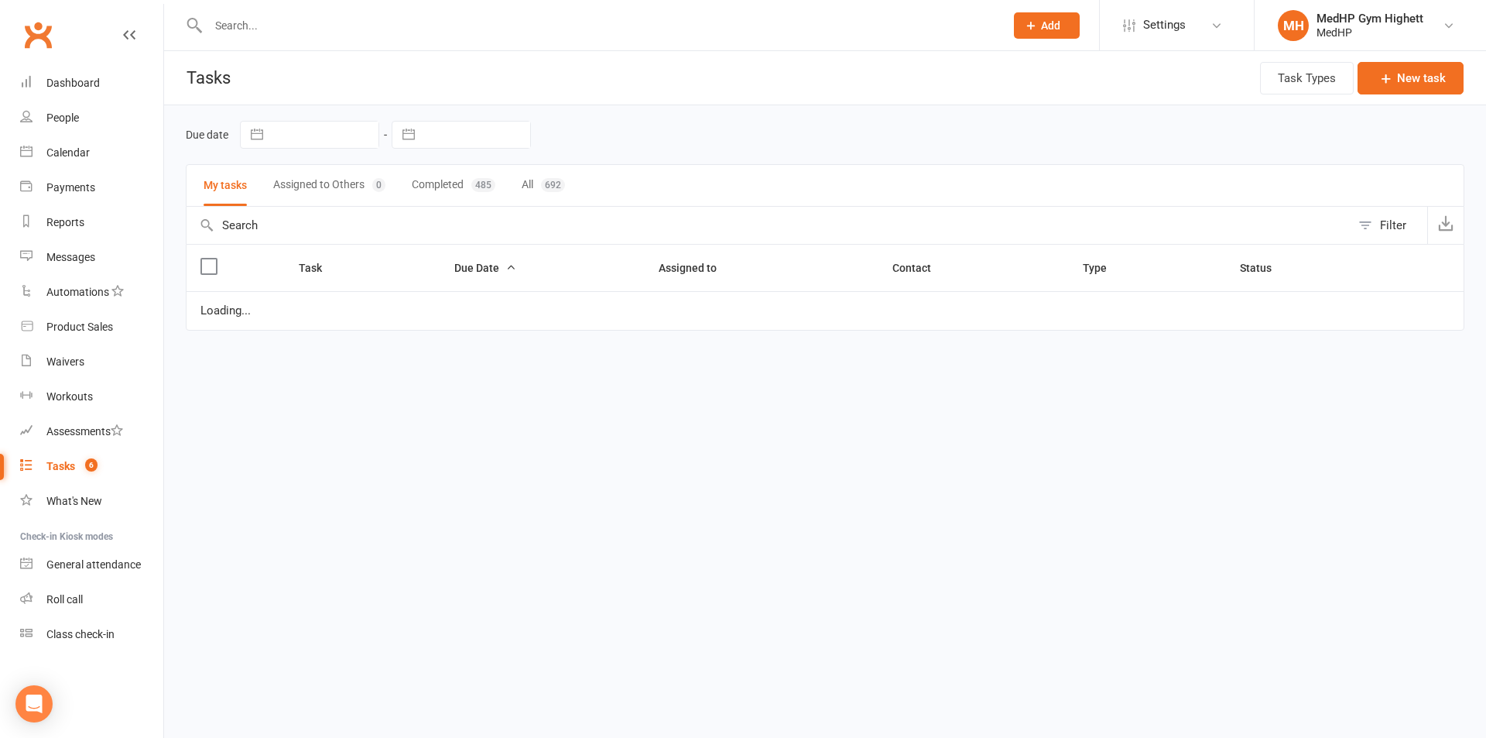
select select "started"
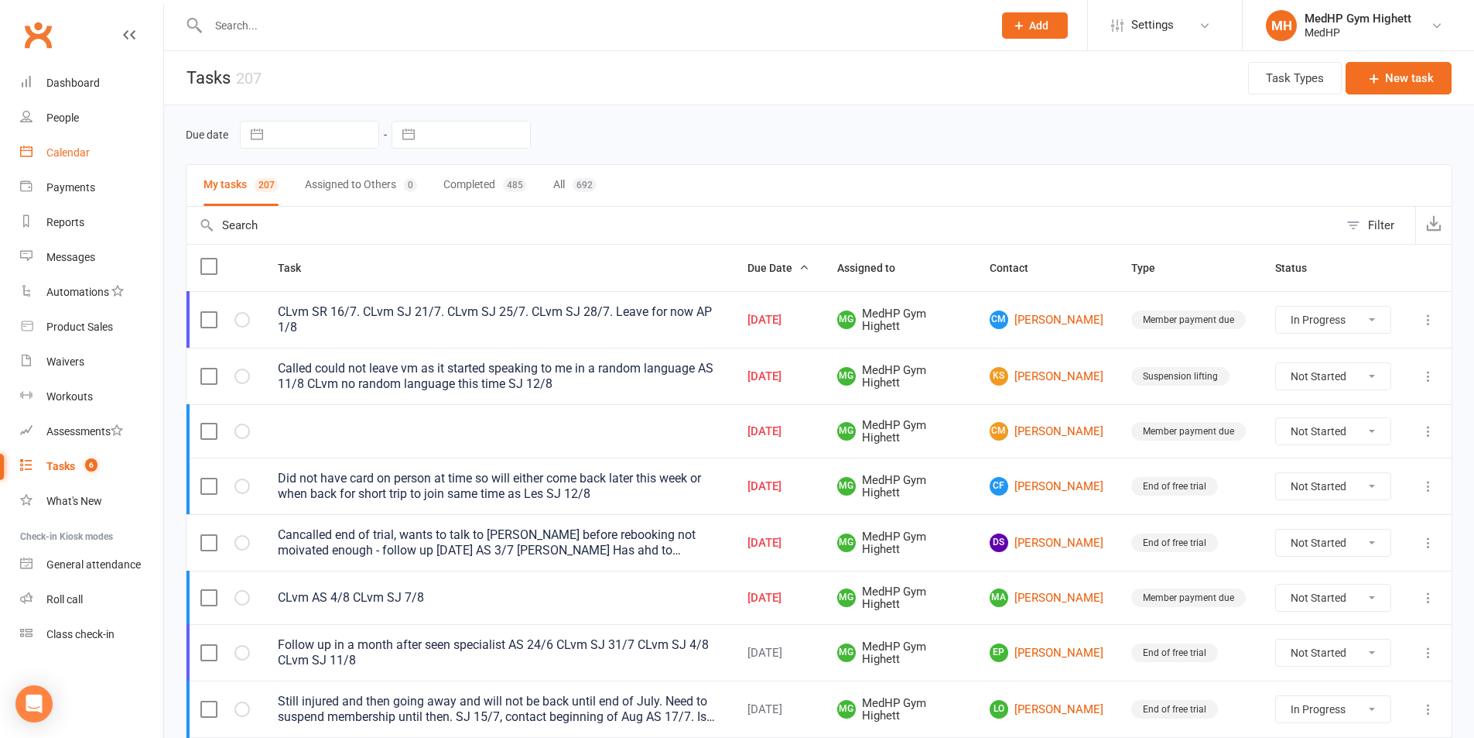
click at [87, 151] on div "Calendar" at bounding box center [67, 152] width 43 height 12
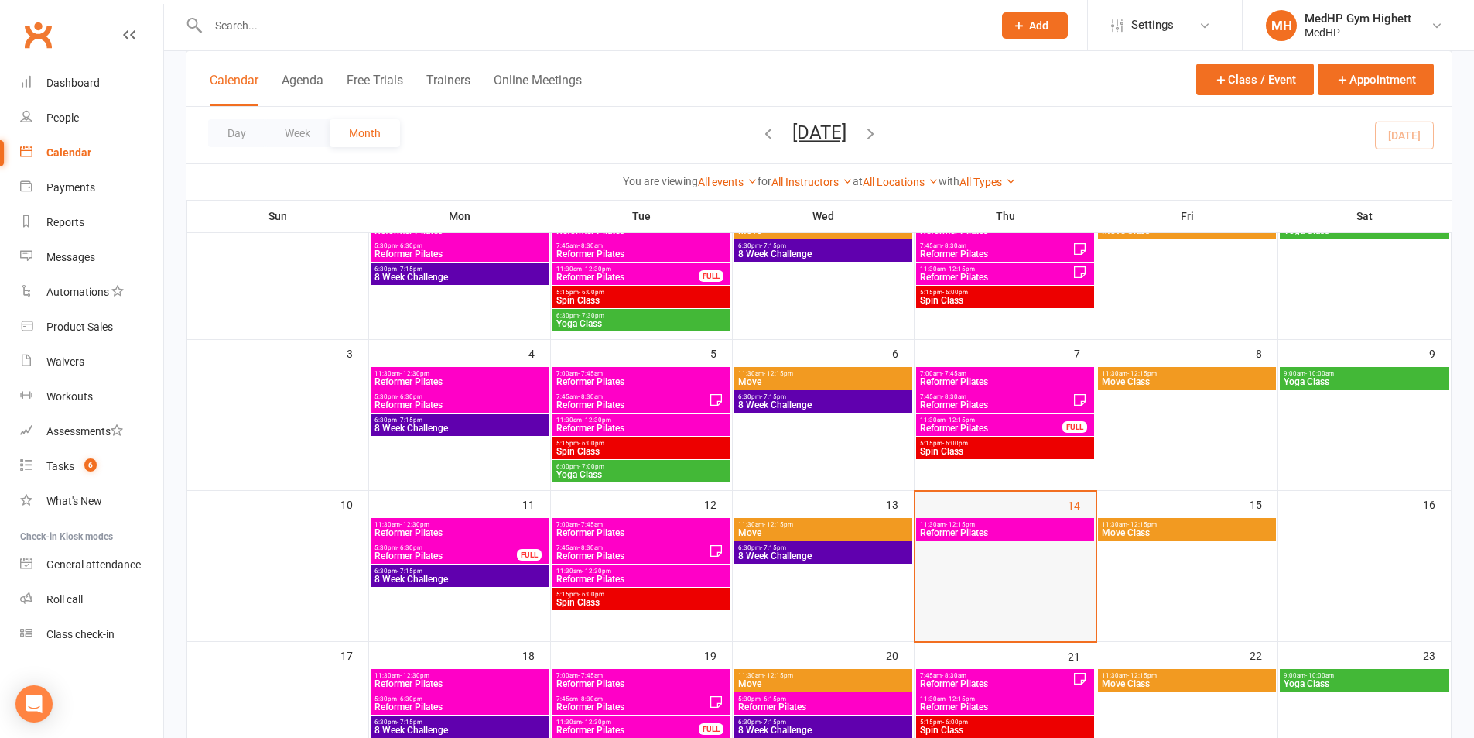
scroll to position [155, 0]
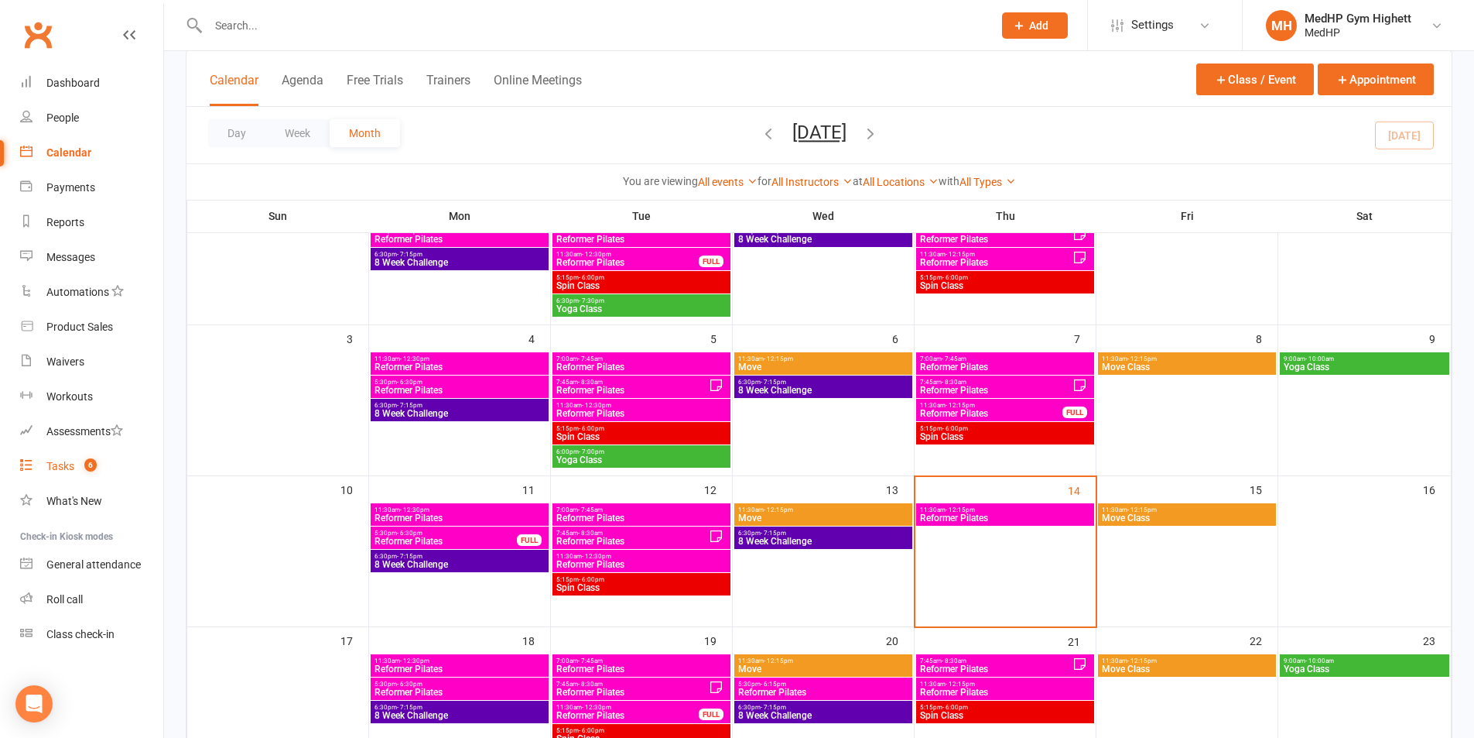
click at [81, 451] on link "Tasks 6" at bounding box center [91, 466] width 143 height 35
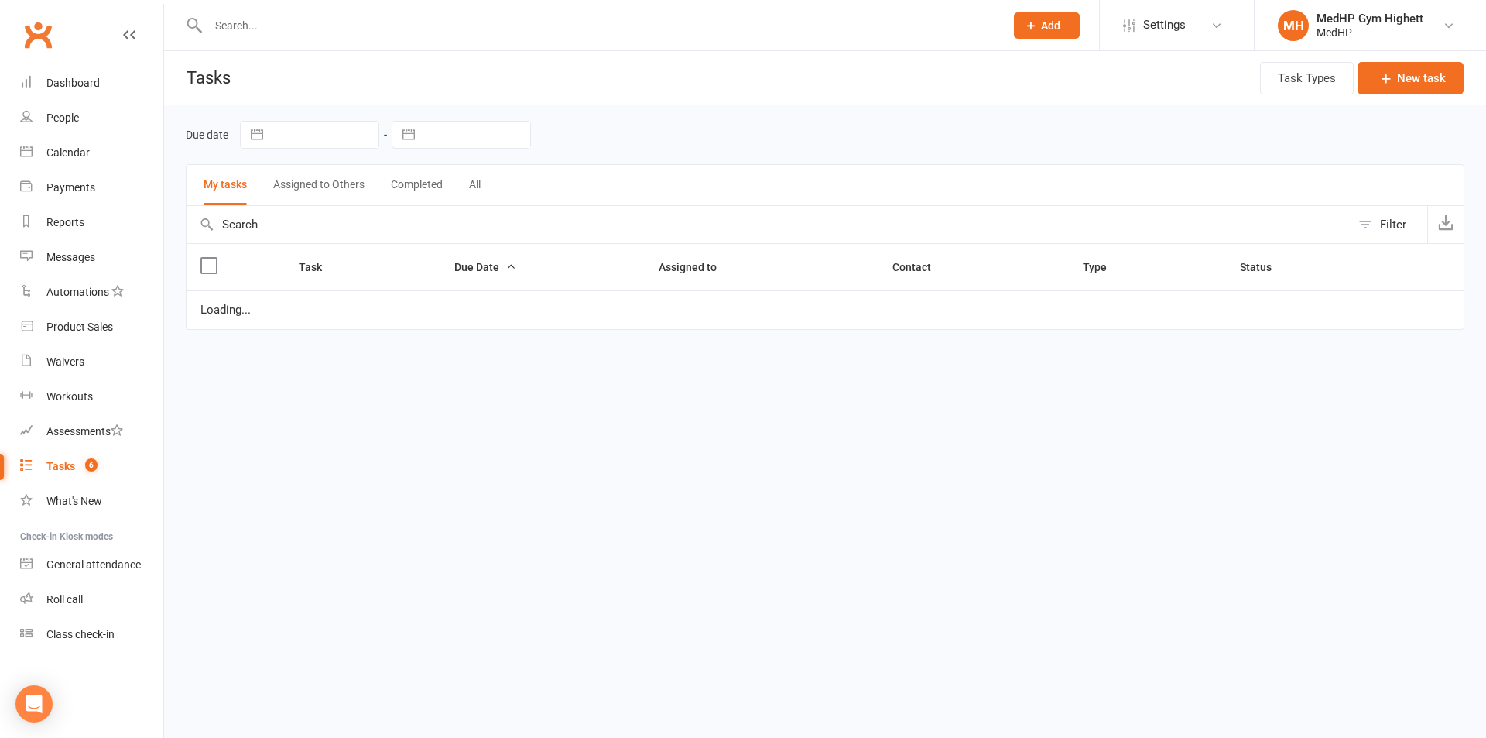
select select "started"
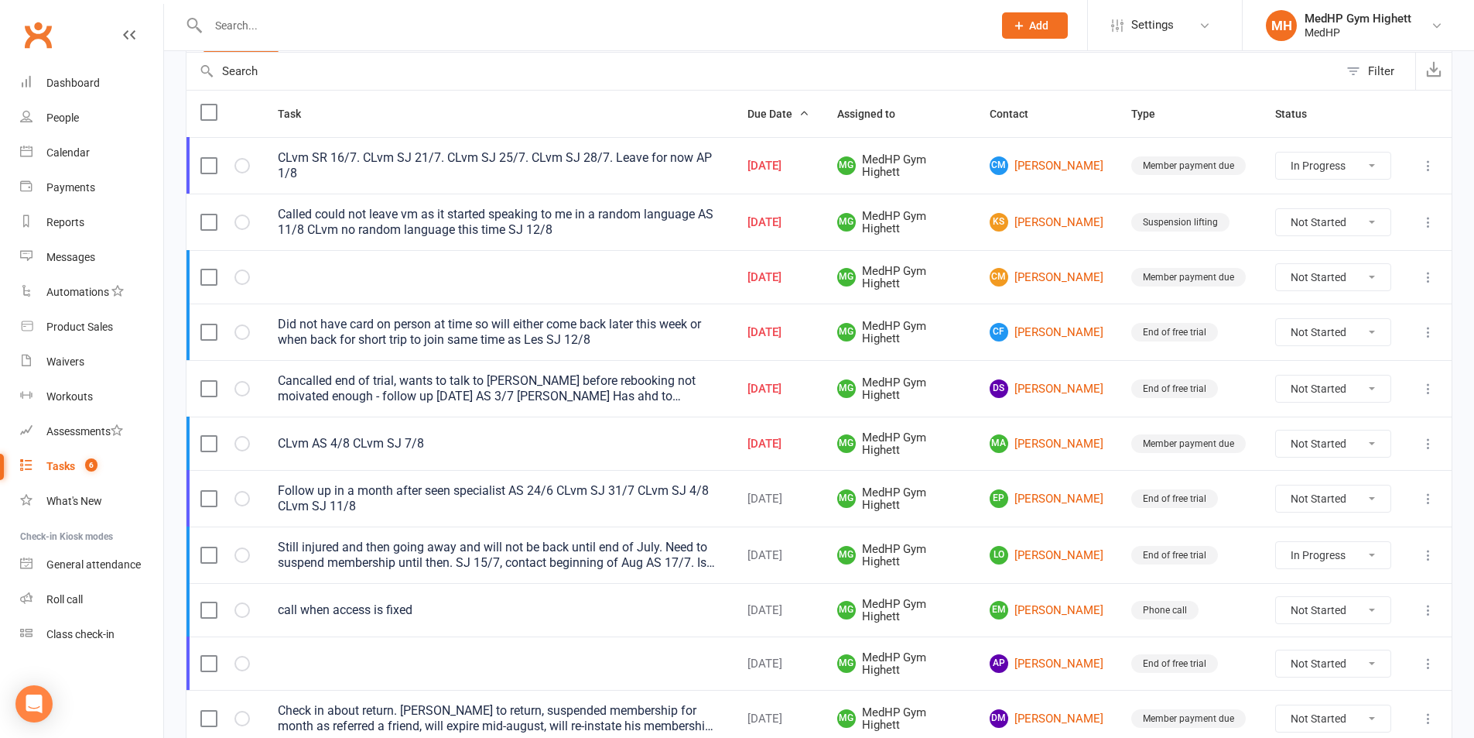
scroll to position [155, 0]
click at [546, 330] on div "Did not have card on person at time so will either come back later this week or…" at bounding box center [499, 331] width 442 height 31
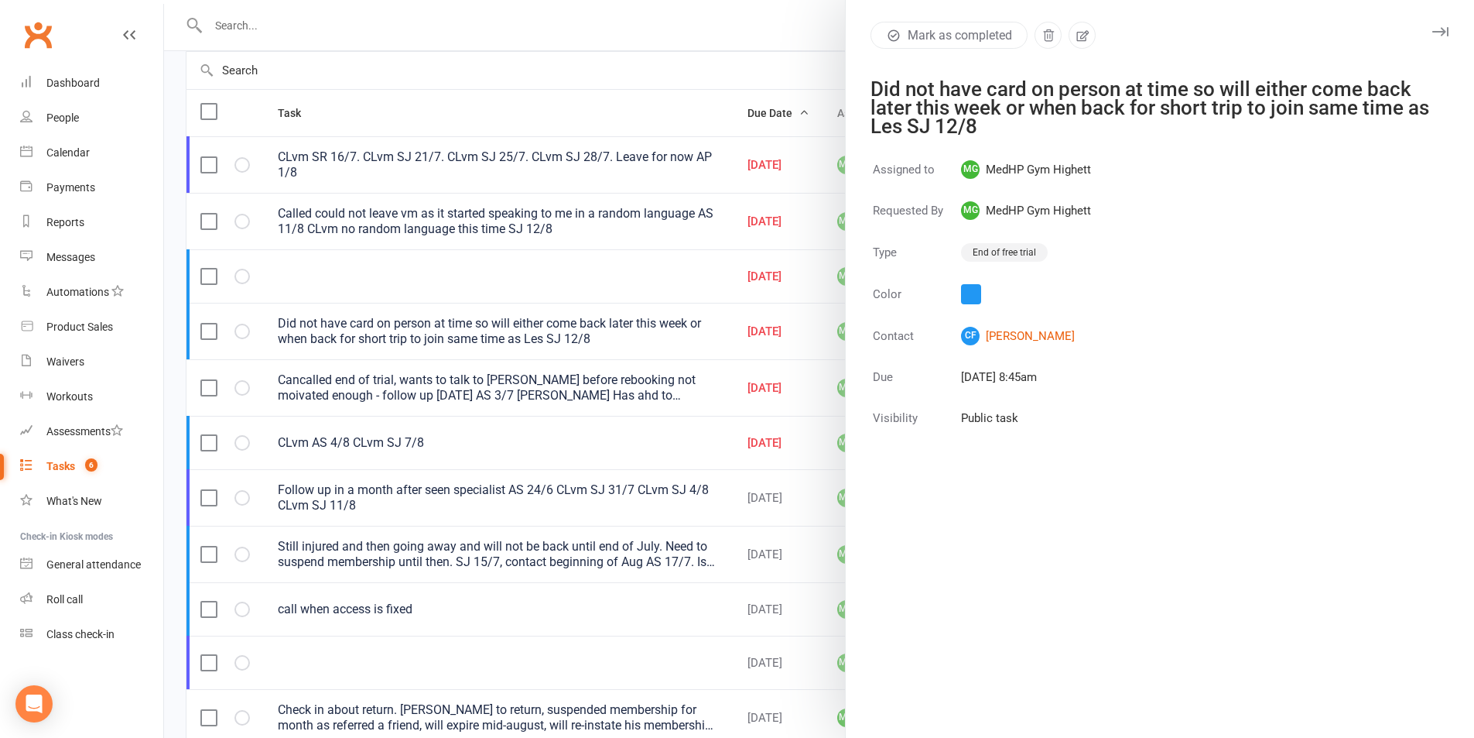
click at [762, 350] on div at bounding box center [819, 369] width 1310 height 738
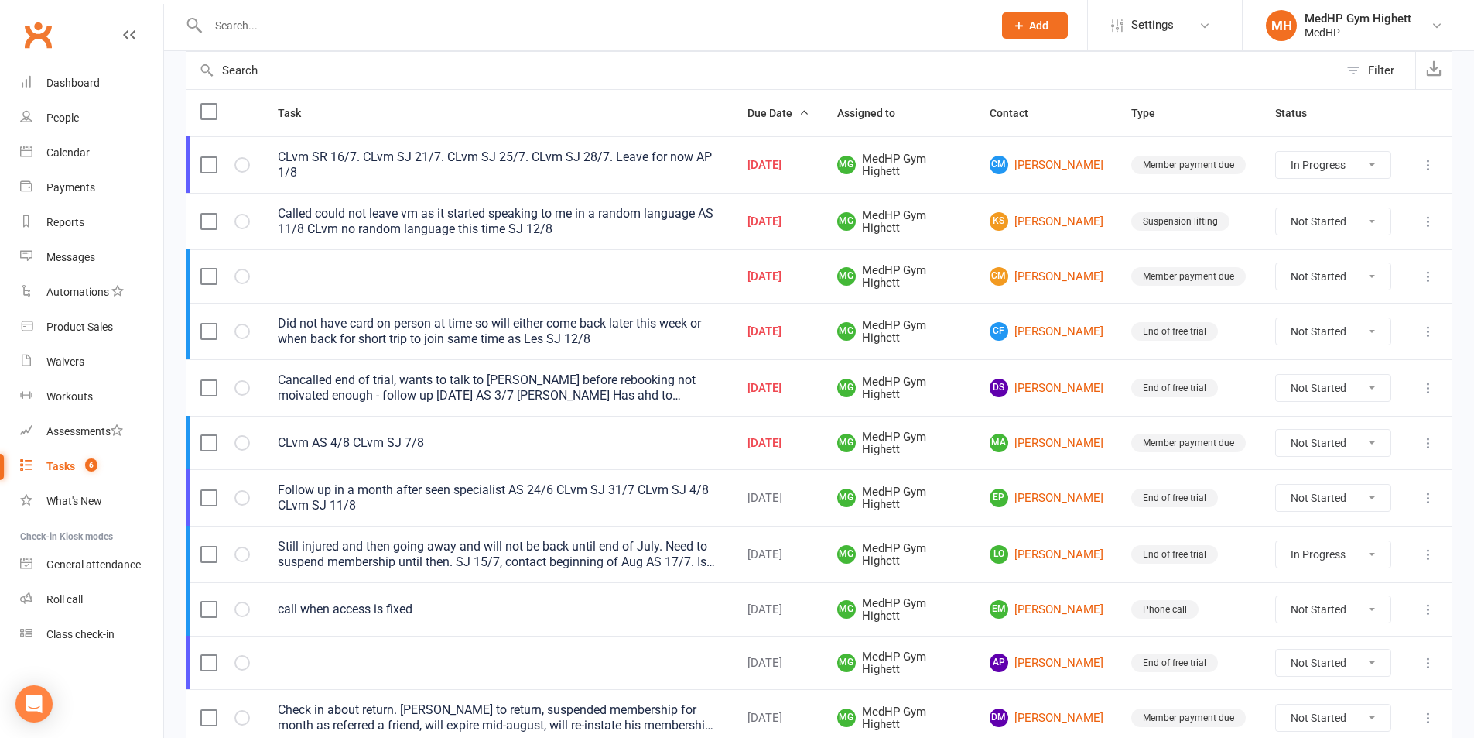
click at [1374, 324] on select "Not Started In Progress Waiting Complete" at bounding box center [1333, 331] width 115 height 26
click at [1402, 322] on td "Not Started In Progress Waiting Complete" at bounding box center [1333, 331] width 144 height 56
click at [1044, 322] on link "CF Carrie Fowlstone" at bounding box center [1047, 331] width 114 height 19
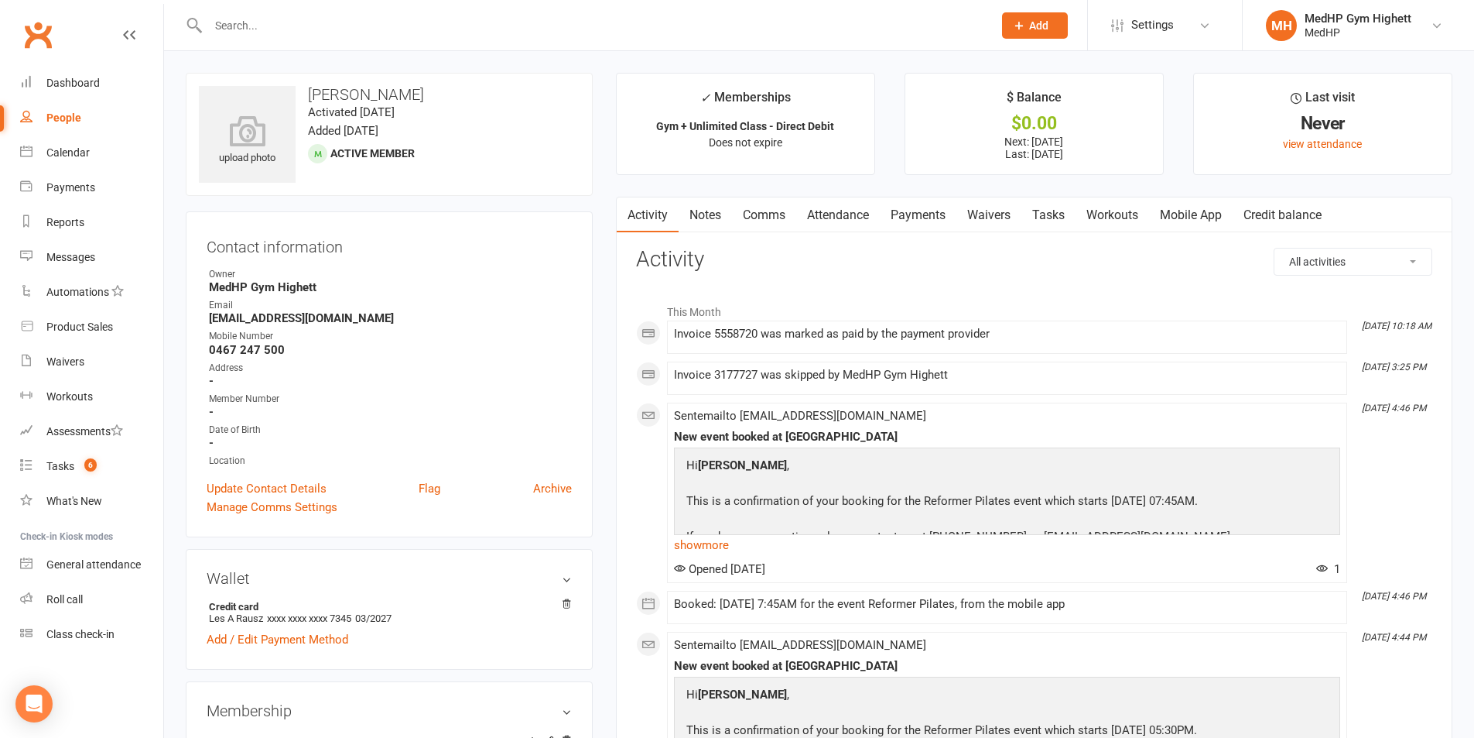
click at [1059, 217] on link "Tasks" at bounding box center [1049, 215] width 54 height 36
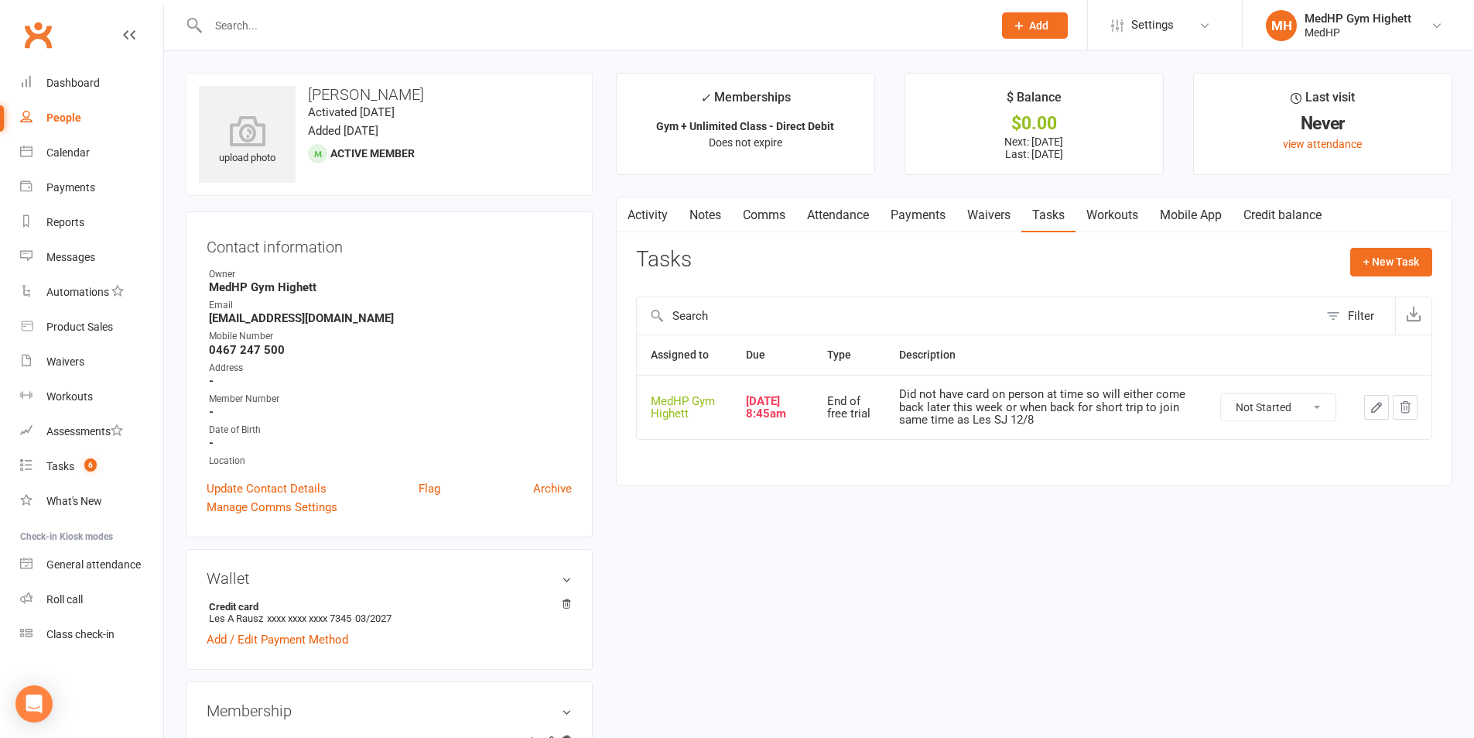
click at [1366, 402] on button "button" at bounding box center [1376, 407] width 25 height 25
select select "46188"
select select "23465"
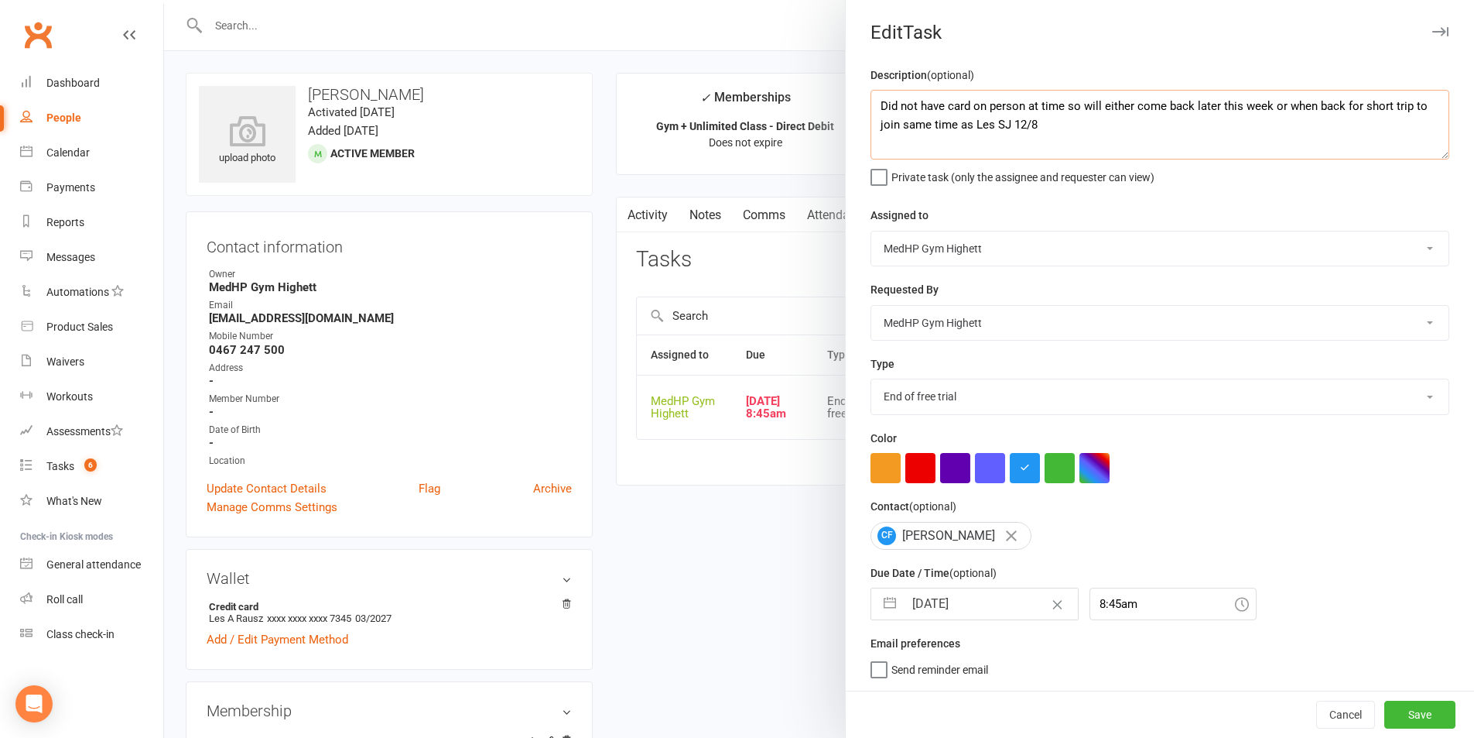
click at [1111, 125] on textarea "Did not have card on person at time so will either come back later this week or…" at bounding box center [1160, 125] width 579 height 70
type textarea "Did not have card on person at time so will either come back later this week or…"
click at [1385, 707] on button "Save" at bounding box center [1420, 714] width 71 height 28
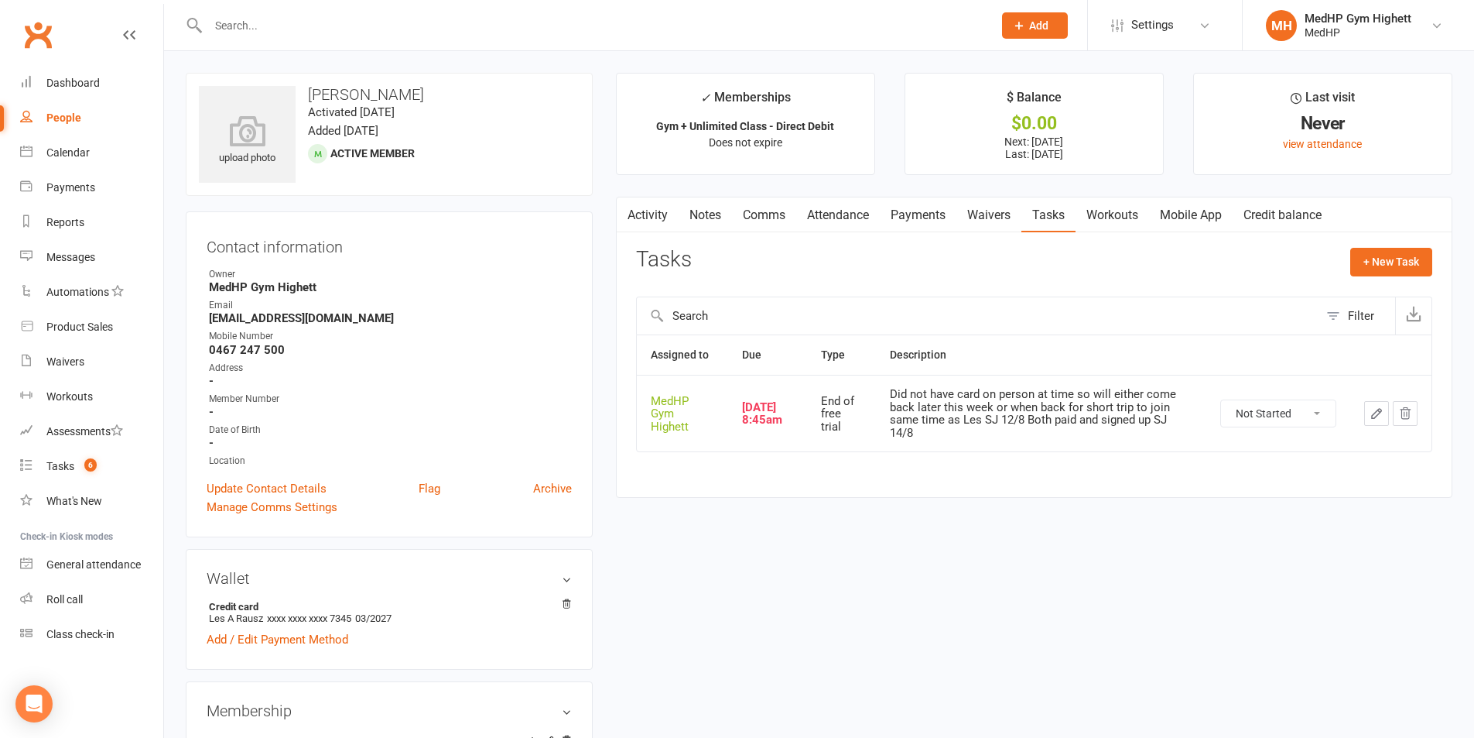
click at [1324, 412] on select "Not Started In Progress Waiting Complete" at bounding box center [1278, 413] width 115 height 26
click at [1221, 400] on select "Not Started In Progress Waiting Complete" at bounding box center [1278, 413] width 115 height 26
select select "unstarted"
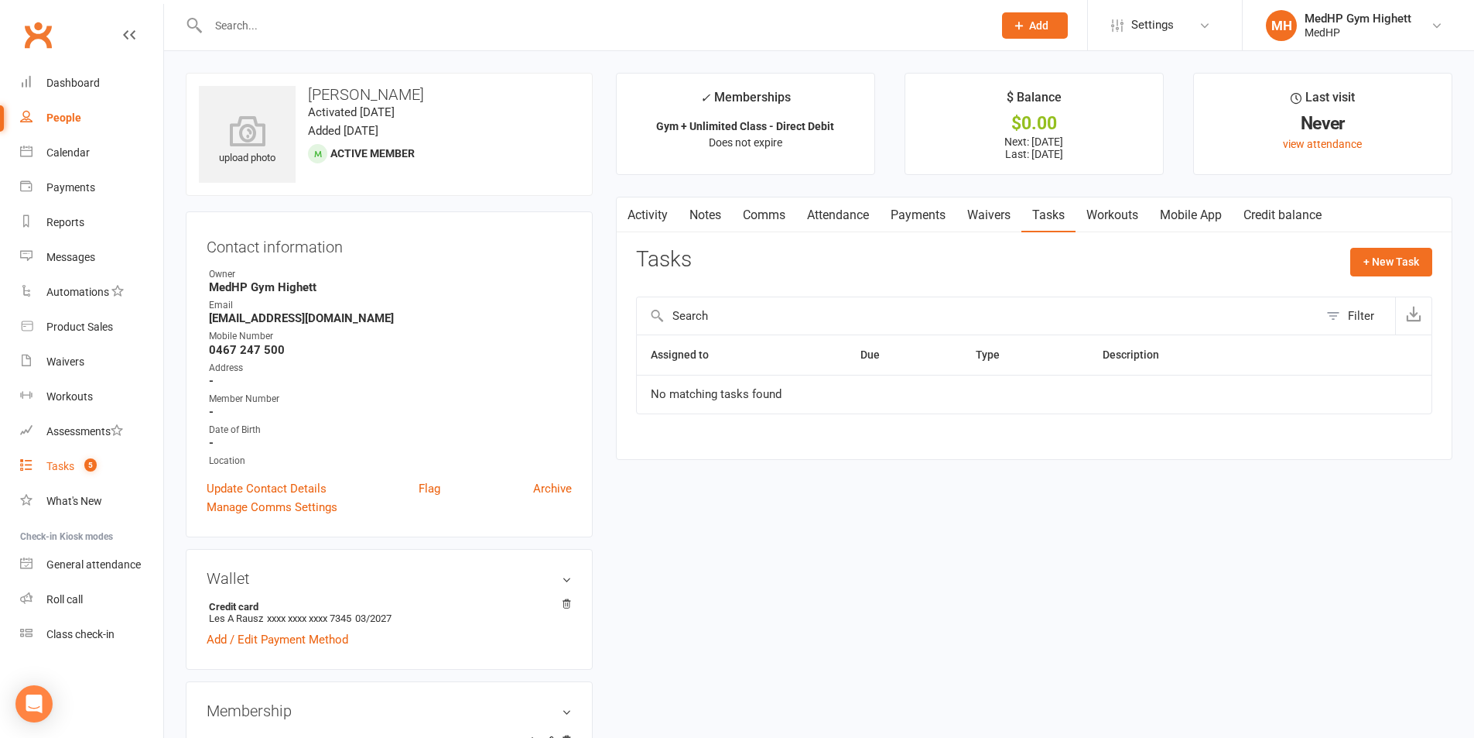
click at [94, 450] on link "Tasks 5" at bounding box center [91, 466] width 143 height 35
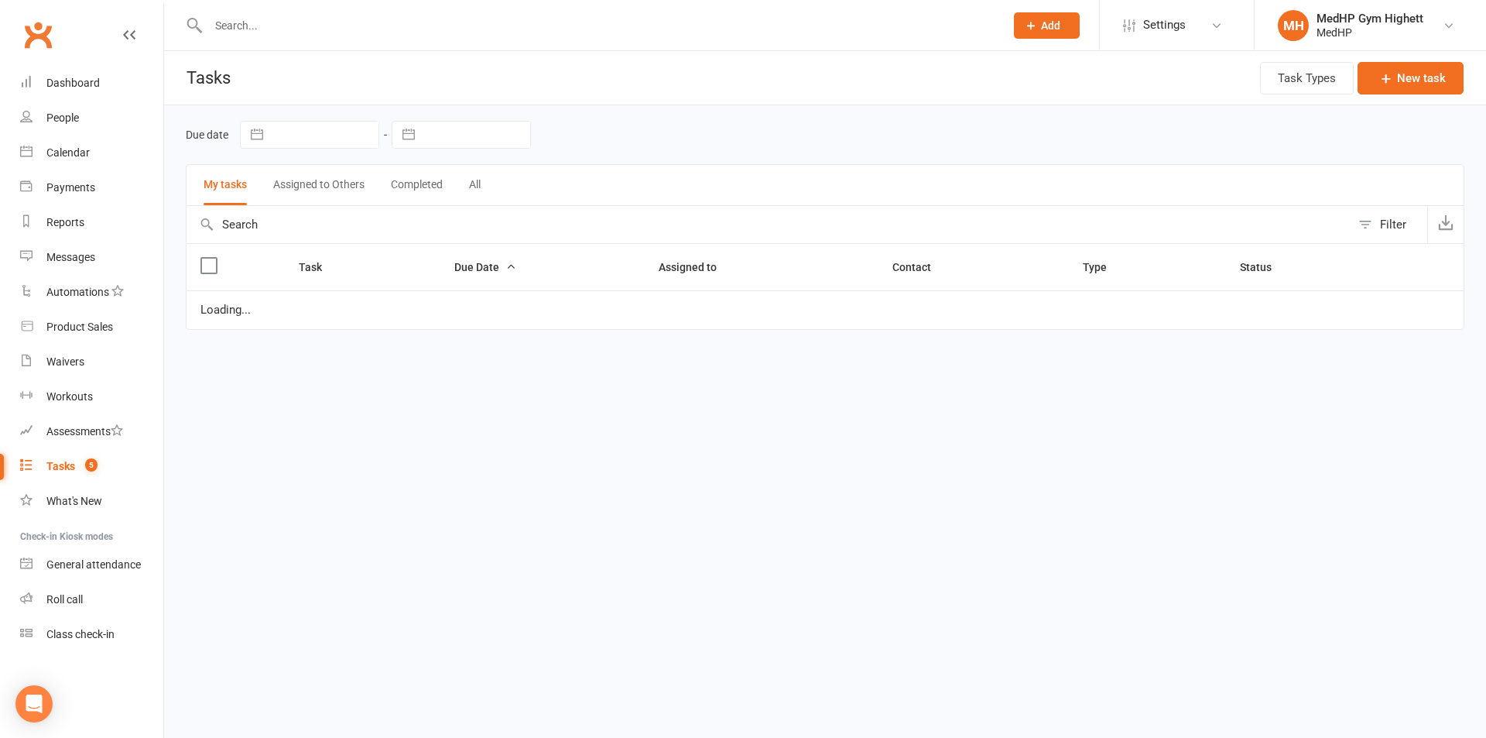
select select "started"
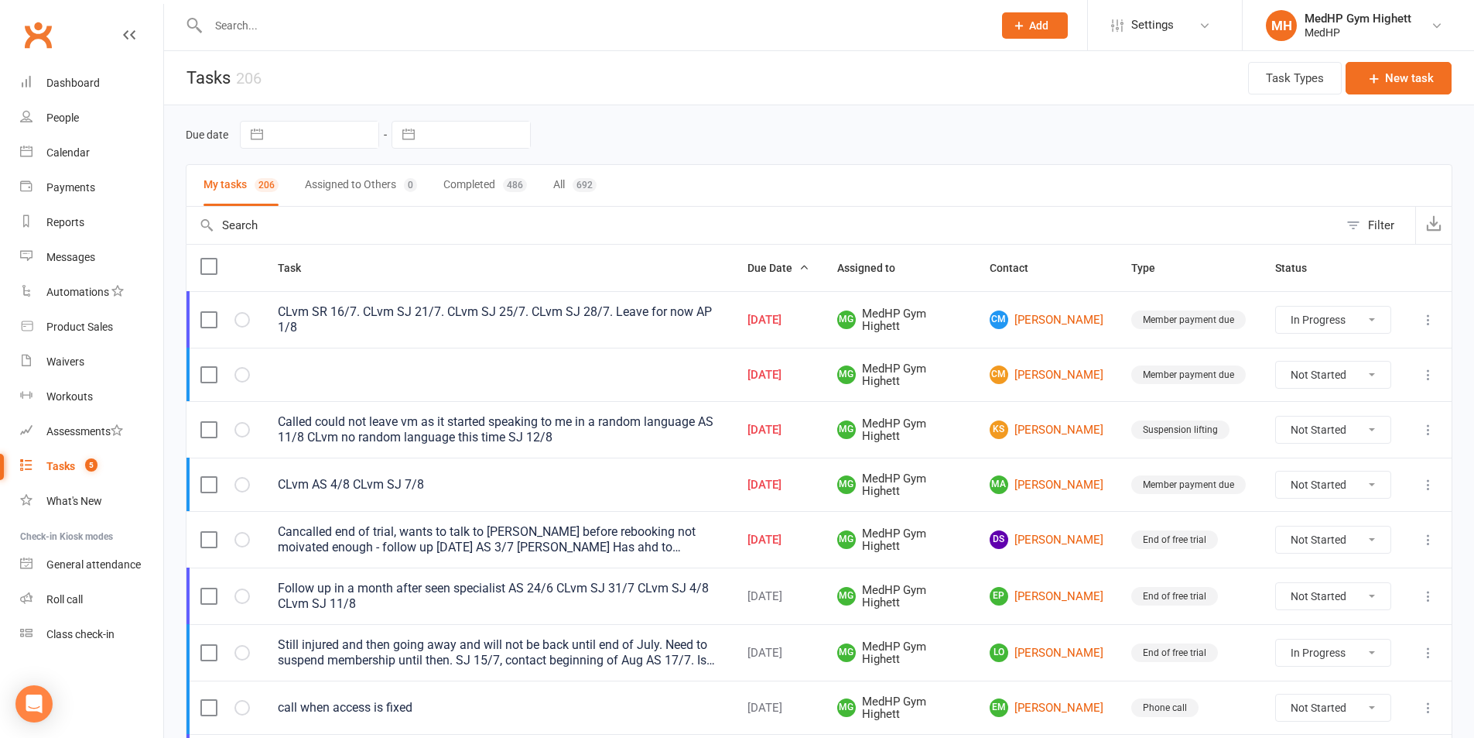
click at [260, 39] on div at bounding box center [584, 25] width 796 height 50
click at [220, 29] on input "text" at bounding box center [593, 26] width 779 height 22
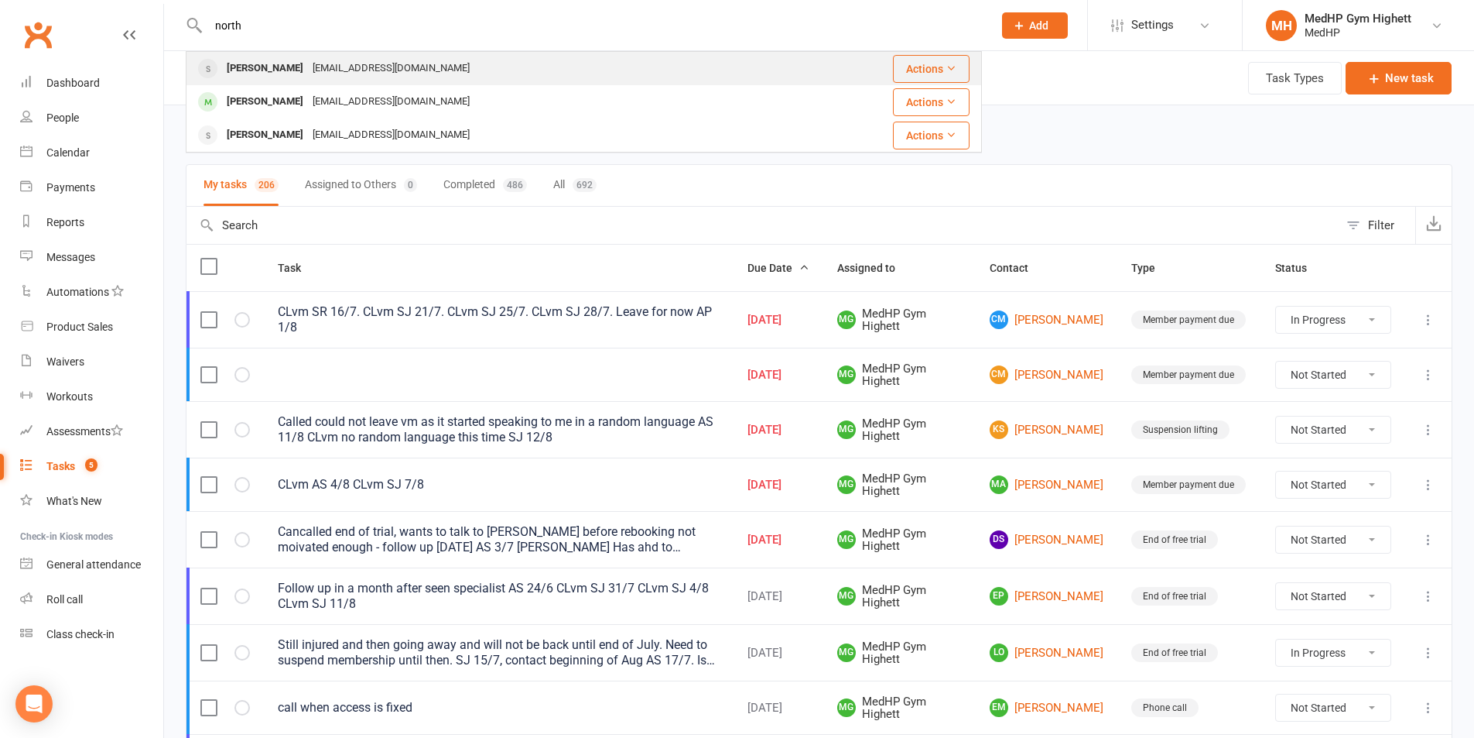
type input "north"
click at [362, 67] on div "sallyannenorthcott@gmail.com" at bounding box center [391, 68] width 166 height 22
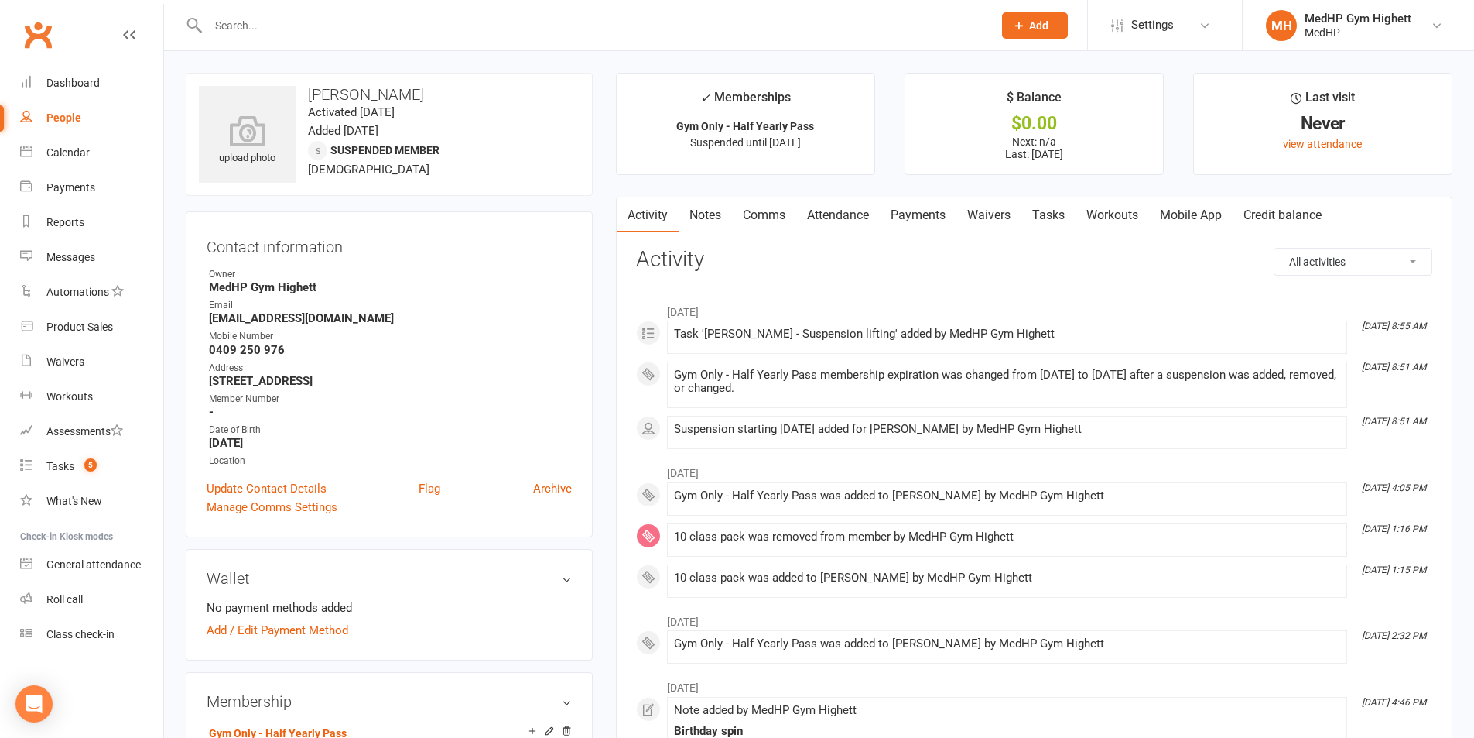
drag, startPoint x: 448, startPoint y: 93, endPoint x: 312, endPoint y: 91, distance: 136.2
click at [312, 91] on h3 "Sallyanne Northcott" at bounding box center [389, 94] width 381 height 17
copy h3 "Sallyanne Northcott"
click at [115, 467] on link "Tasks 5" at bounding box center [91, 466] width 143 height 35
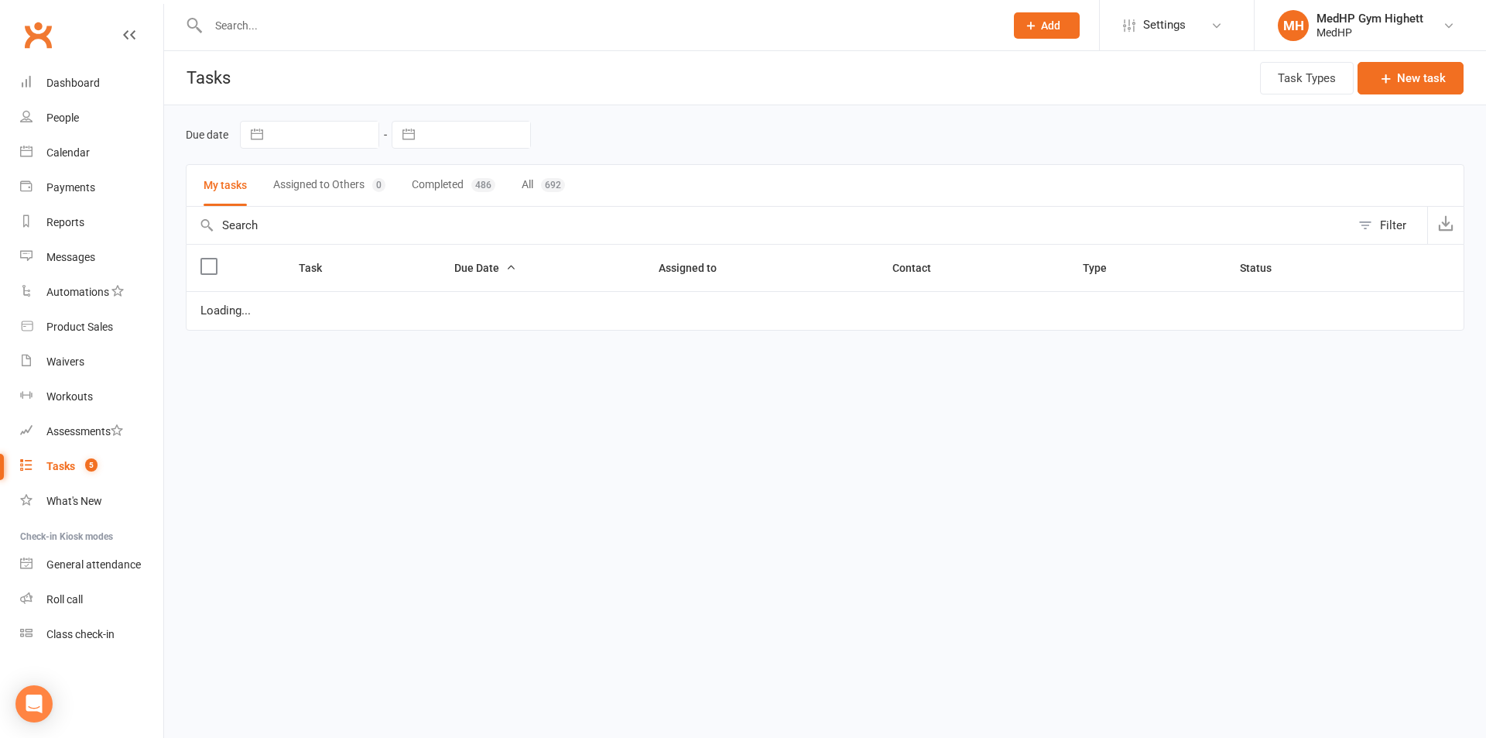
select select "started"
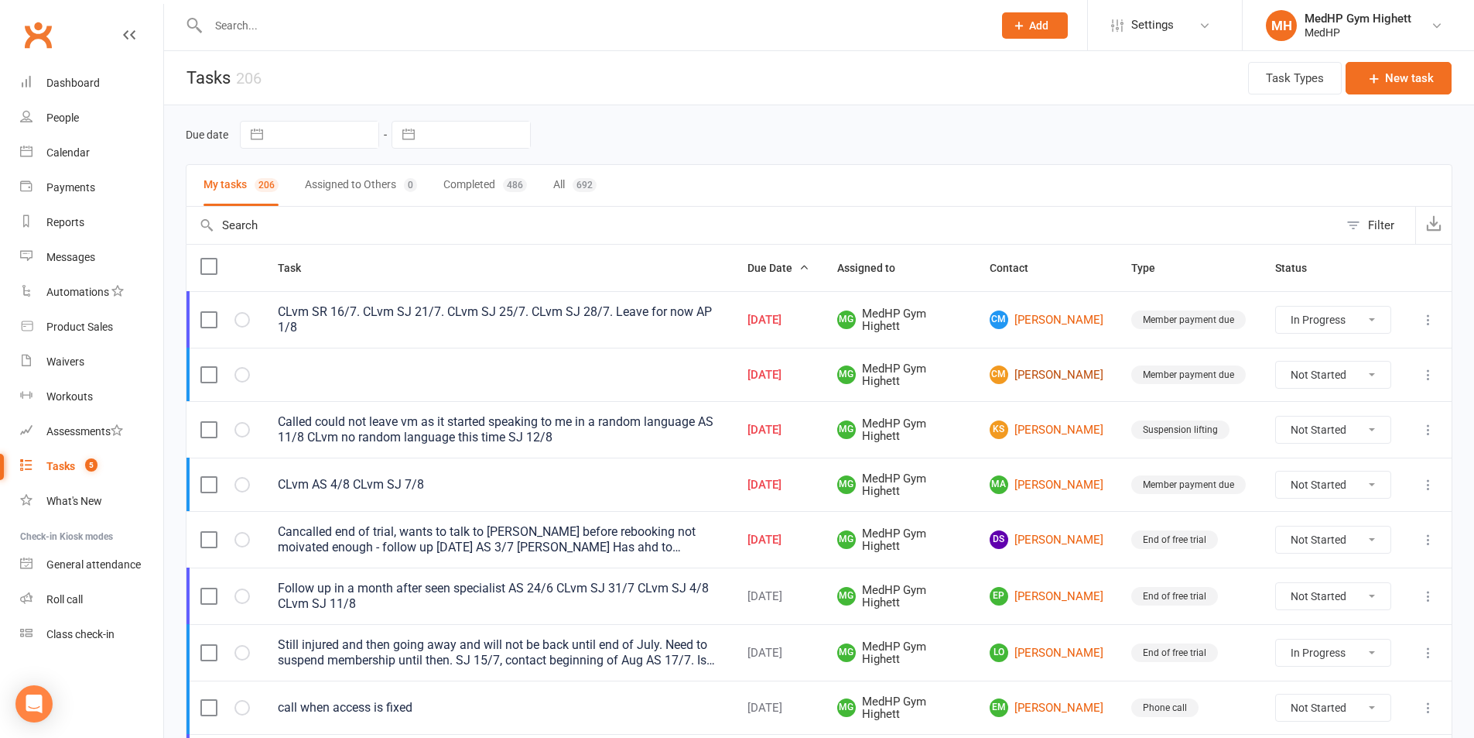
click at [1035, 371] on link "CM Cathy Miller" at bounding box center [1047, 374] width 114 height 19
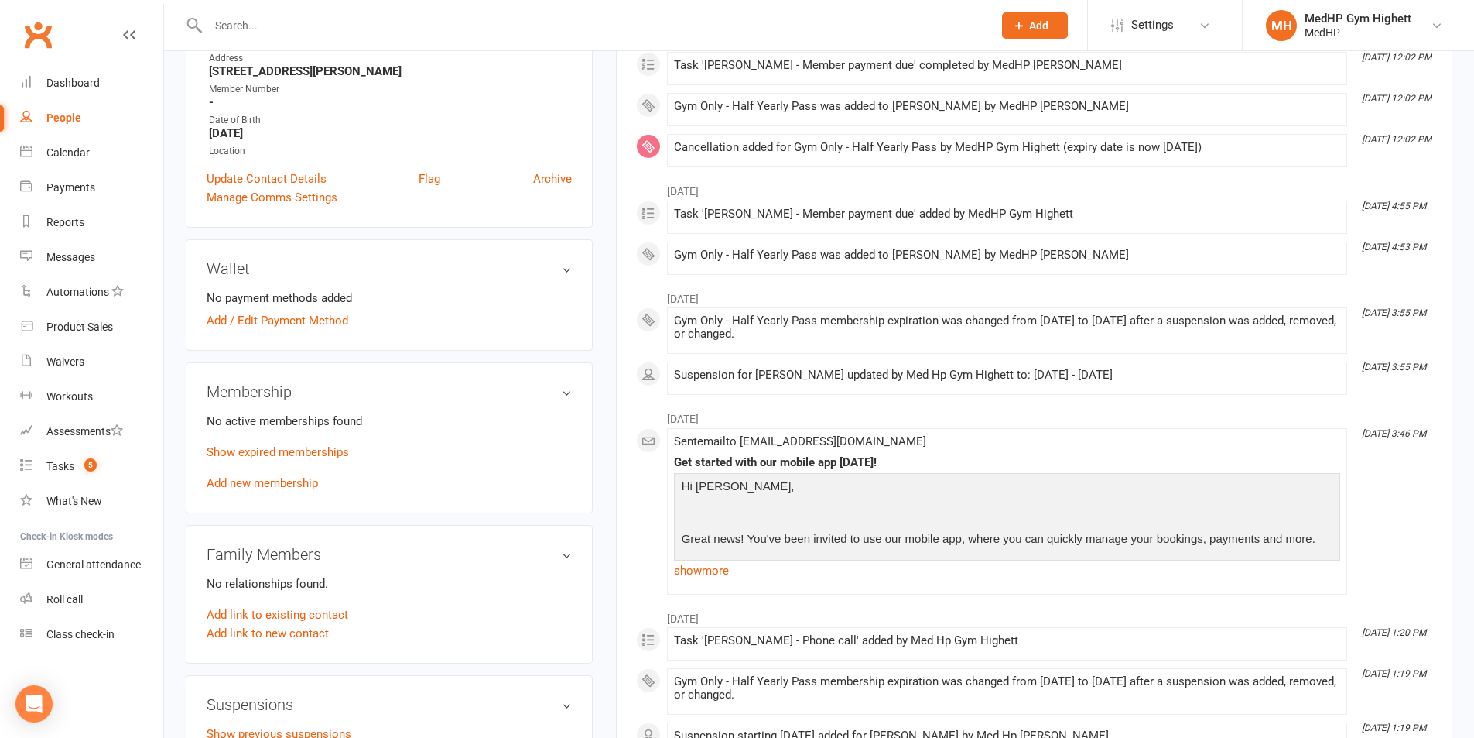
scroll to position [387, 0]
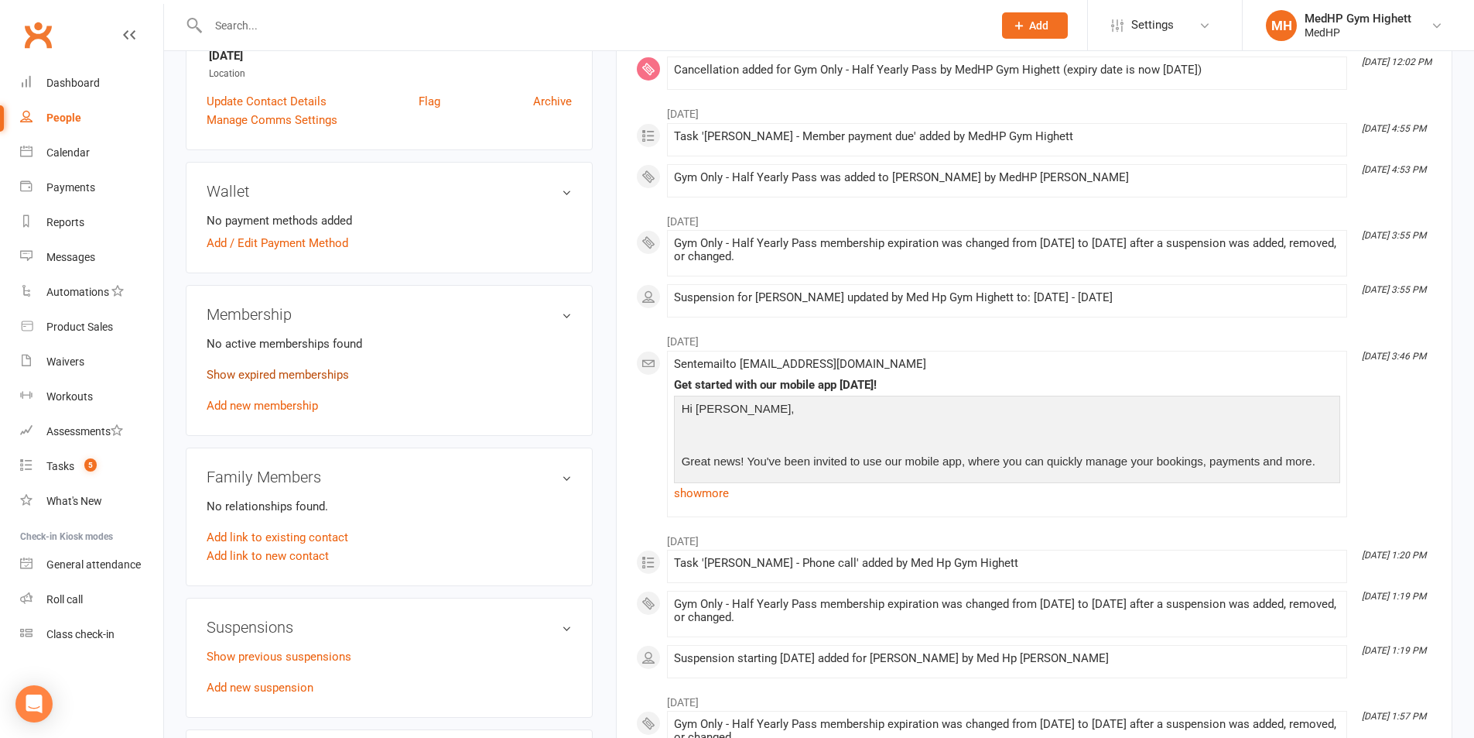
click at [332, 374] on link "Show expired memberships" at bounding box center [278, 375] width 142 height 14
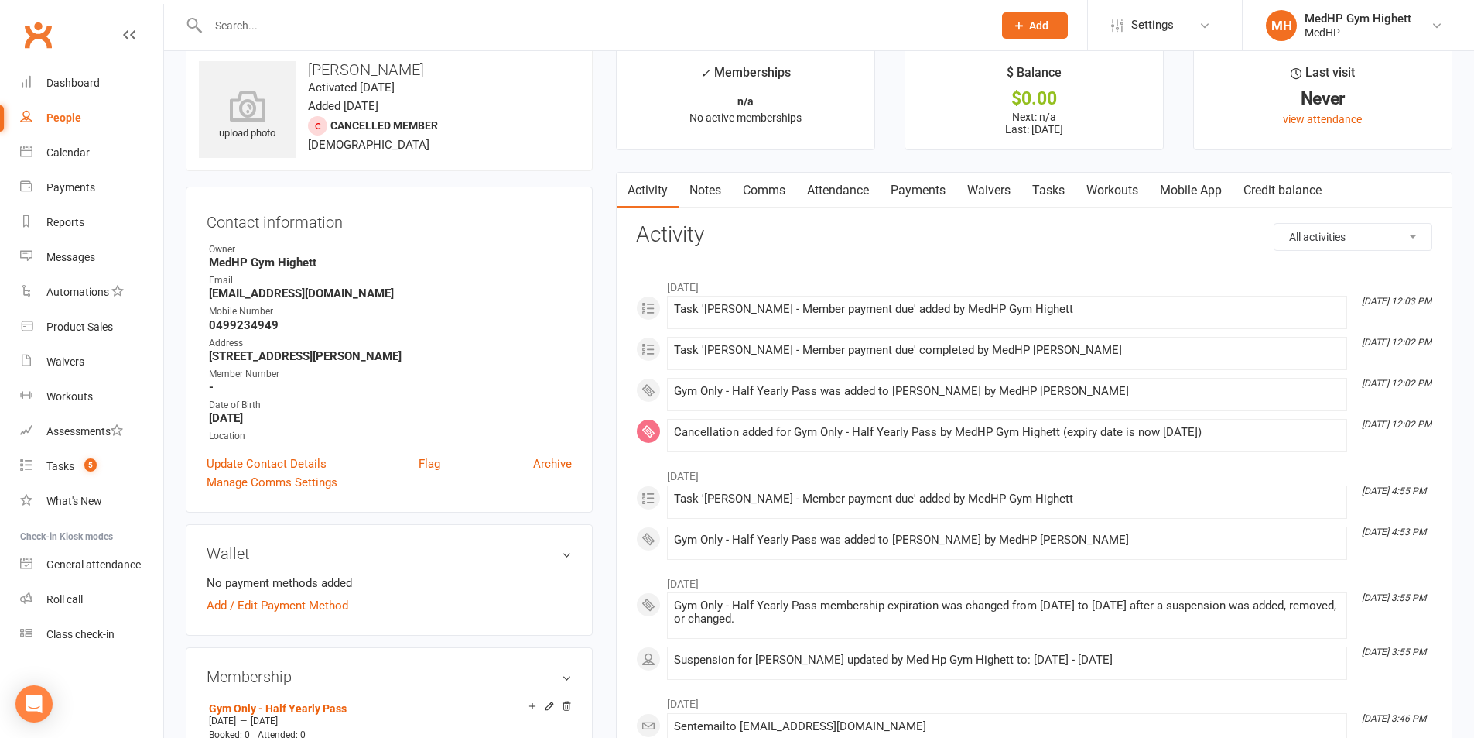
scroll to position [0, 0]
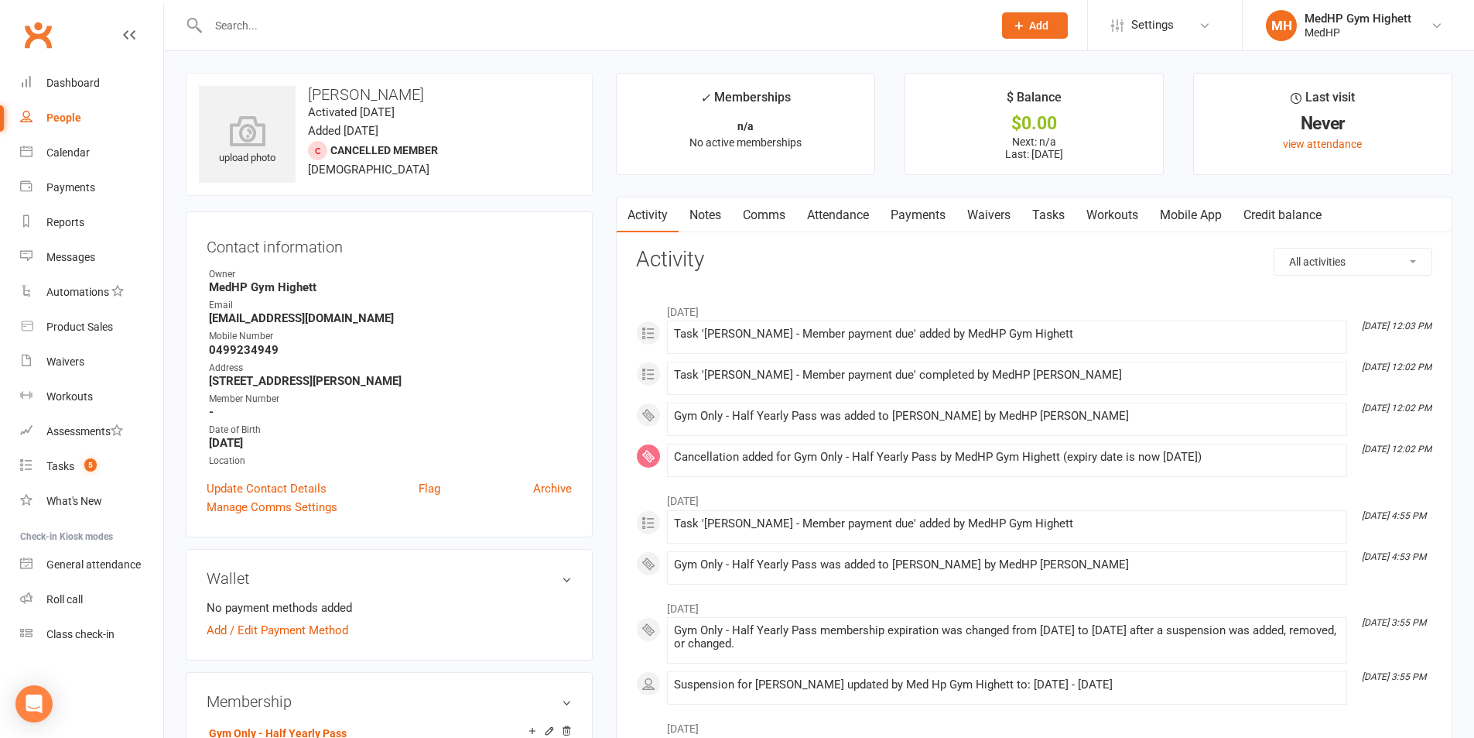
click at [1056, 222] on link "Tasks" at bounding box center [1049, 215] width 54 height 36
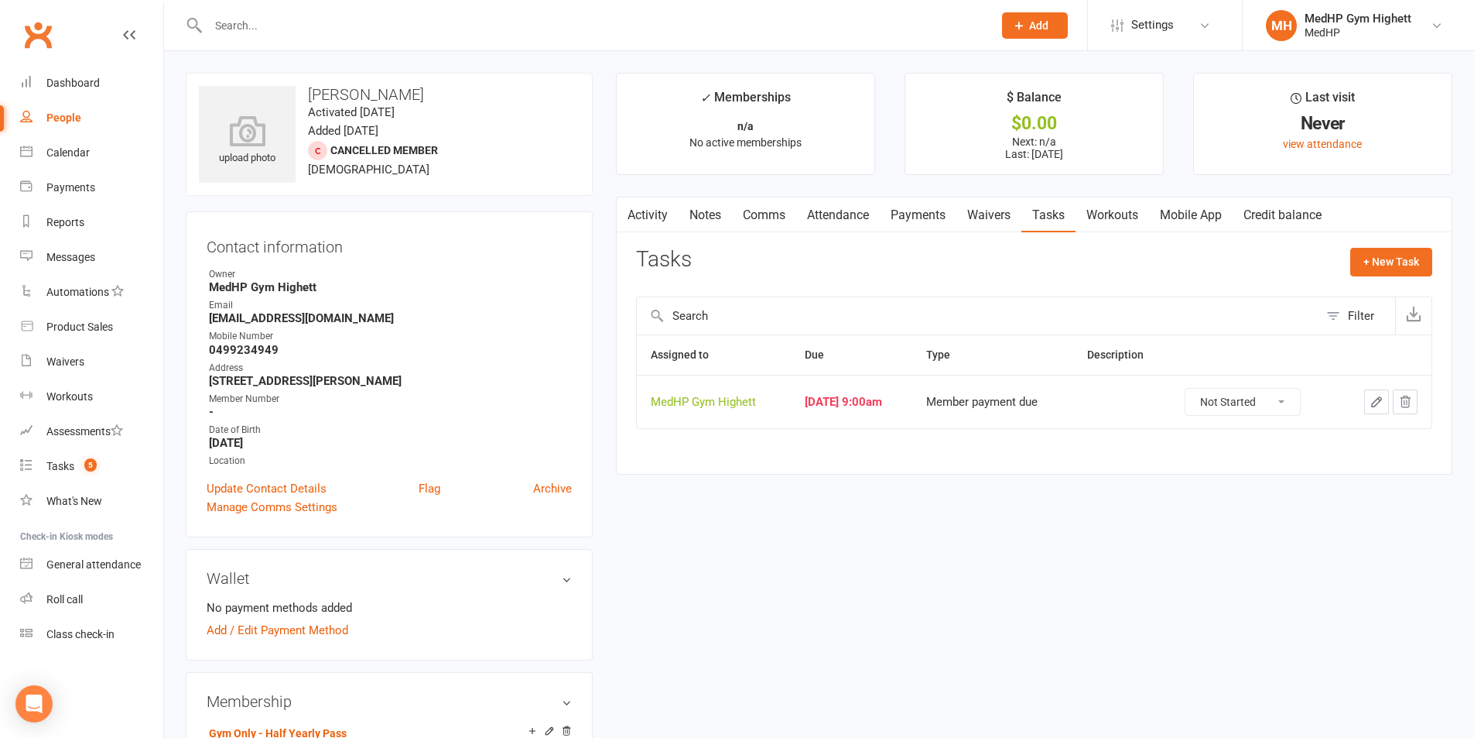
click at [1370, 399] on icon "button" at bounding box center [1377, 402] width 14 height 14
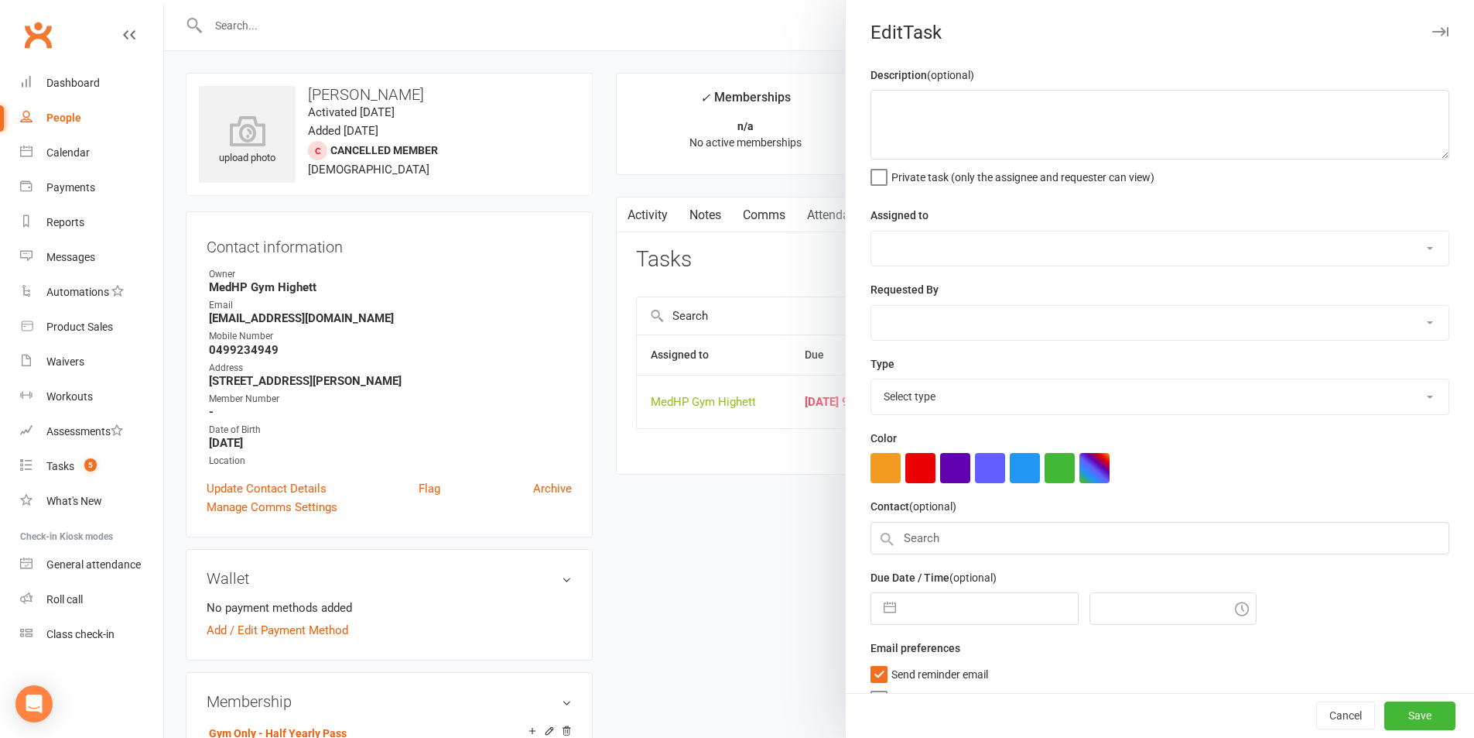
select select "46188"
type input "13 Aug 2025"
type input "9:00am"
select select "23040"
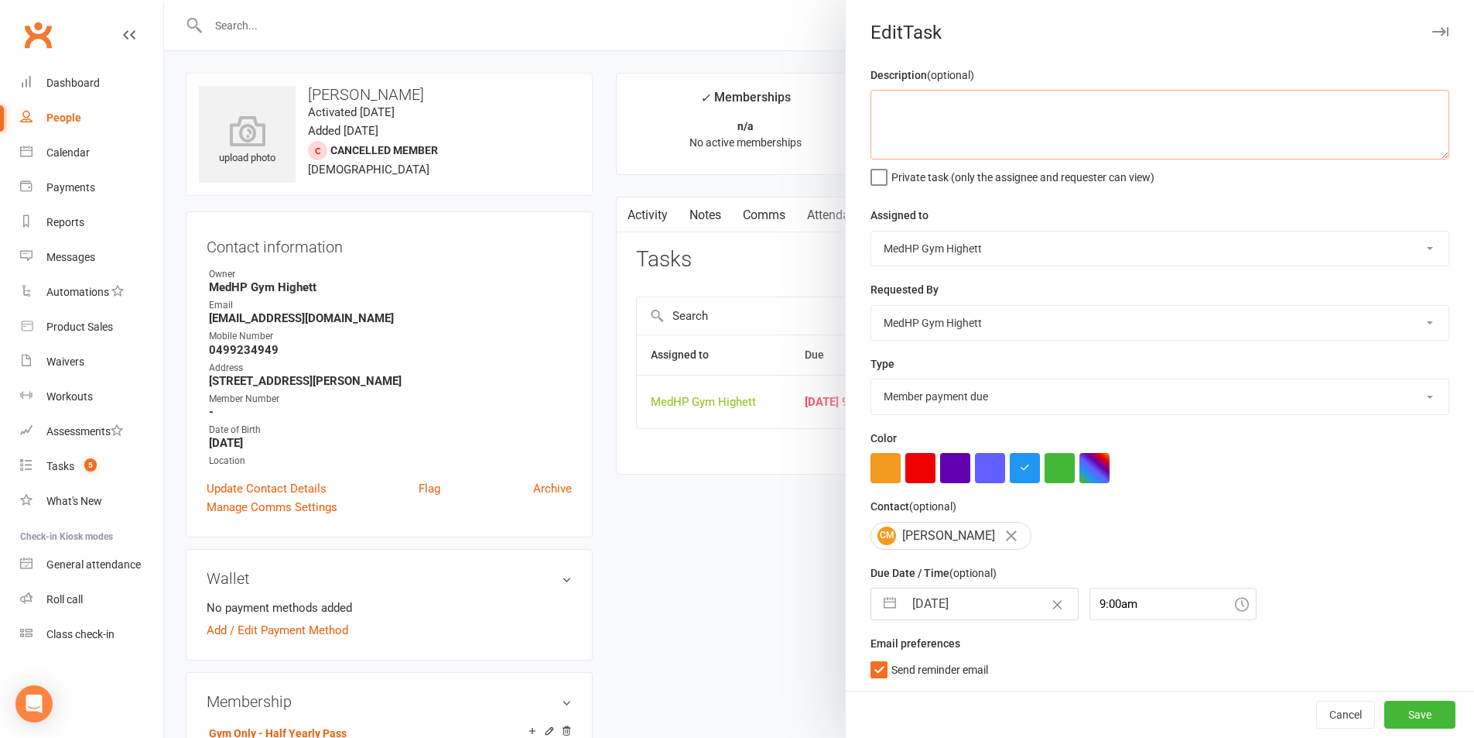
click at [947, 128] on textarea at bounding box center [1160, 125] width 579 height 70
type textarea "CLvm SJ 14/8"
click at [976, 614] on input "13 Aug 2025" at bounding box center [991, 603] width 174 height 31
select select "6"
select select "2025"
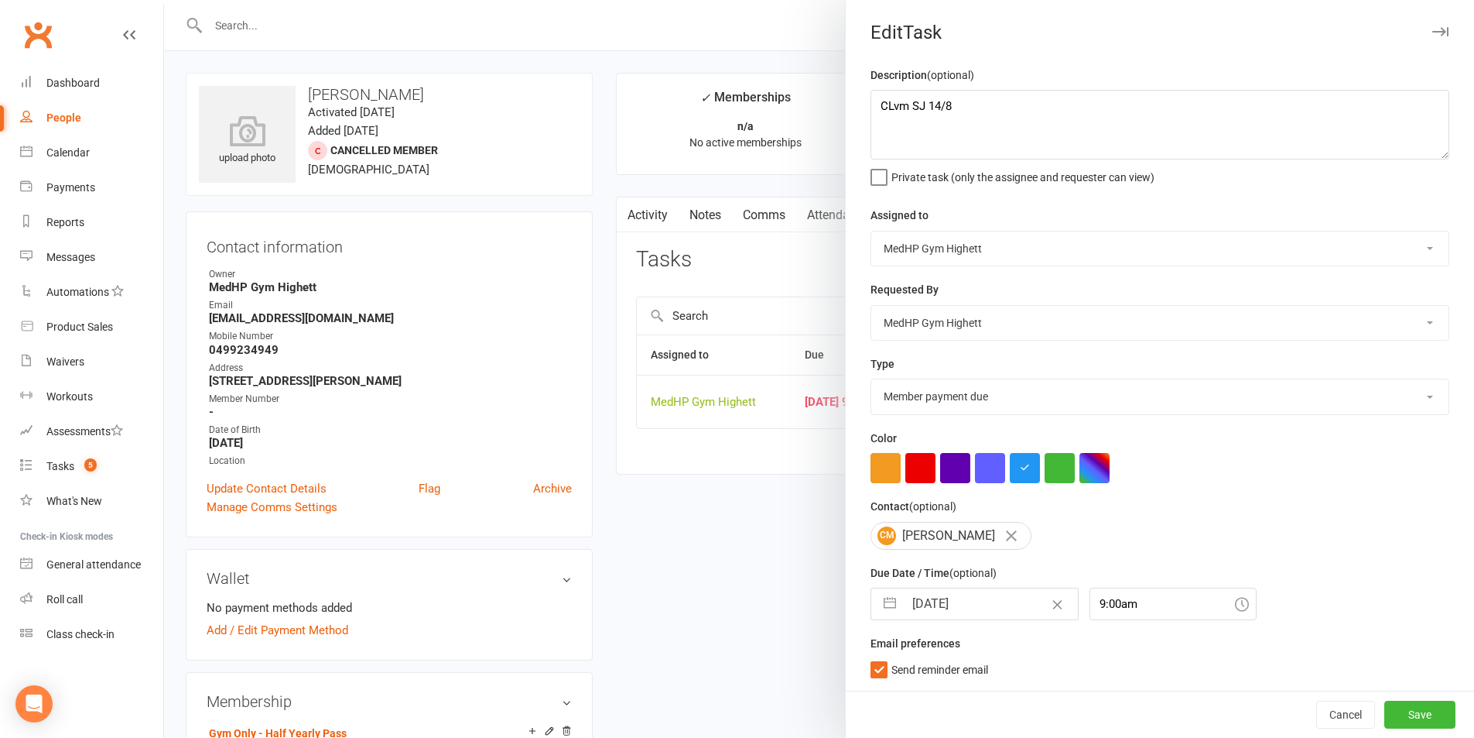
select select "7"
select select "2025"
select select "8"
select select "2025"
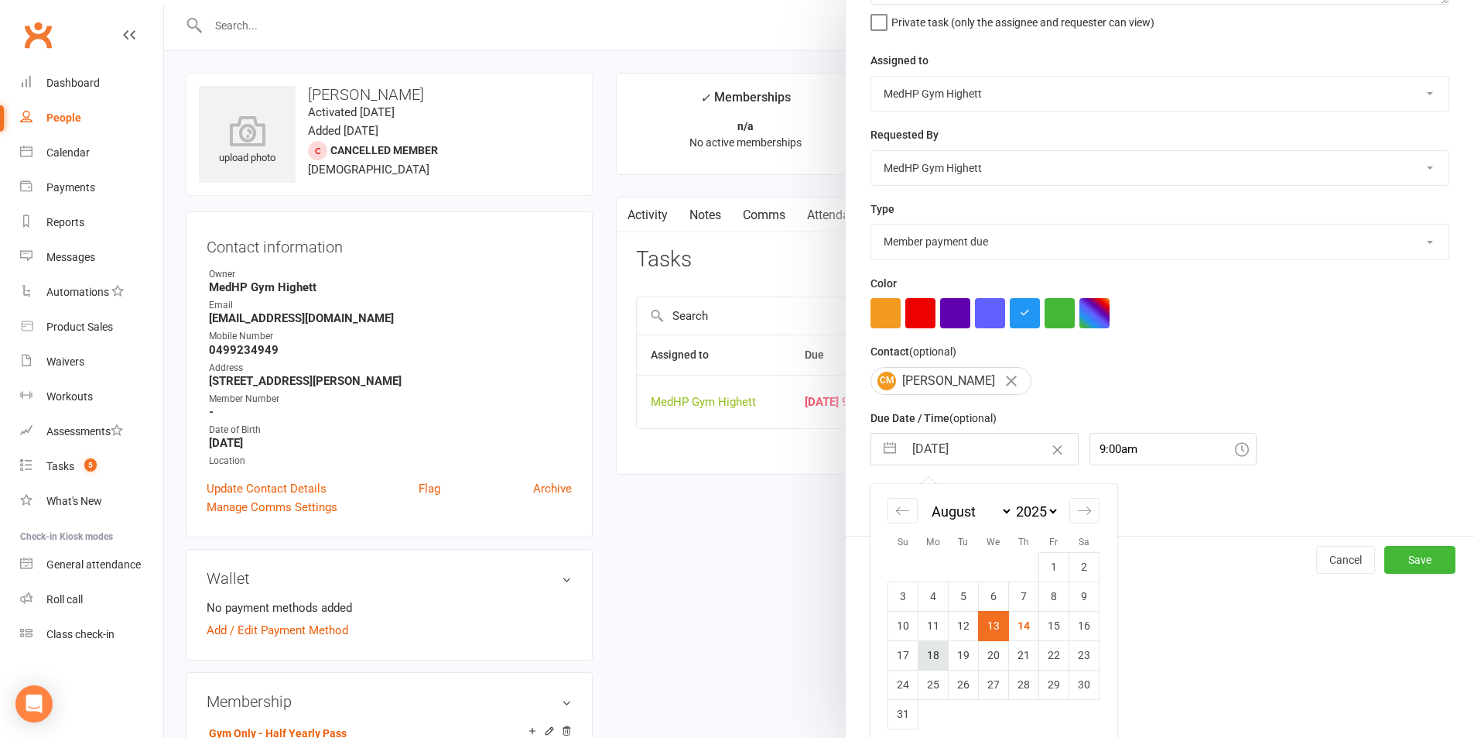
click at [932, 653] on td "18" at bounding box center [934, 654] width 30 height 29
type input "18 Aug 2025"
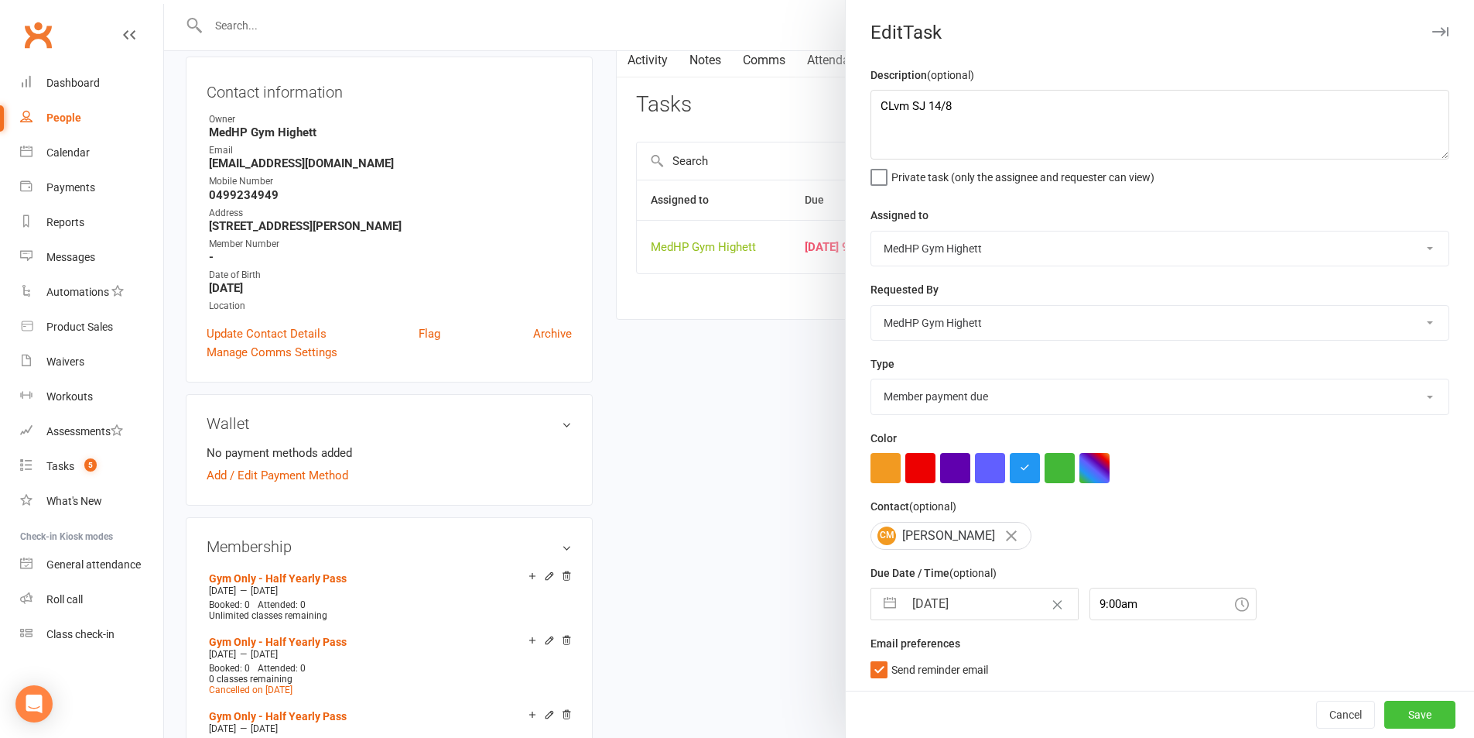
click at [1402, 709] on button "Save" at bounding box center [1420, 714] width 71 height 28
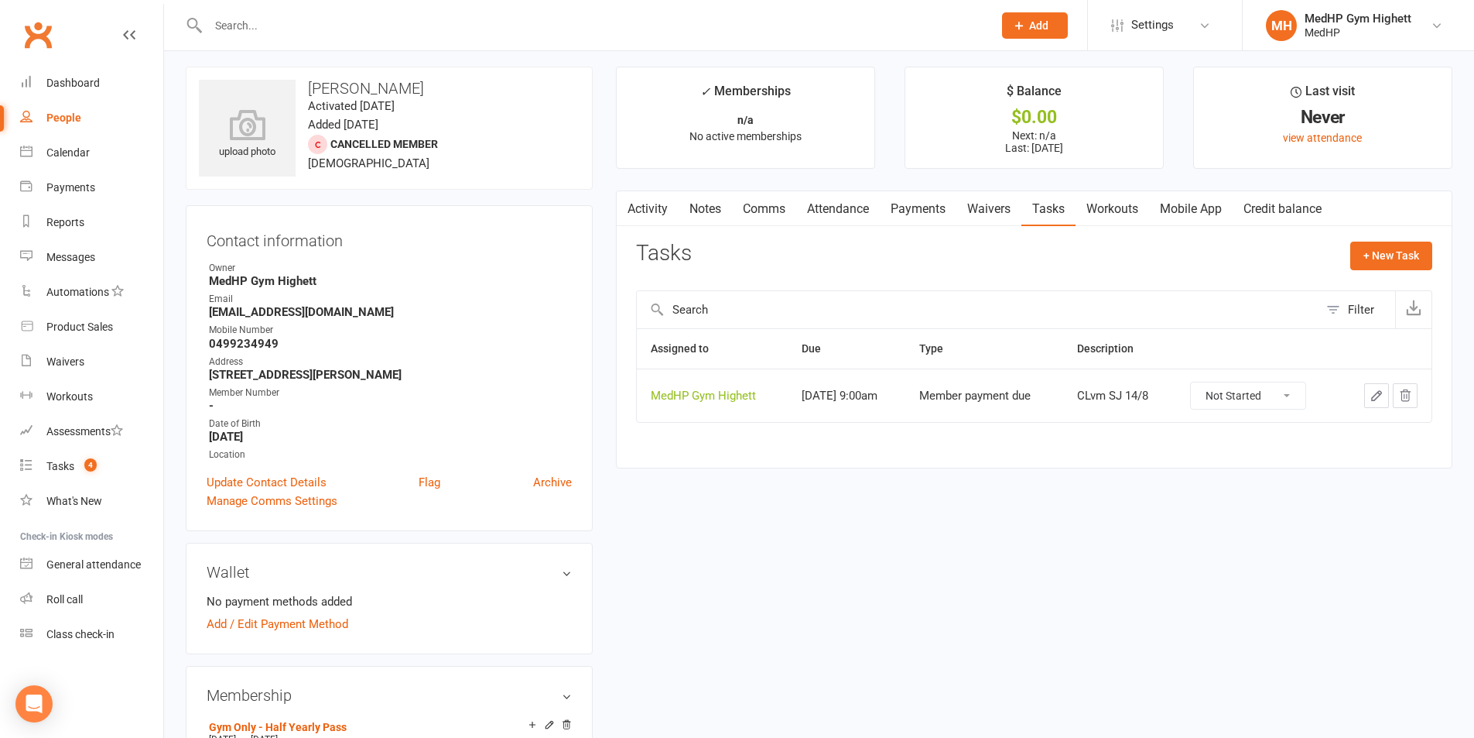
scroll to position [0, 0]
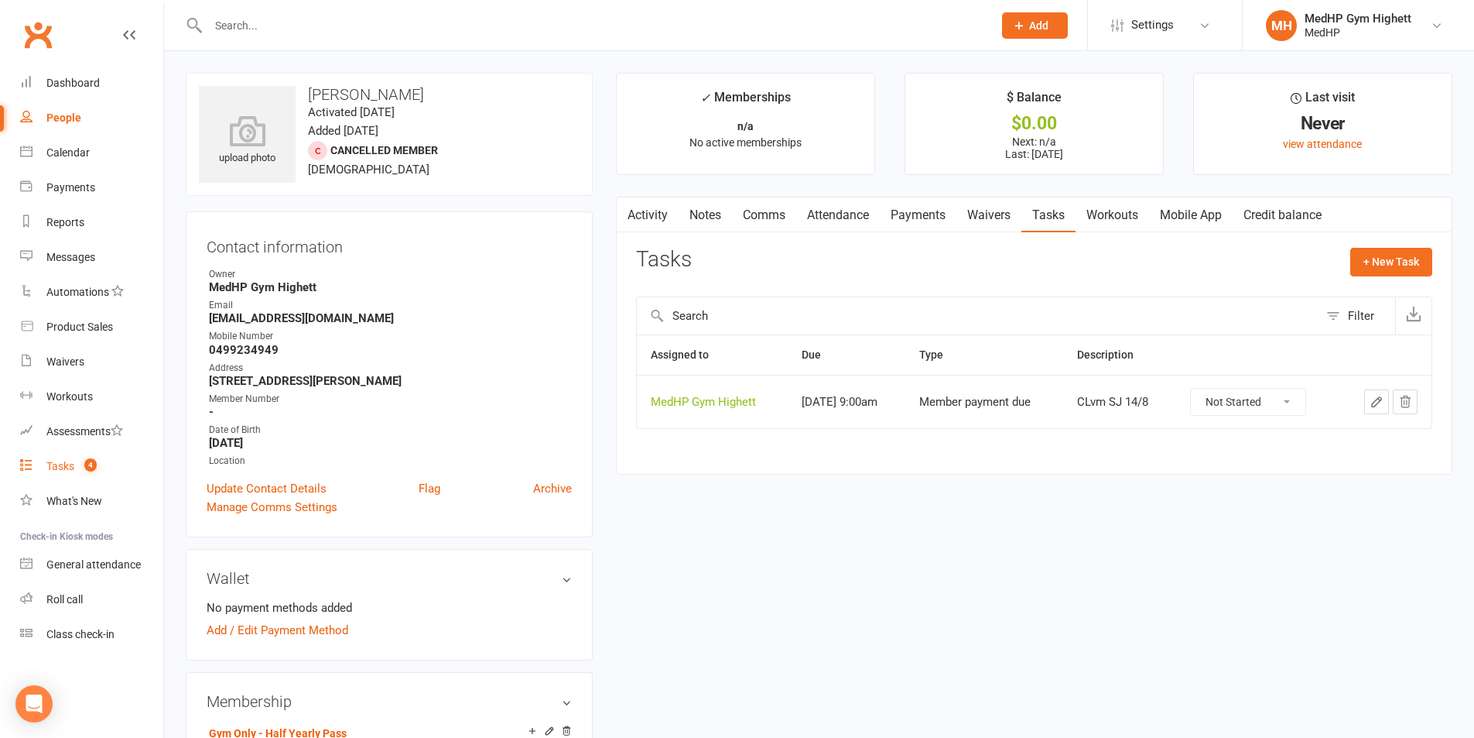
click at [112, 462] on link "Tasks 4" at bounding box center [91, 466] width 143 height 35
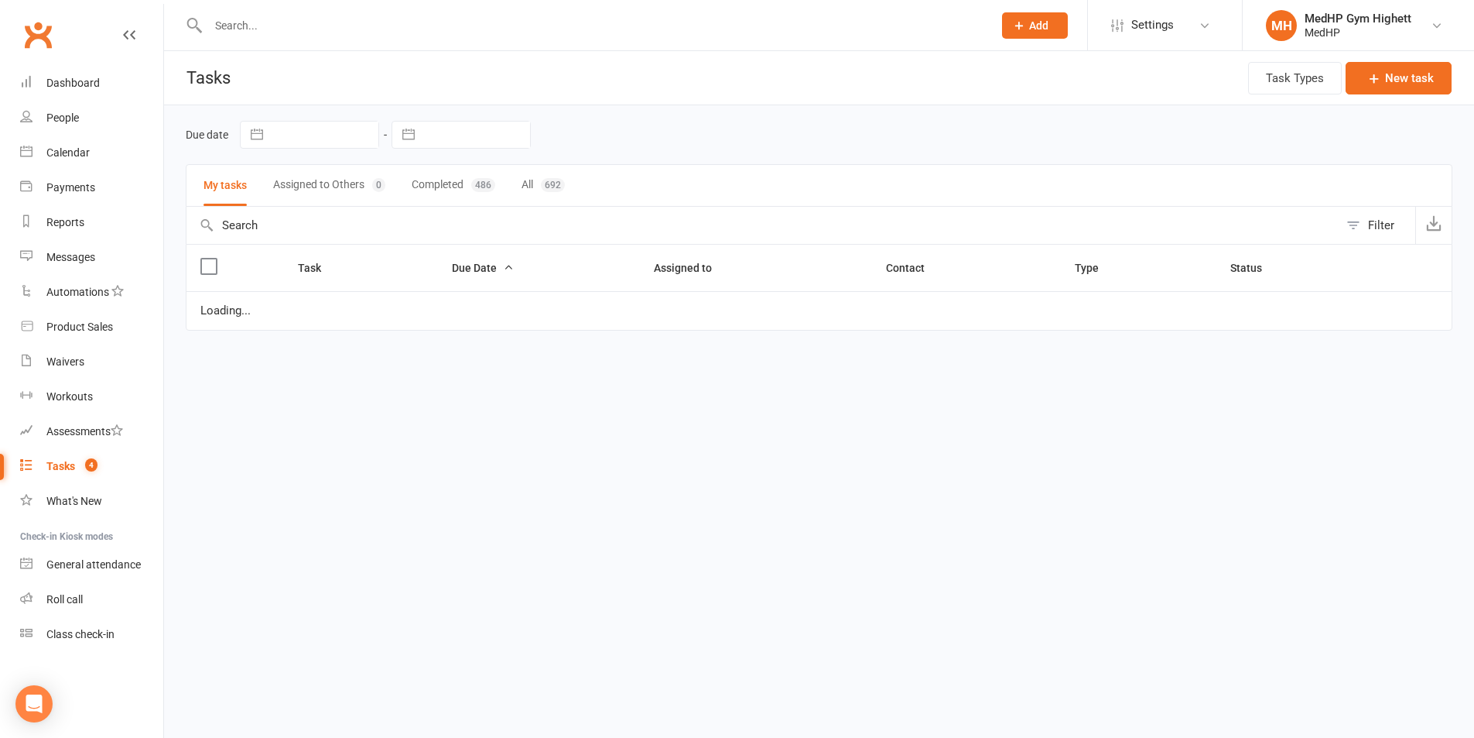
select select "started"
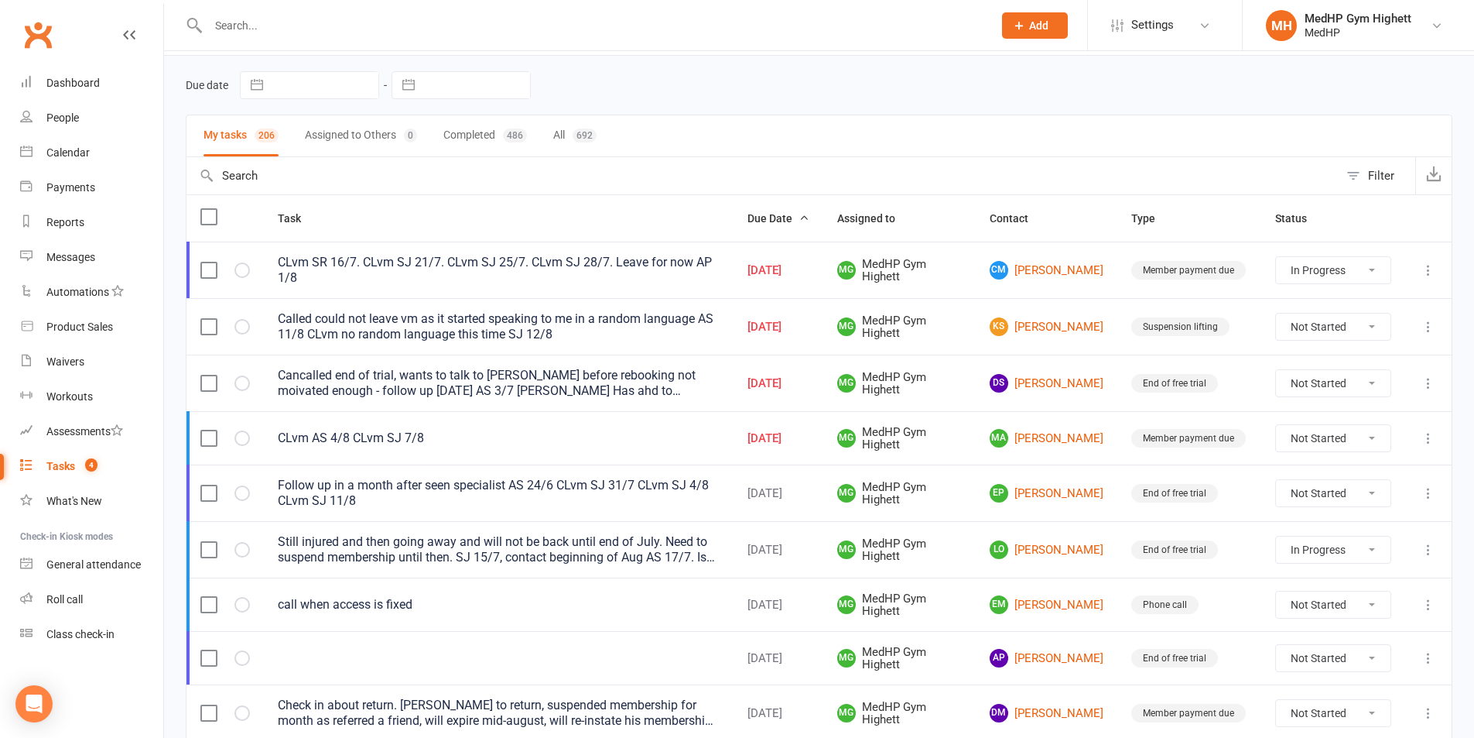
scroll to position [77, 0]
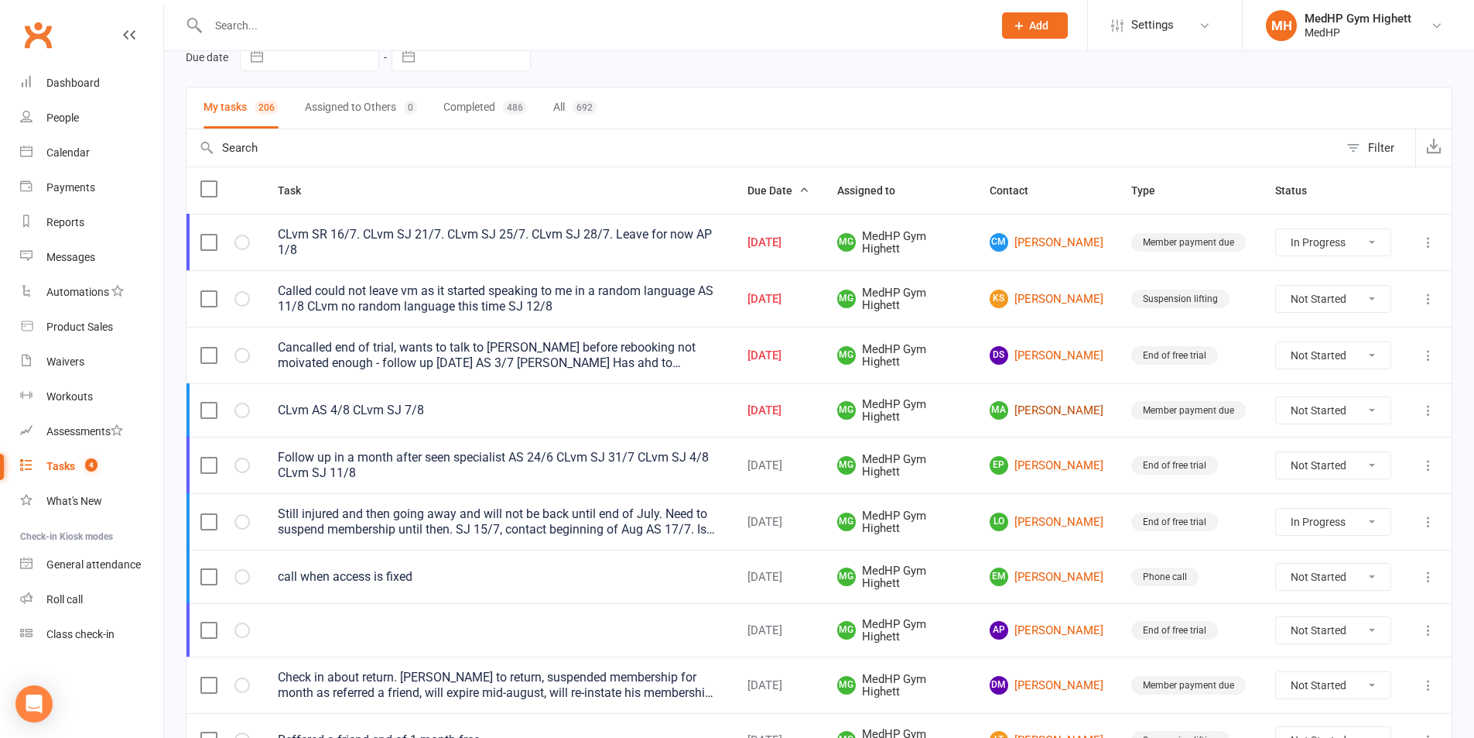
click at [1008, 402] on link "MA Margaret Anderson" at bounding box center [1047, 410] width 114 height 19
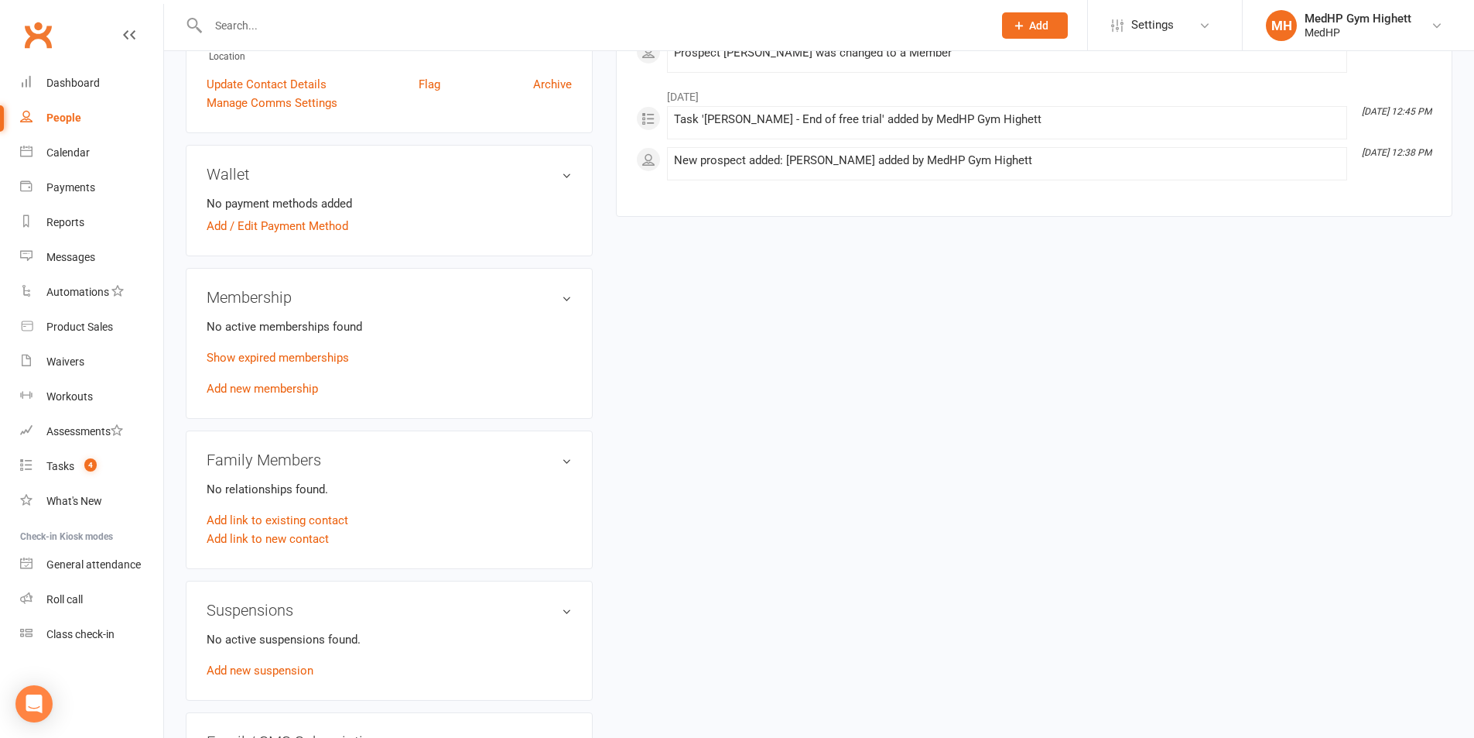
scroll to position [387, 0]
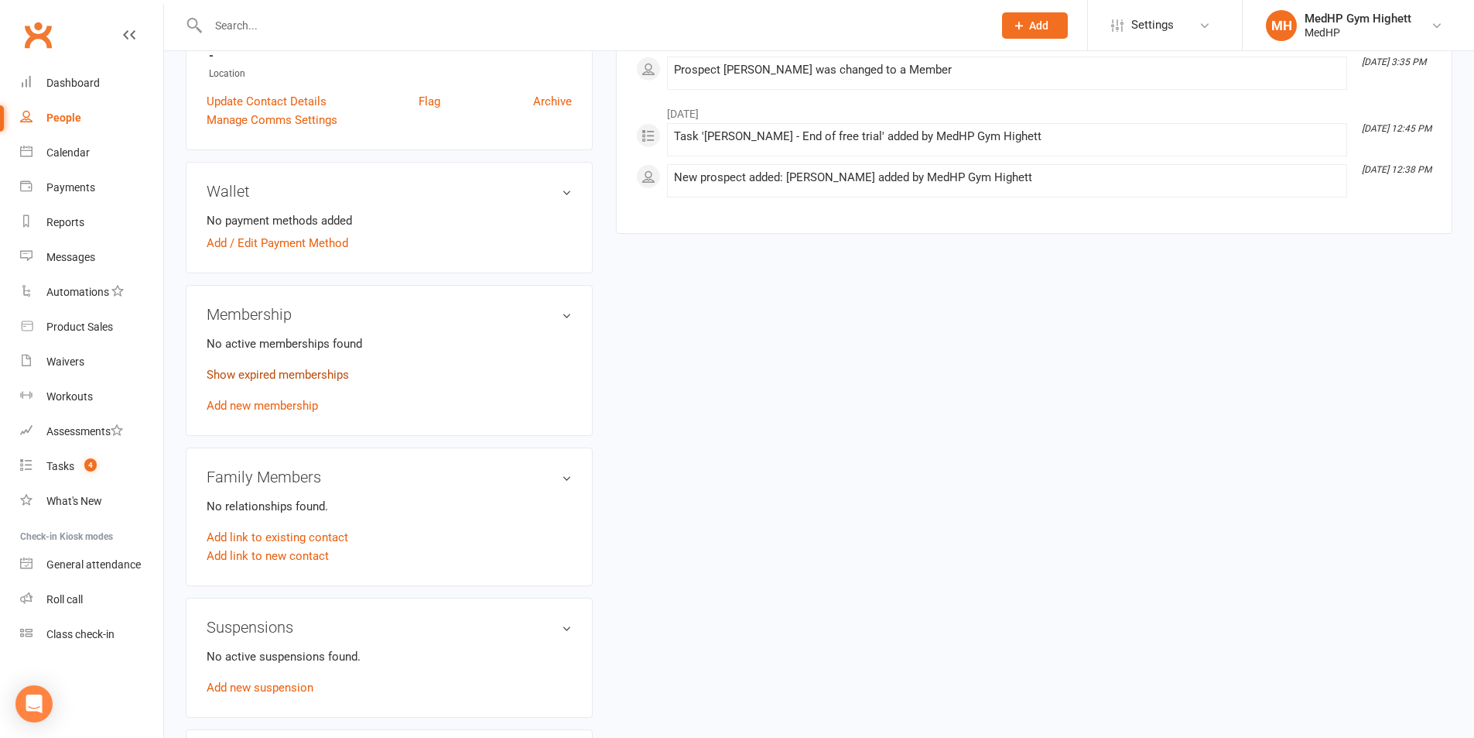
click at [339, 378] on link "Show expired memberships" at bounding box center [278, 375] width 142 height 14
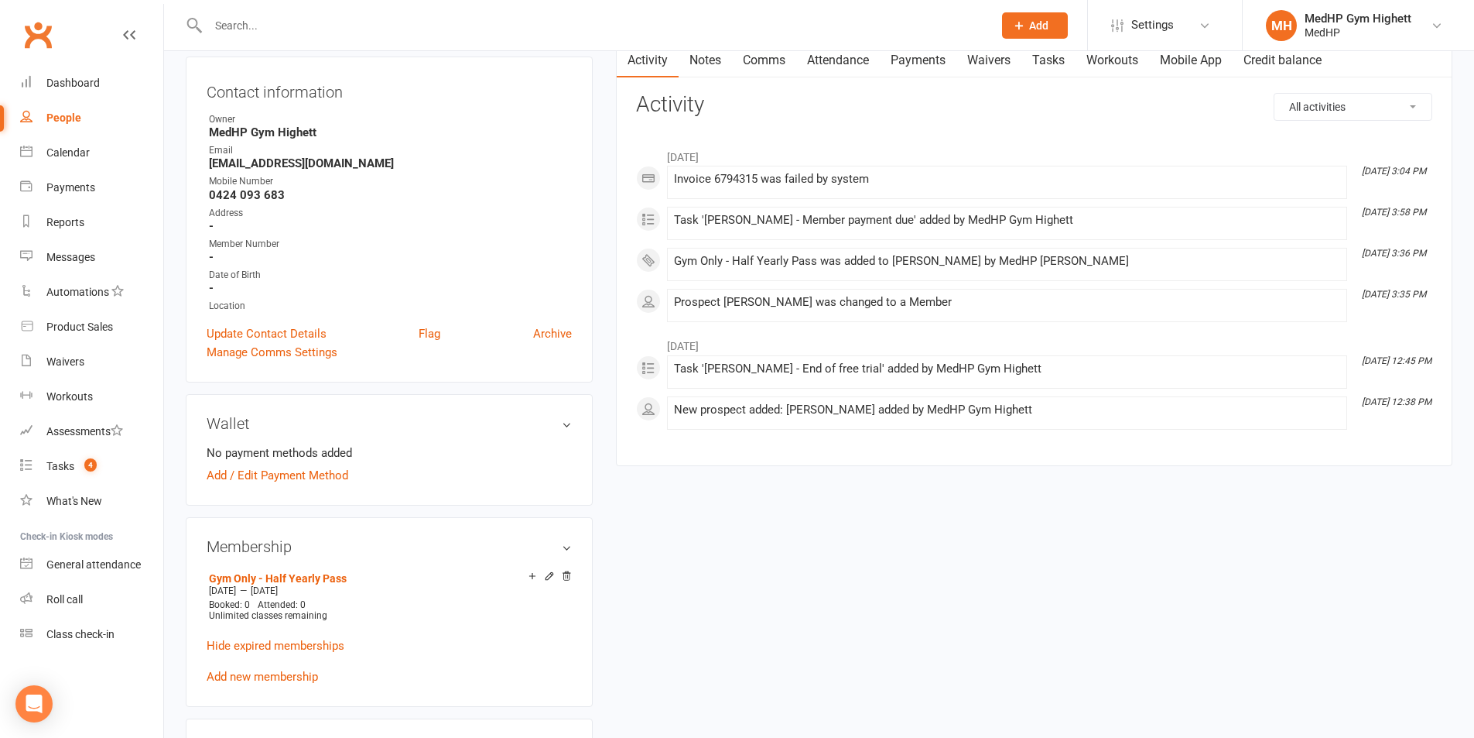
scroll to position [0, 0]
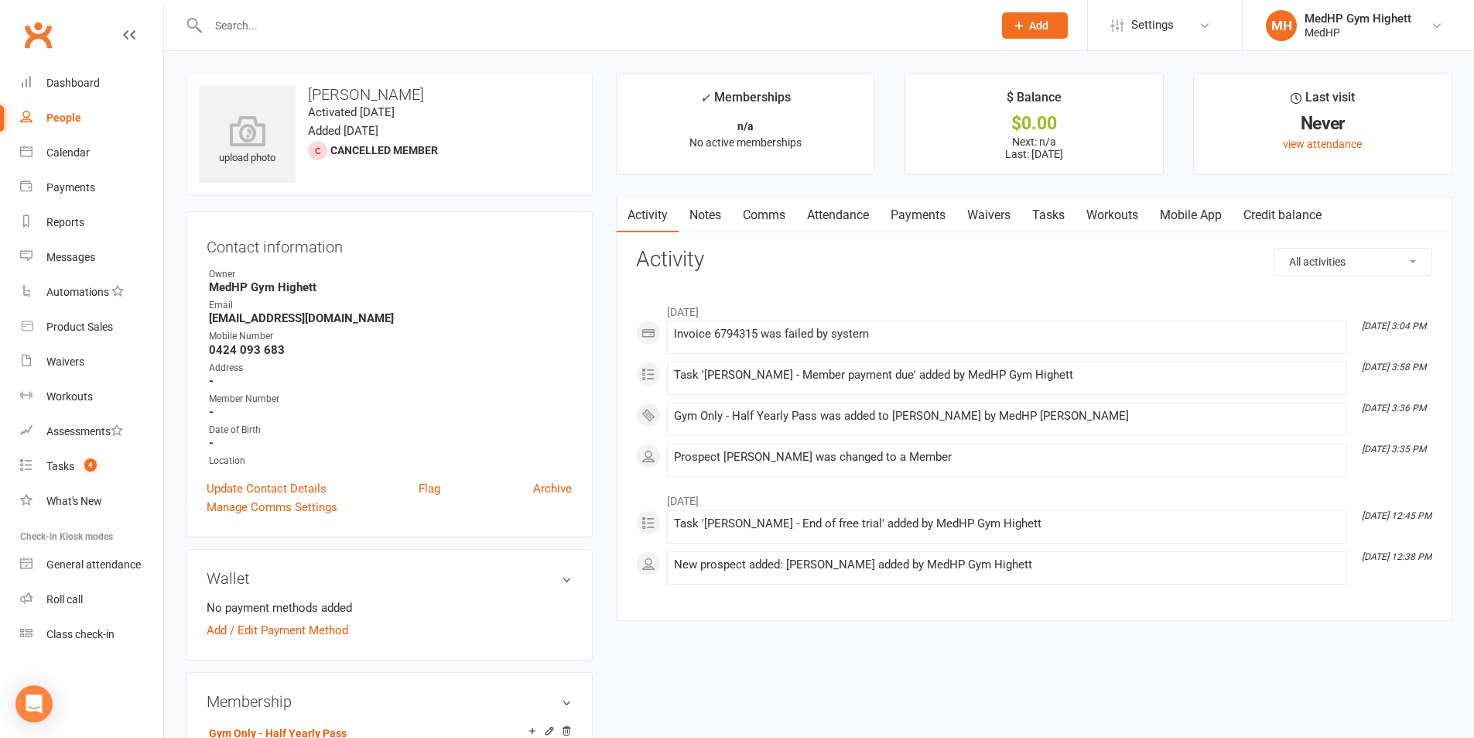
click at [1070, 208] on link "Tasks" at bounding box center [1049, 215] width 54 height 36
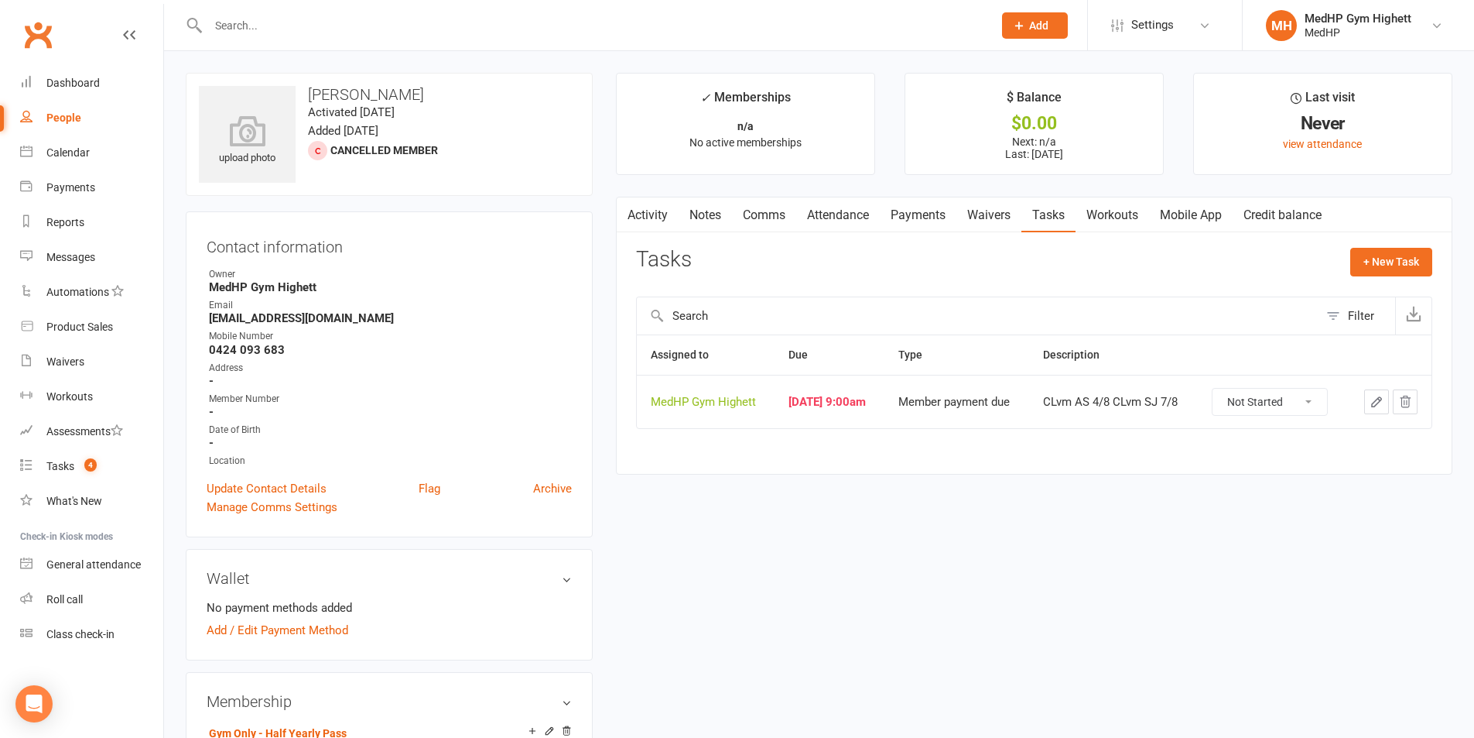
click at [1171, 216] on link "Mobile App" at bounding box center [1191, 215] width 84 height 36
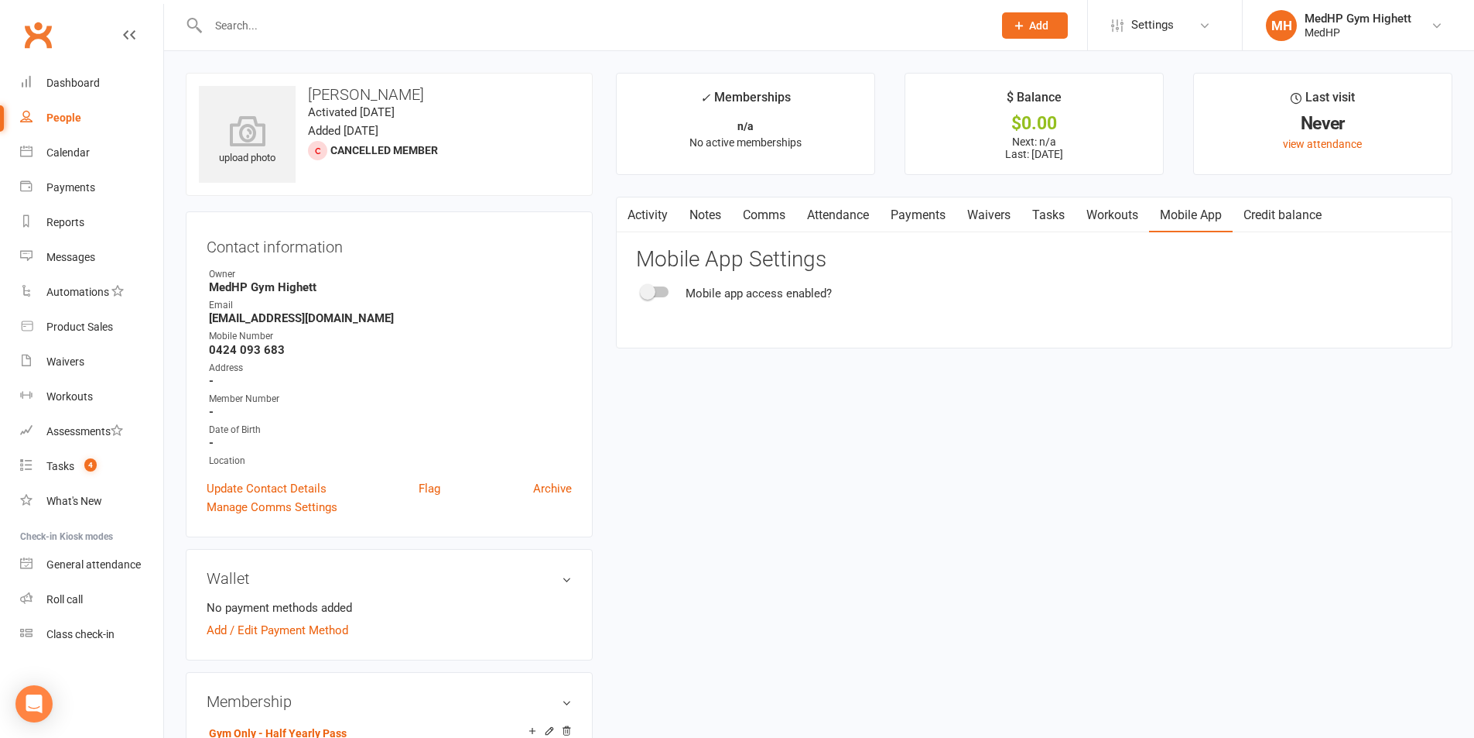
click at [1035, 213] on link "Tasks" at bounding box center [1049, 215] width 54 height 36
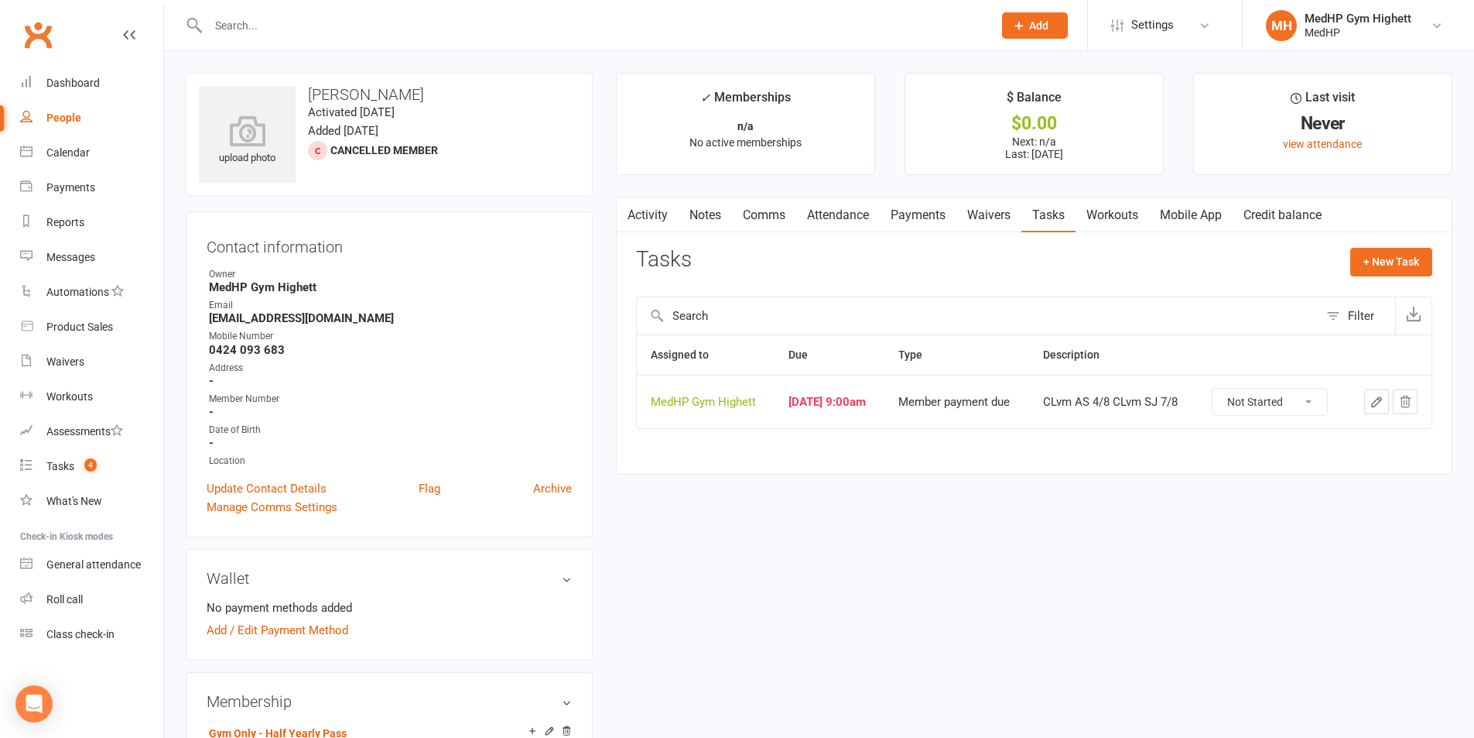
click at [1367, 402] on button "button" at bounding box center [1376, 401] width 25 height 25
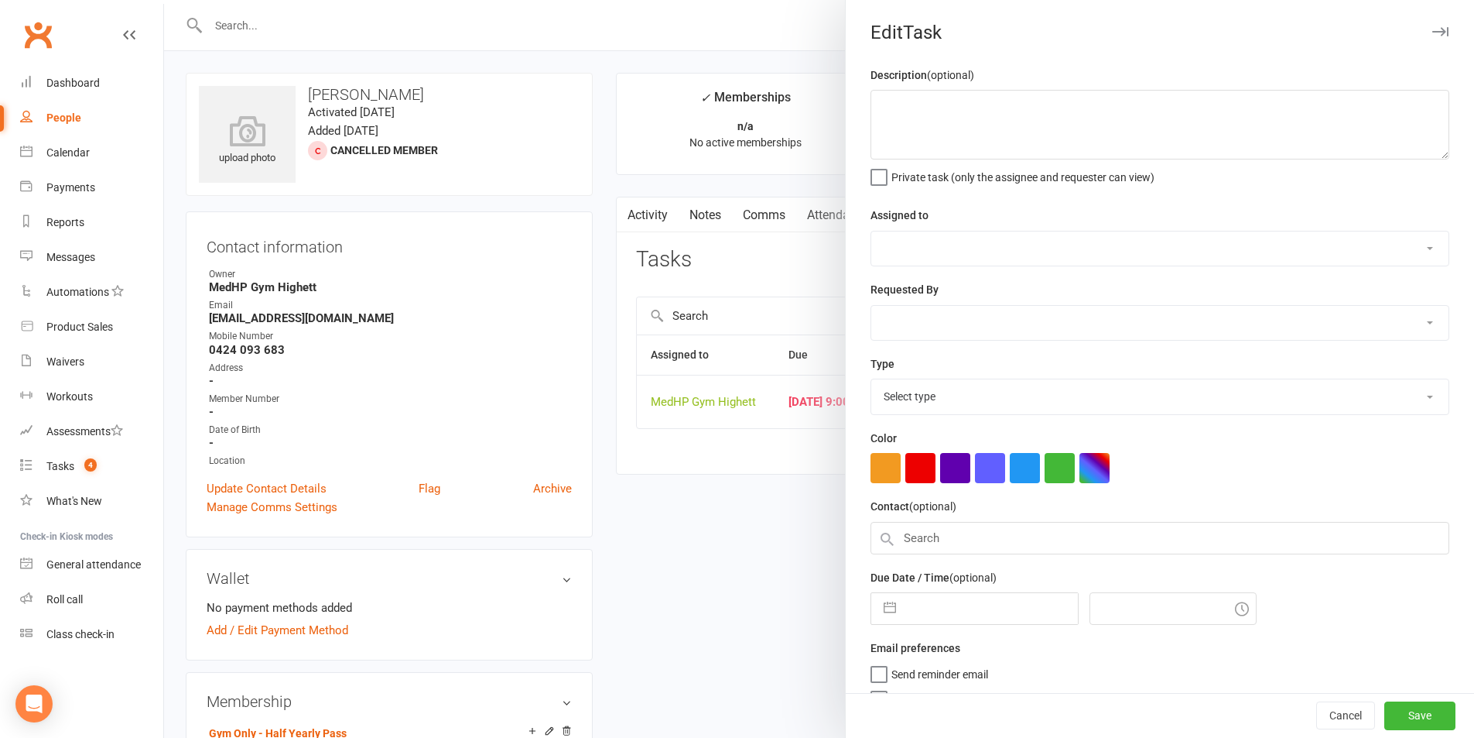
type textarea "CLvm AS 4/8 CLvm SJ 7/8"
select select "46188"
type input "14 Aug 2025"
type input "9:00am"
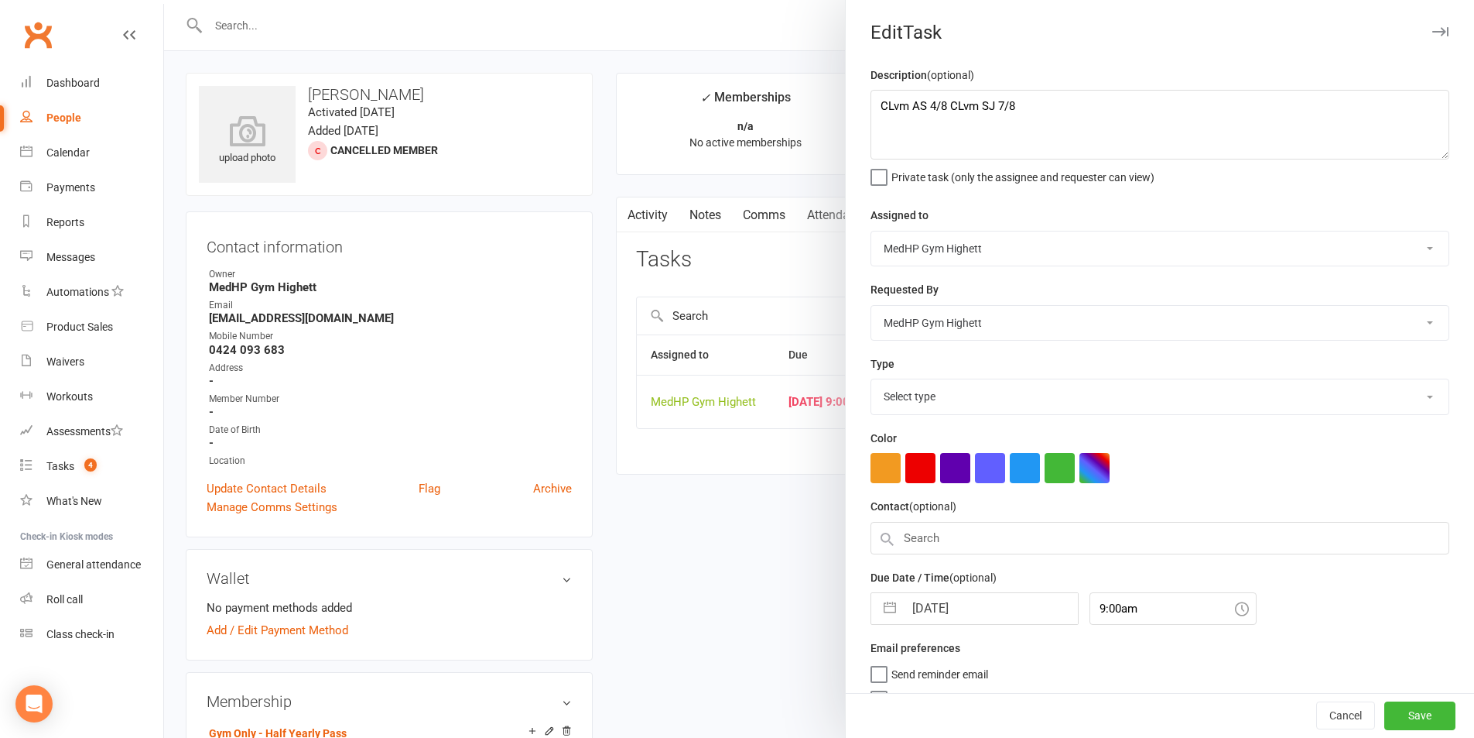
select select "23040"
click at [1107, 115] on textarea "CLvm AS 4/8 CLvm SJ 7/8" at bounding box center [1160, 125] width 579 height 70
type textarea "CLvm AS 4/8 CLvm SJ 7/8 CLvm SJ 14/8"
click at [978, 605] on input "14 Aug 2025" at bounding box center [991, 603] width 174 height 31
select select "6"
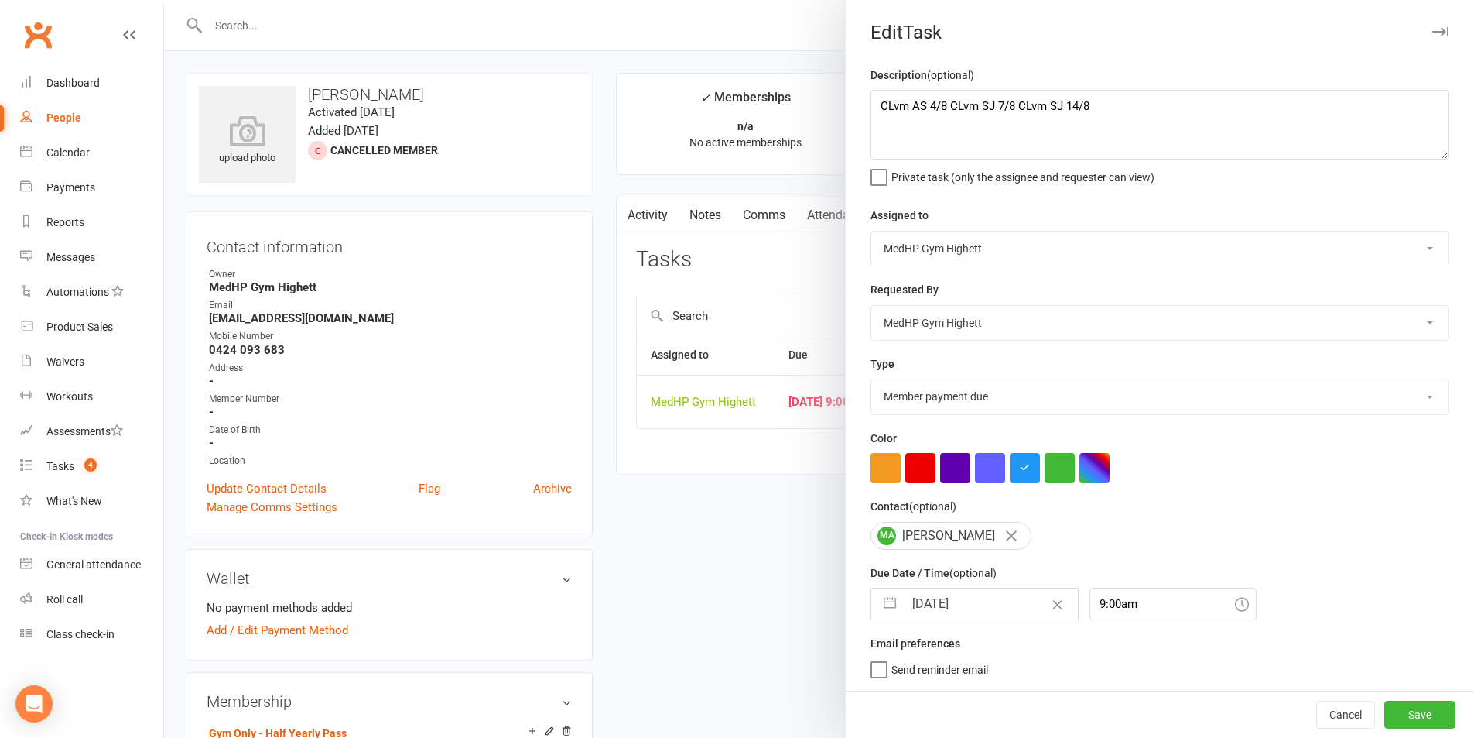
select select "2025"
select select "7"
select select "2025"
select select "8"
select select "2025"
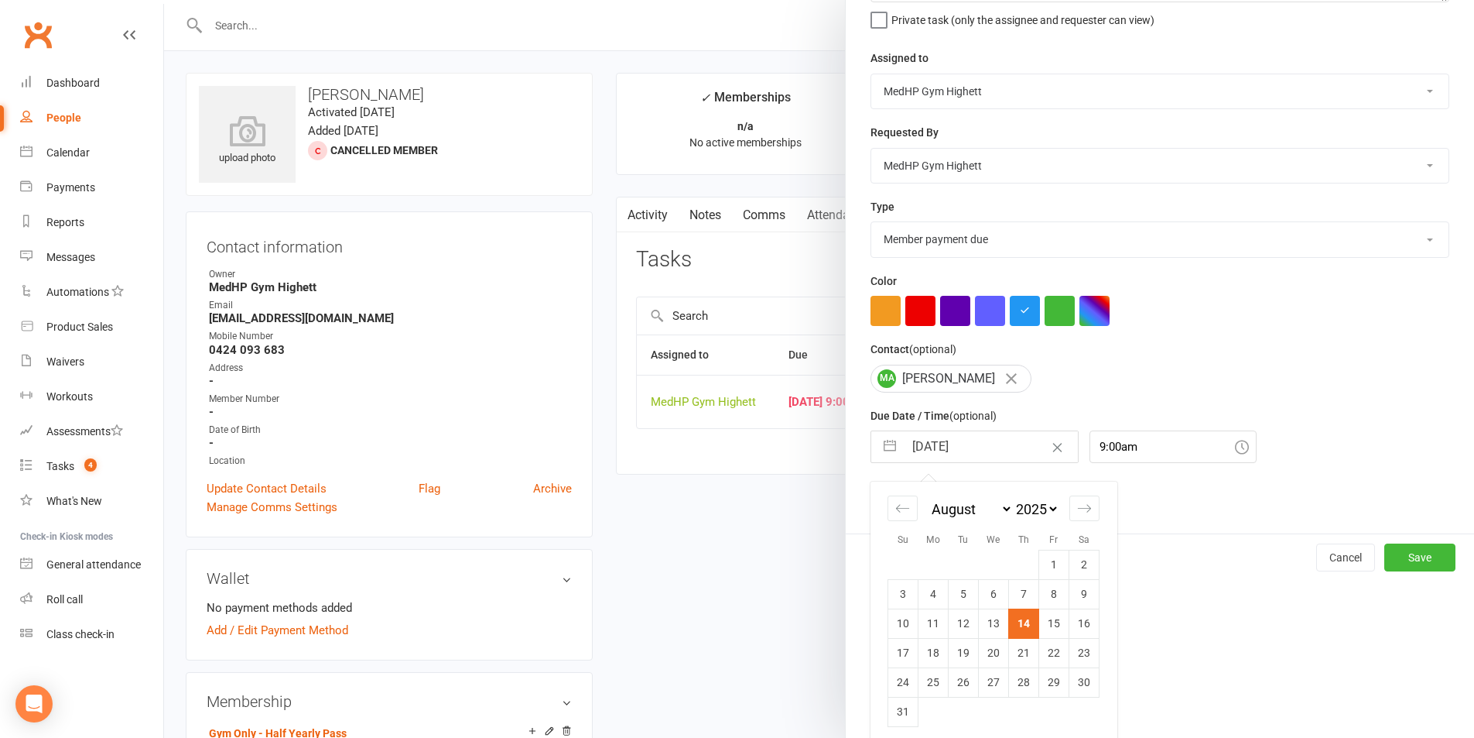
scroll to position [169, 0]
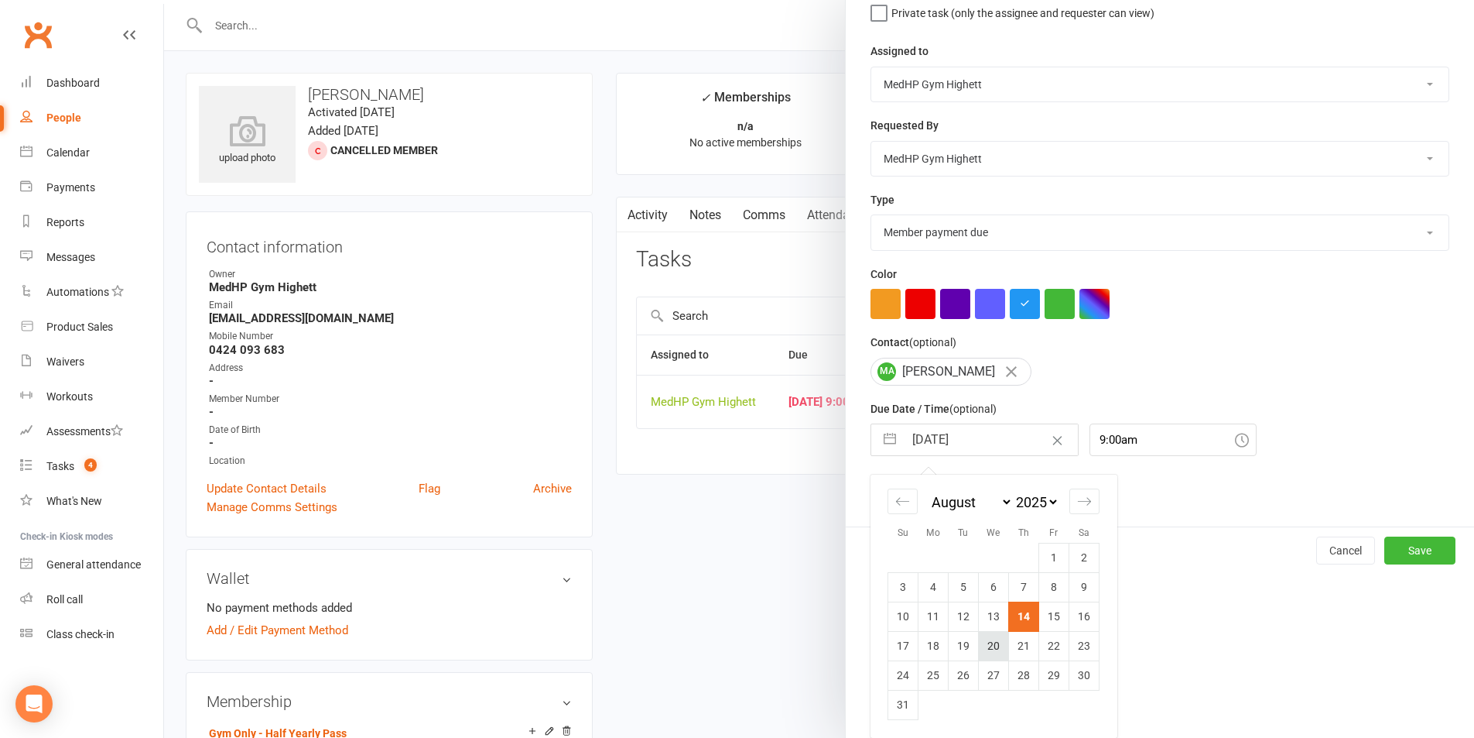
click at [981, 642] on td "20" at bounding box center [994, 645] width 30 height 29
type input "20 Aug 2025"
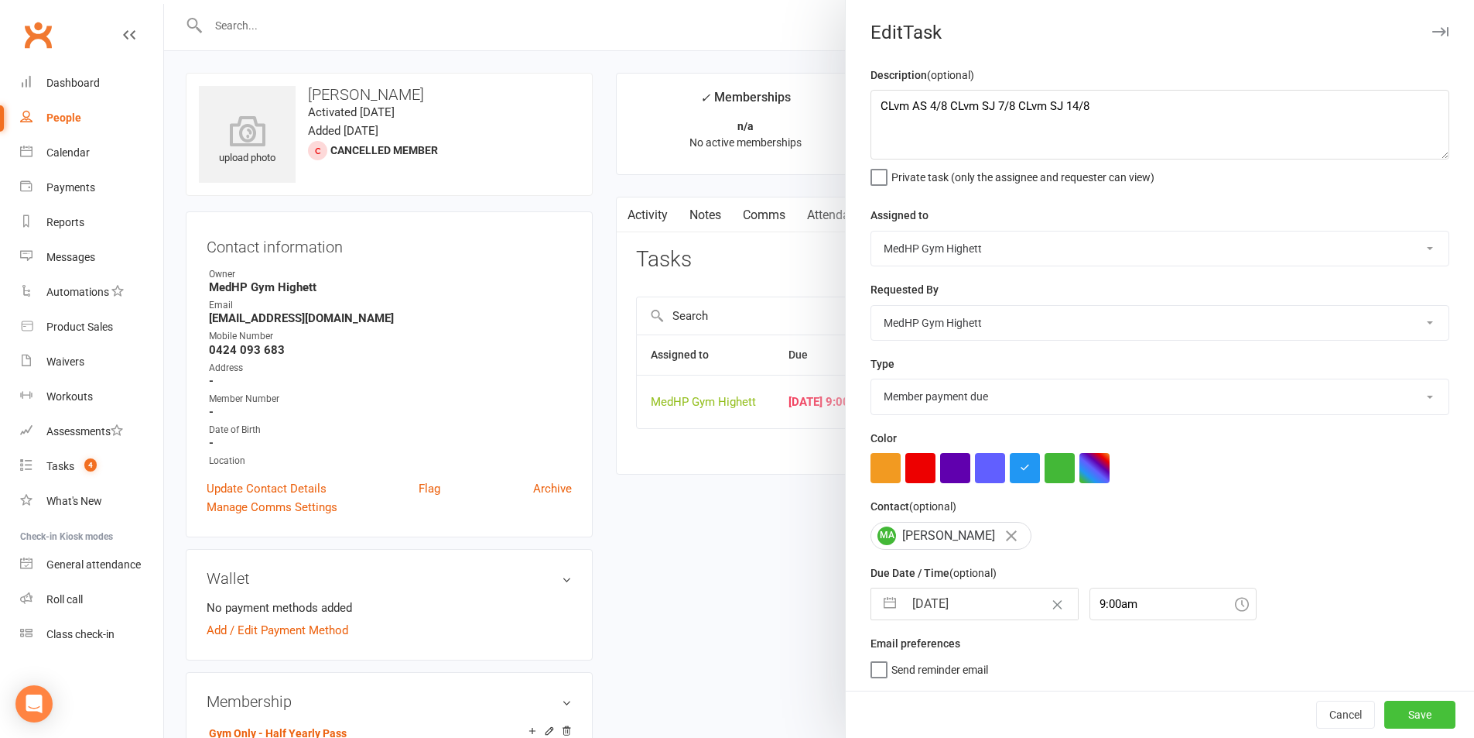
click at [1385, 703] on button "Save" at bounding box center [1420, 714] width 71 height 28
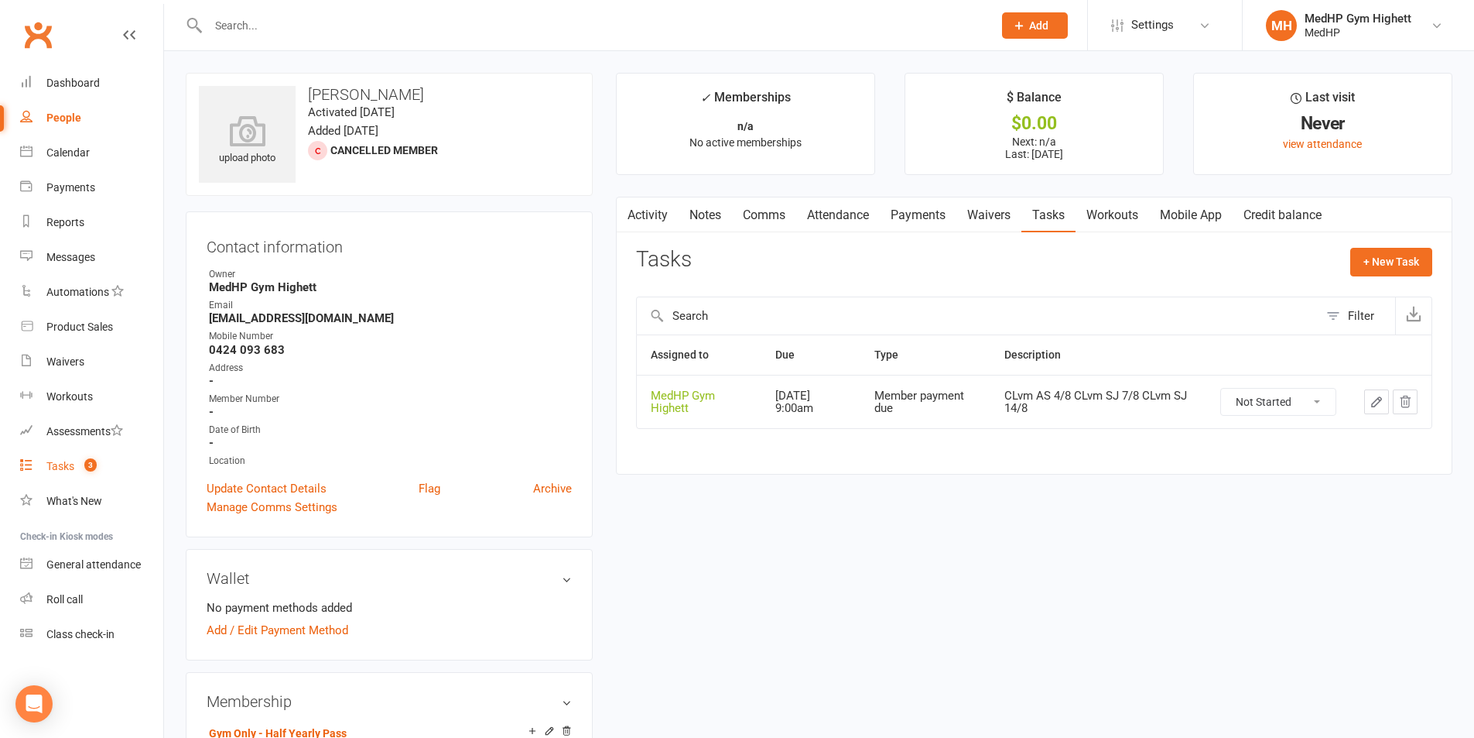
click at [134, 467] on link "Tasks 3" at bounding box center [91, 466] width 143 height 35
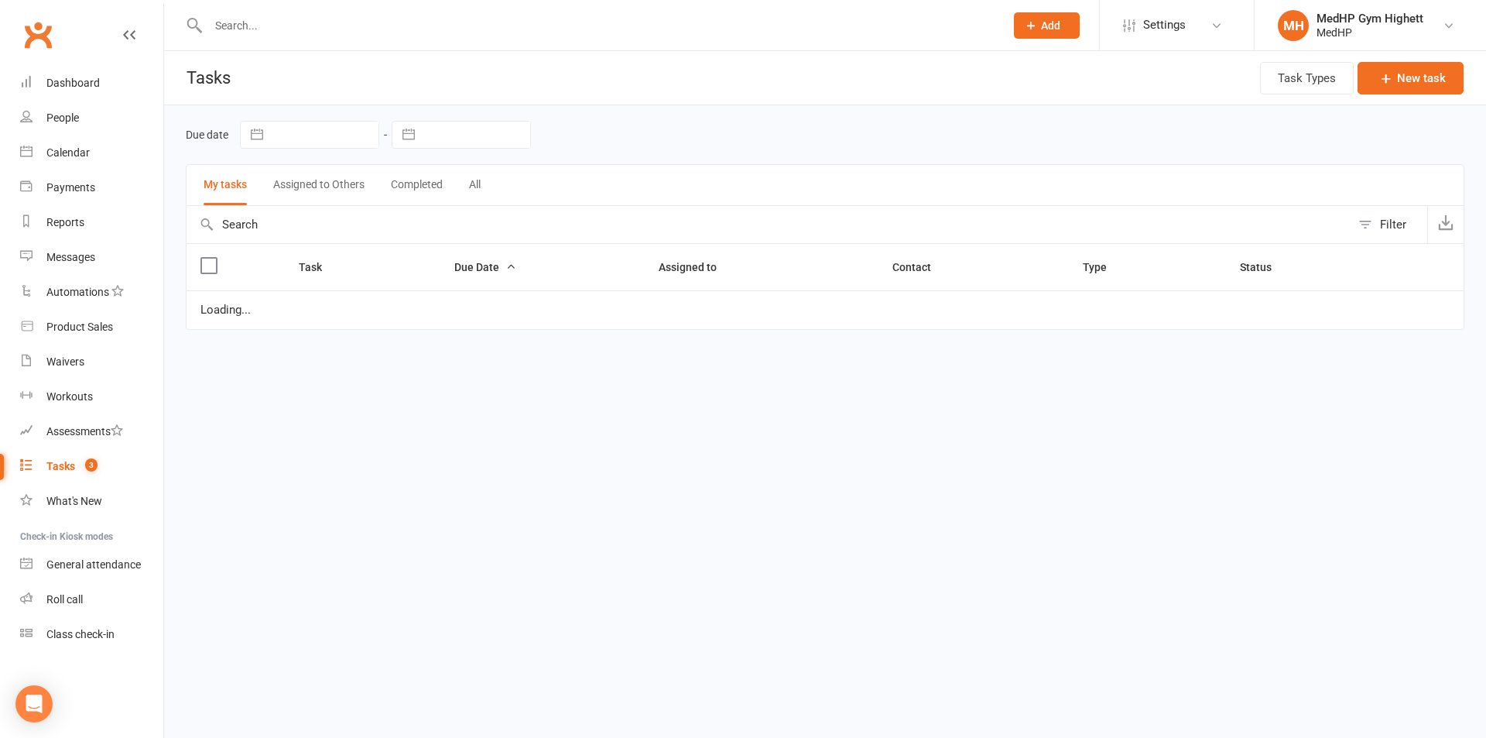
select select "started"
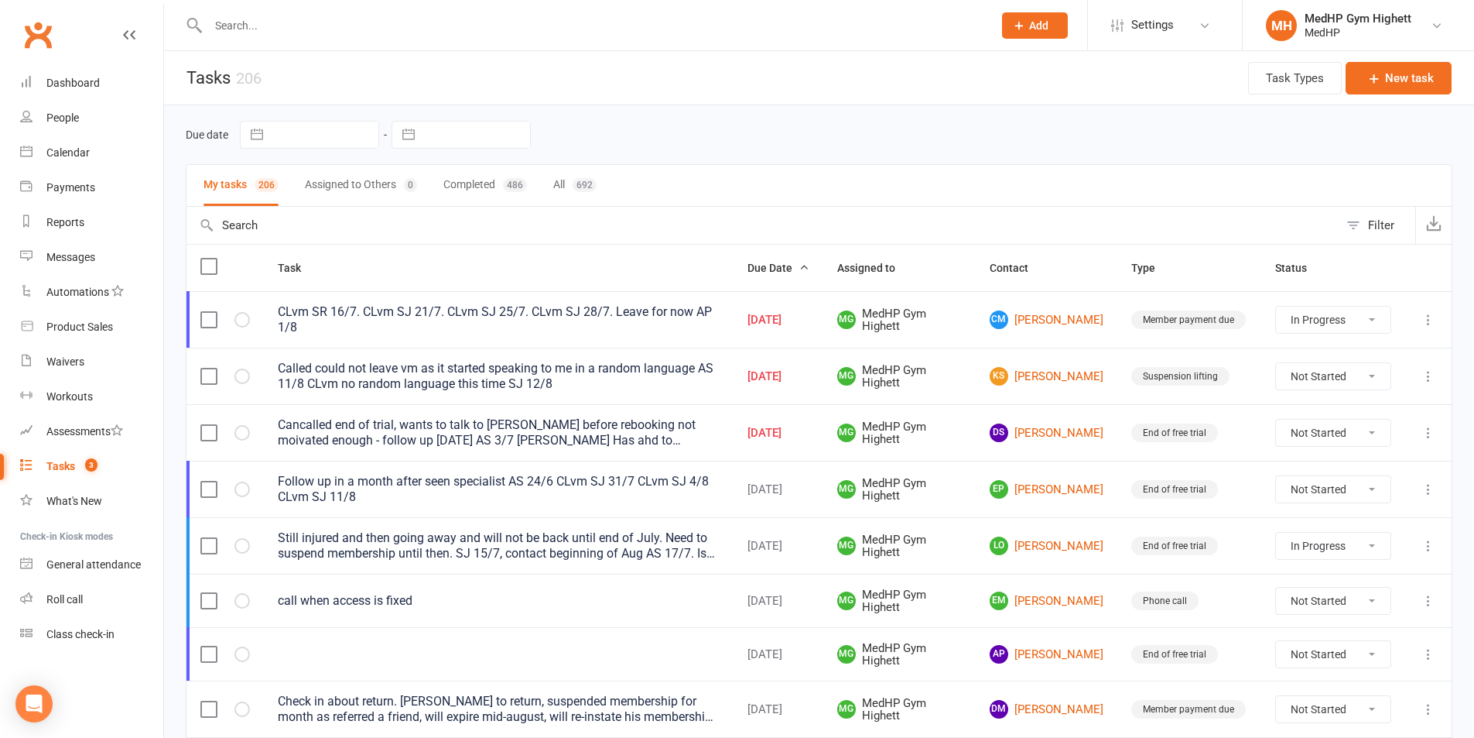
click at [687, 428] on div "Cancalled end of trial, wants to talk to judy before rebooking not moivated eno…" at bounding box center [499, 432] width 442 height 31
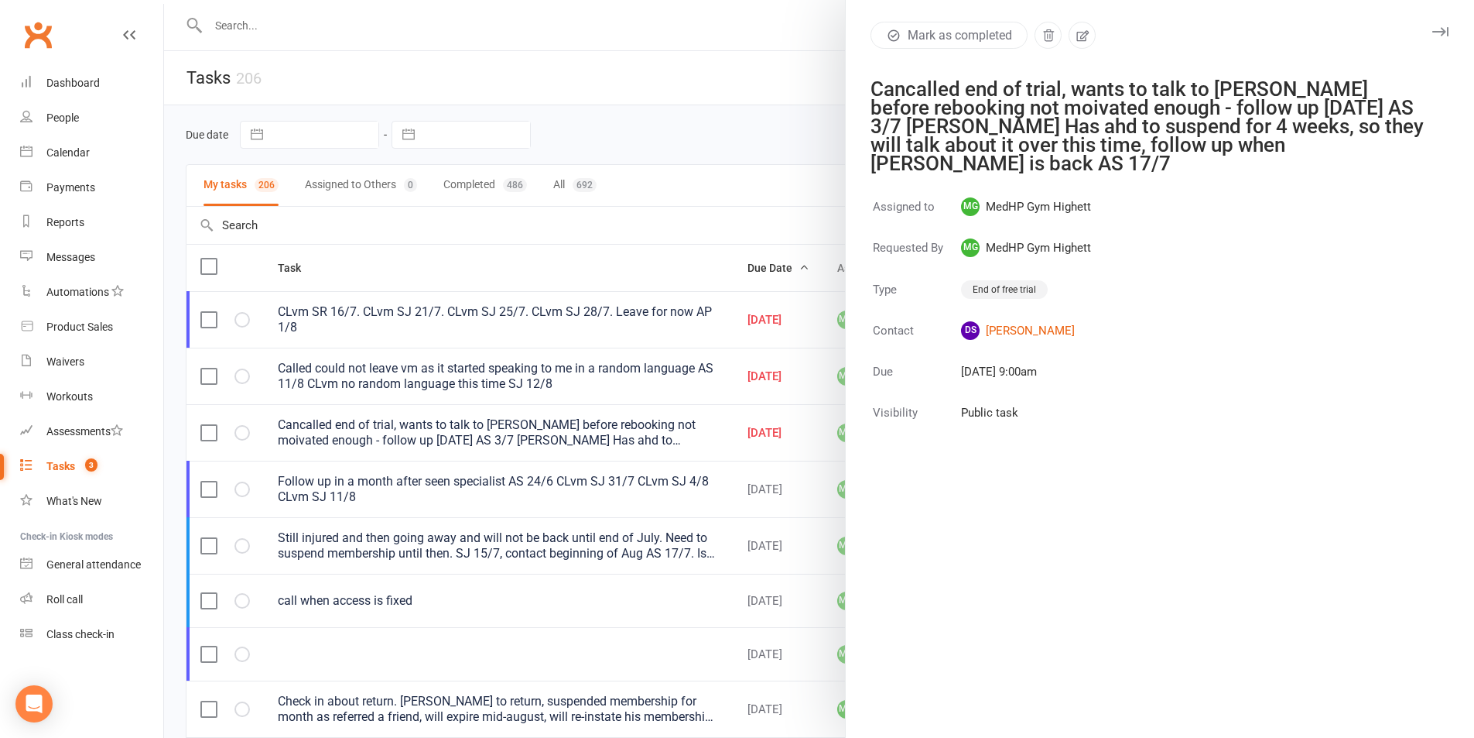
click at [738, 125] on div at bounding box center [819, 369] width 1310 height 738
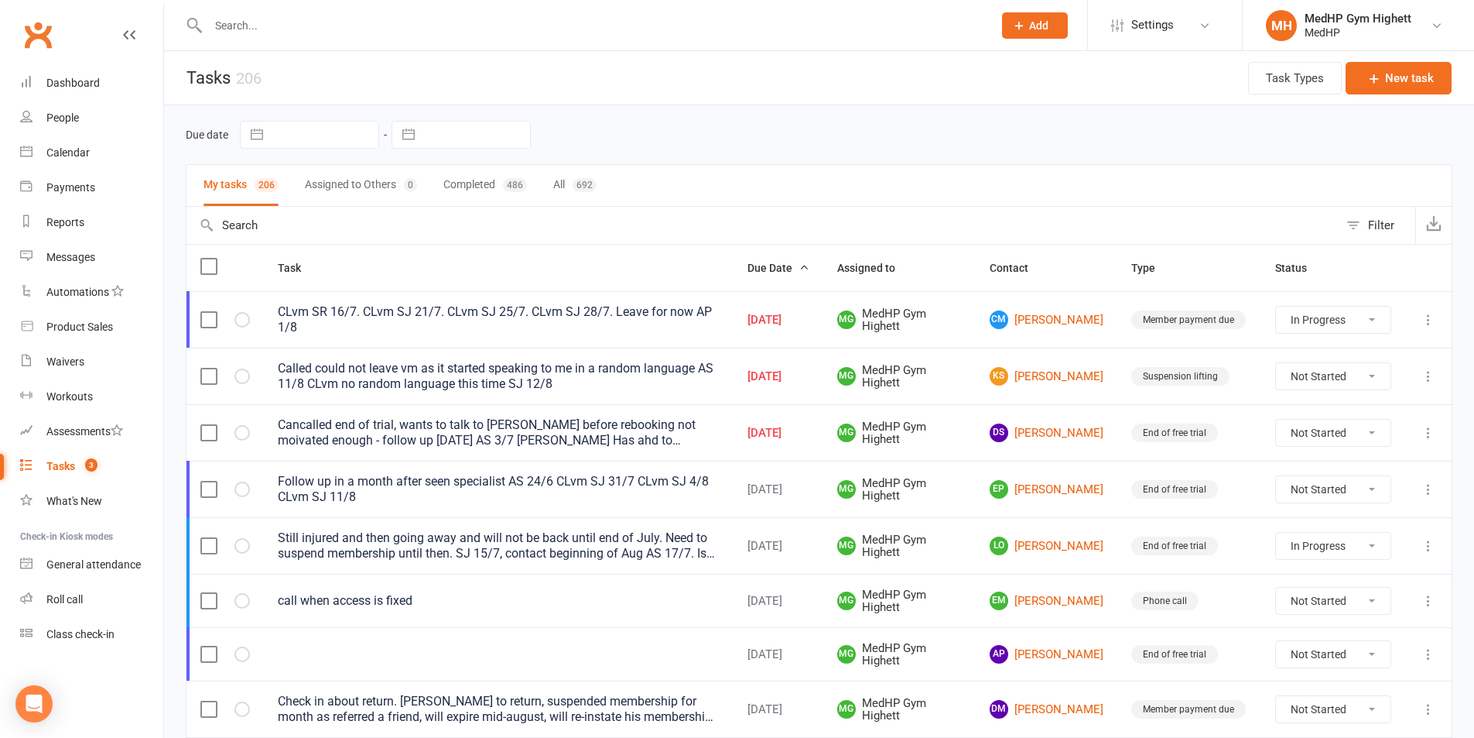
click at [636, 361] on div "Called could not leave vm as it started speaking to me in a random language AS …" at bounding box center [499, 376] width 442 height 31
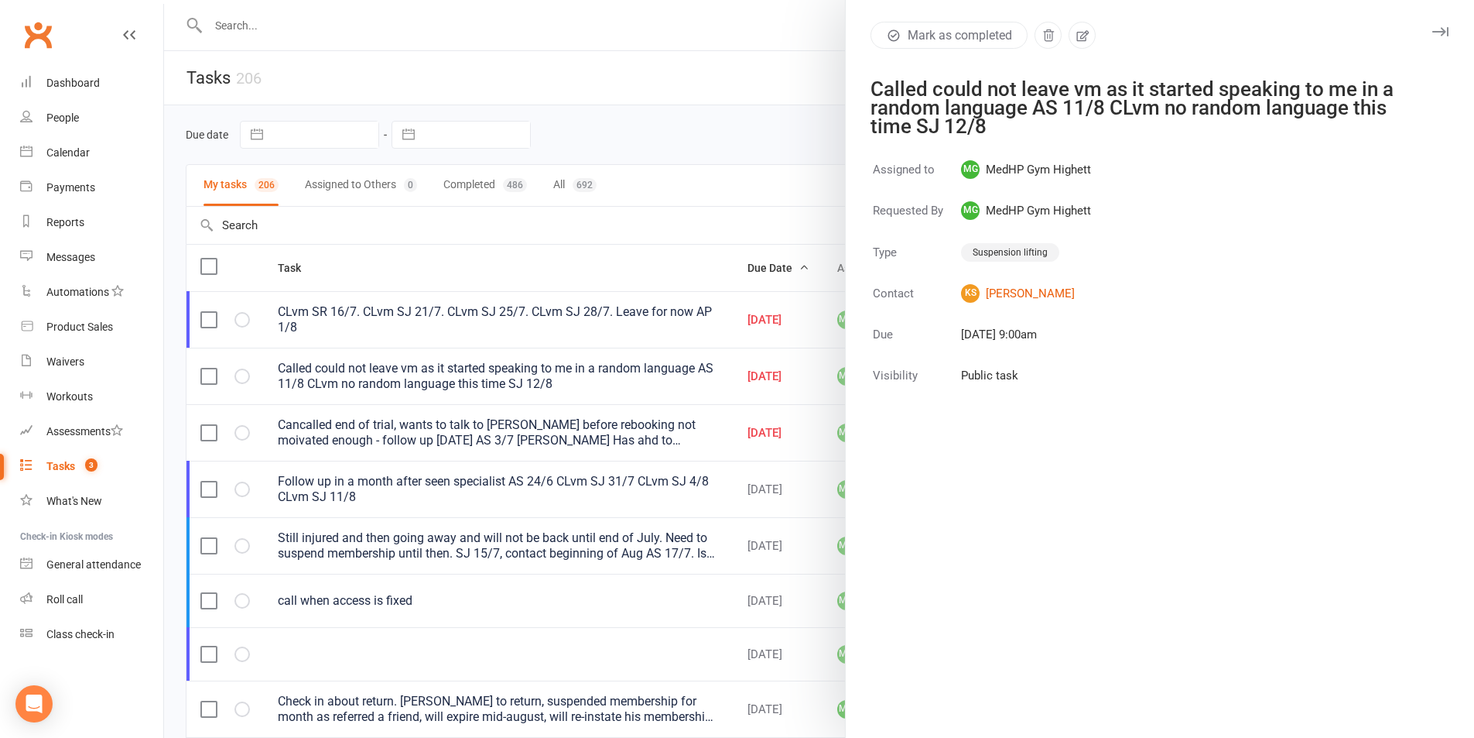
click at [812, 128] on div at bounding box center [819, 369] width 1310 height 738
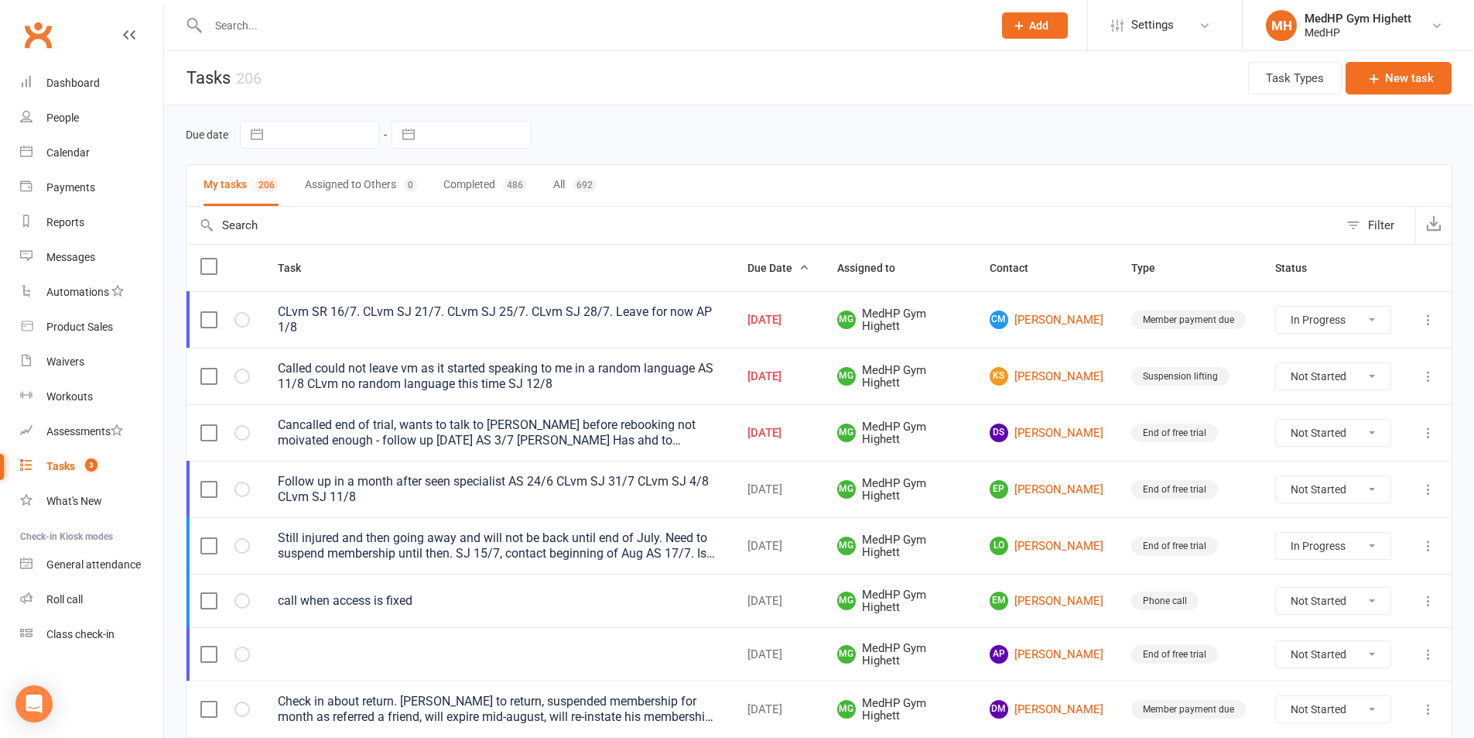
click at [707, 370] on div "Called could not leave vm as it started speaking to me in a random language AS …" at bounding box center [499, 376] width 442 height 31
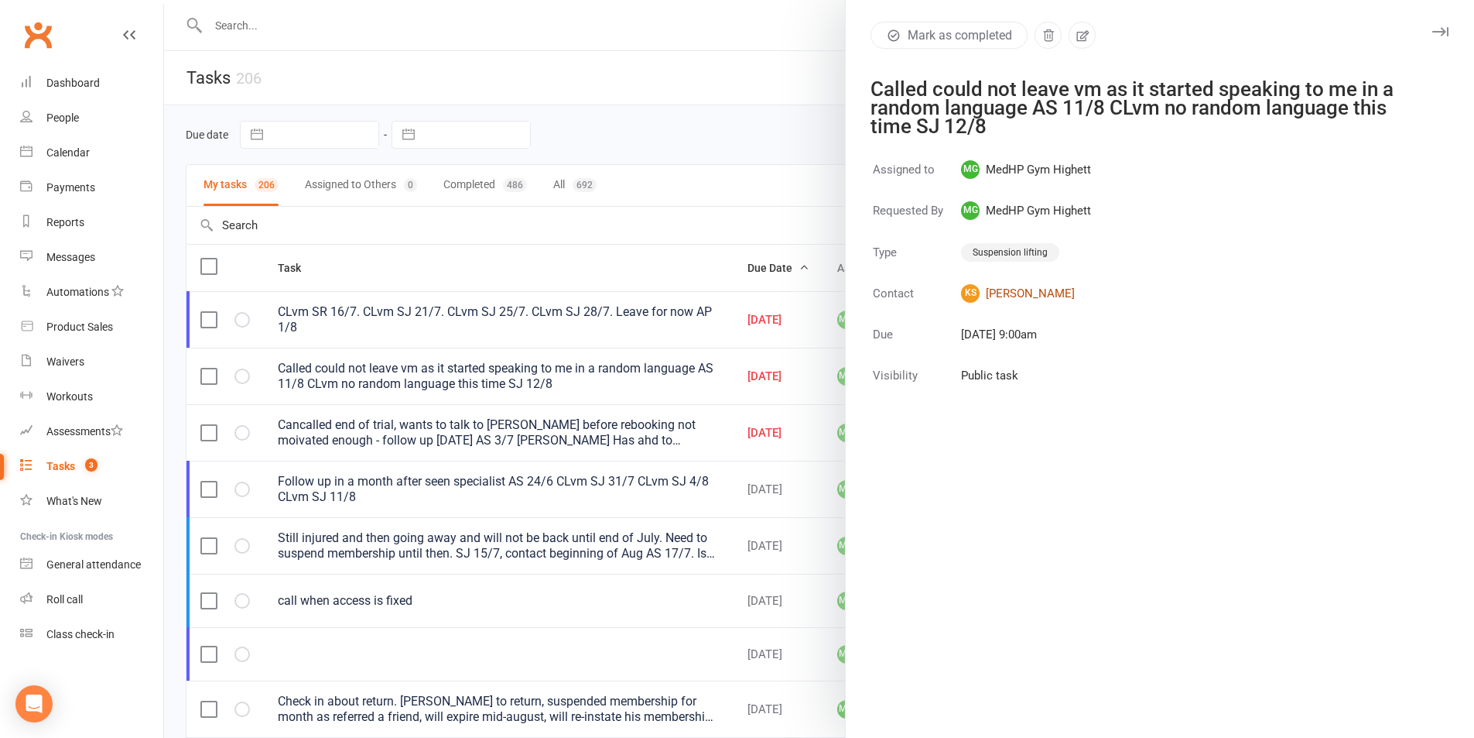
click at [1001, 297] on link "KS Kirstin Stapelberg" at bounding box center [1026, 293] width 130 height 19
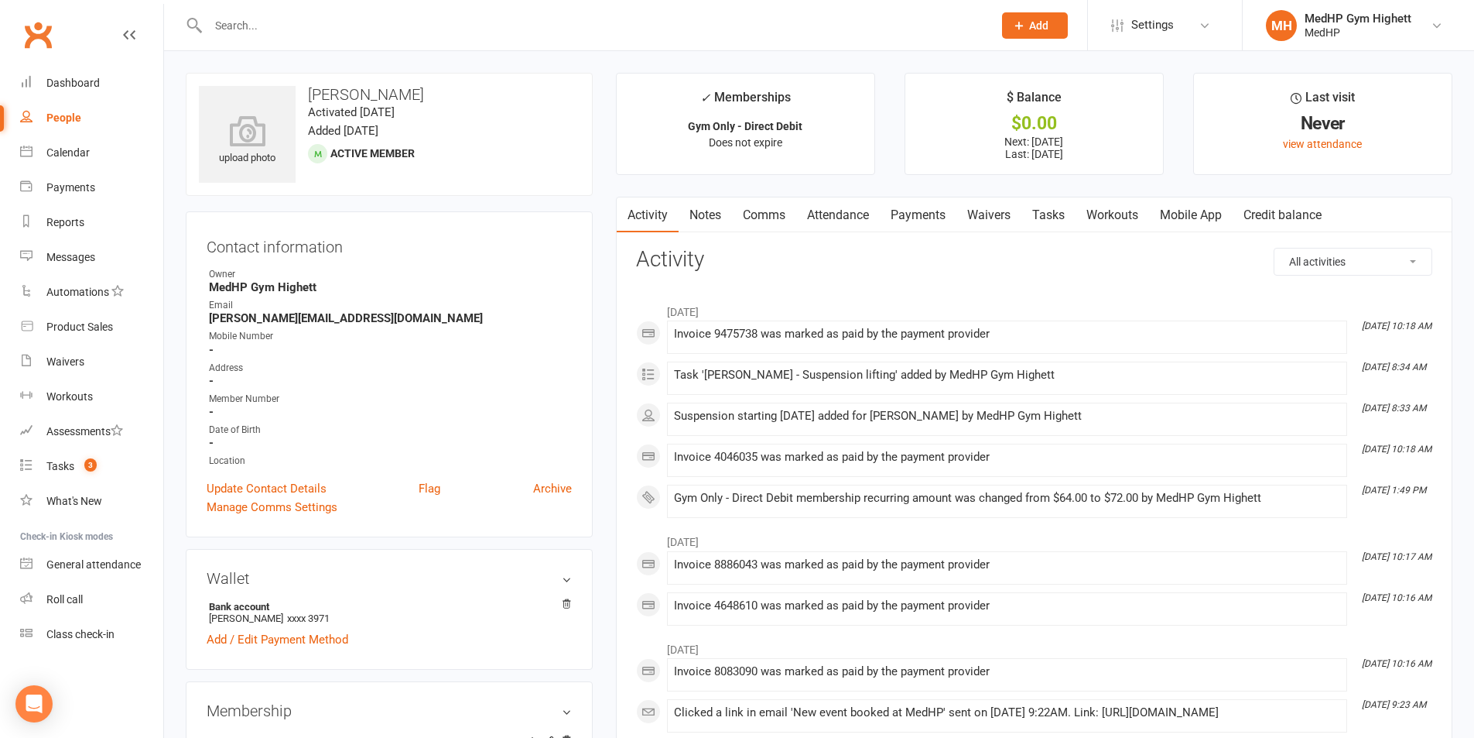
drag, startPoint x: 432, startPoint y: 97, endPoint x: 300, endPoint y: 98, distance: 132.3
click at [300, 98] on h3 "[PERSON_NAME]" at bounding box center [389, 94] width 381 height 17
copy h3 "[PERSON_NAME]"
click at [465, 142] on div "upload photo Kirstin Stapelberg Activated 21 May, 2025 Added 23 April, 2025 Act…" at bounding box center [389, 134] width 407 height 123
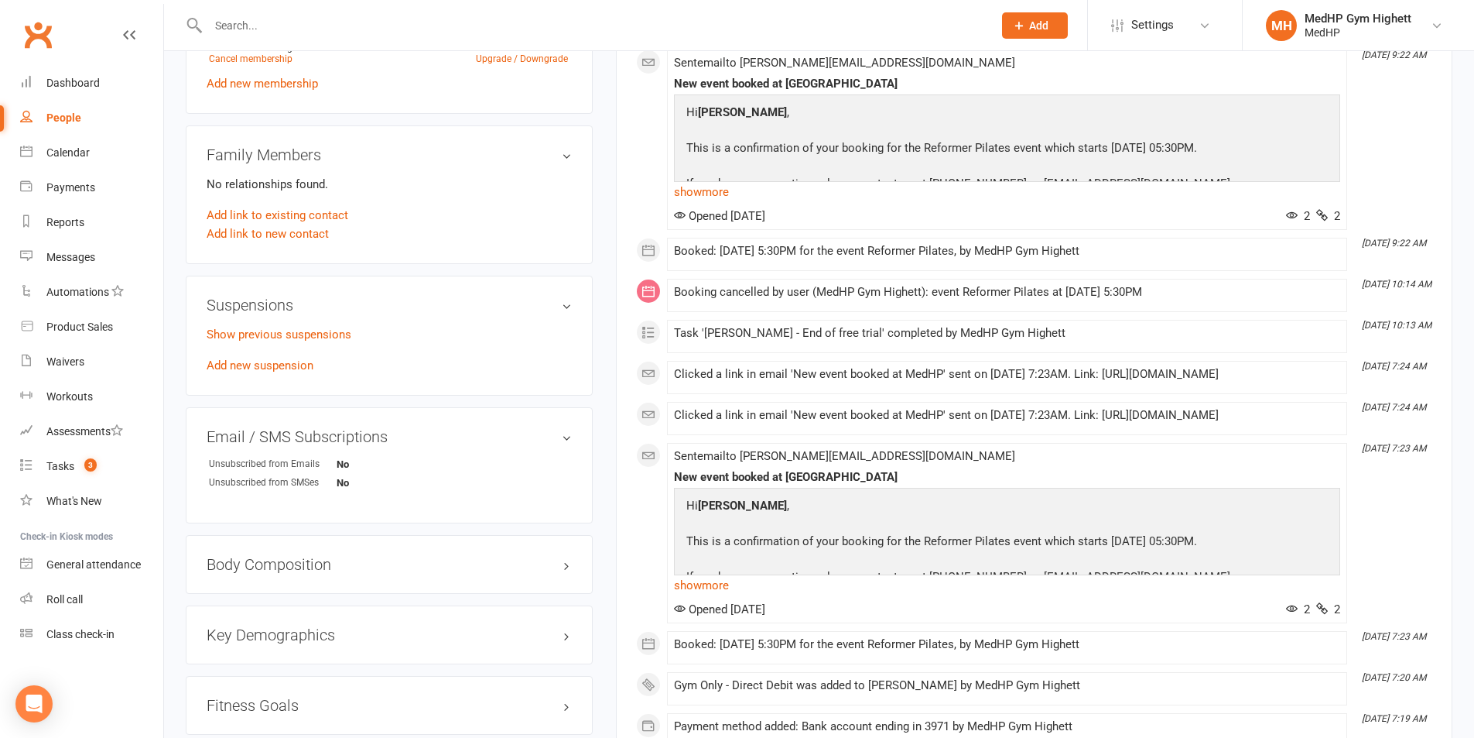
scroll to position [697, 0]
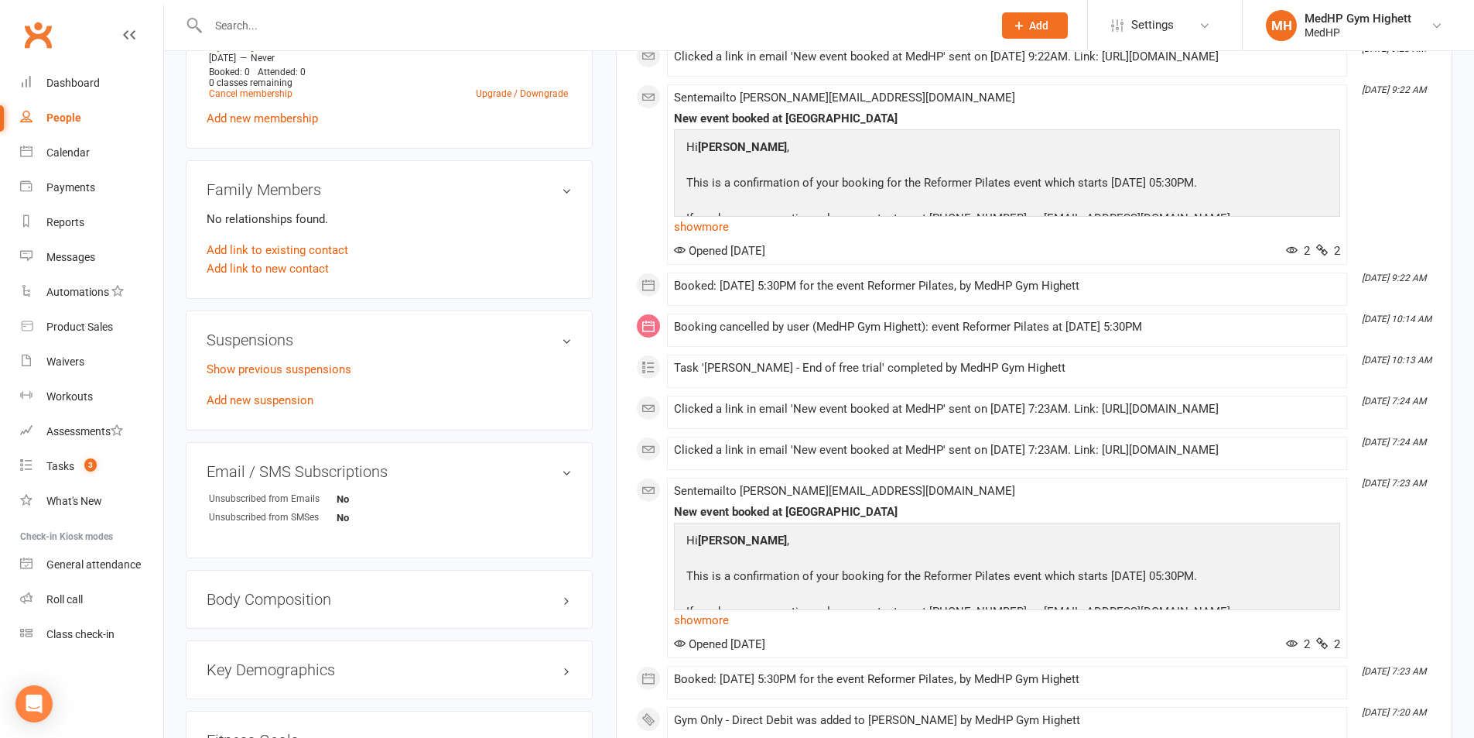
click at [337, 351] on div "Suspensions Show previous suspensions Add new suspension" at bounding box center [389, 370] width 407 height 120
click at [337, 362] on link "Show previous suspensions" at bounding box center [279, 369] width 145 height 14
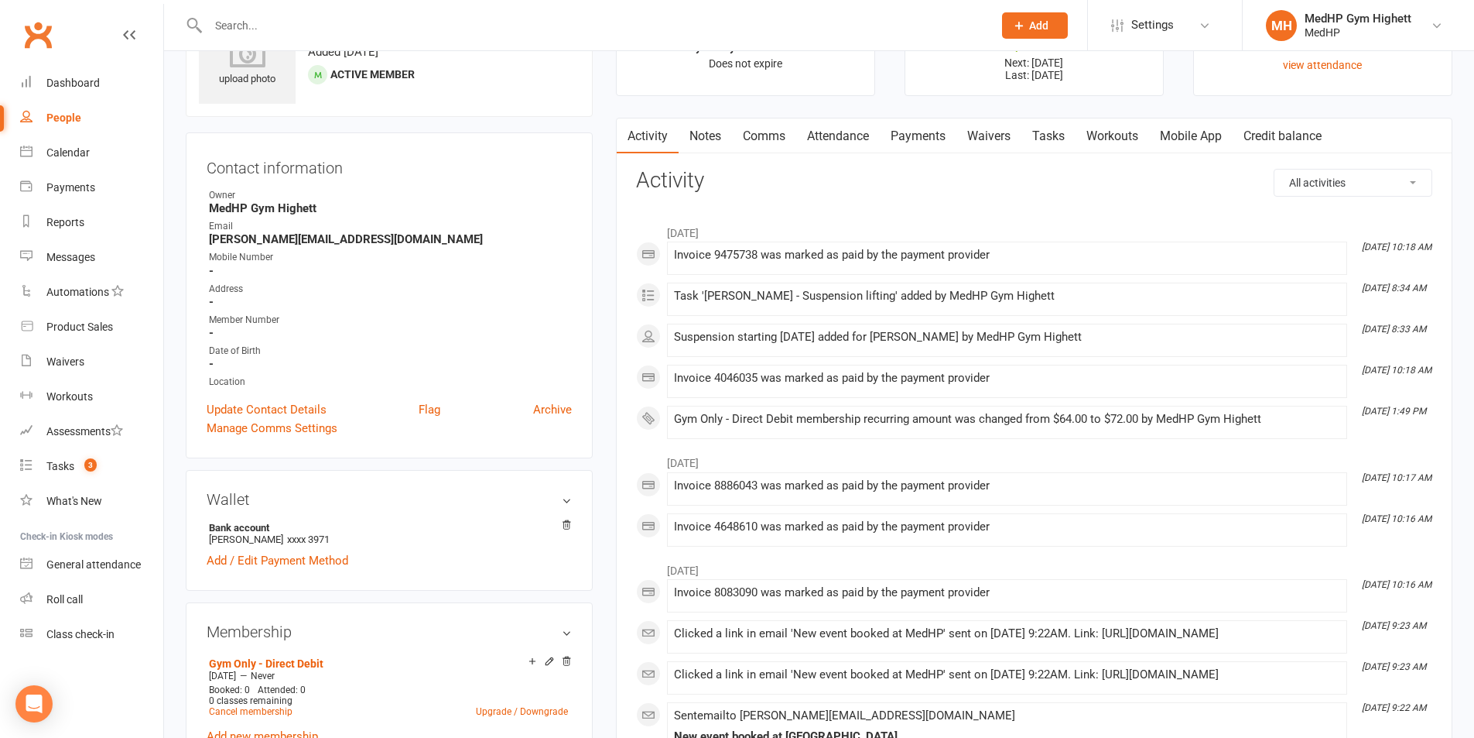
scroll to position [77, 0]
click at [940, 137] on link "Payments" at bounding box center [918, 138] width 77 height 36
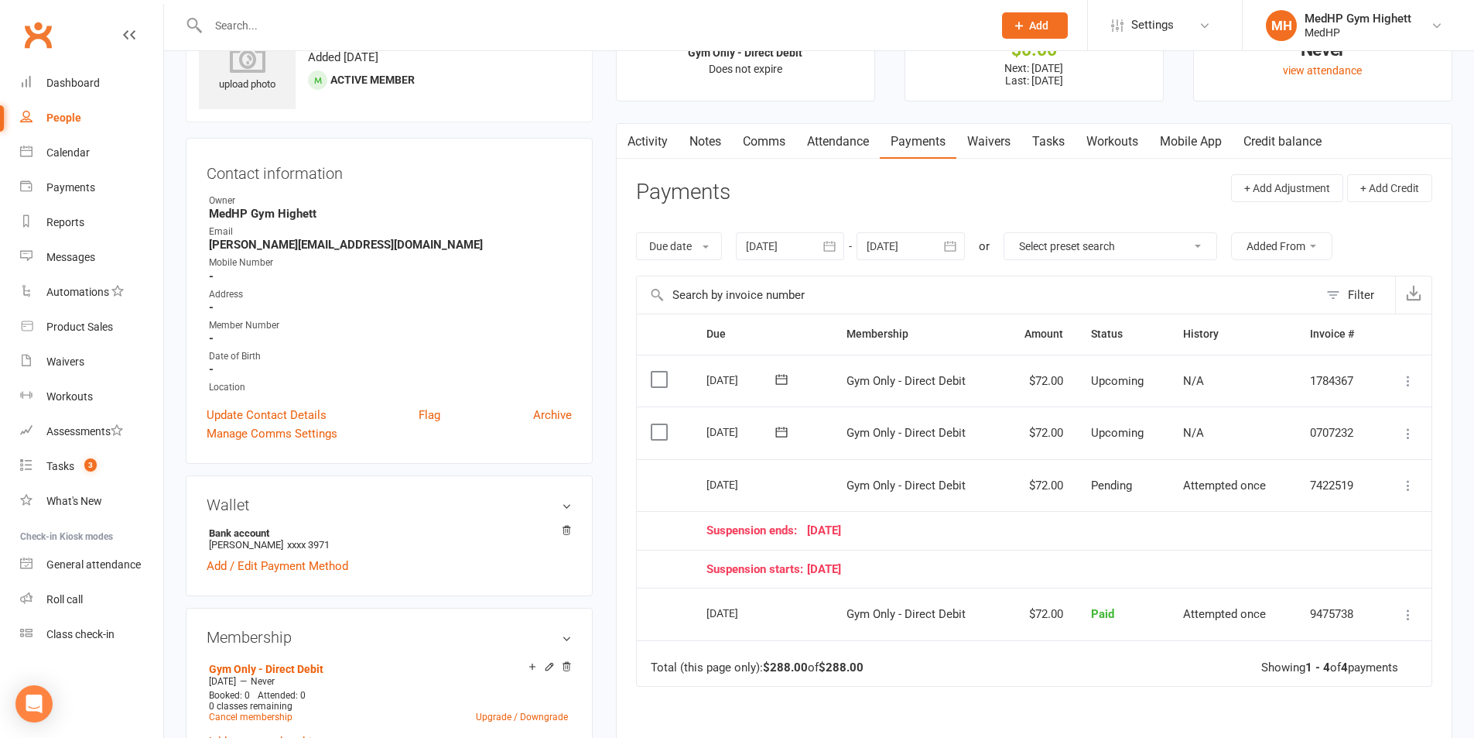
scroll to position [77, 0]
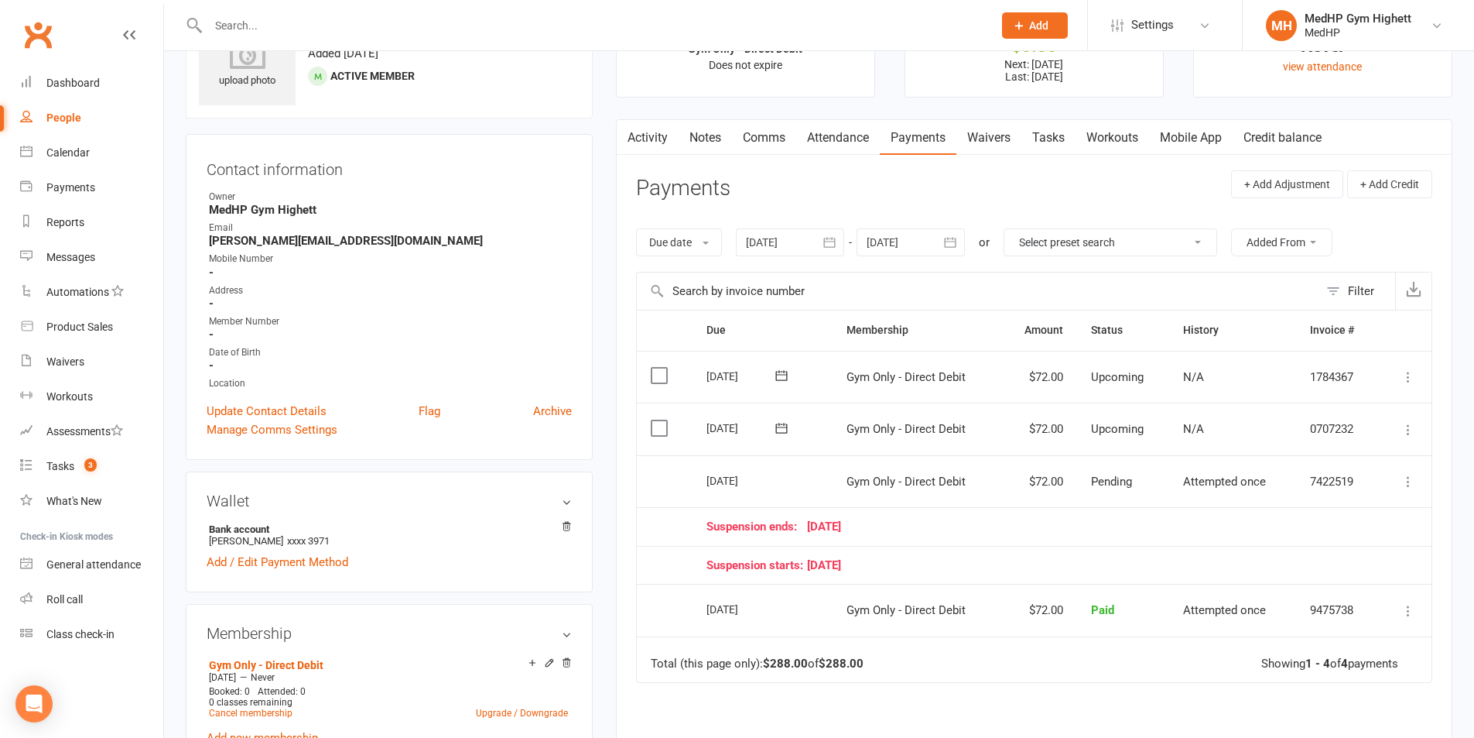
click at [1066, 137] on link "Tasks" at bounding box center [1049, 138] width 54 height 36
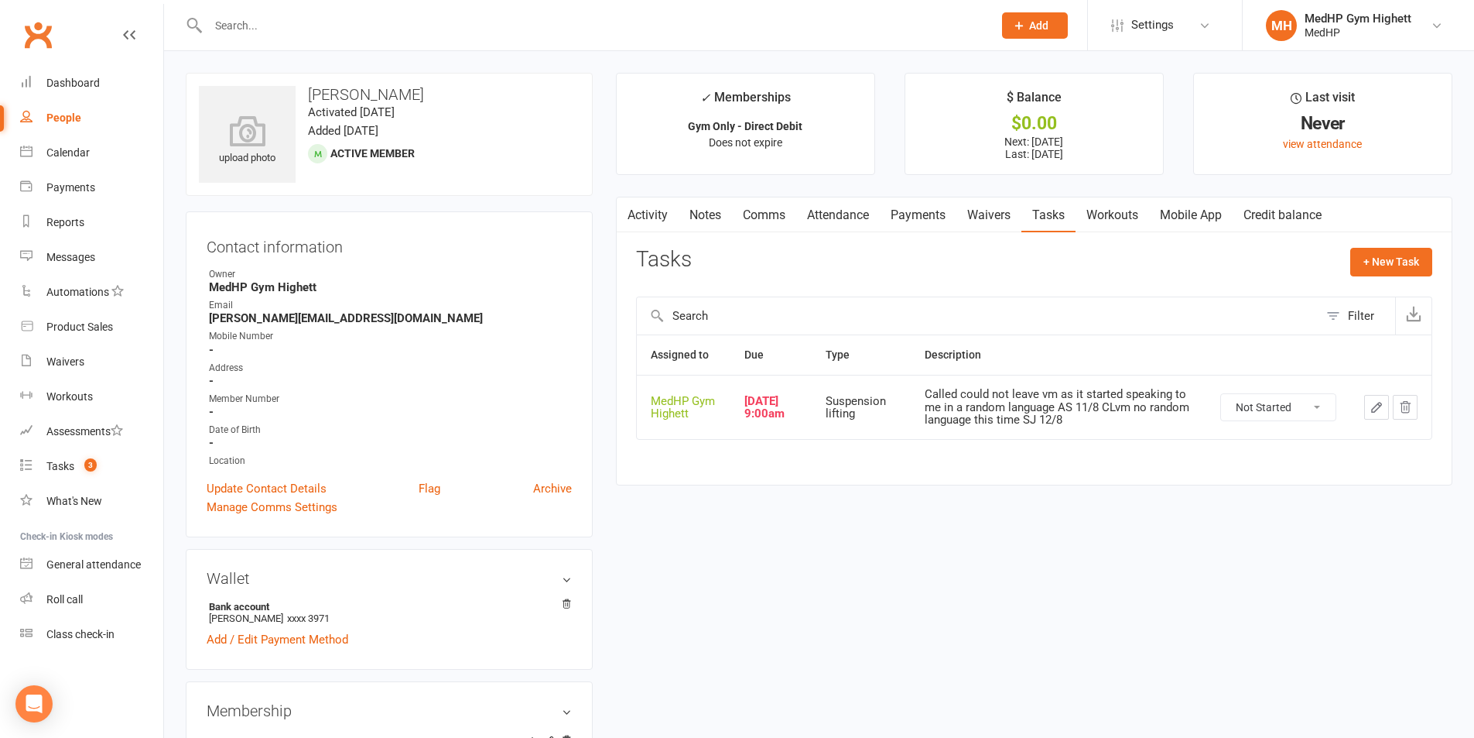
click at [905, 212] on link "Payments" at bounding box center [918, 215] width 77 height 36
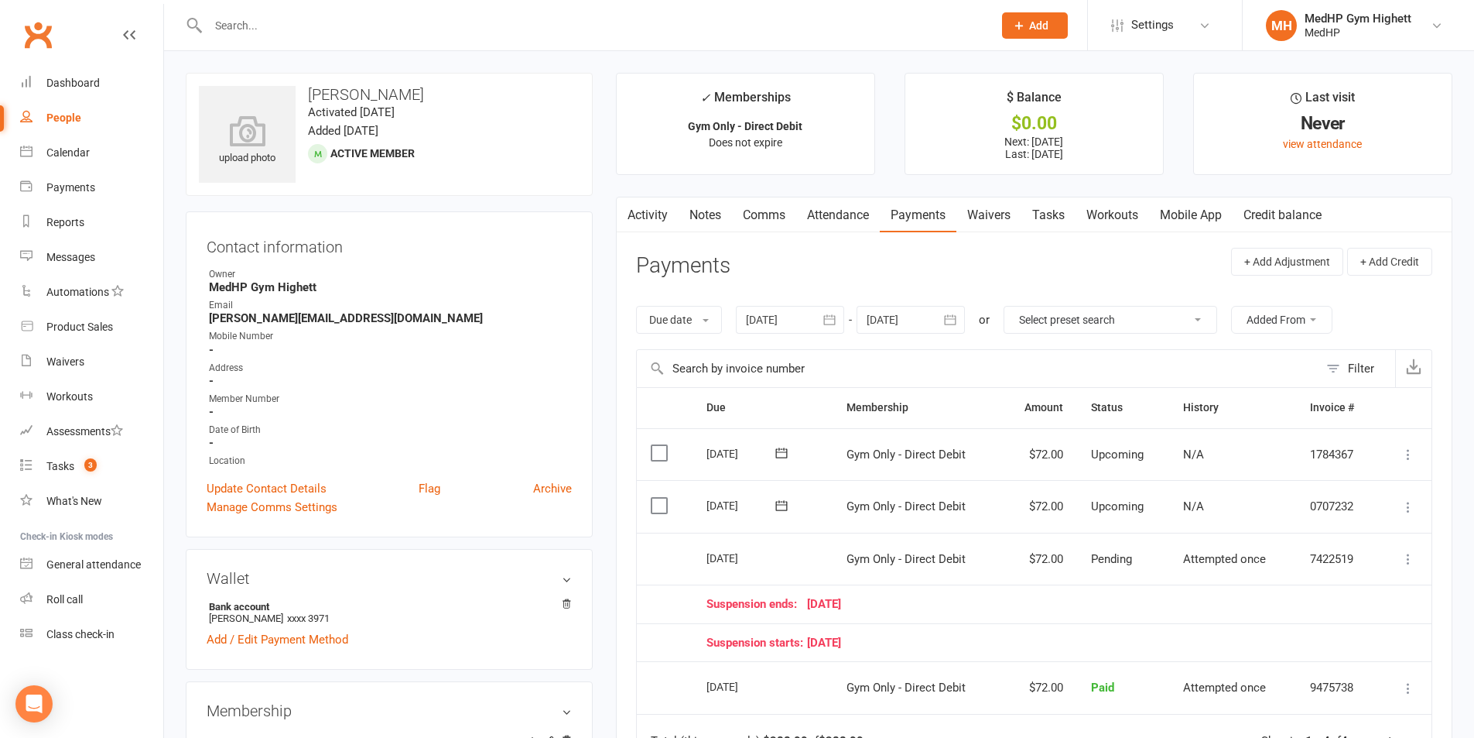
click at [1057, 217] on link "Tasks" at bounding box center [1049, 215] width 54 height 36
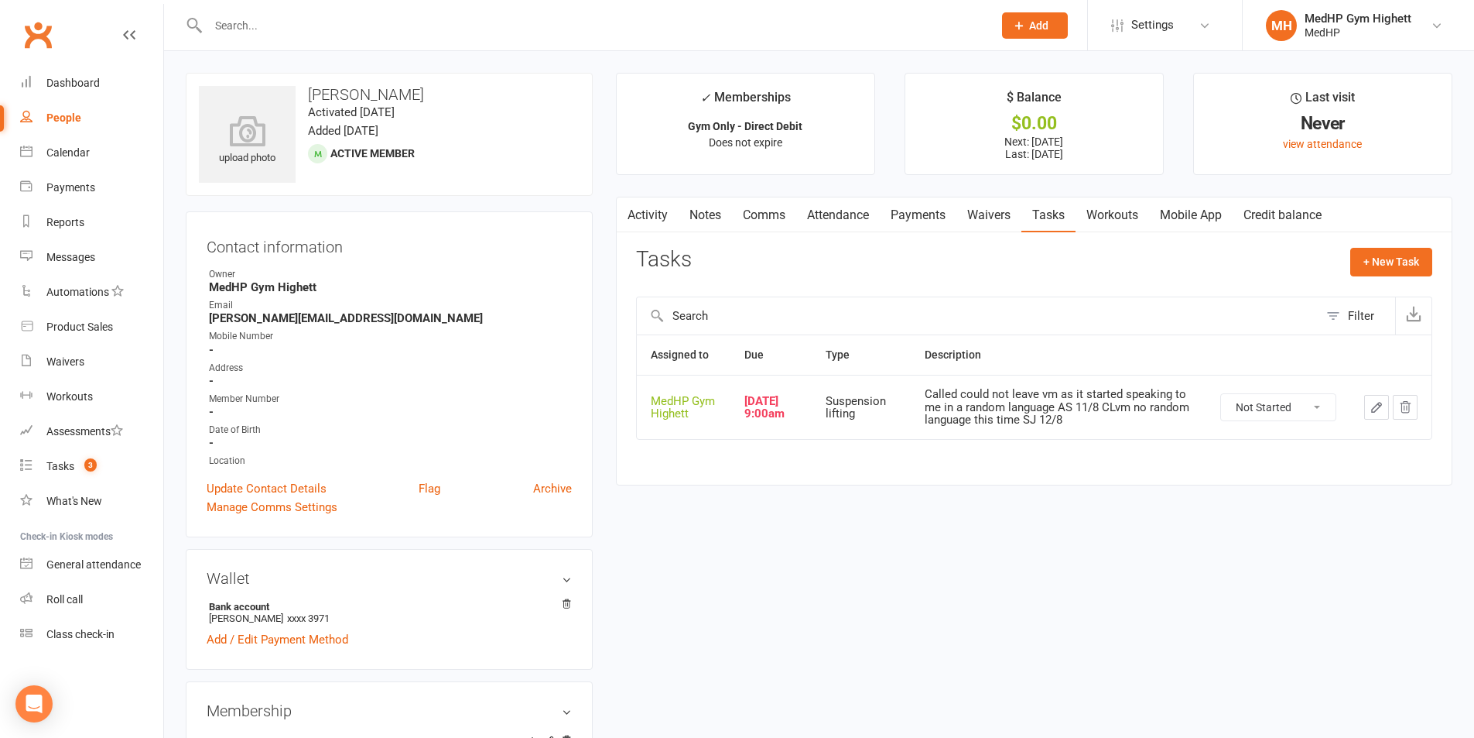
click at [1371, 403] on icon "button" at bounding box center [1377, 407] width 14 height 14
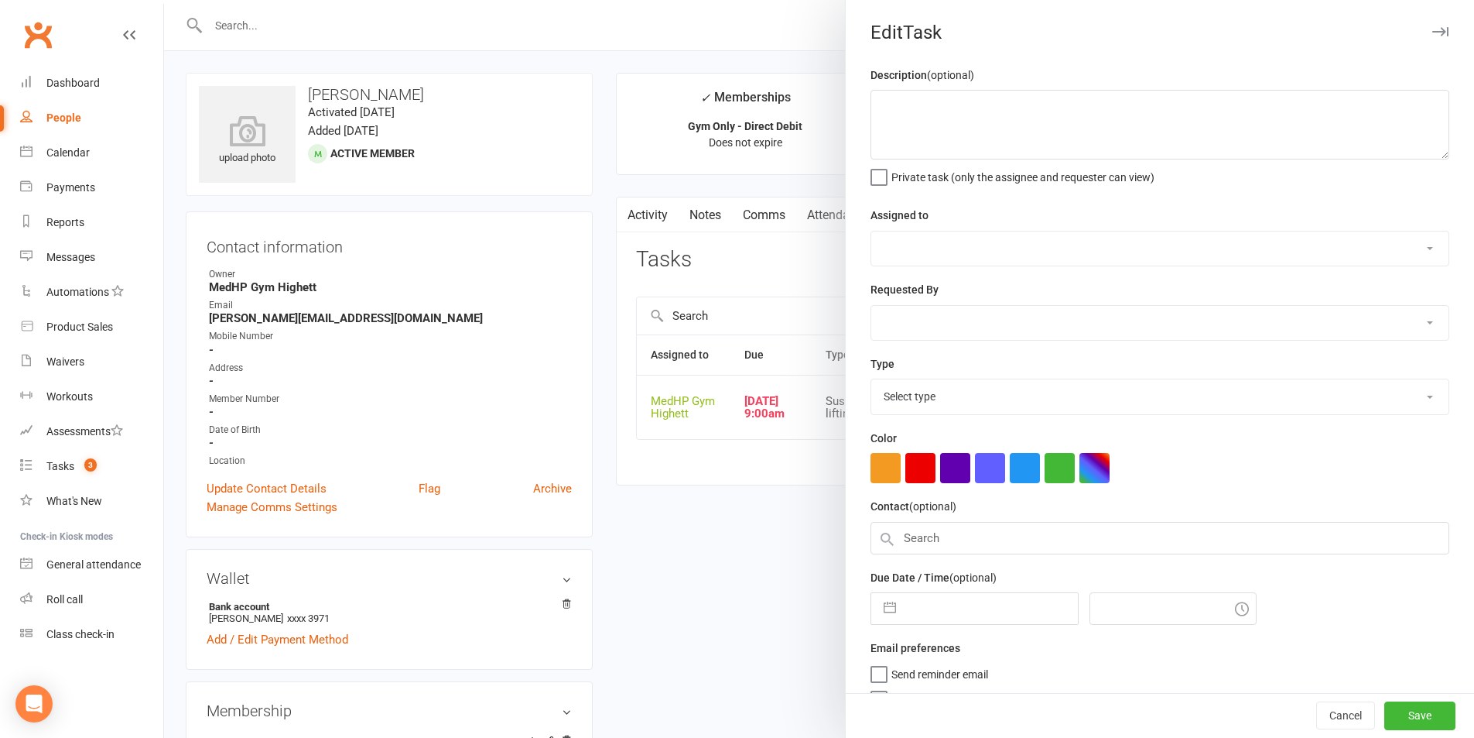
type textarea "Called could not leave vm as it started speaking to me in a random language AS …"
select select "46188"
type input "13 Aug 2025"
type input "9:00am"
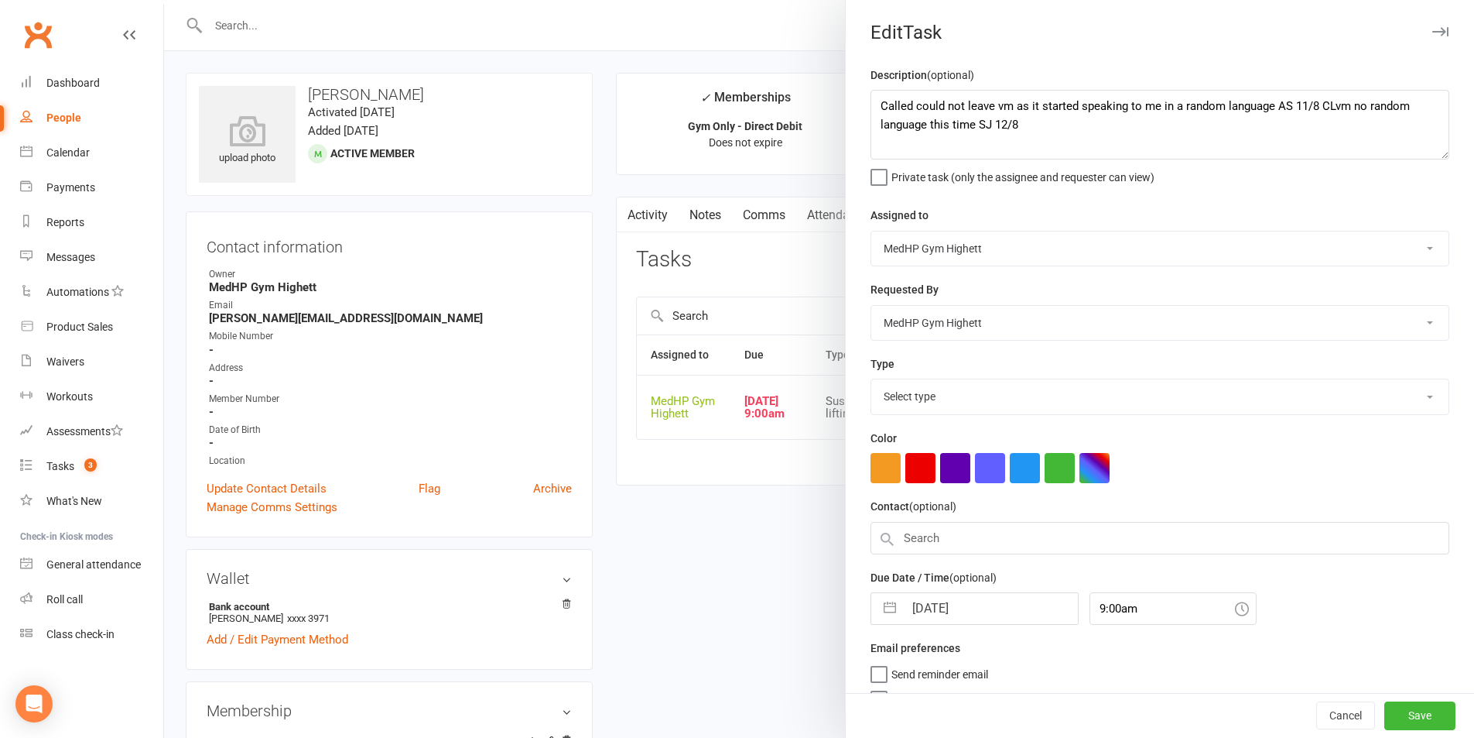
select select "25832"
click at [1060, 134] on textarea "Called could not leave vm as it started speaking to me in a random language AS …" at bounding box center [1160, 125] width 579 height 70
type textarea "Called could not leave vm as it started speaking to me in a random language AS …"
click at [1013, 592] on input "13 Aug 2025" at bounding box center [991, 603] width 174 height 31
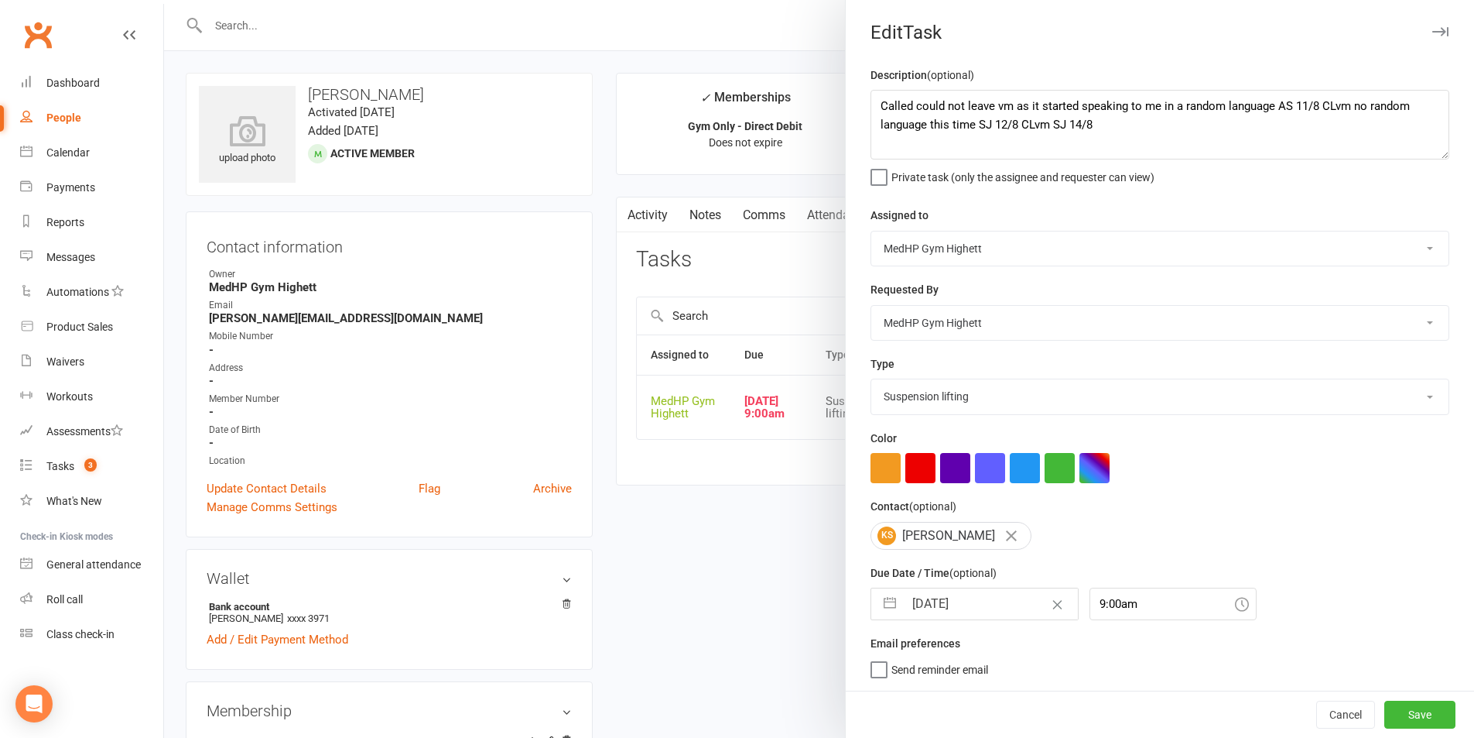
select select "6"
select select "2025"
select select "7"
select select "2025"
select select "8"
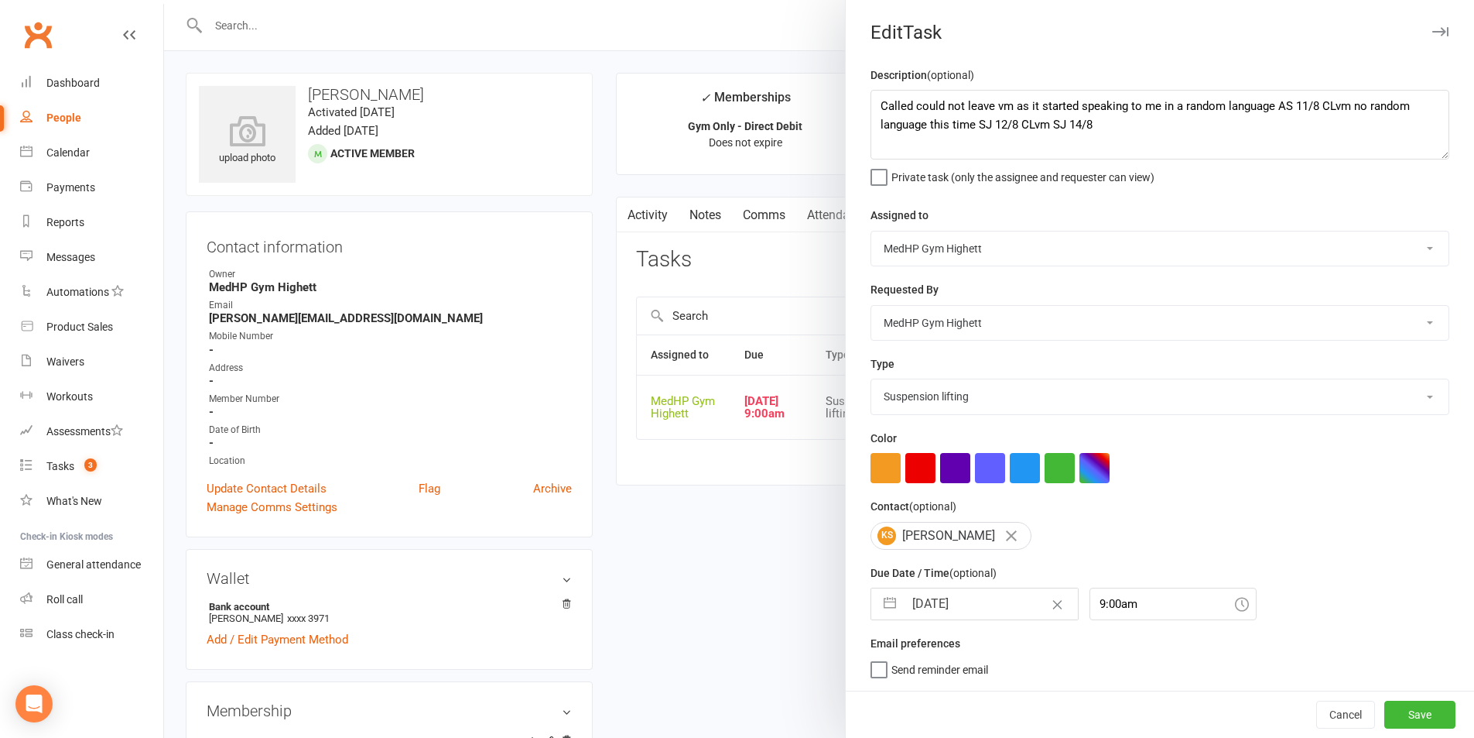
select select "2025"
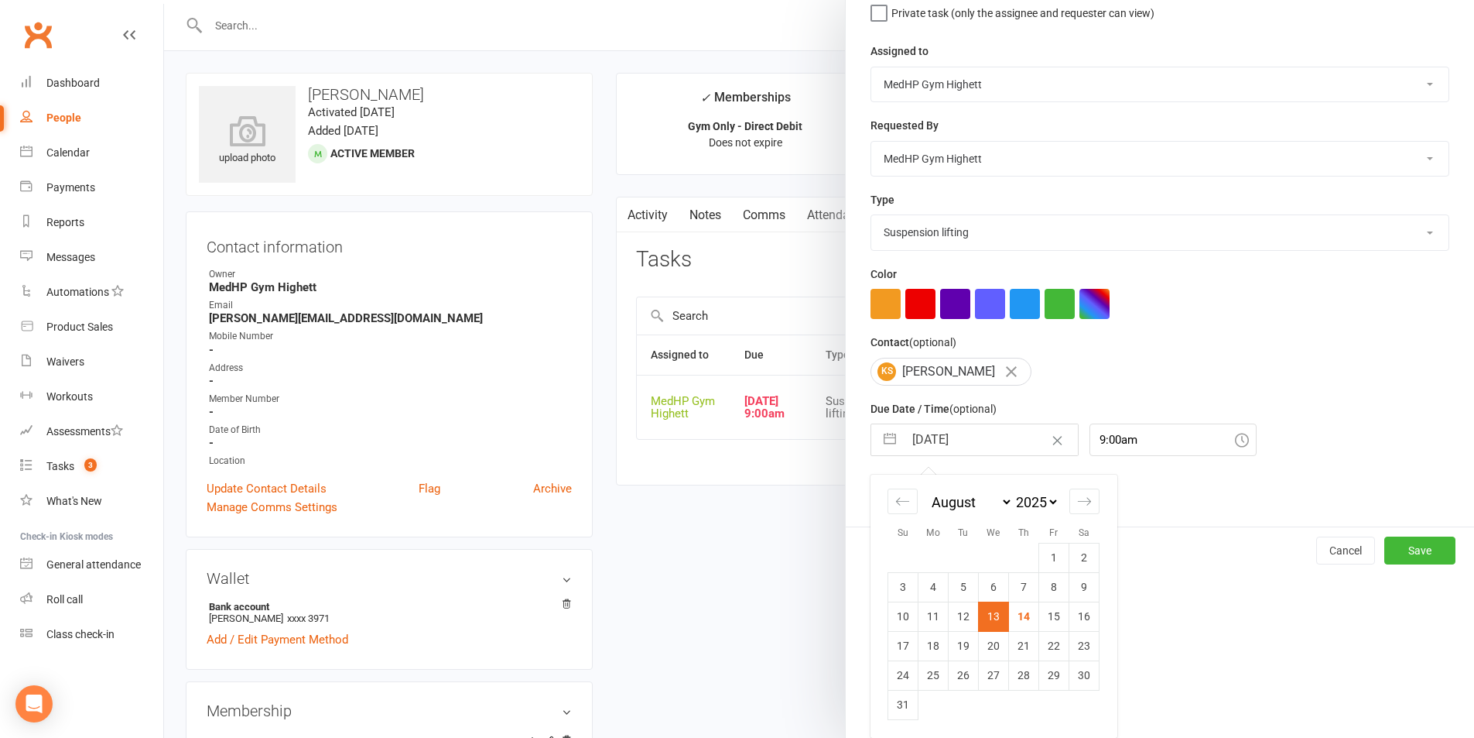
scroll to position [169, 0]
click at [932, 645] on td "18" at bounding box center [934, 645] width 30 height 29
type input "18 Aug 2025"
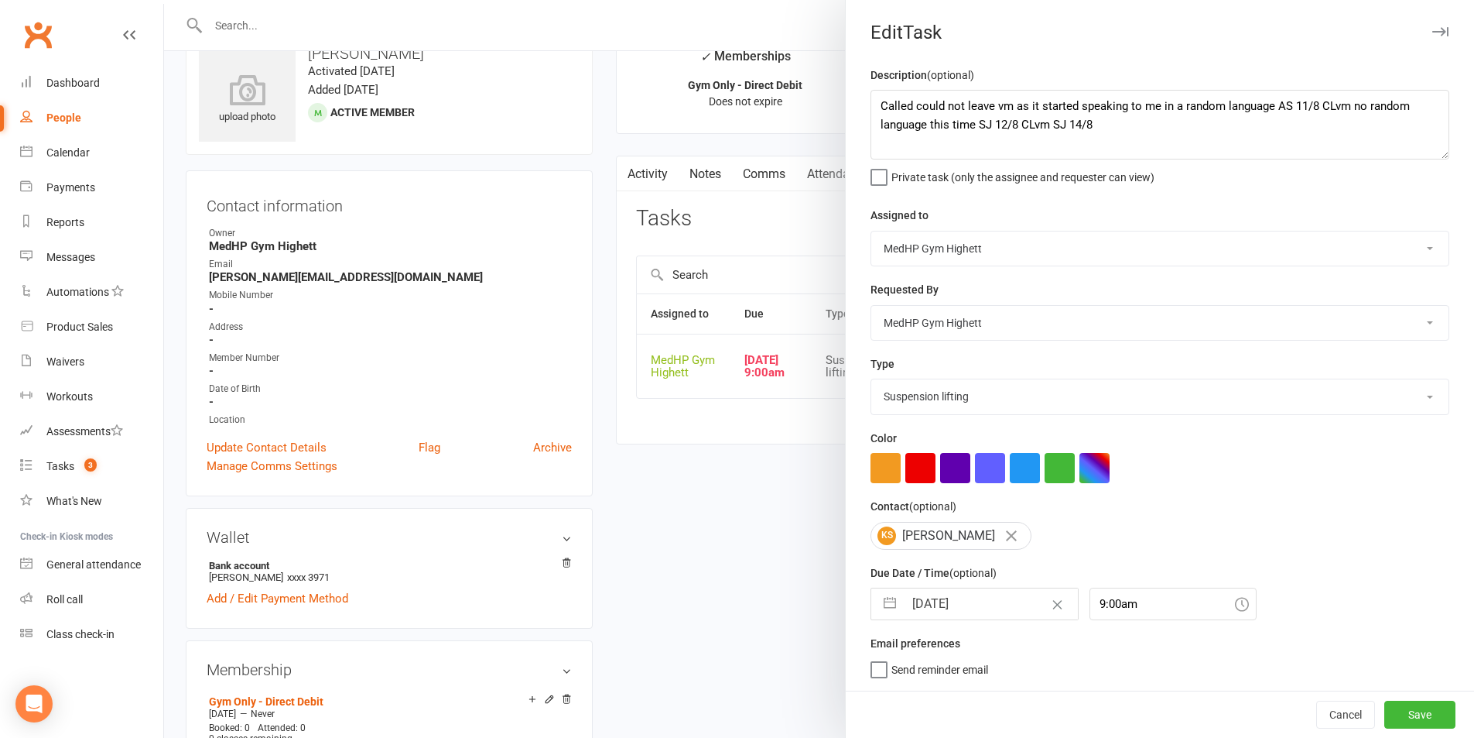
scroll to position [155, 0]
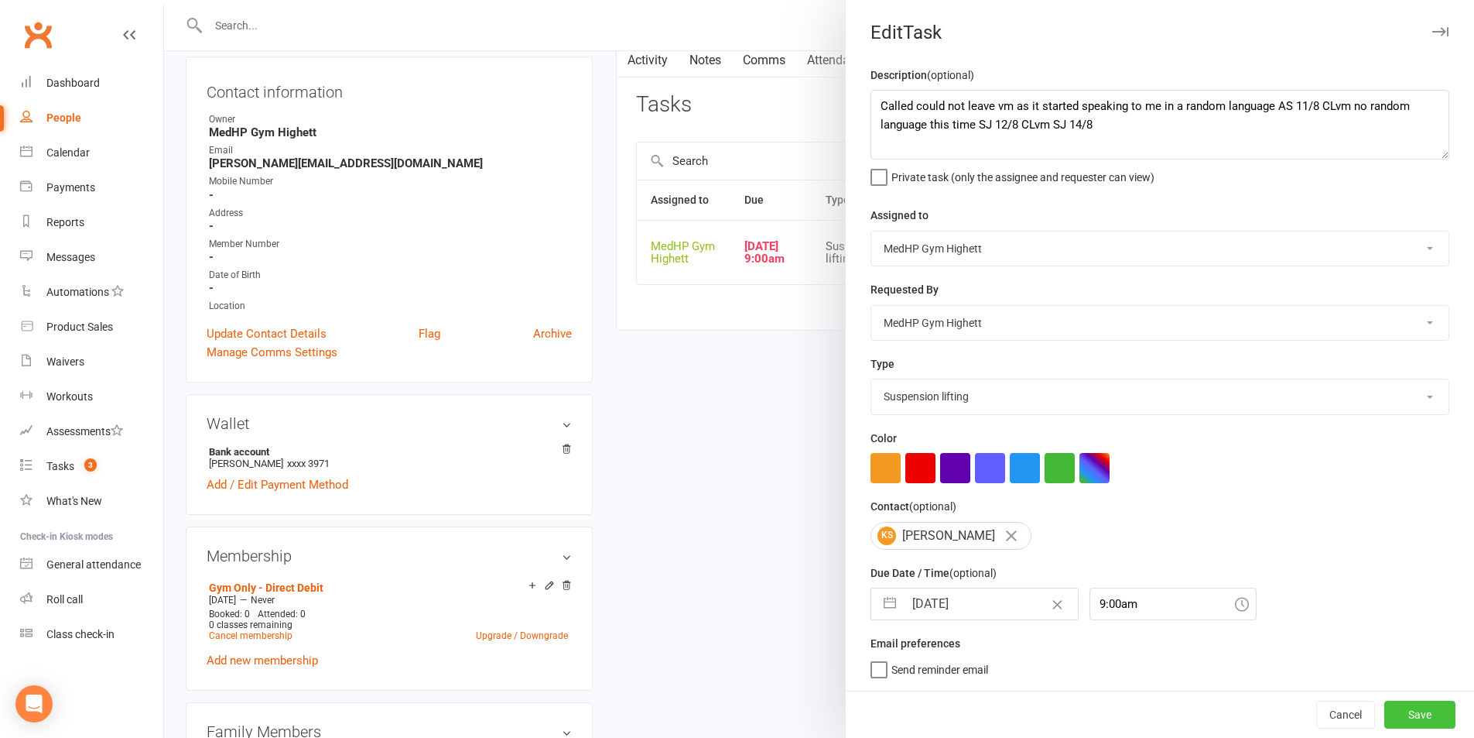
click at [1392, 711] on button "Save" at bounding box center [1420, 714] width 71 height 28
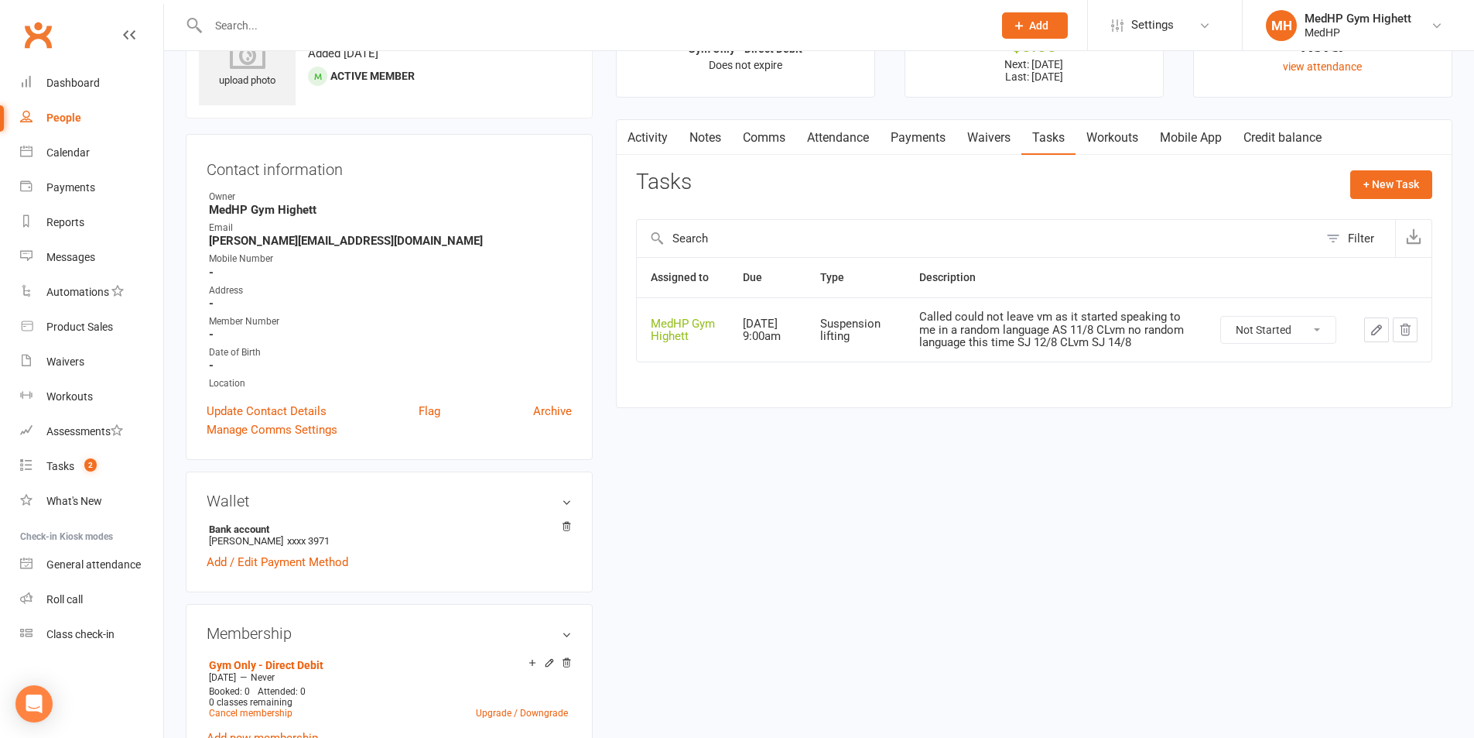
scroll to position [0, 0]
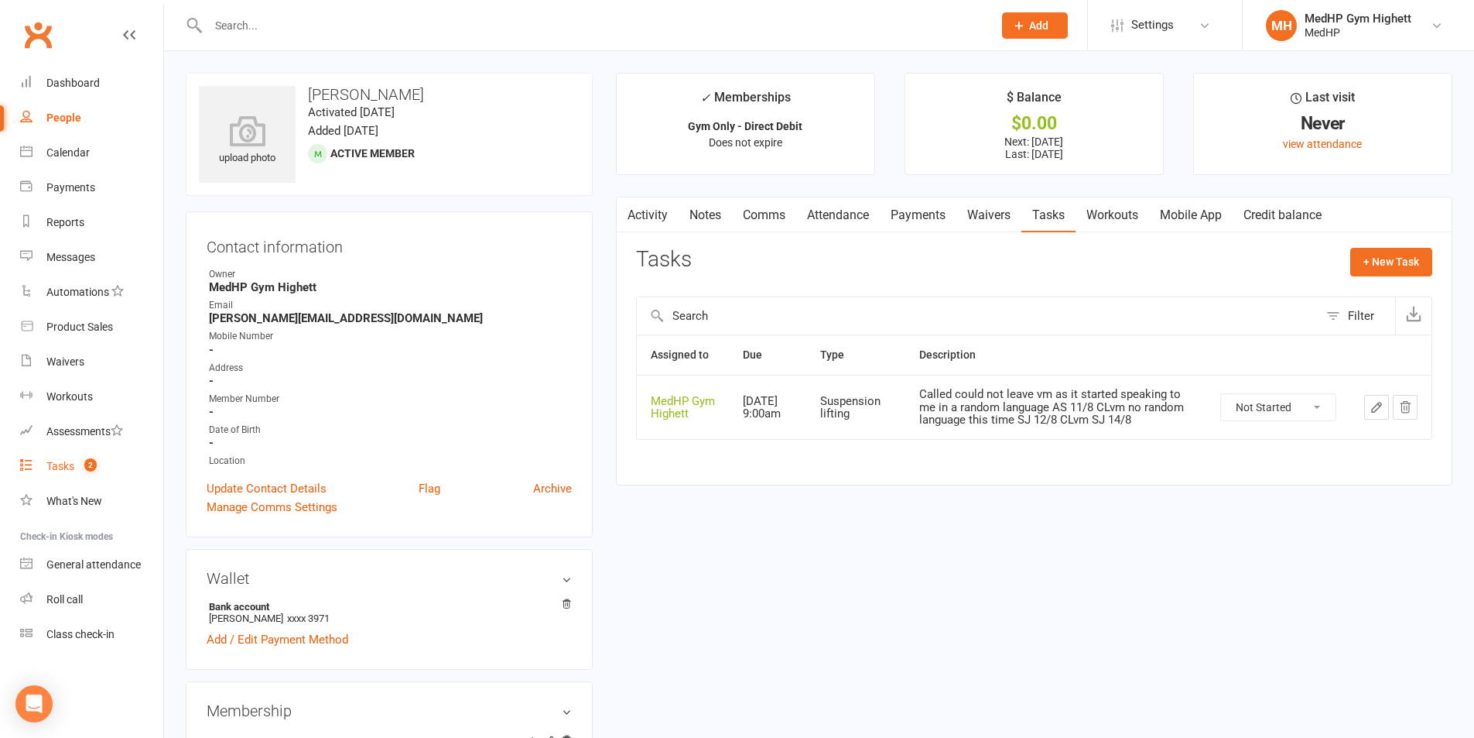
click at [50, 460] on div "Tasks" at bounding box center [60, 466] width 28 height 12
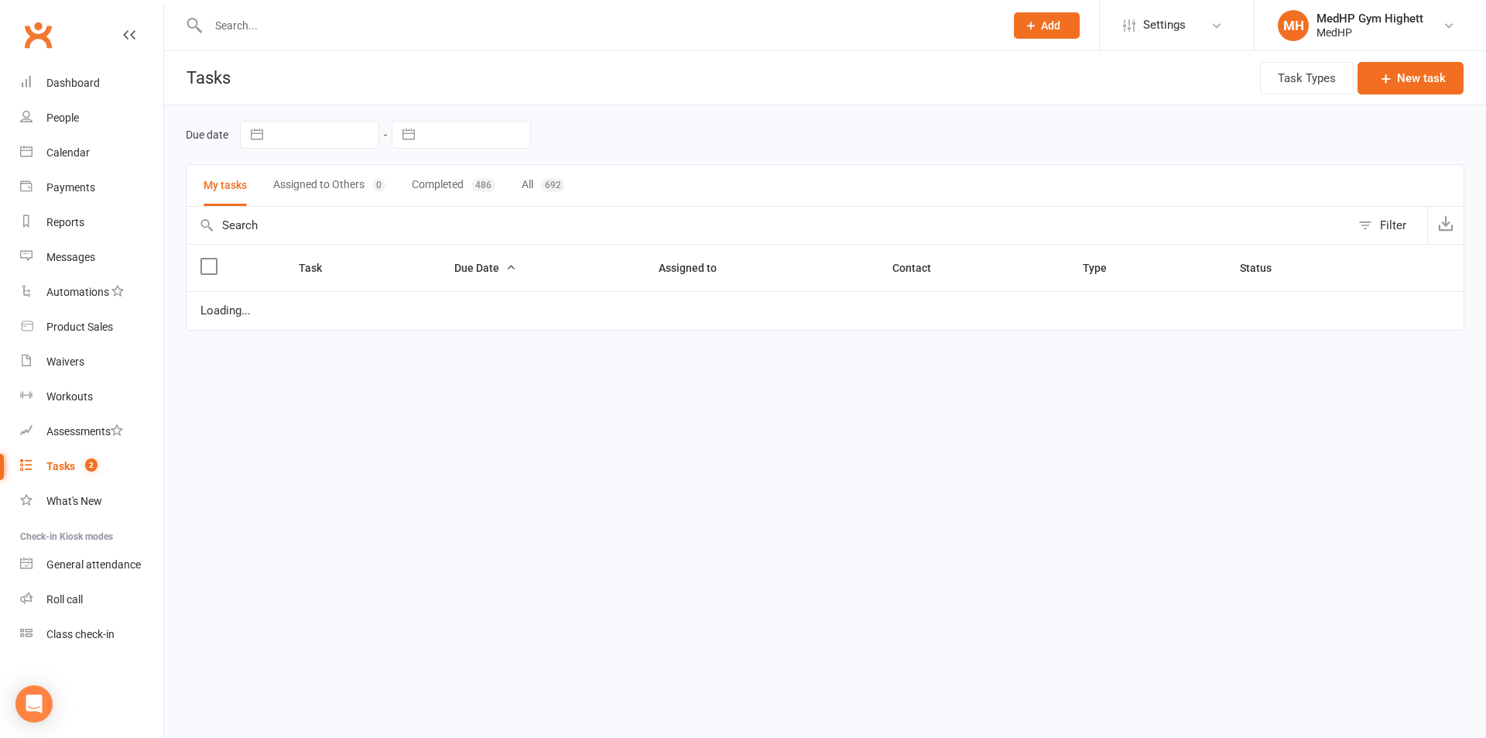
select select "started"
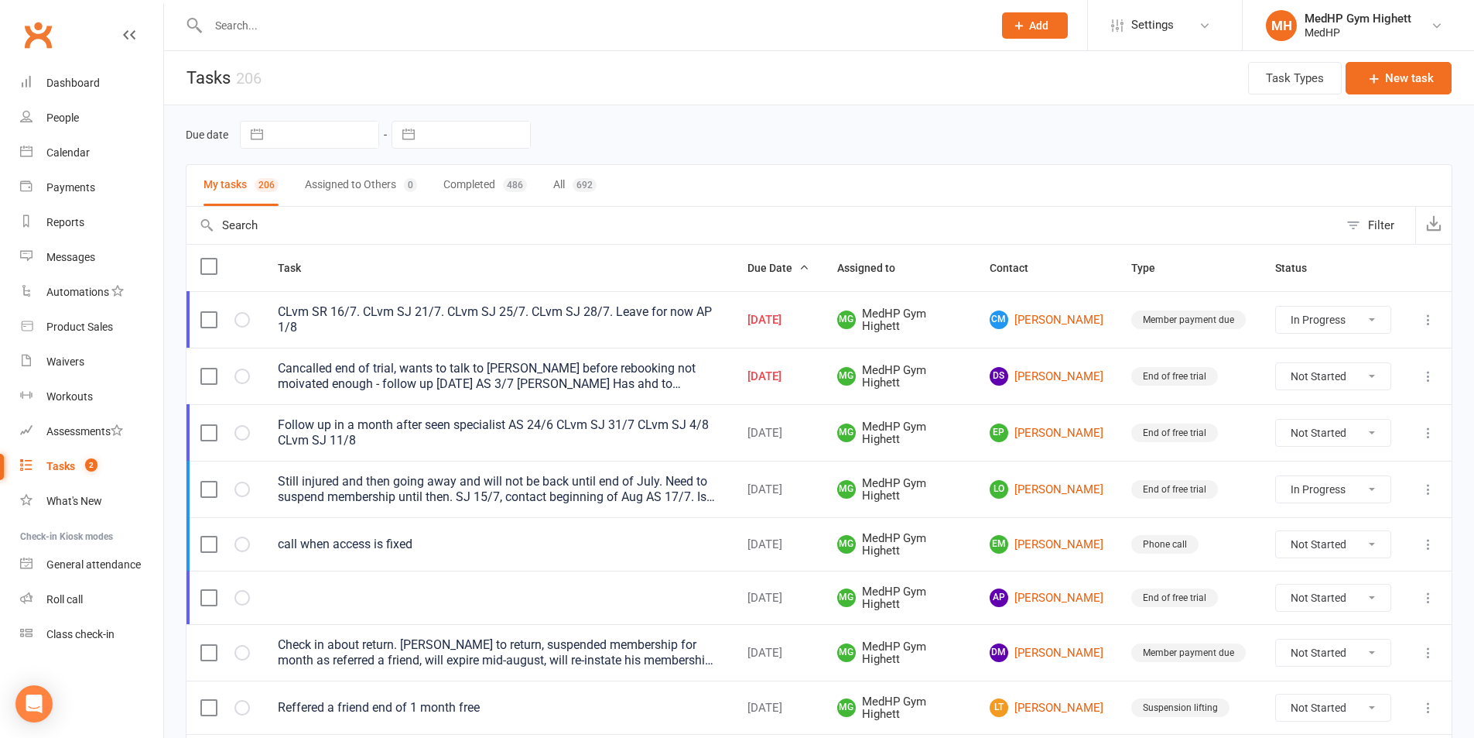
click at [635, 375] on div "Cancalled end of trial, wants to talk to judy before rebooking not moivated eno…" at bounding box center [499, 376] width 442 height 31
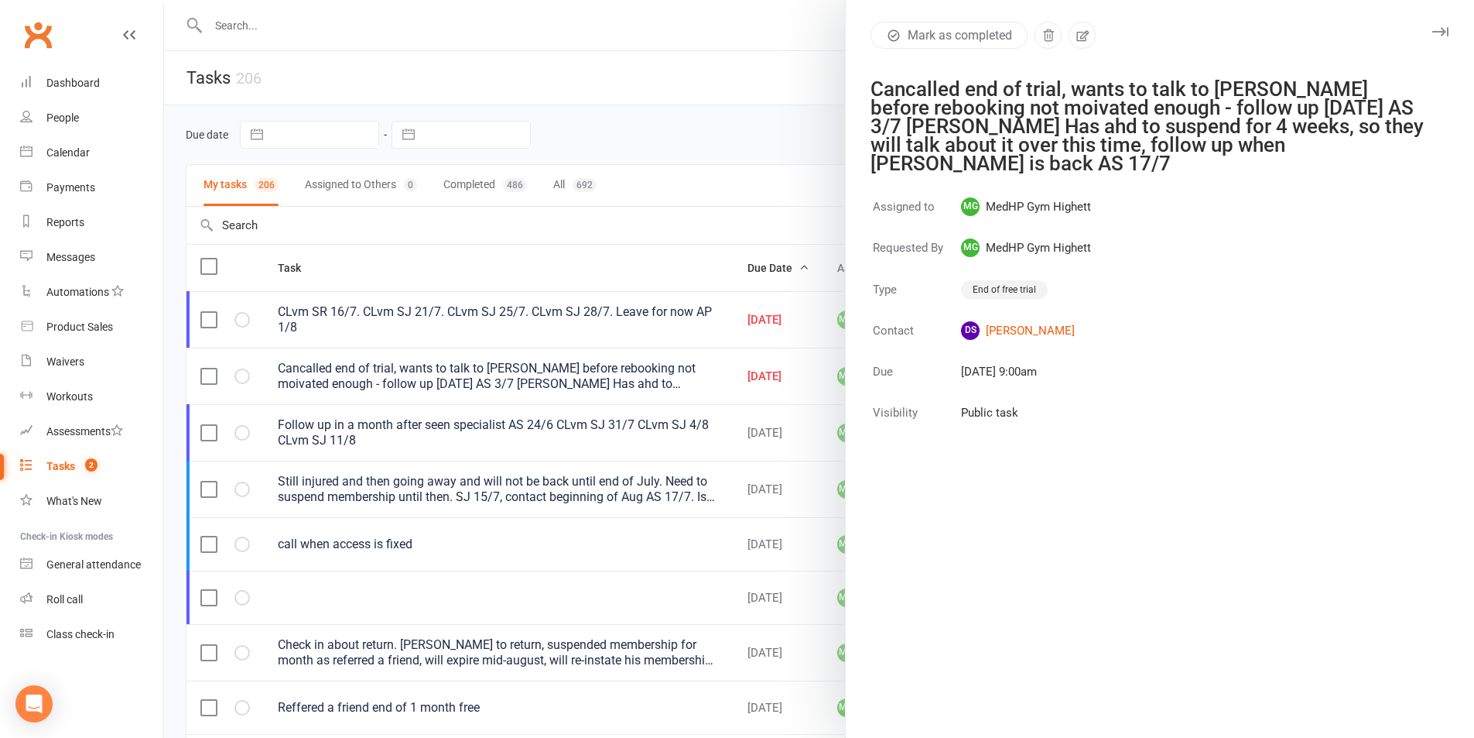
click at [790, 156] on div at bounding box center [819, 369] width 1310 height 738
